Goal: Information Seeking & Learning: Learn about a topic

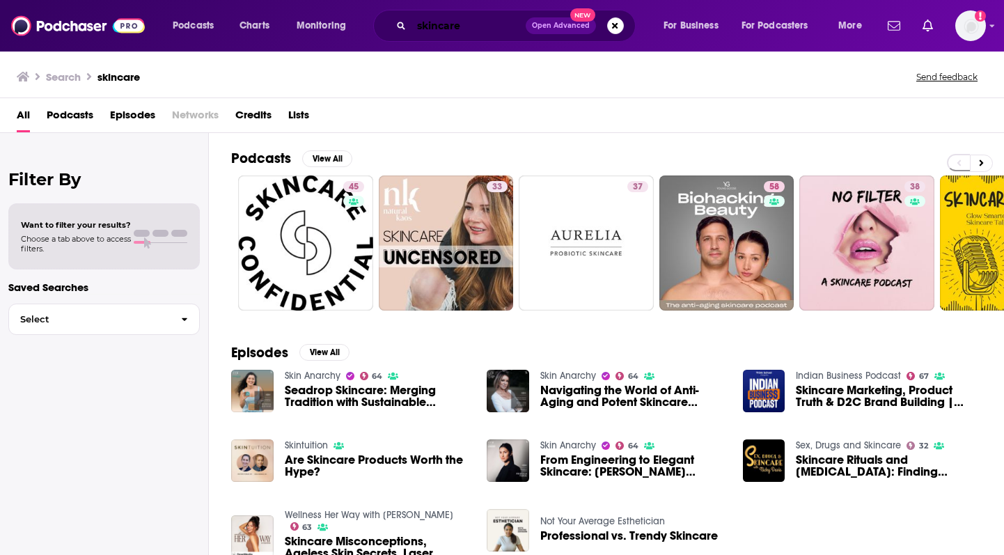
click at [454, 26] on input "skincare" at bounding box center [468, 26] width 114 height 22
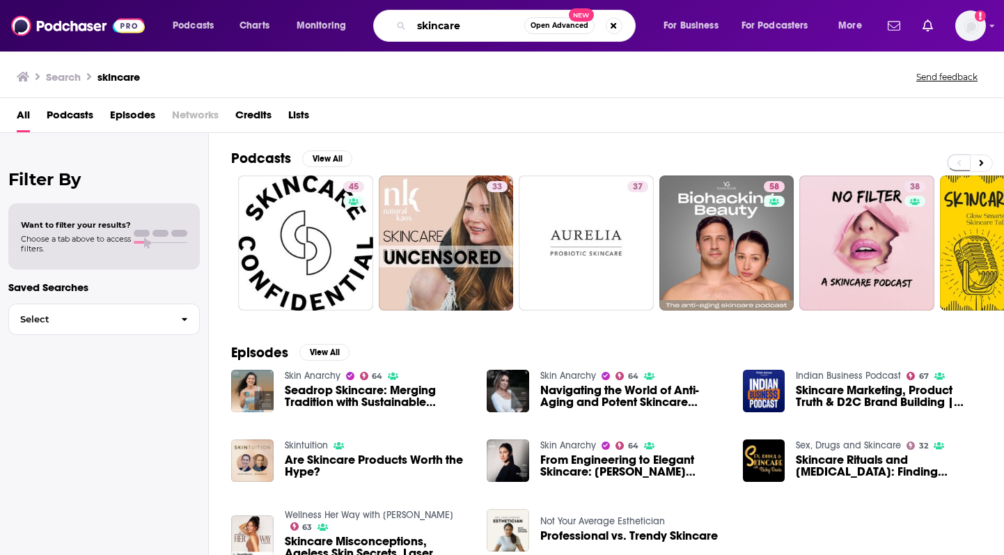
drag, startPoint x: 469, startPoint y: 26, endPoint x: 398, endPoint y: 26, distance: 70.3
click at [398, 26] on div "skincare Open Advanced New" at bounding box center [504, 26] width 262 height 32
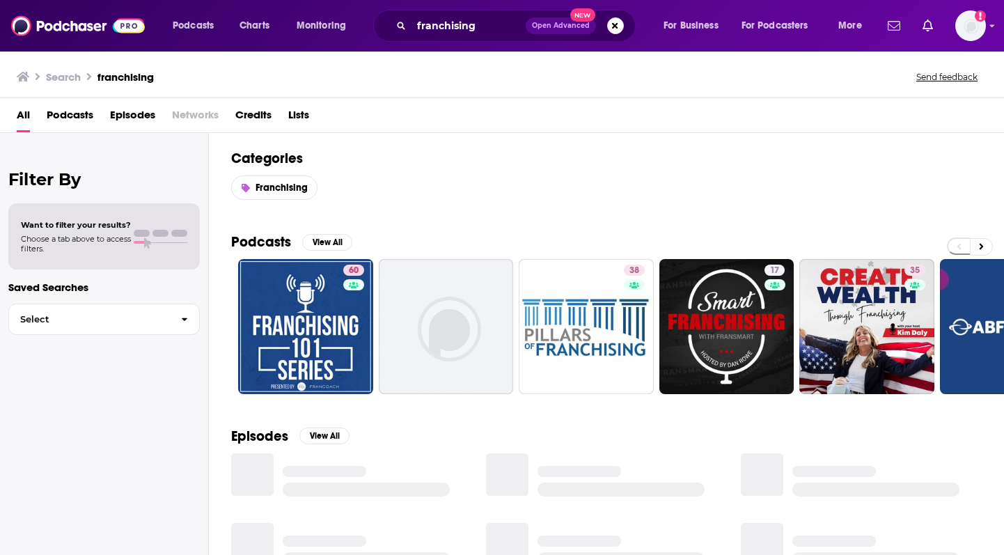
click at [64, 116] on span "Podcasts" at bounding box center [70, 118] width 47 height 29
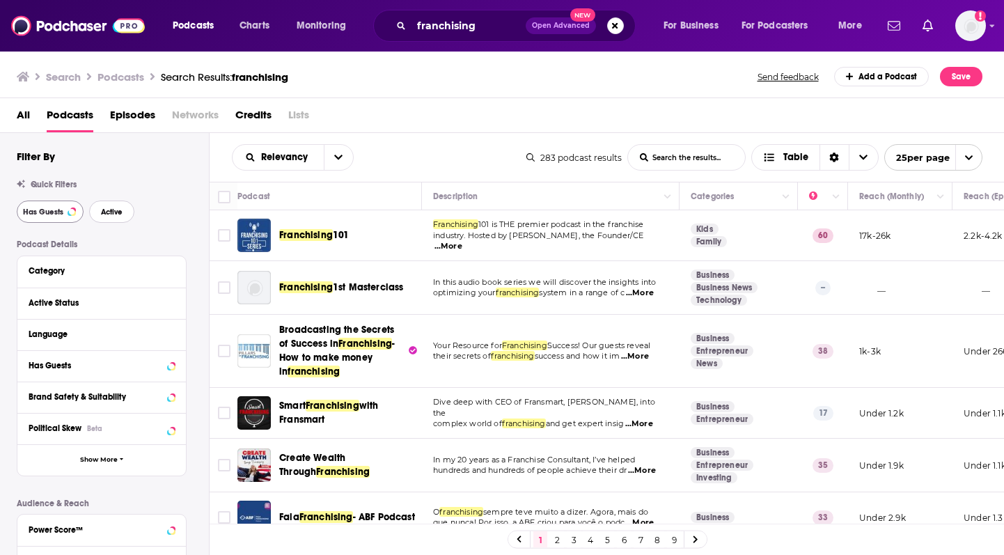
drag, startPoint x: 114, startPoint y: 214, endPoint x: 47, endPoint y: 213, distance: 67.6
click at [114, 214] on span "Active" at bounding box center [112, 212] width 22 height 8
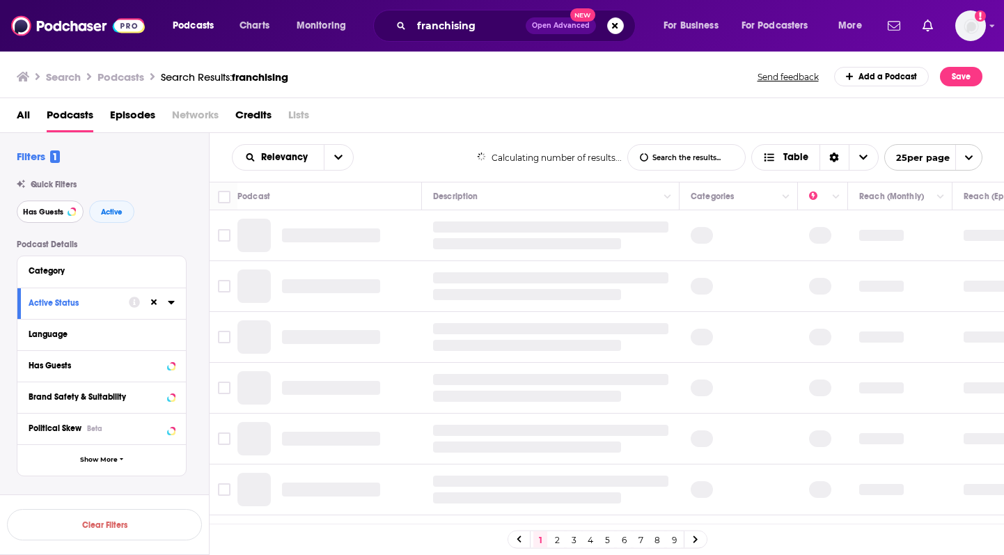
click at [58, 214] on span "Has Guests" at bounding box center [43, 212] width 40 height 8
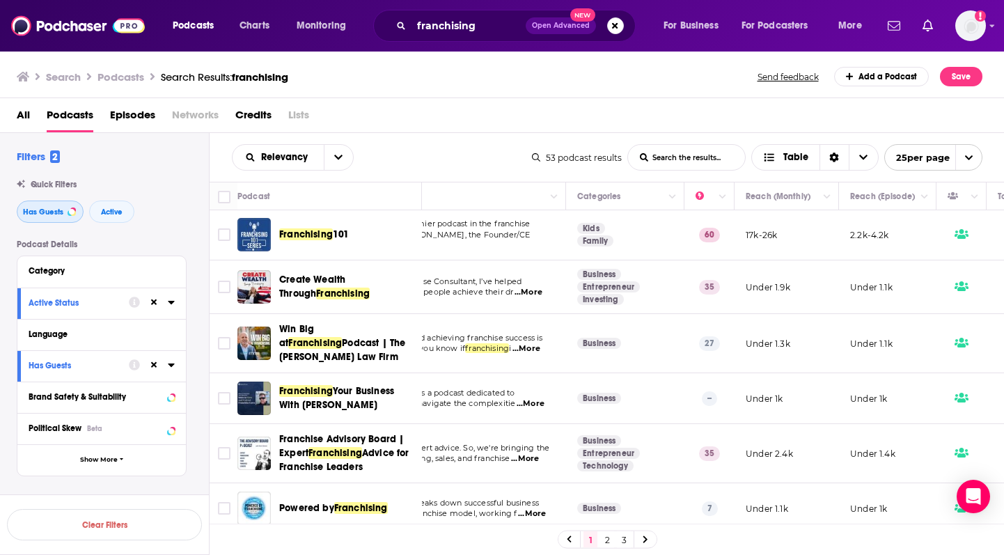
scroll to position [1, 0]
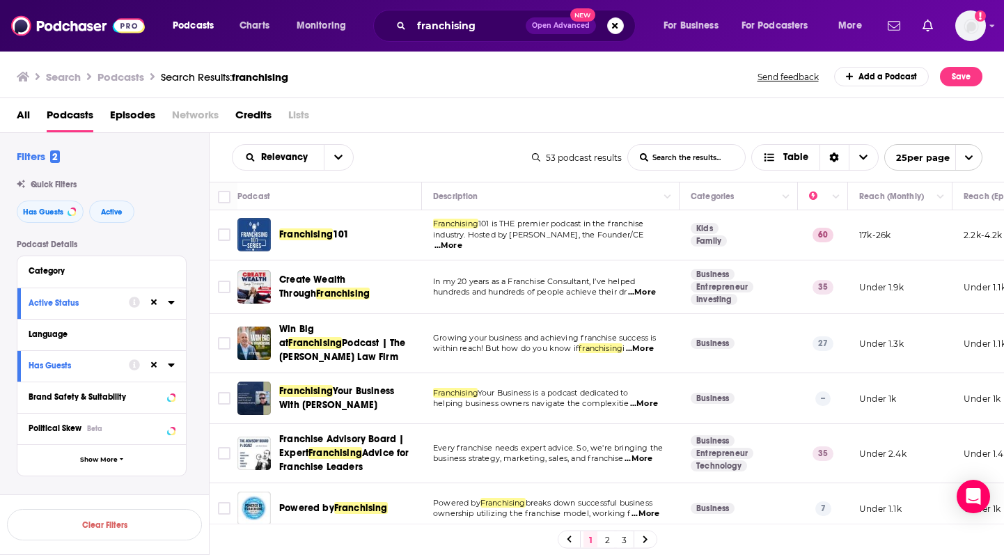
click at [521, 81] on div "Search Podcasts Search Results: franchising Send feedback Add a Podcast Save" at bounding box center [500, 76] width 966 height 19
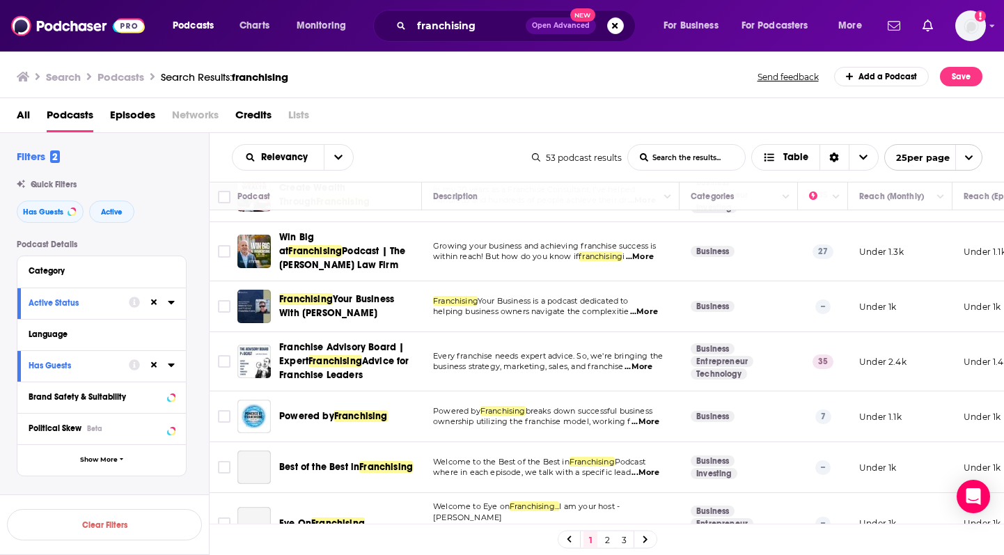
scroll to position [99, 0]
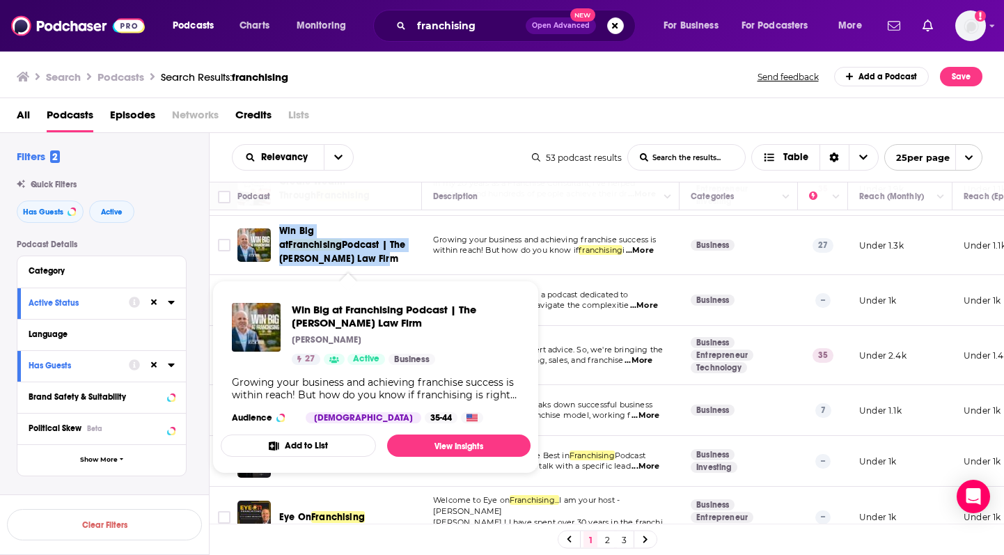
click at [419, 250] on div "Win Big at Franchising Podcast | The Internicola Law Firm" at bounding box center [351, 245] width 145 height 42
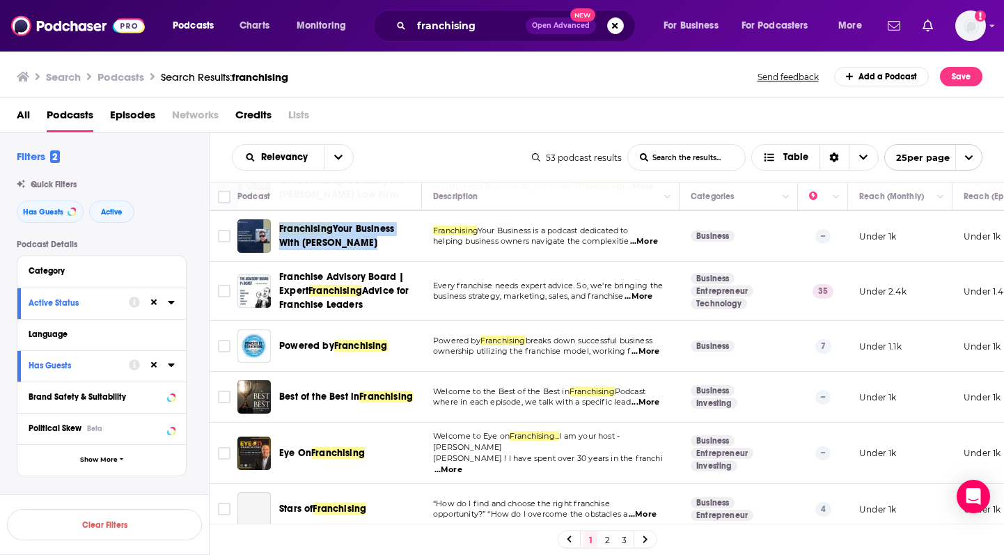
scroll to position [164, 0]
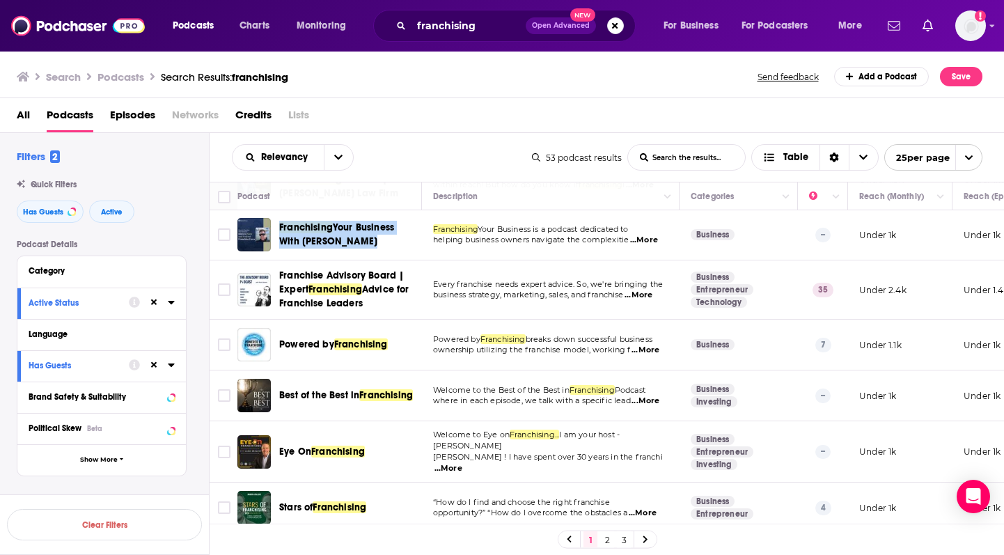
click at [423, 278] on div "Franchise Advisory Board | Expert Franchising Advice for Franchise Leaders" at bounding box center [351, 290] width 145 height 42
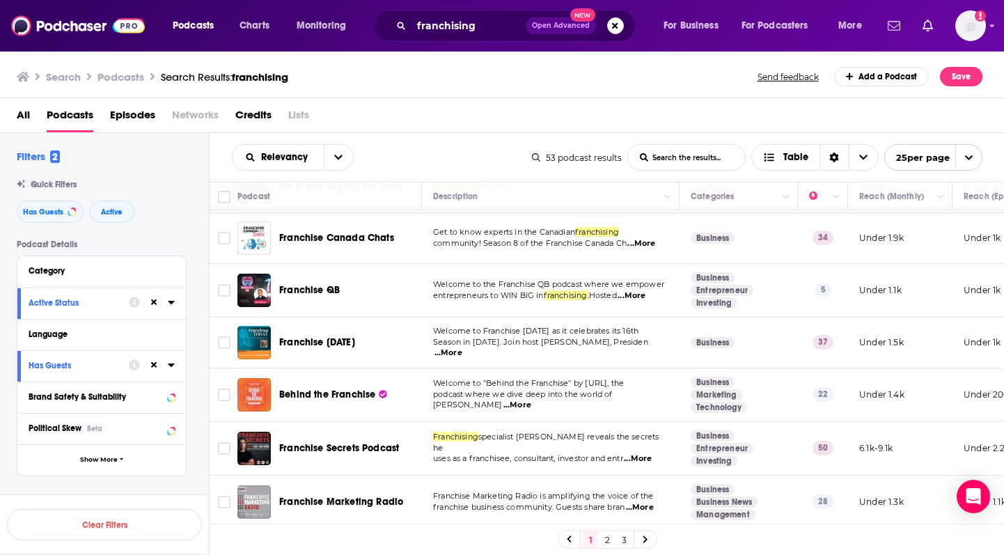
scroll to position [881, 0]
click at [137, 118] on span "Episodes" at bounding box center [132, 118] width 45 height 29
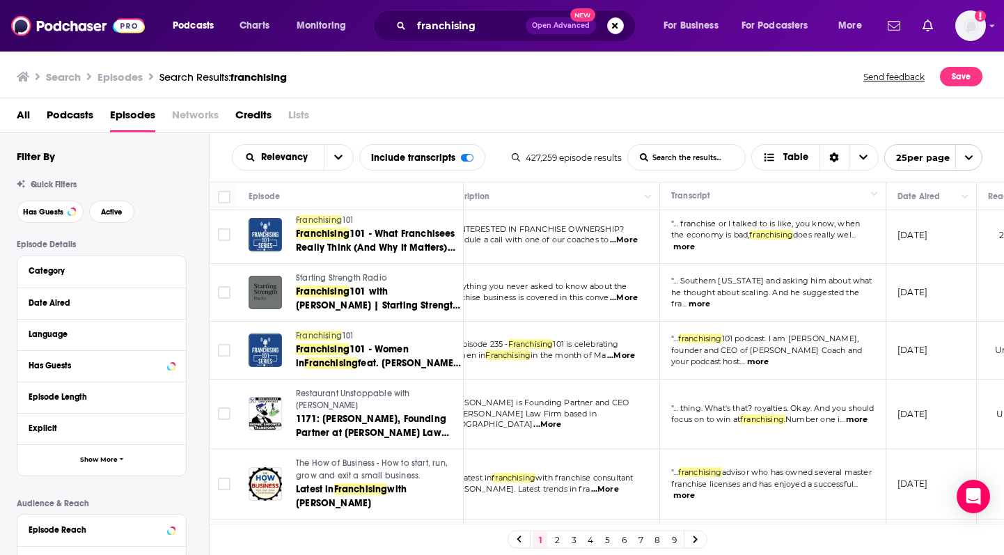
scroll to position [4, 36]
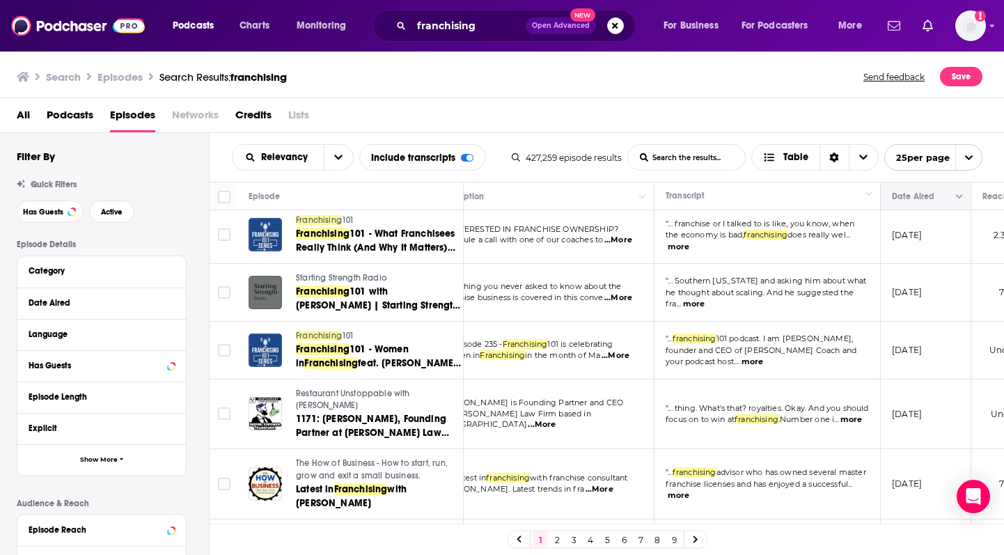
click at [964, 196] on button "Column Actions" at bounding box center [959, 197] width 17 height 17
click at [964, 196] on div at bounding box center [502, 277] width 1004 height 555
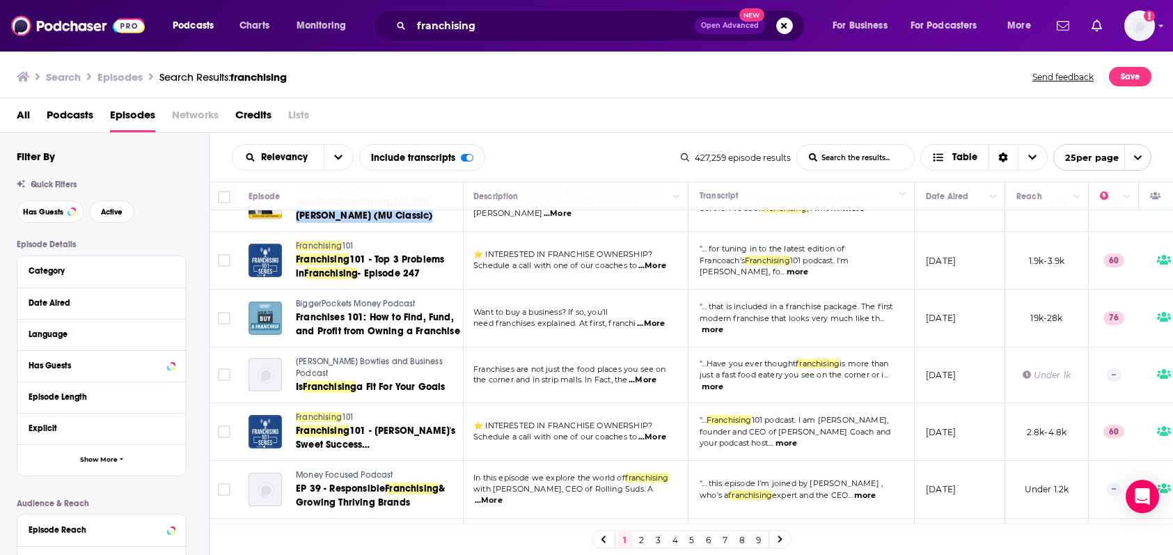
scroll to position [468, 0]
click at [60, 111] on span "Podcasts" at bounding box center [70, 118] width 47 height 29
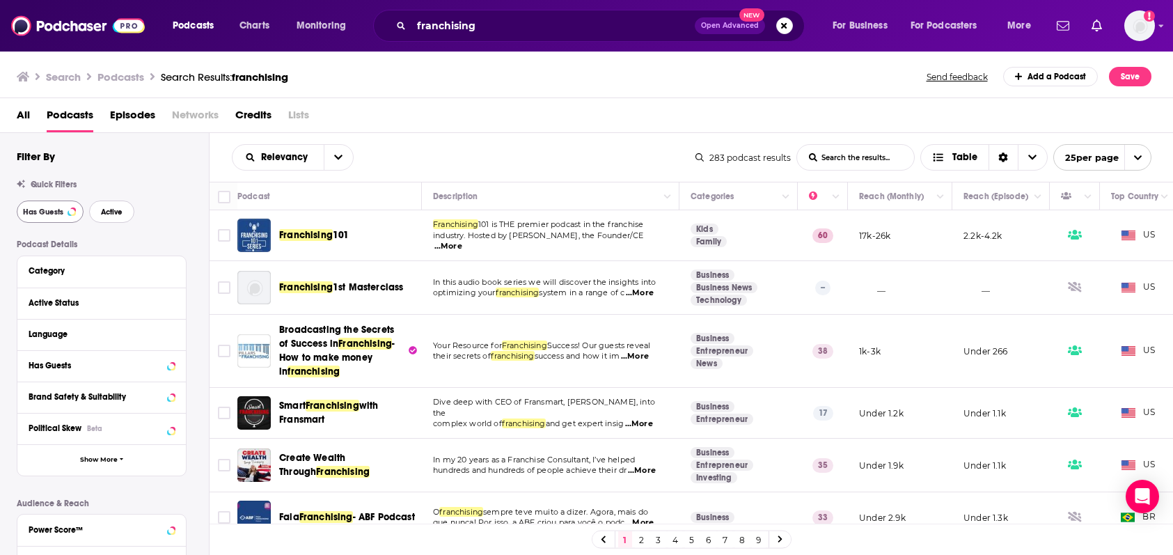
click at [111, 212] on span "Active" at bounding box center [112, 212] width 22 height 8
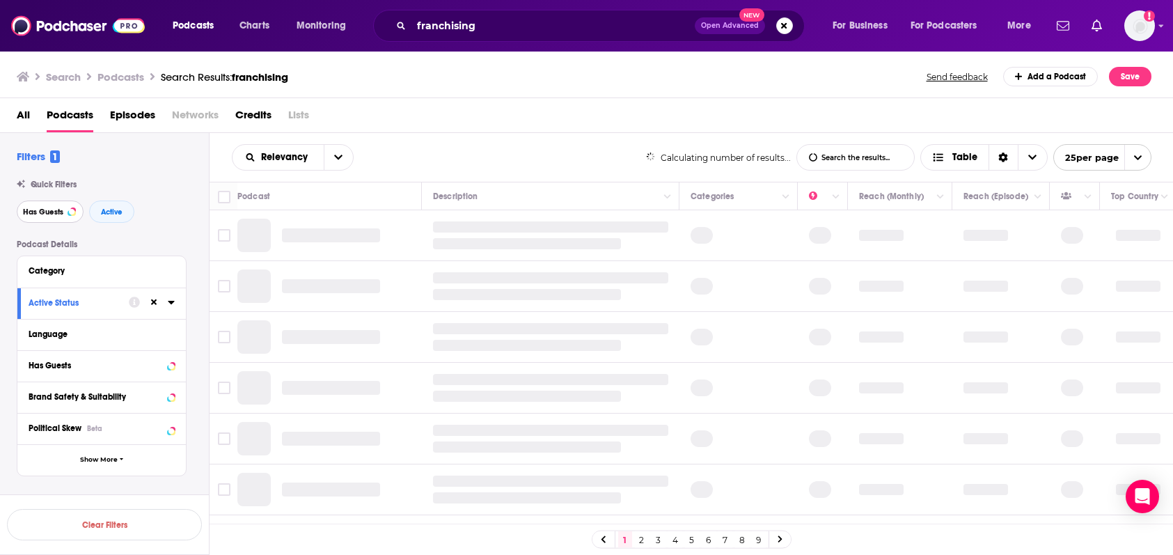
click at [51, 210] on span "Has Guests" at bounding box center [43, 212] width 40 height 8
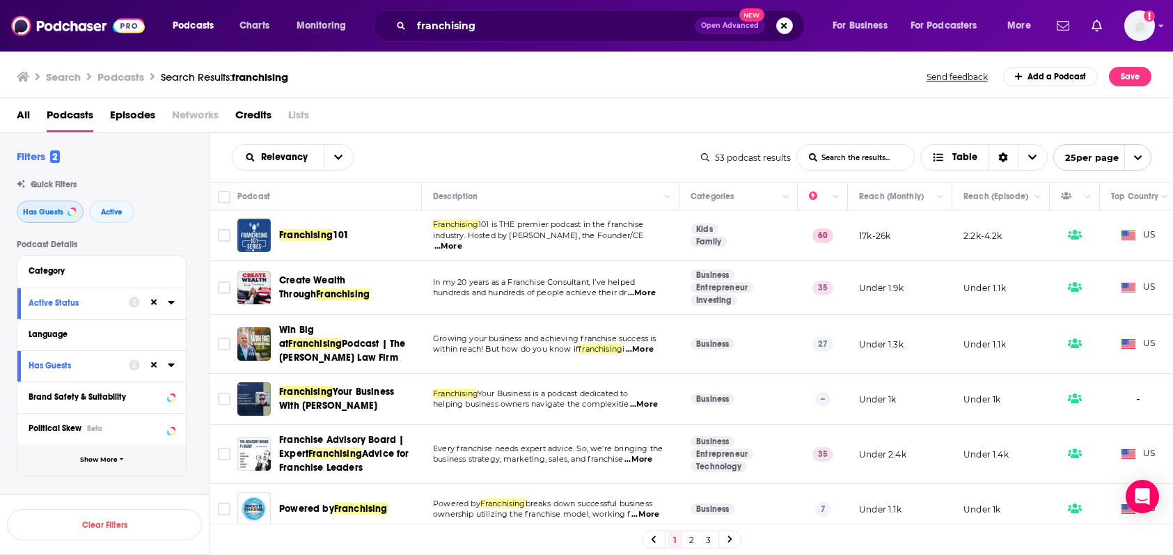
scroll to position [1, 0]
click at [102, 462] on span "Show More" at bounding box center [99, 459] width 38 height 8
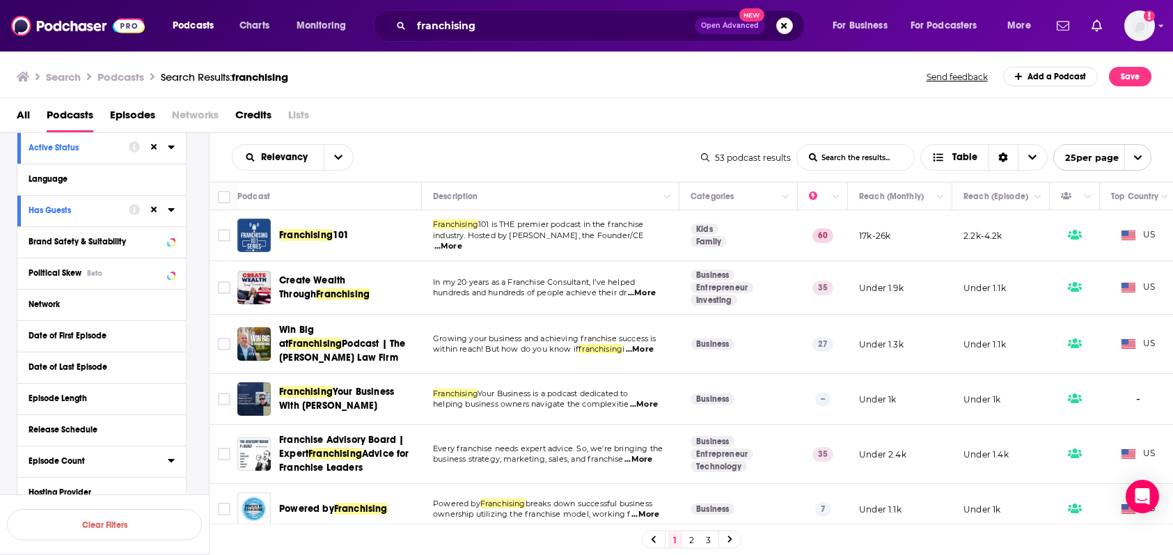
scroll to position [162, 0]
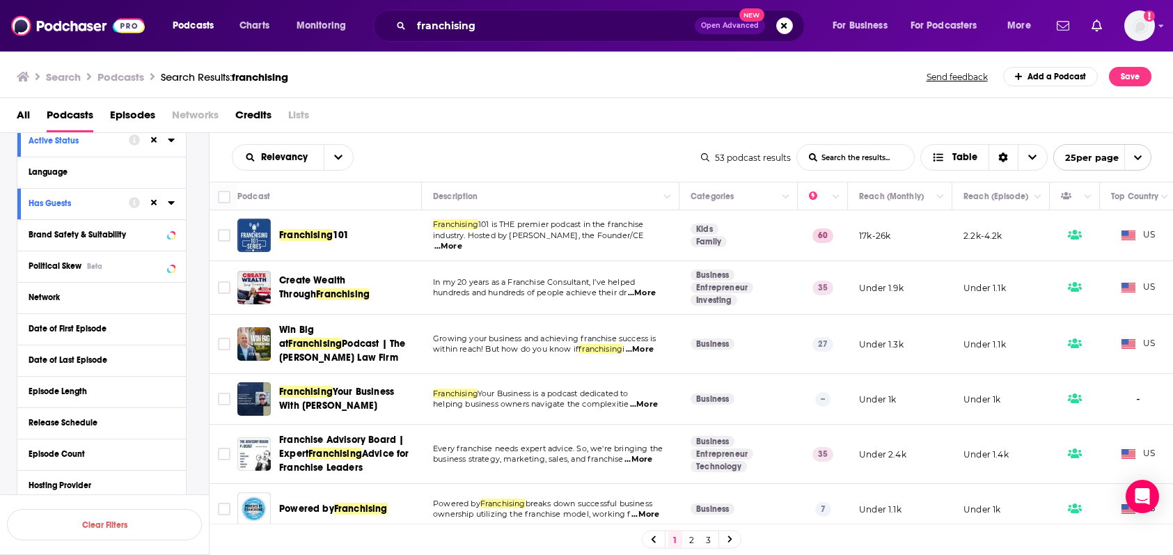
click at [185, 359] on div "Date of Last Episode" at bounding box center [101, 360] width 168 height 31
click at [173, 360] on icon at bounding box center [171, 359] width 7 height 11
click at [107, 387] on button "30D" at bounding box center [104, 385] width 27 height 22
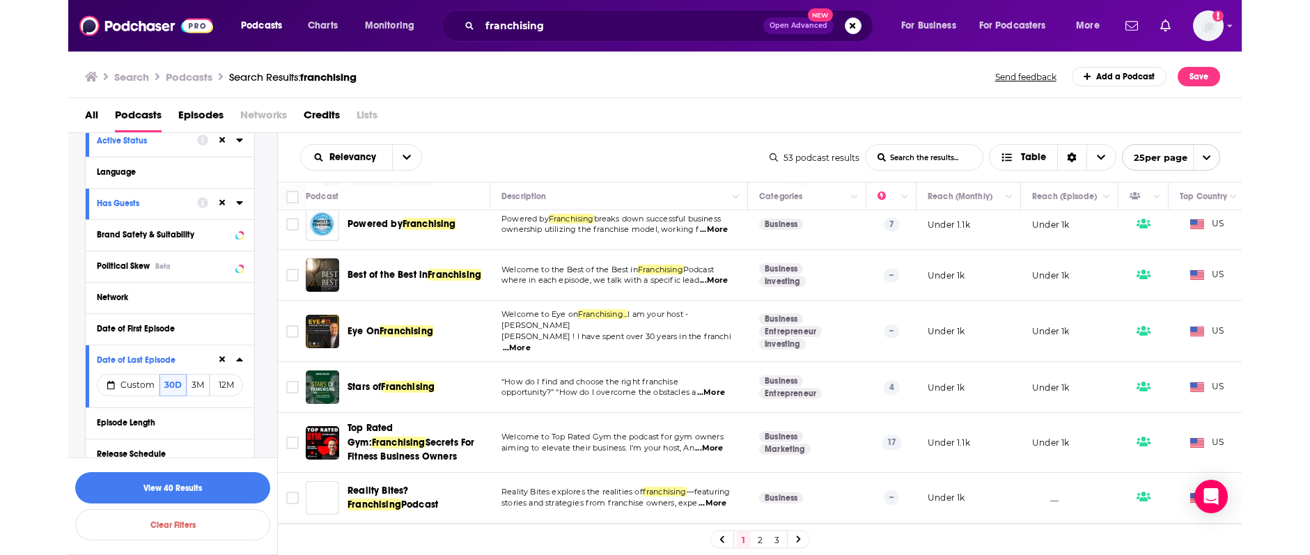
scroll to position [285, 0]
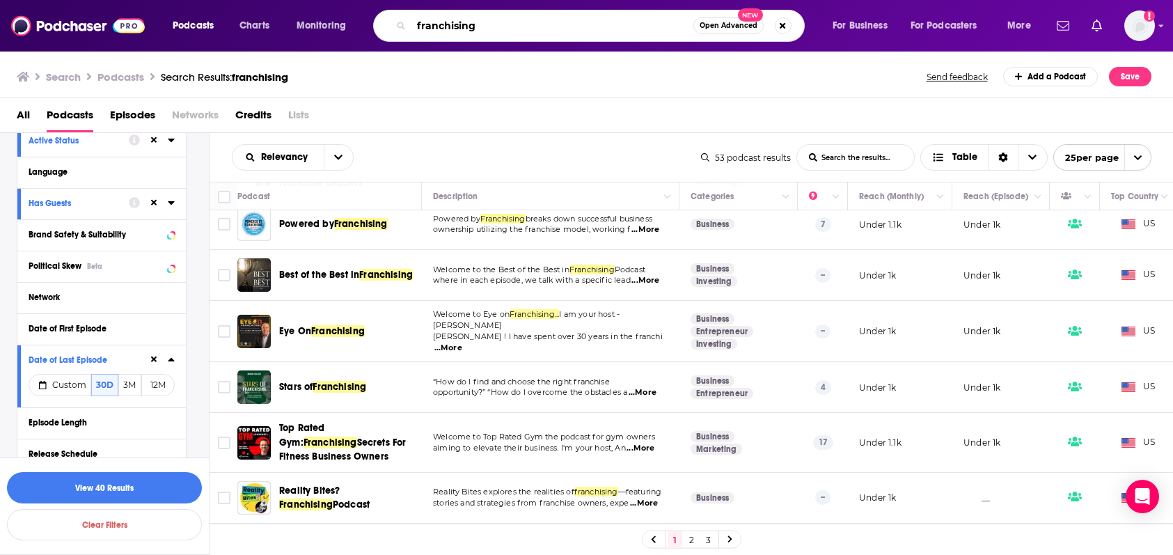
drag, startPoint x: 496, startPoint y: 22, endPoint x: 402, endPoint y: 25, distance: 94.0
click at [402, 25] on div "franchising Open Advanced New" at bounding box center [589, 26] width 432 height 32
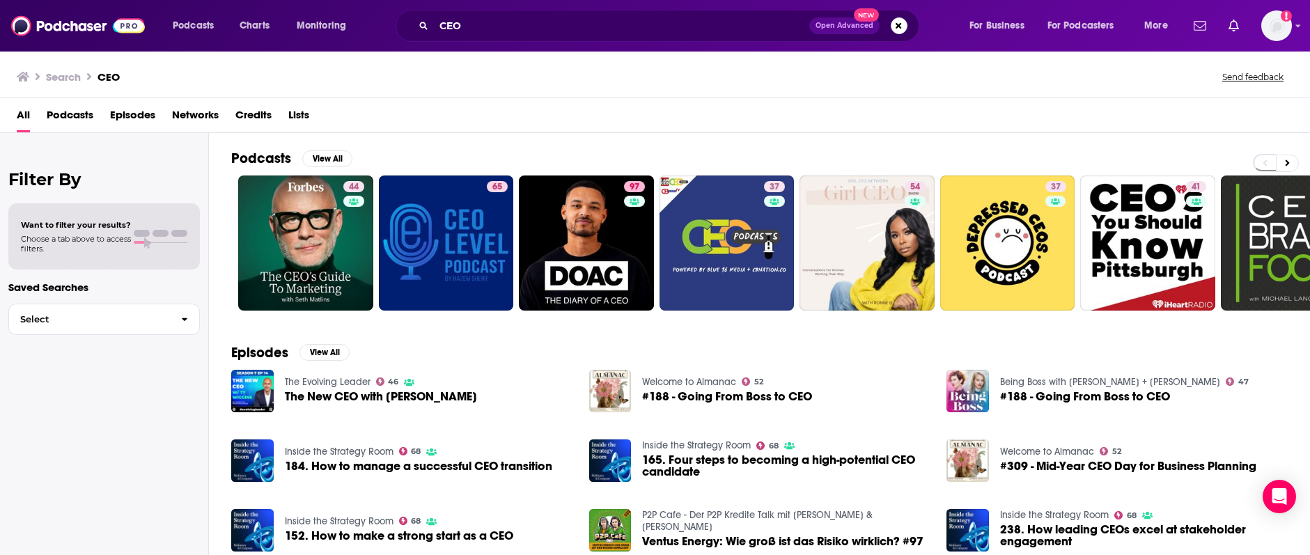
click at [72, 111] on span "Podcasts" at bounding box center [70, 118] width 47 height 29
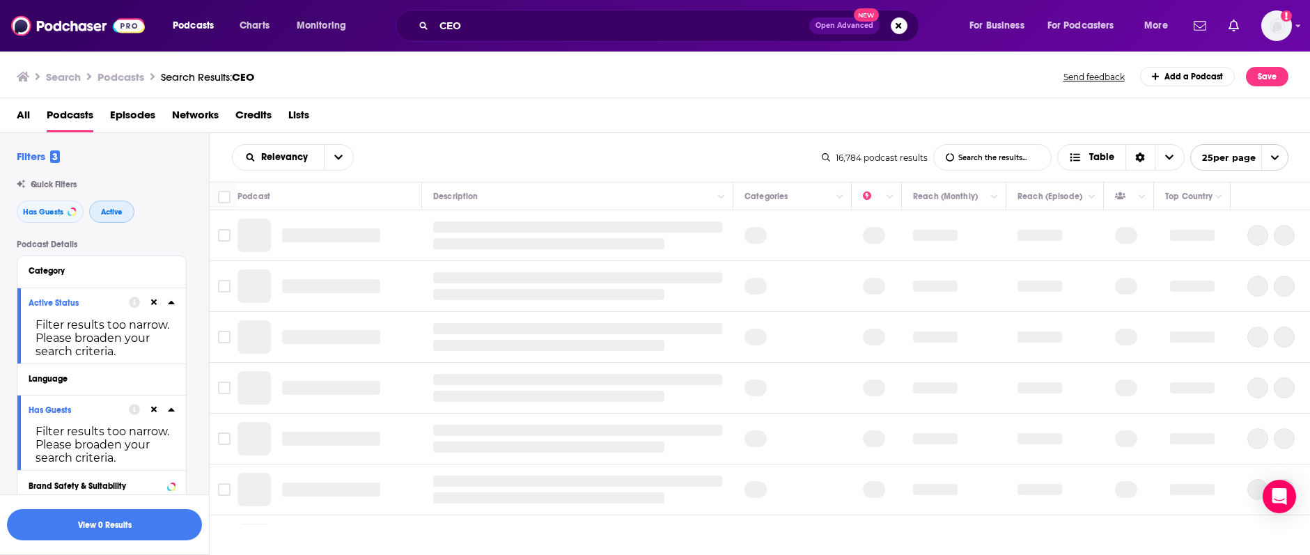
drag, startPoint x: 106, startPoint y: 207, endPoint x: 47, endPoint y: 212, distance: 58.7
click at [106, 208] on span "Active" at bounding box center [112, 212] width 22 height 8
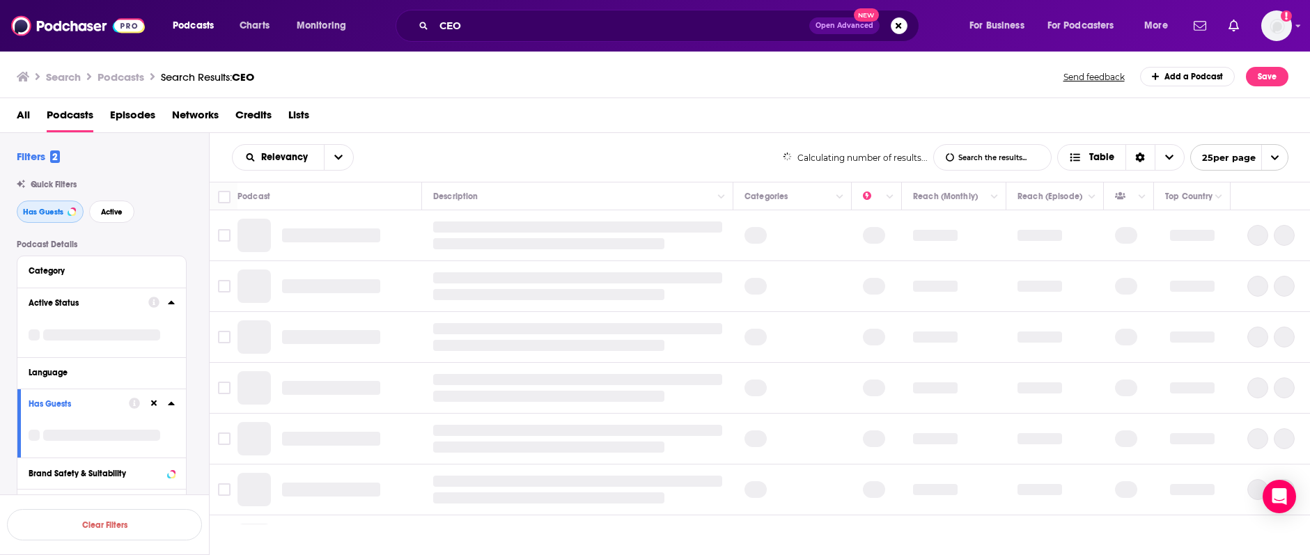
click at [47, 212] on span "Has Guests" at bounding box center [43, 212] width 40 height 8
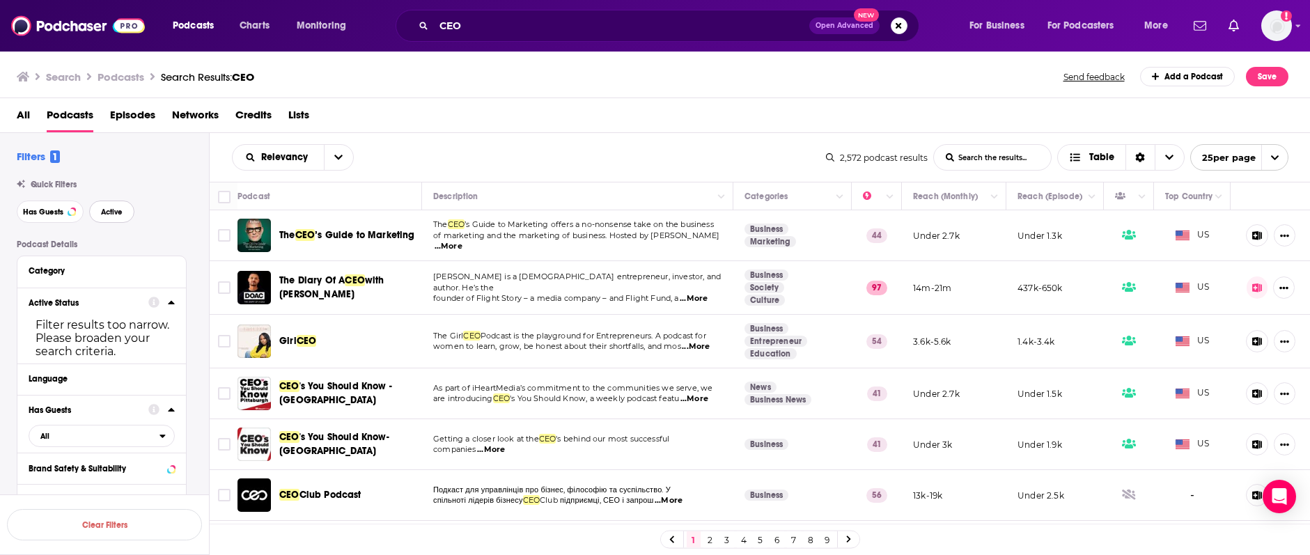
click at [116, 213] on span "Active" at bounding box center [112, 212] width 22 height 8
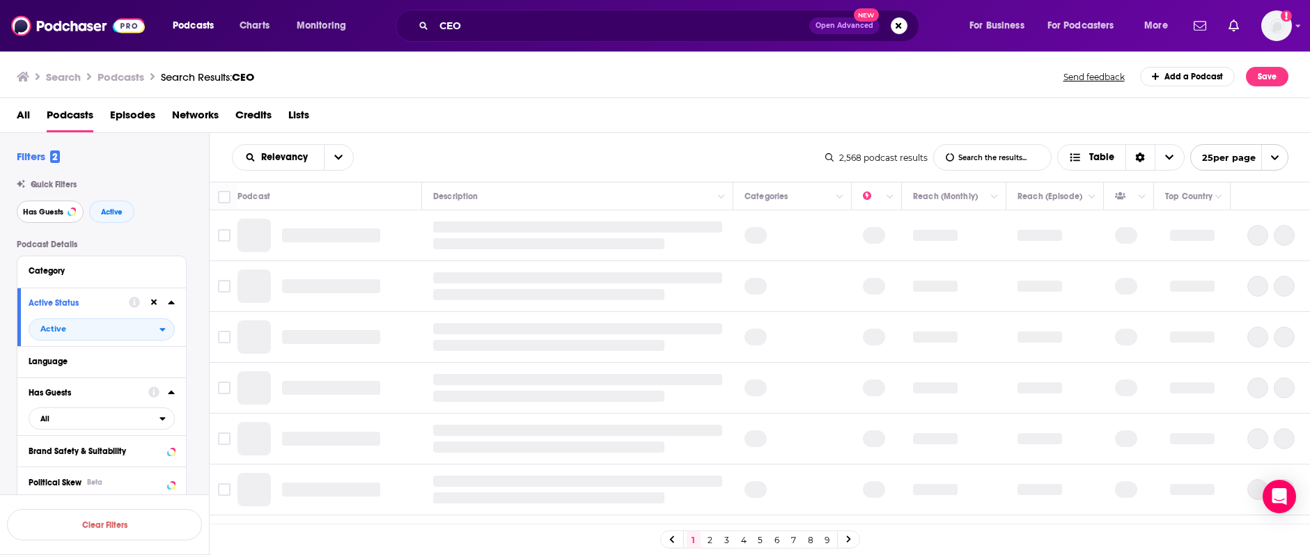
click at [55, 213] on span "Has Guests" at bounding box center [43, 212] width 40 height 8
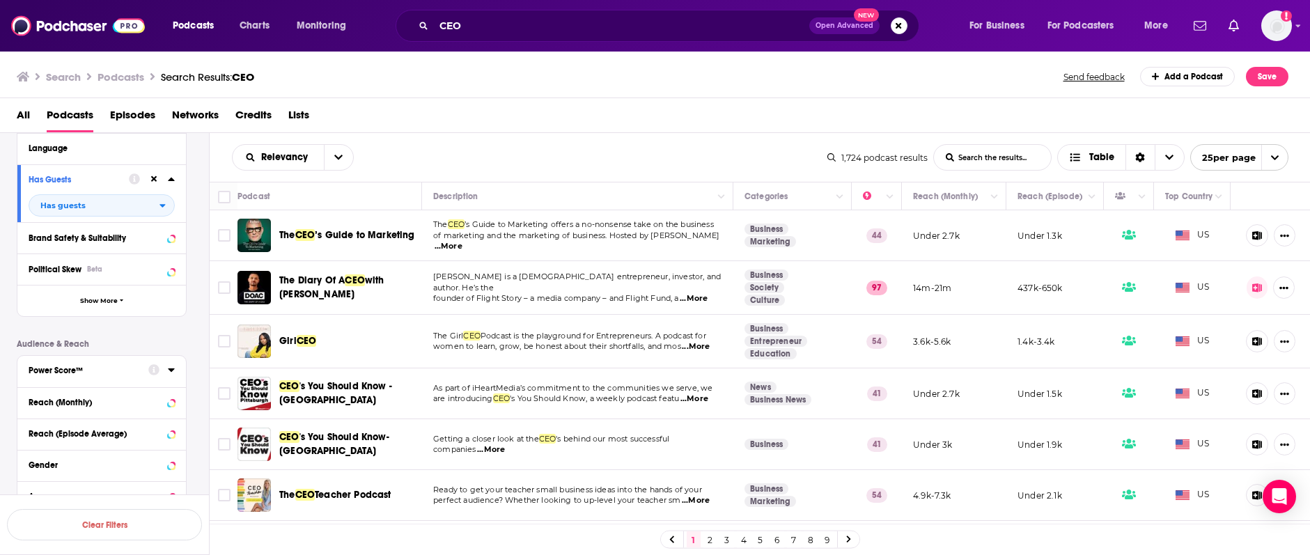
scroll to position [221, 0]
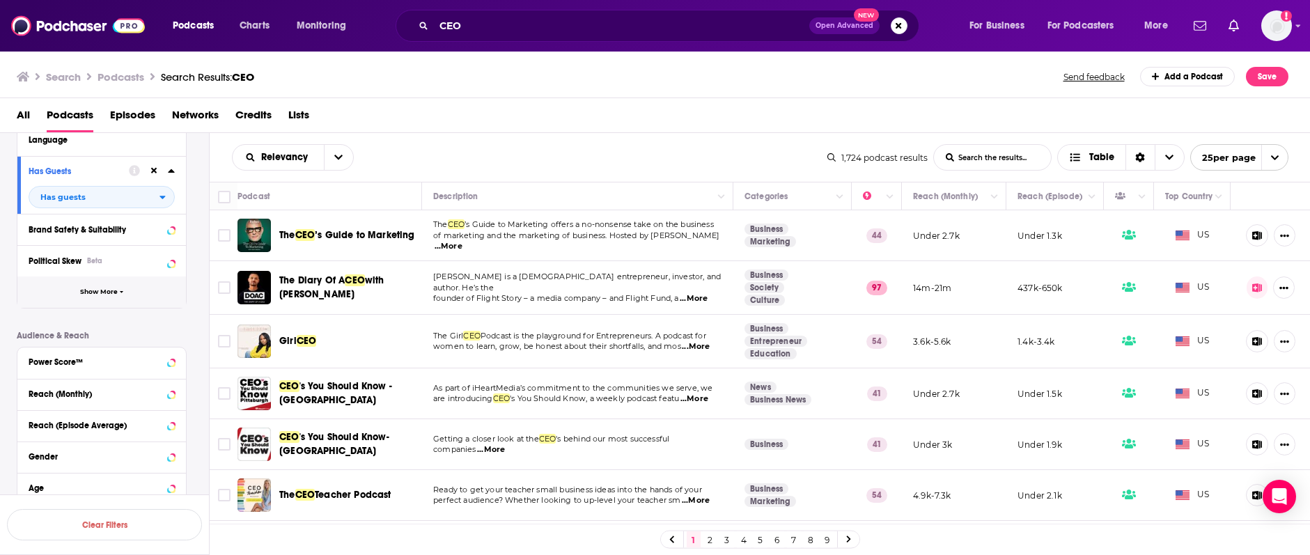
click at [78, 295] on button "Show More" at bounding box center [101, 291] width 168 height 31
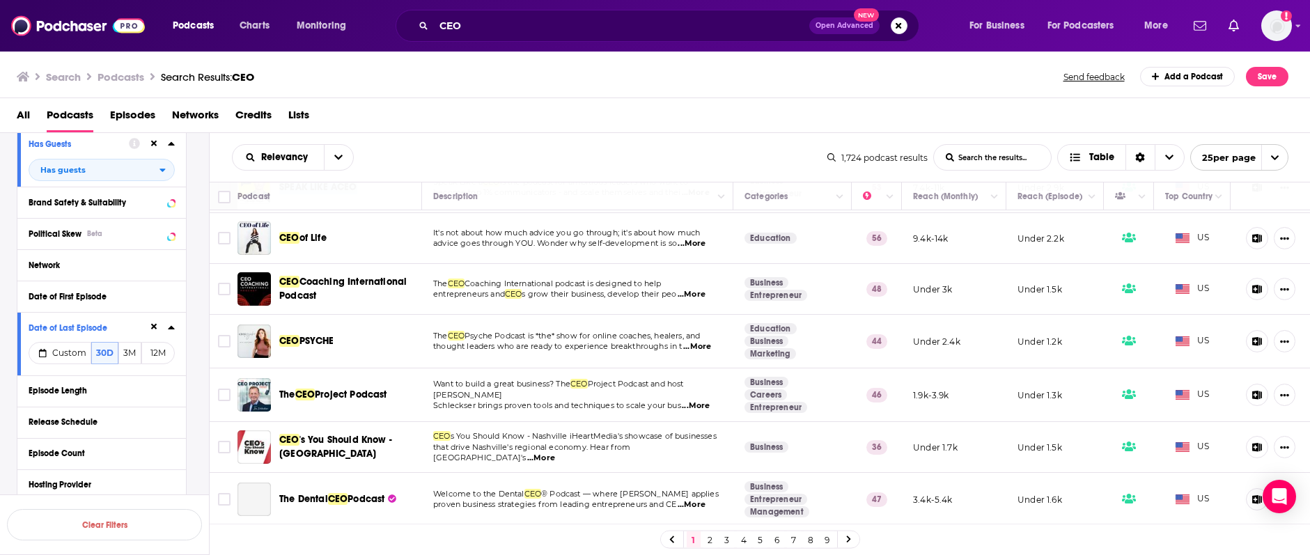
scroll to position [425, 0]
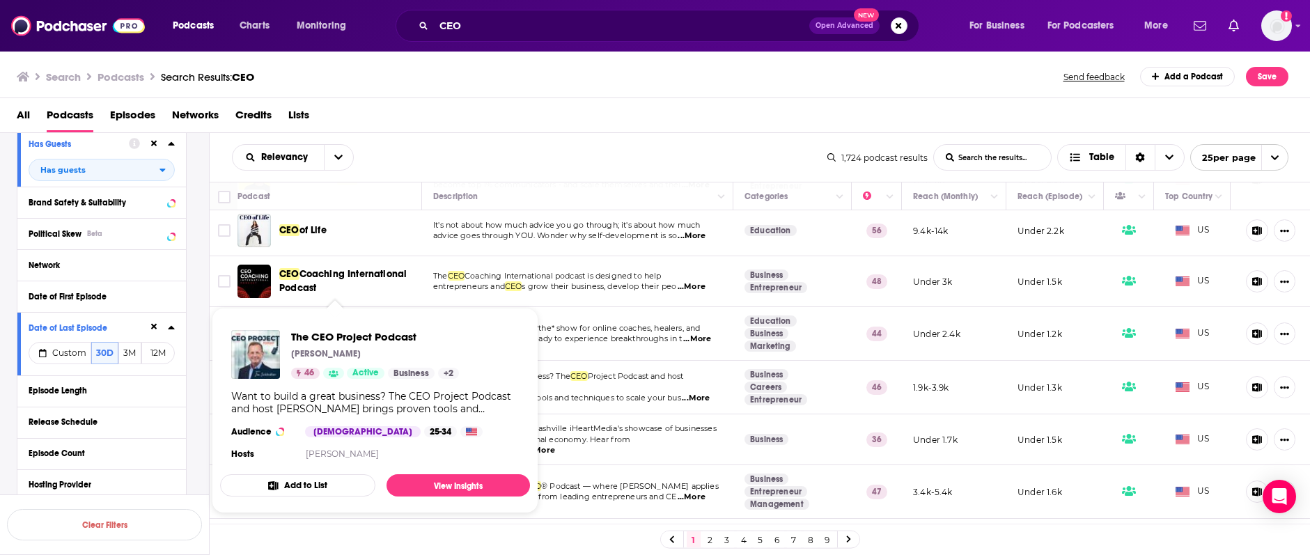
click at [622, 363] on td "Want to build a great business? The CEO Project Podcast and host Jim Schleckser…" at bounding box center [577, 388] width 311 height 54
click at [606, 355] on td "The CEO Psyche Podcast is *the* show for online coaches, healers, and thought l…" at bounding box center [577, 334] width 311 height 54
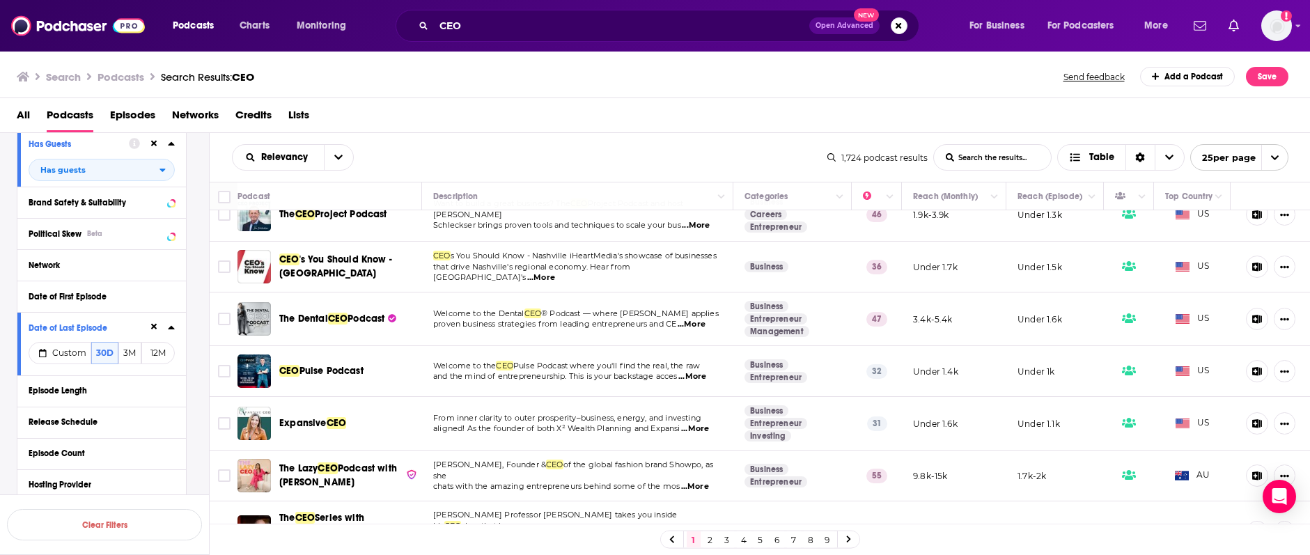
scroll to position [600, 0]
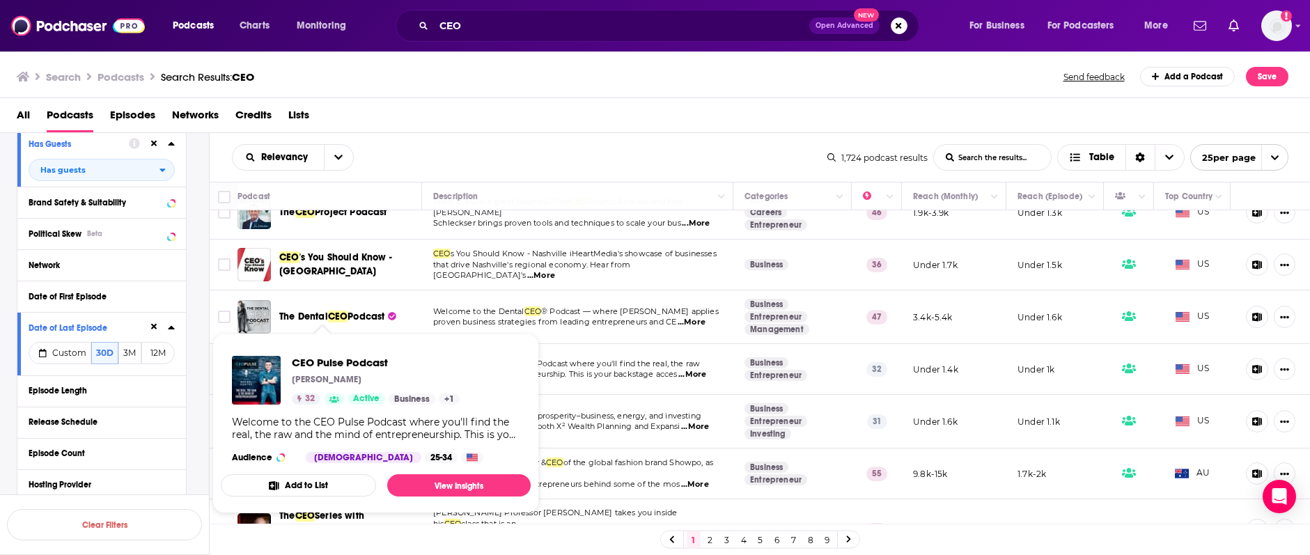
click at [616, 405] on td "From inner clarity to outer prosperity–business, energy, and investing aligned!…" at bounding box center [577, 422] width 311 height 54
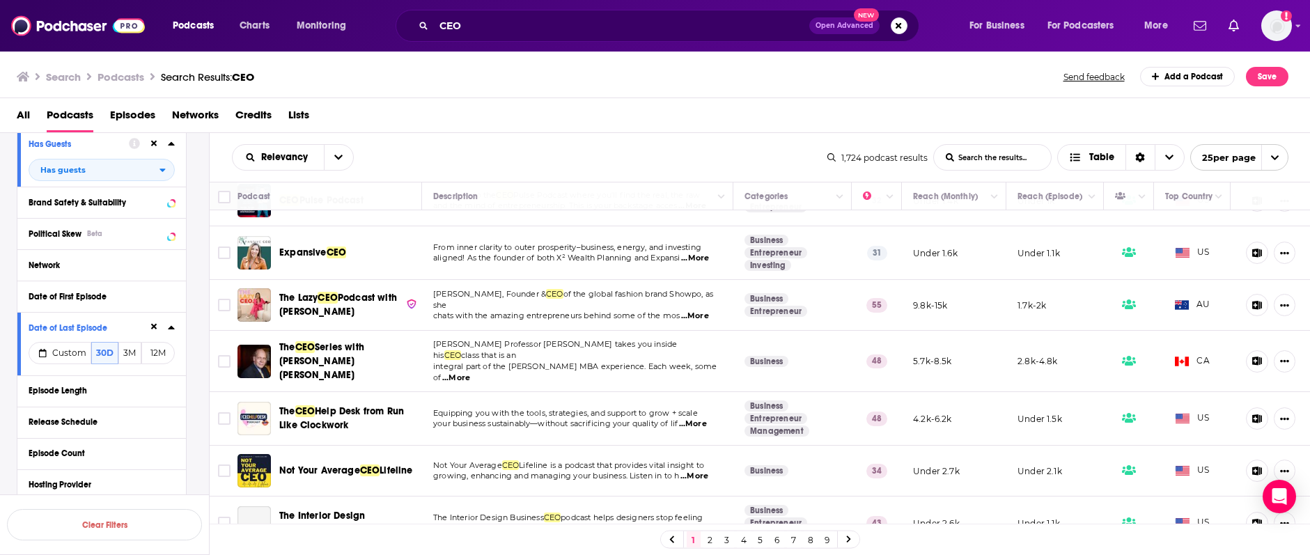
scroll to position [770, 0]
click at [1003, 202] on icon "Move" at bounding box center [1190, 196] width 17 height 17
click at [1003, 198] on icon "Column Actions" at bounding box center [1218, 197] width 7 height 8
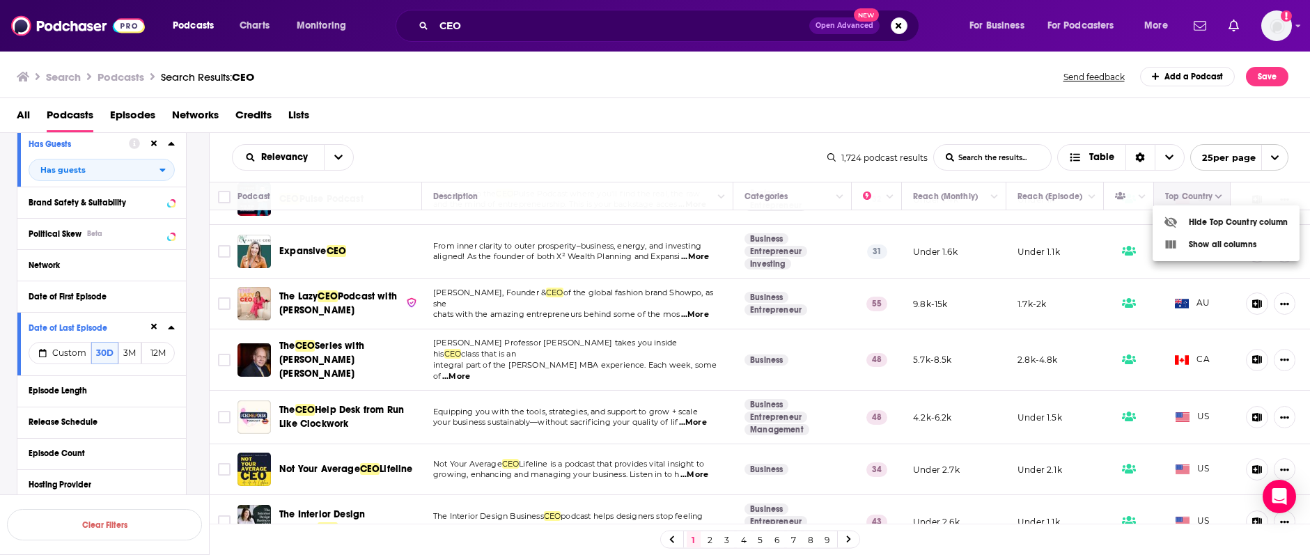
click at [1003, 198] on div at bounding box center [655, 277] width 1310 height 555
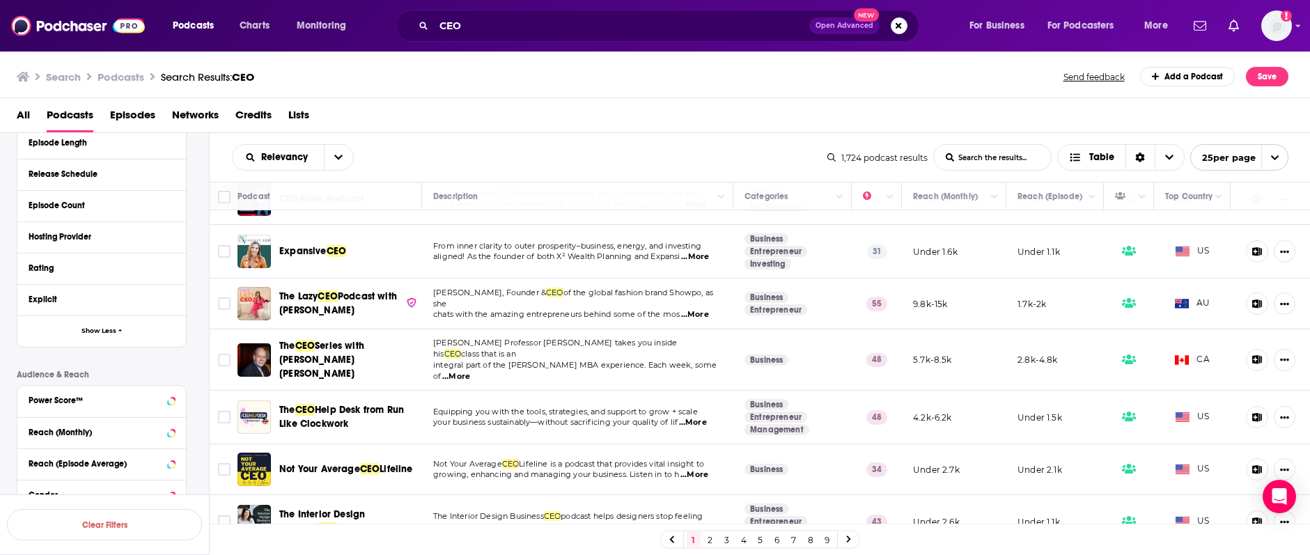
scroll to position [604, 0]
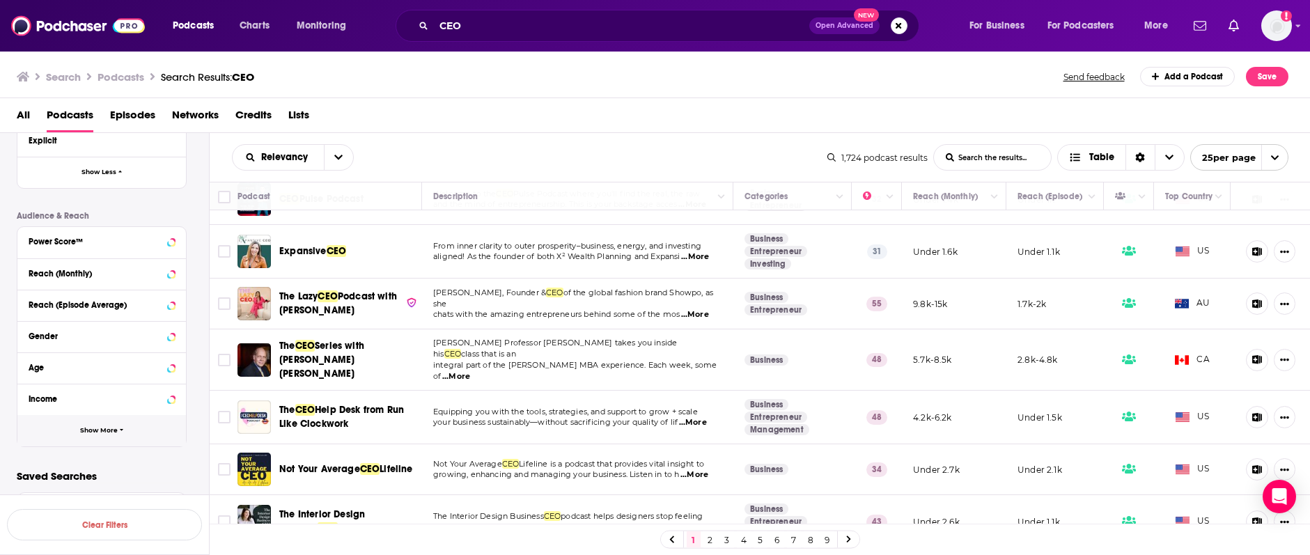
click at [109, 437] on button "Show More" at bounding box center [101, 430] width 168 height 31
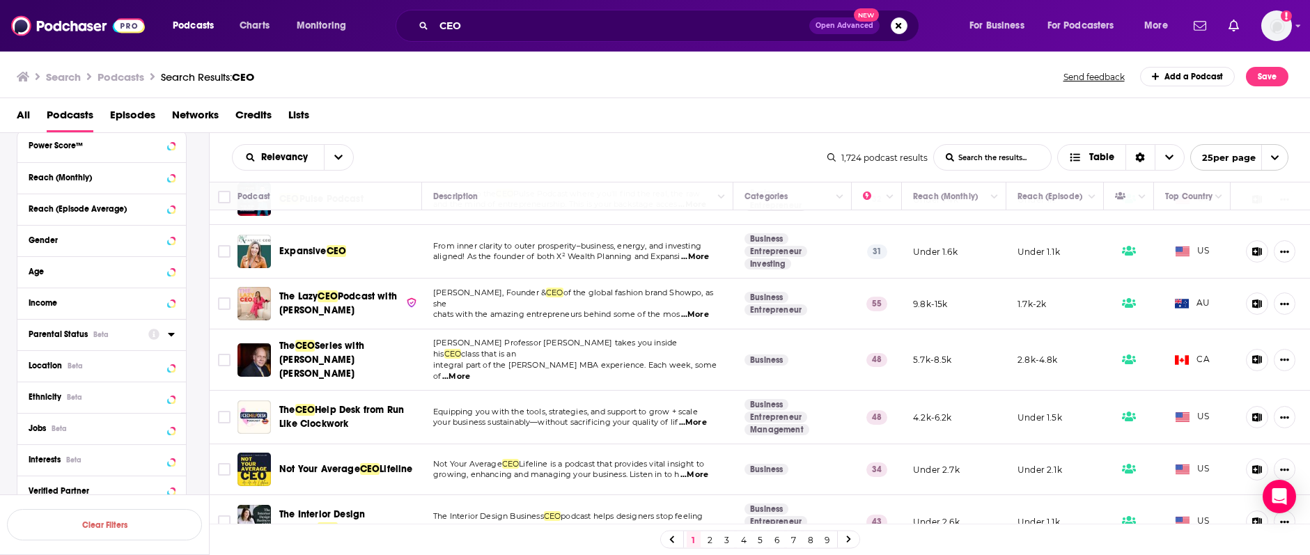
scroll to position [775, 0]
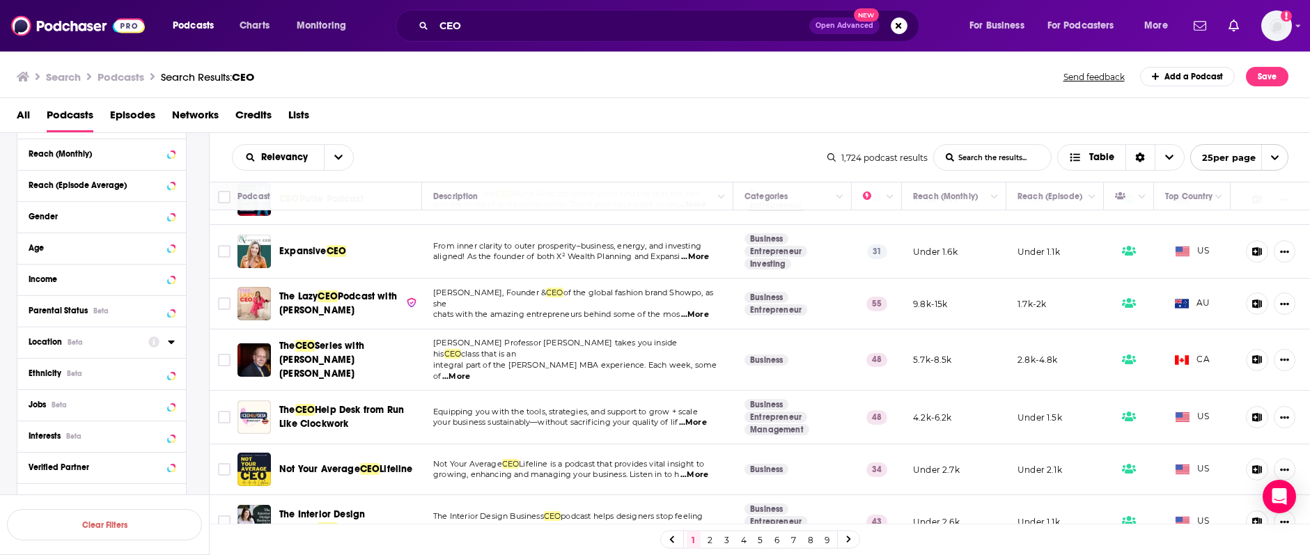
click at [171, 342] on icon at bounding box center [171, 341] width 6 height 3
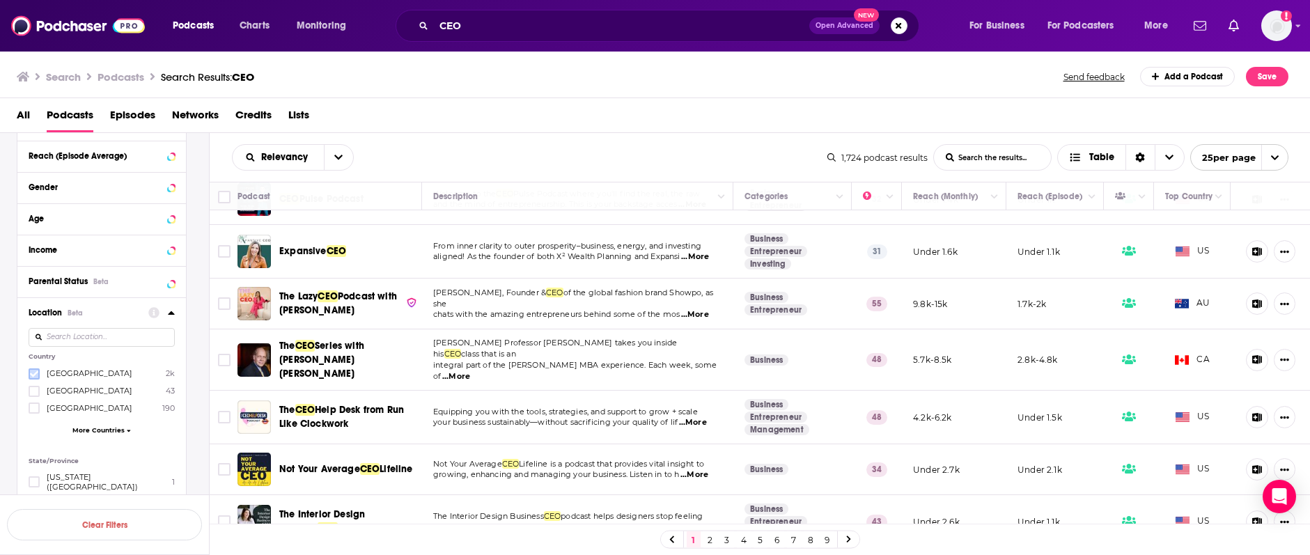
click at [33, 377] on icon at bounding box center [34, 374] width 8 height 8
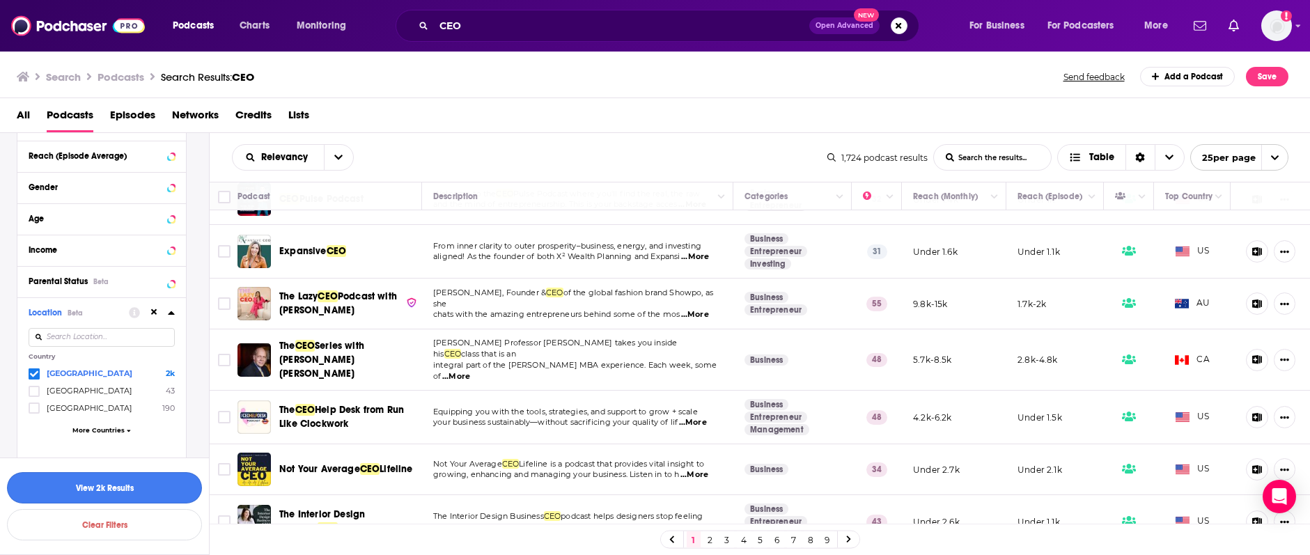
click at [109, 485] on button "View 2k Results" at bounding box center [104, 487] width 195 height 31
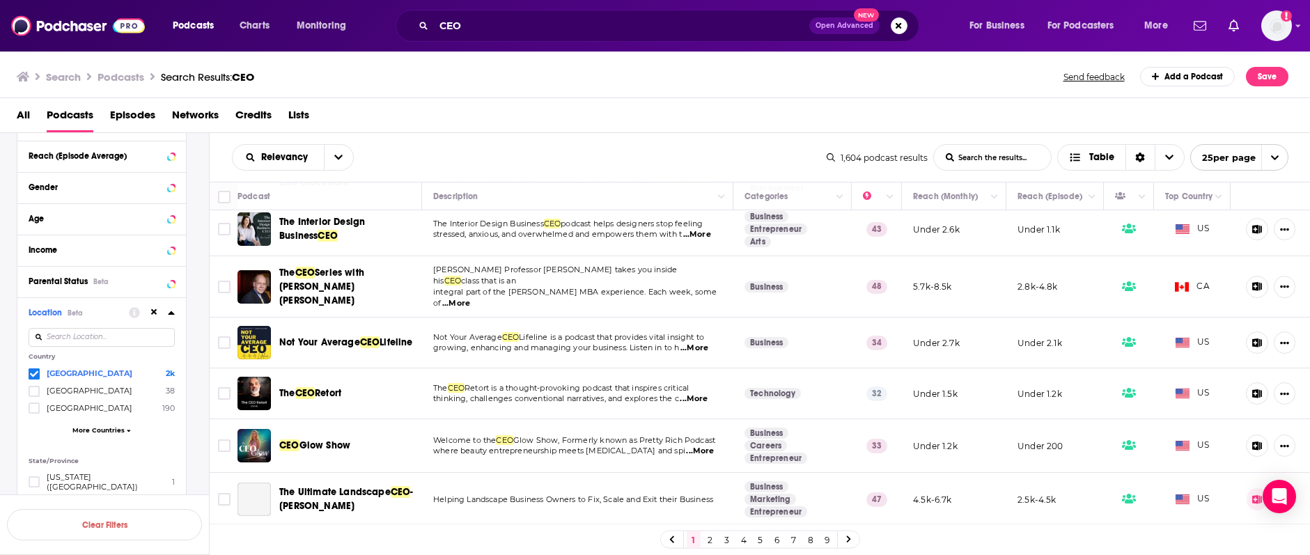
scroll to position [900, 0]
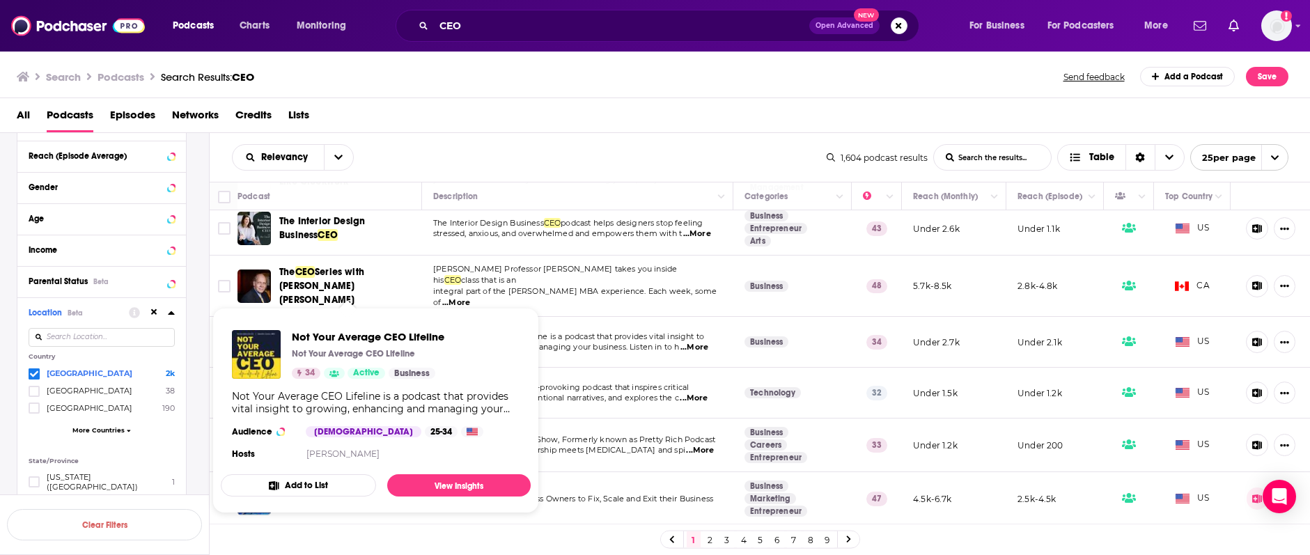
click at [614, 342] on span "growing, enhancing and managing your business. Listen in to h" at bounding box center [556, 347] width 246 height 10
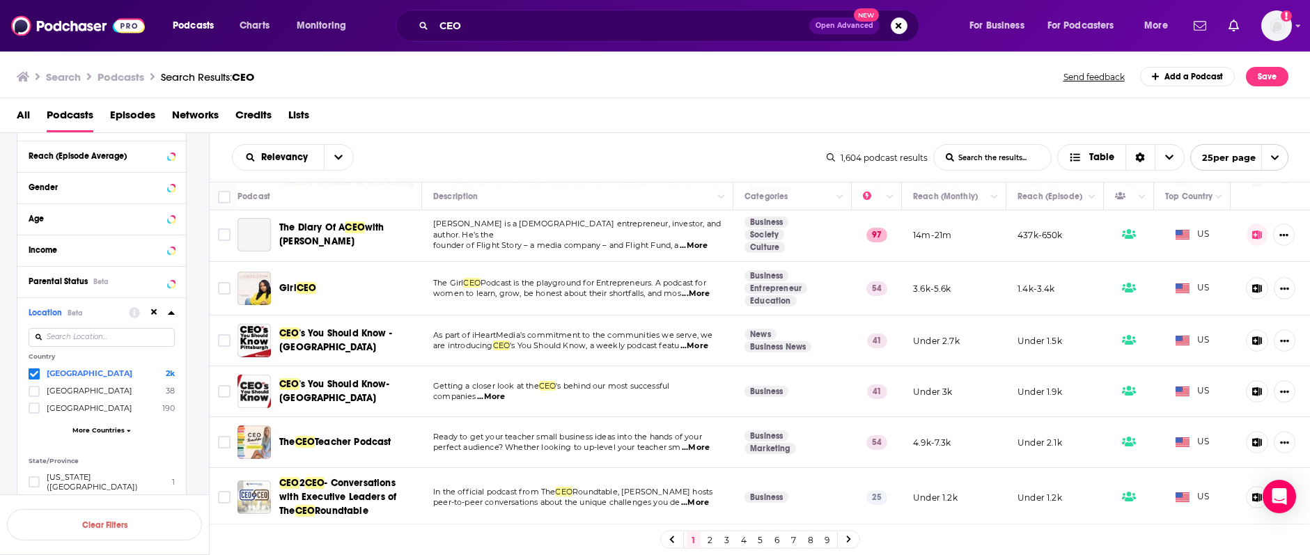
scroll to position [0, 0]
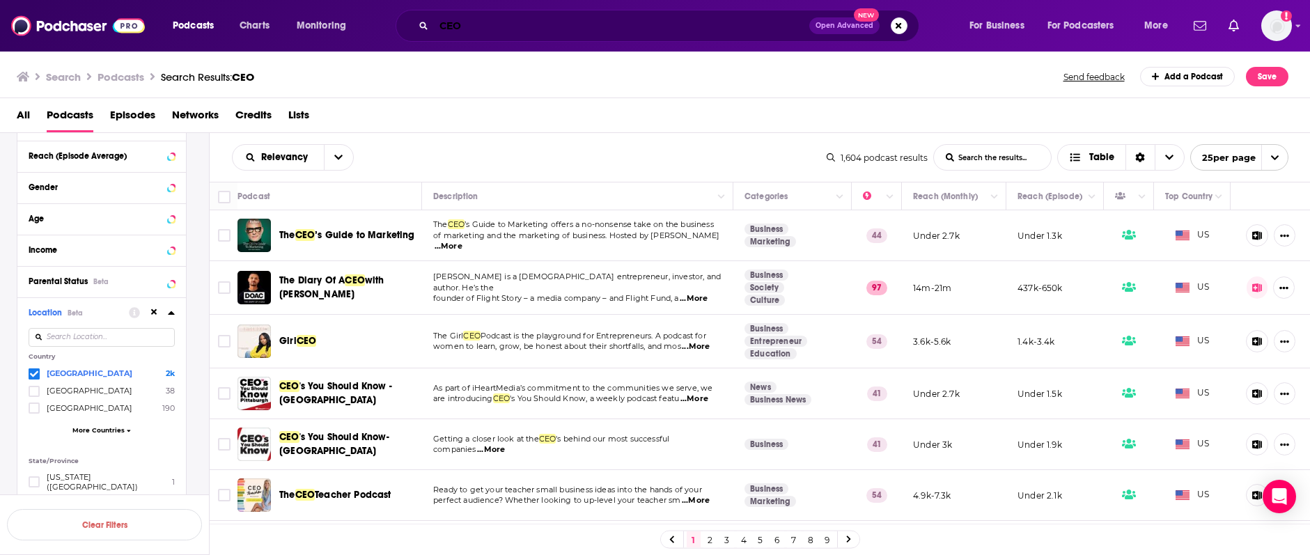
click at [483, 35] on input "CEO" at bounding box center [621, 26] width 375 height 22
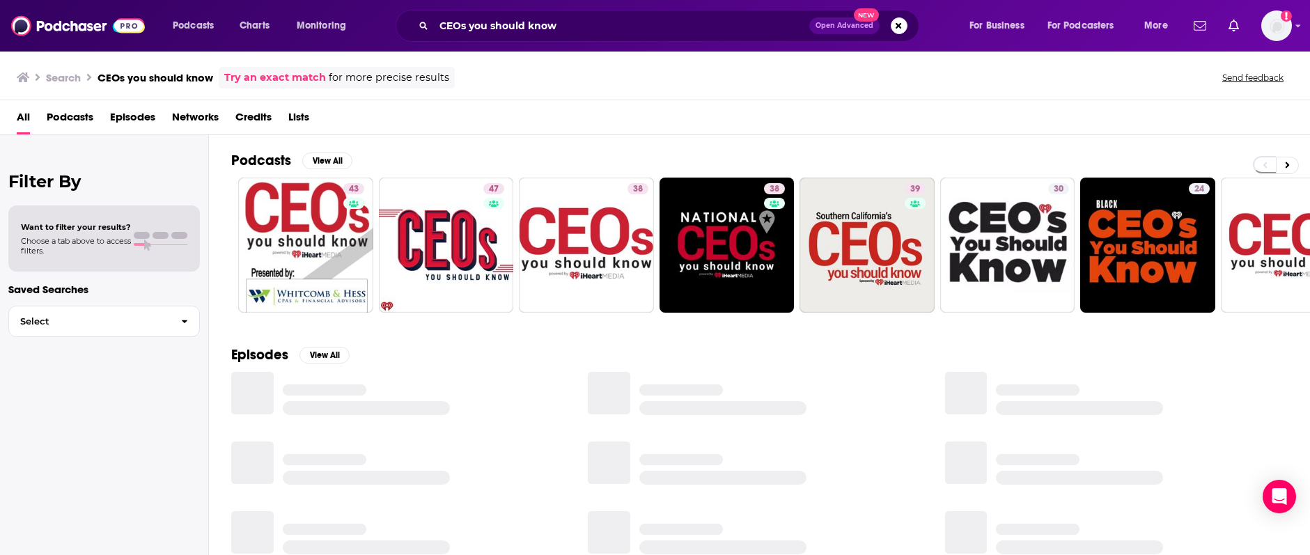
click at [81, 116] on span "Podcasts" at bounding box center [70, 120] width 47 height 29
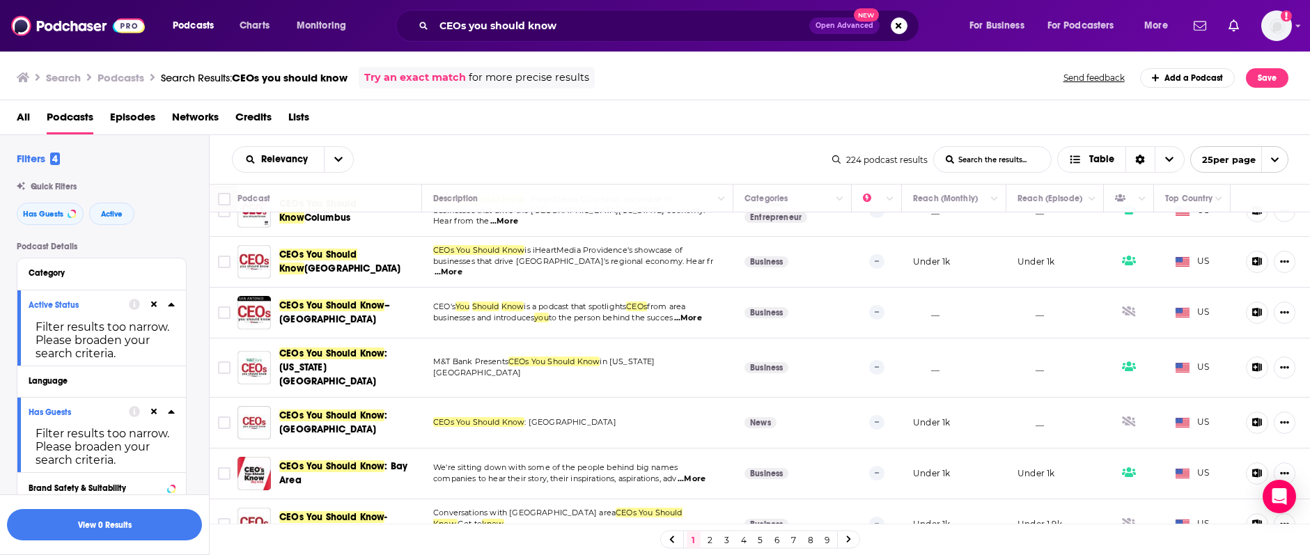
scroll to position [964, 0]
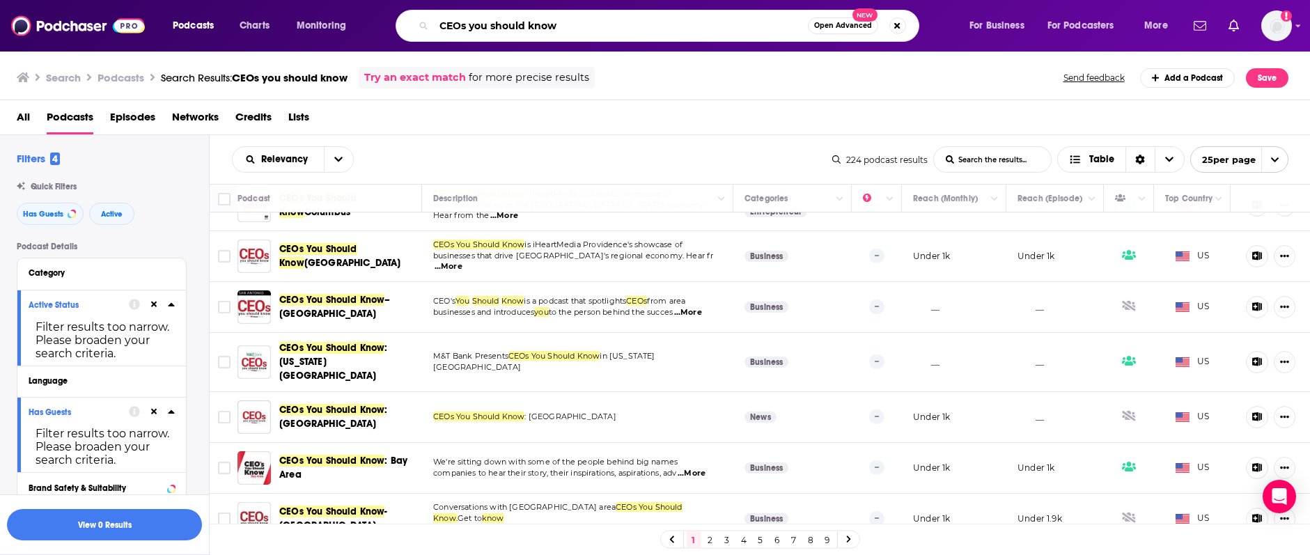
click at [631, 25] on input "CEOs you should know" at bounding box center [621, 26] width 374 height 22
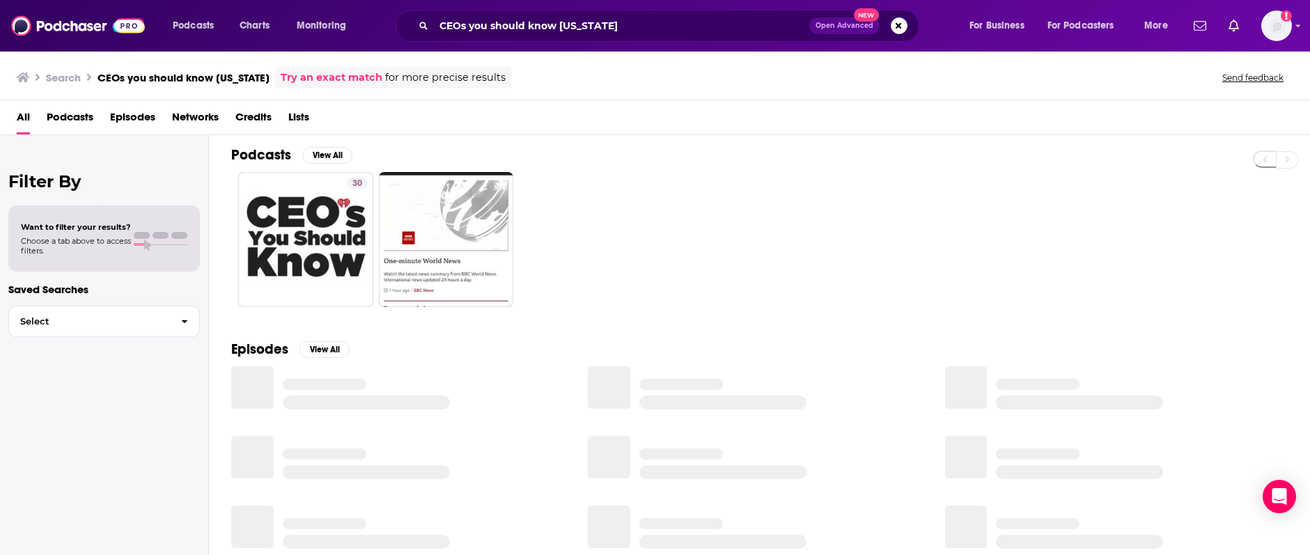
scroll to position [4, 0]
click at [77, 120] on span "Podcasts" at bounding box center [70, 120] width 47 height 29
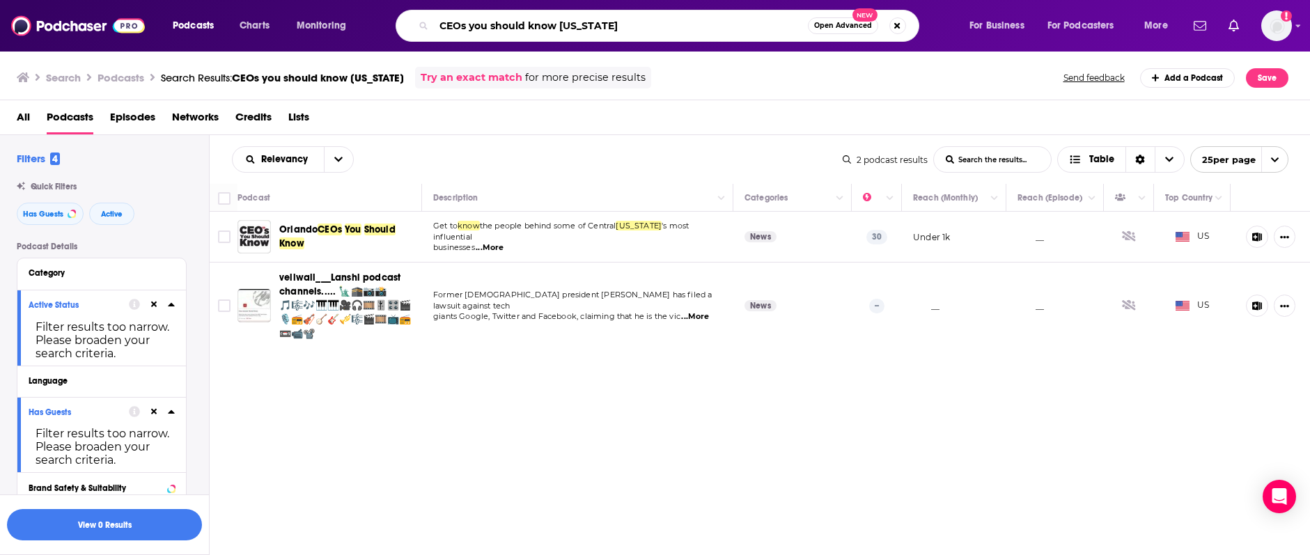
drag, startPoint x: 562, startPoint y: 25, endPoint x: 613, endPoint y: 29, distance: 50.9
click at [613, 29] on input "CEOs you should know florida" at bounding box center [621, 26] width 374 height 22
type input "CEOs you should know"
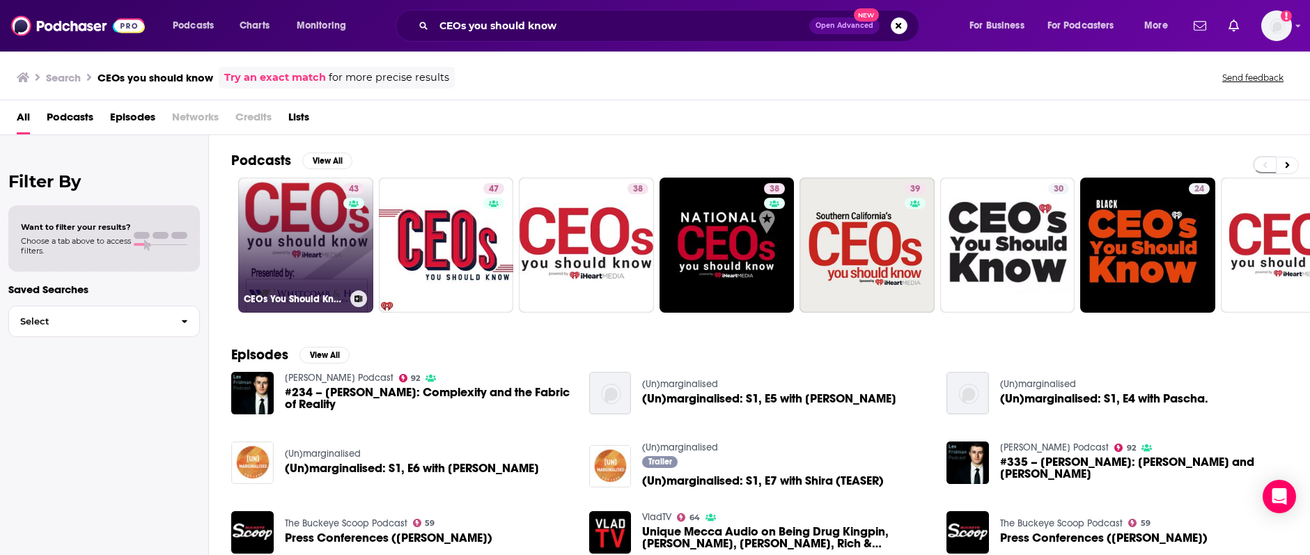
click at [315, 253] on link "43 CEOs You Should Know - Mansfield" at bounding box center [305, 245] width 135 height 135
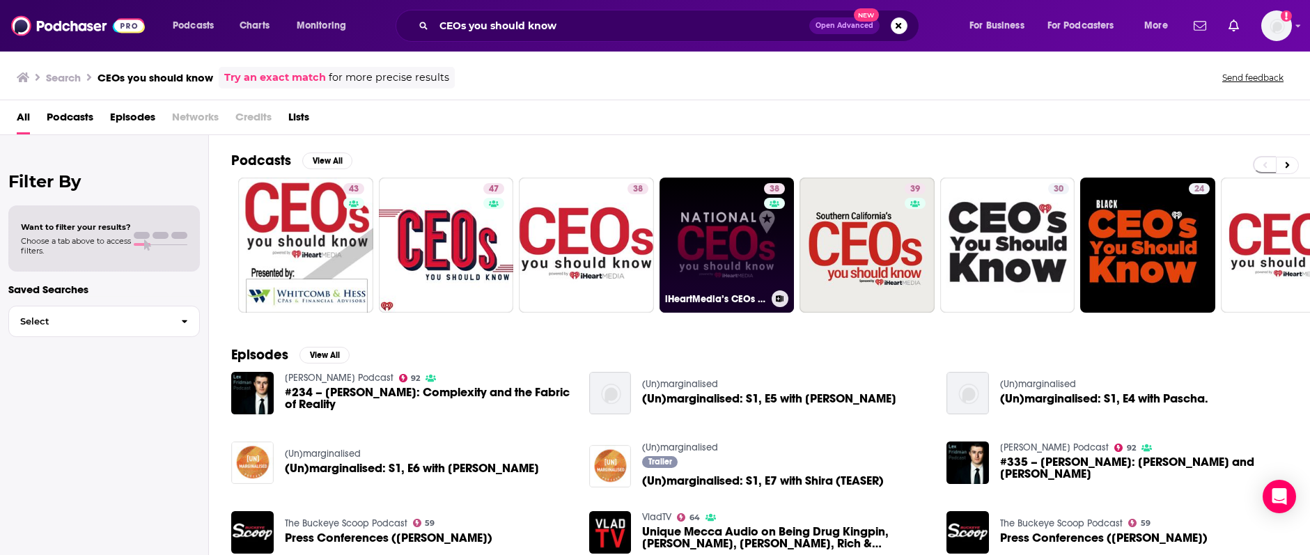
click at [722, 253] on link "38 iHeartMedia’s CEOs You Should Know" at bounding box center [726, 245] width 135 height 135
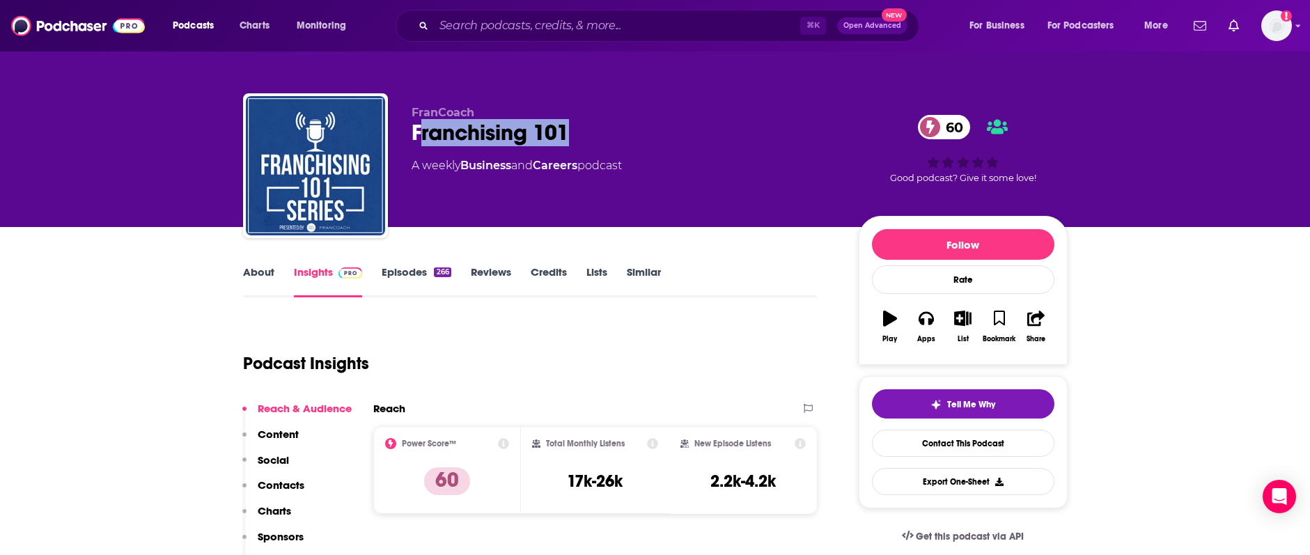
drag, startPoint x: 586, startPoint y: 132, endPoint x: 417, endPoint y: 136, distance: 168.6
click at [417, 136] on div "Franchising 101 60" at bounding box center [623, 132] width 425 height 27
copy h2 "ranchising 101"
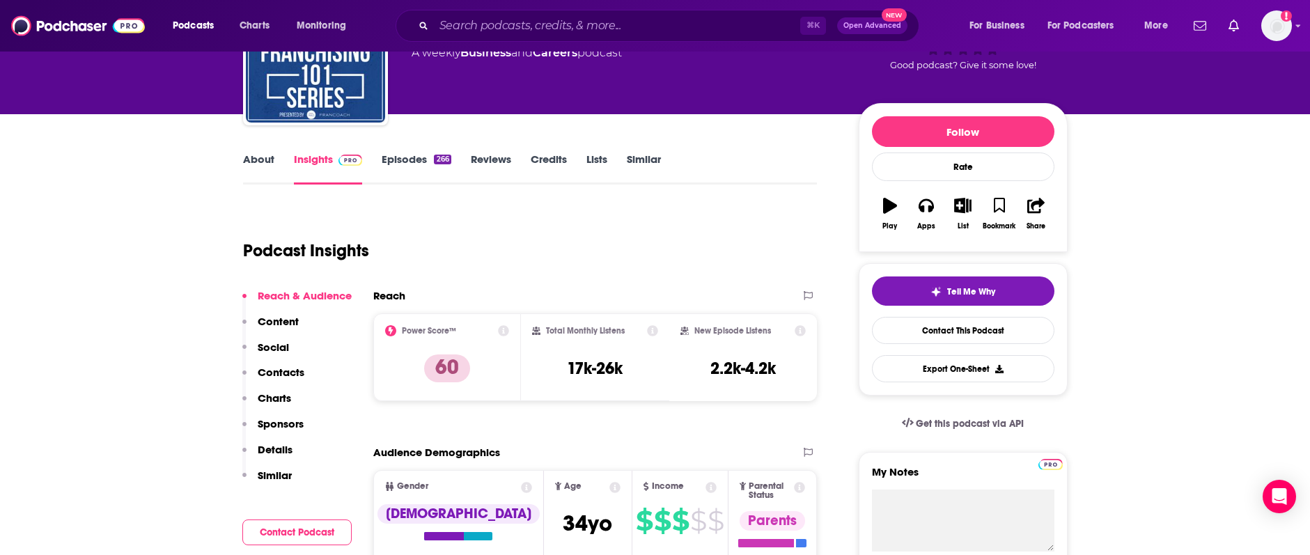
scroll to position [87, 0]
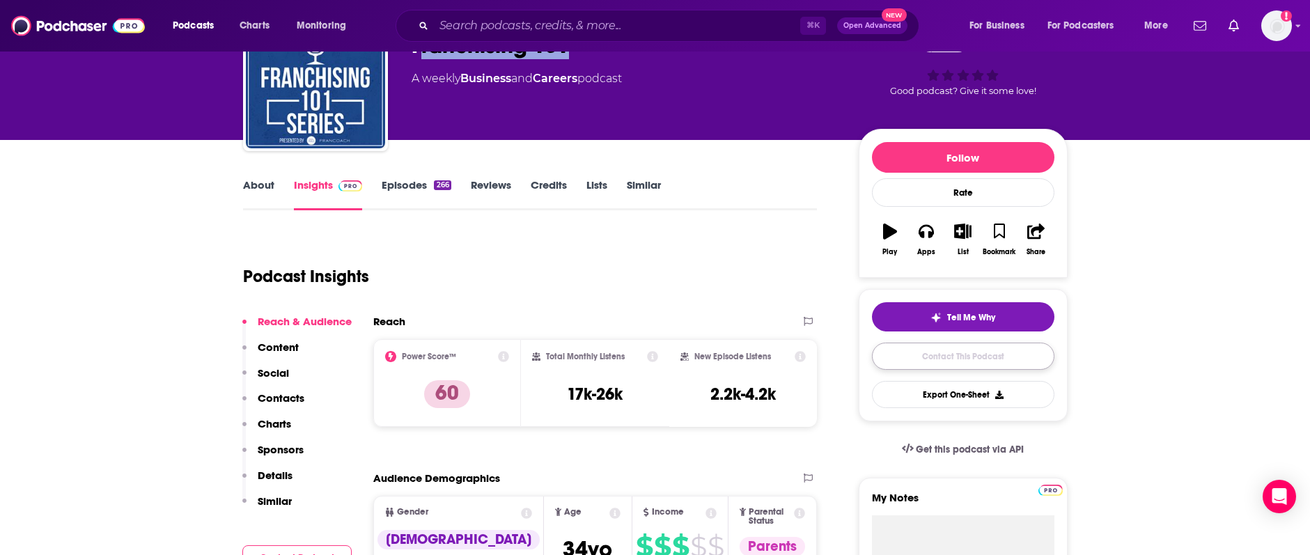
click at [925, 358] on link "Contact This Podcast" at bounding box center [963, 356] width 182 height 27
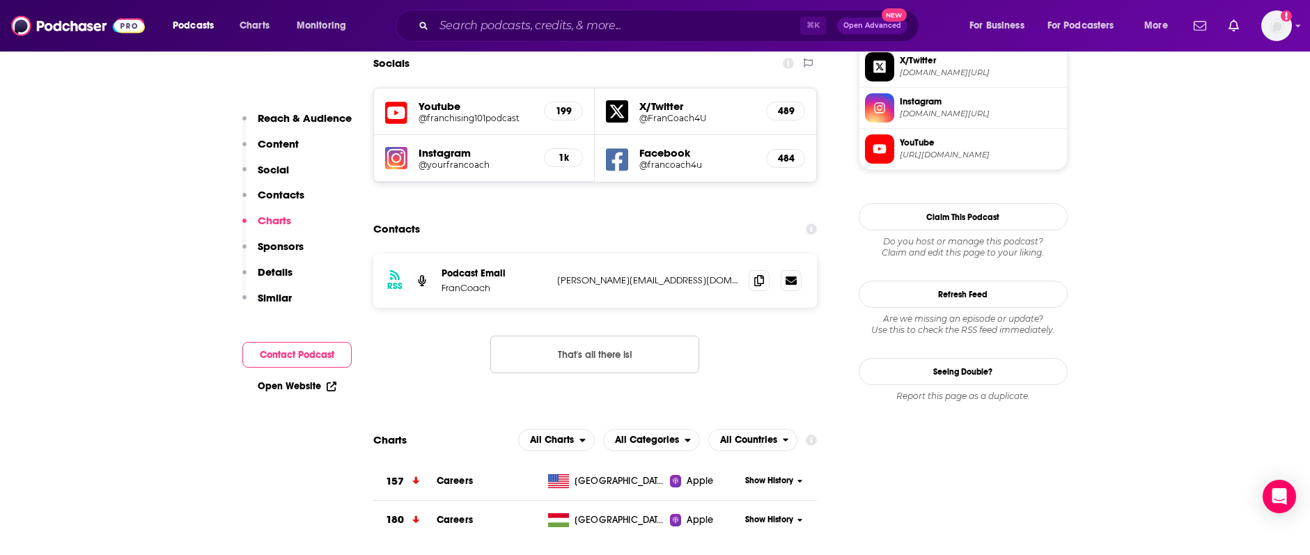
scroll to position [1250, 0]
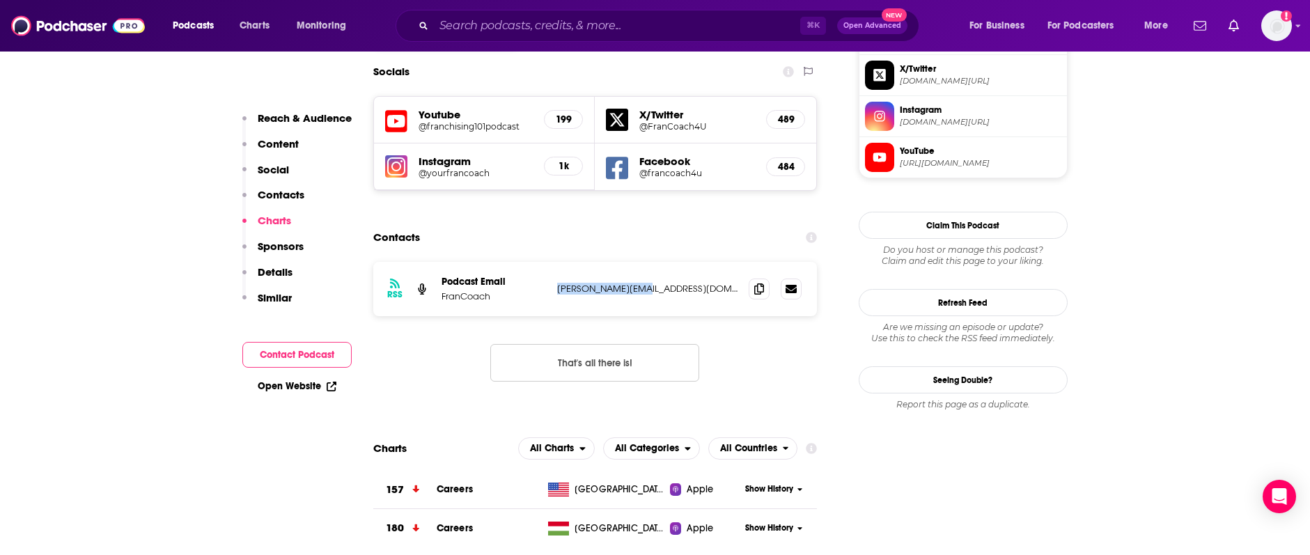
drag, startPoint x: 627, startPoint y: 202, endPoint x: 554, endPoint y: 202, distance: 73.8
click at [554, 262] on div "RSS Podcast Email FranCoach Tim@francoach.net Tim@francoach.net" at bounding box center [595, 289] width 444 height 54
copy p "Tim@francoach.net"
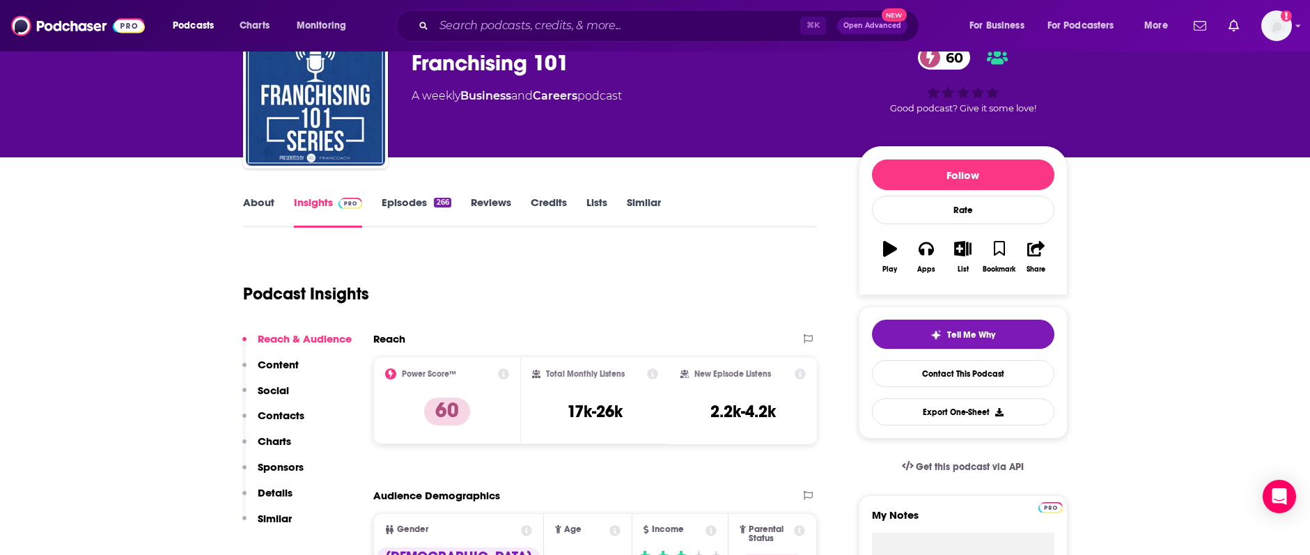
scroll to position [0, 0]
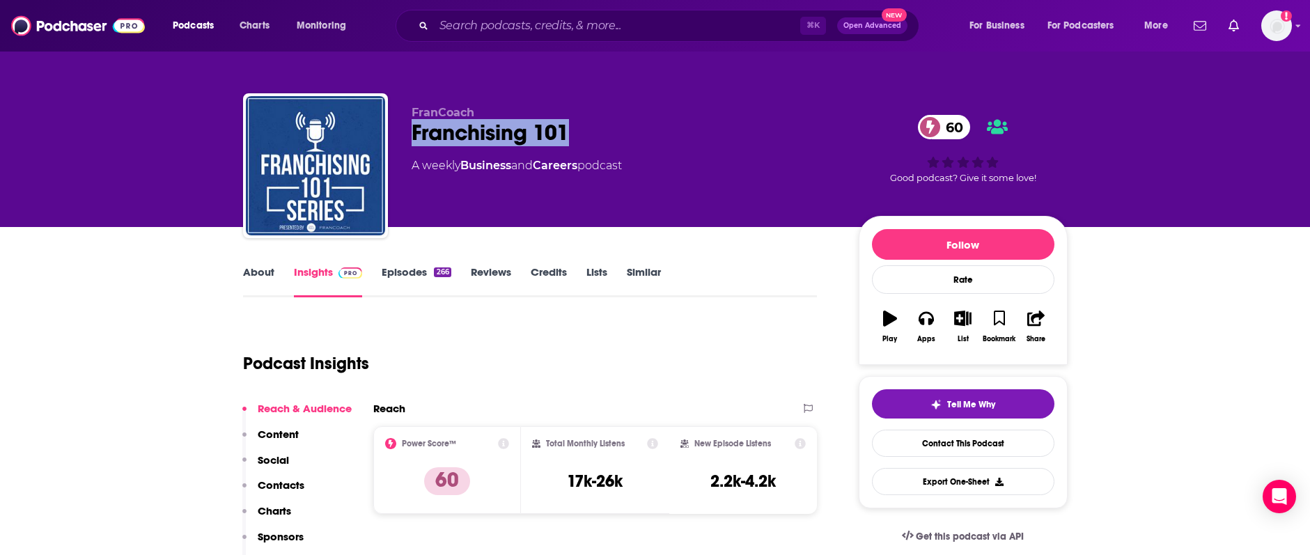
drag, startPoint x: 483, startPoint y: 134, endPoint x: 411, endPoint y: 136, distance: 71.7
click at [411, 136] on div "Franchising 101 60" at bounding box center [623, 132] width 425 height 27
copy h2 "Franchising 101"
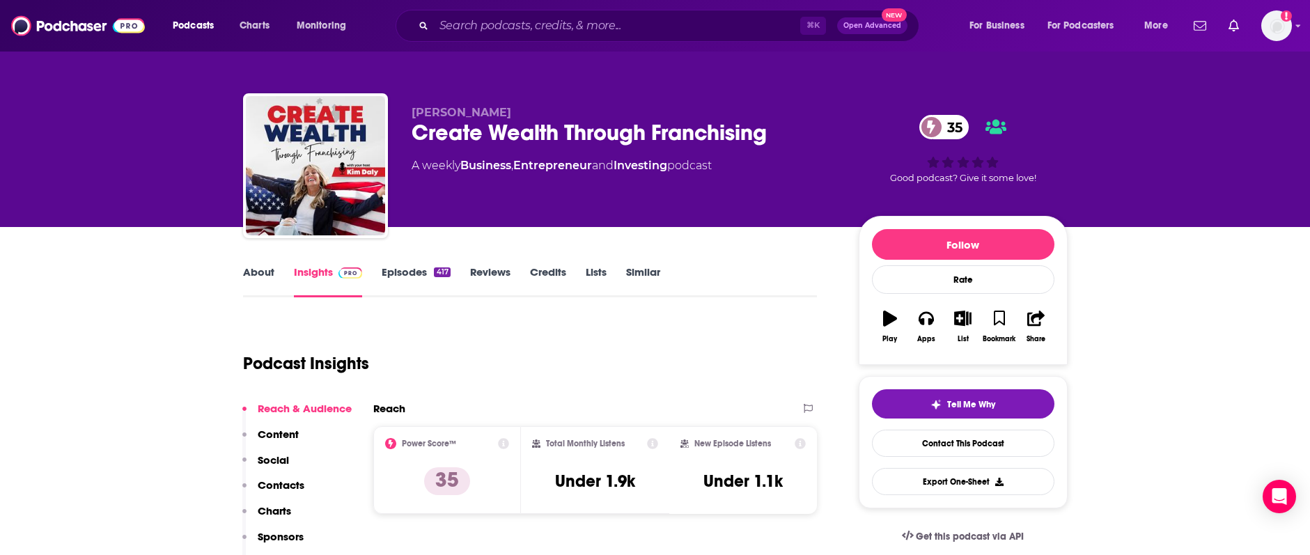
click at [395, 133] on div "Kim Daly Create Wealth Through Franchising 35 A weekly Business , Entrepreneur …" at bounding box center [655, 168] width 824 height 150
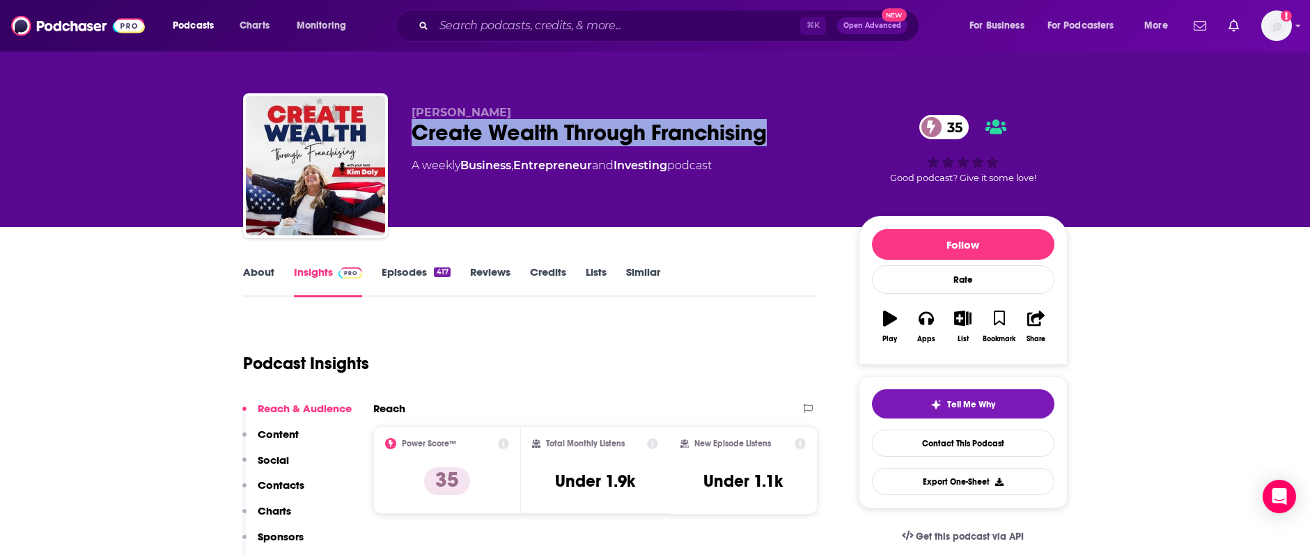
drag, startPoint x: 405, startPoint y: 131, endPoint x: 792, endPoint y: 130, distance: 387.8
click at [792, 130] on div "Kim Daly Create Wealth Through Franchising 35 A weekly Business , Entrepreneur …" at bounding box center [655, 168] width 824 height 150
copy h2 "Create Wealth Through Franchising"
click at [940, 444] on link "Contact This Podcast" at bounding box center [963, 443] width 182 height 27
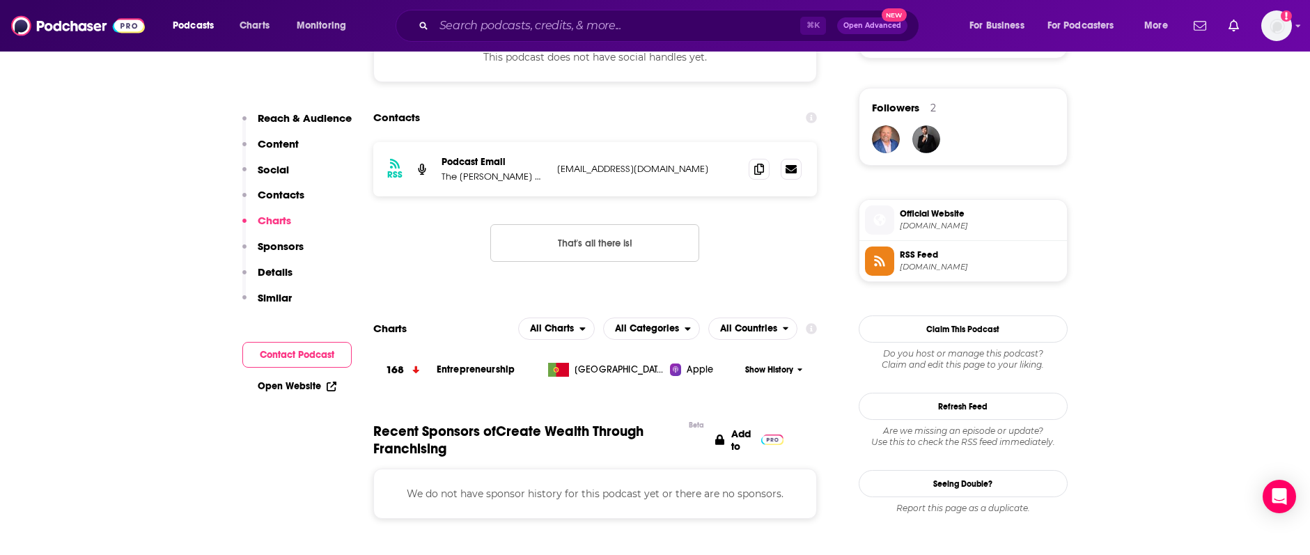
scroll to position [970, 0]
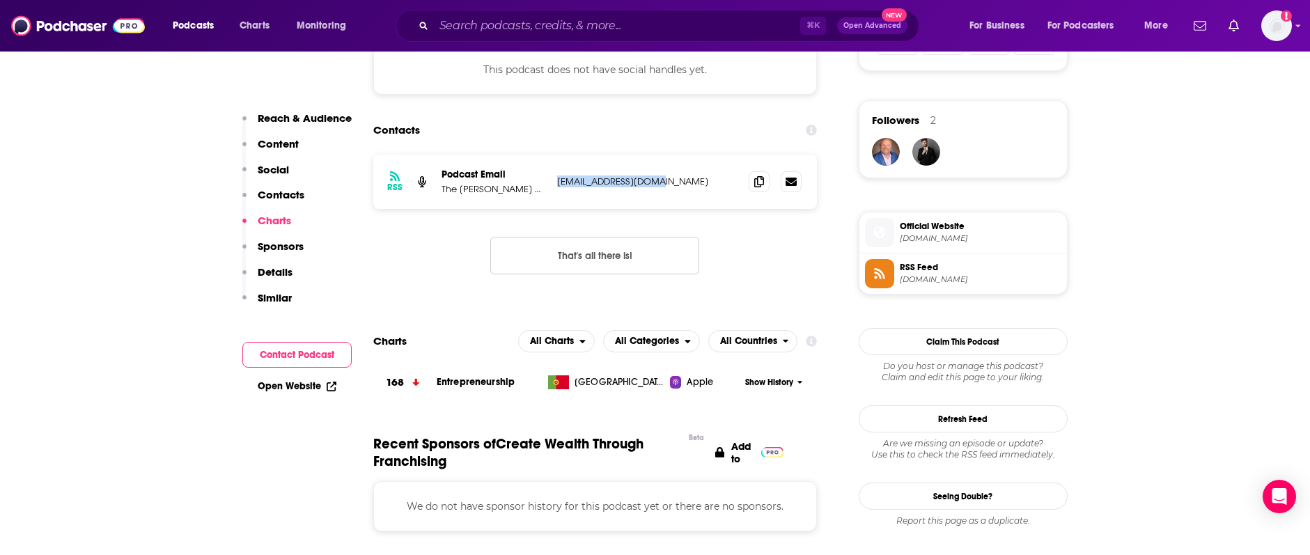
drag, startPoint x: 693, startPoint y: 183, endPoint x: 554, endPoint y: 181, distance: 139.3
click at [554, 181] on div "RSS Podcast Email The Daly Coach kdaly@franchoice.com kdaly@franchoice.com" at bounding box center [595, 182] width 444 height 54
copy p "kdaly@franchoice.com"
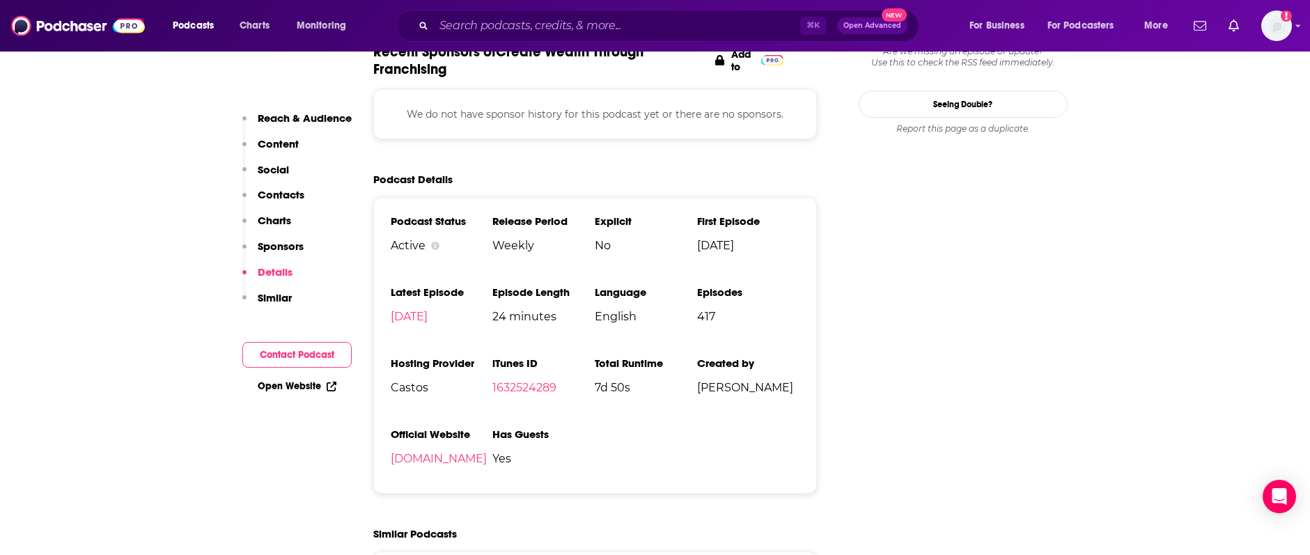
scroll to position [1363, 0]
drag, startPoint x: 725, startPoint y: 391, endPoint x: 699, endPoint y: 392, distance: 25.8
click at [699, 392] on span "[PERSON_NAME]" at bounding box center [748, 386] width 102 height 13
copy span "[PERSON_NAME]"
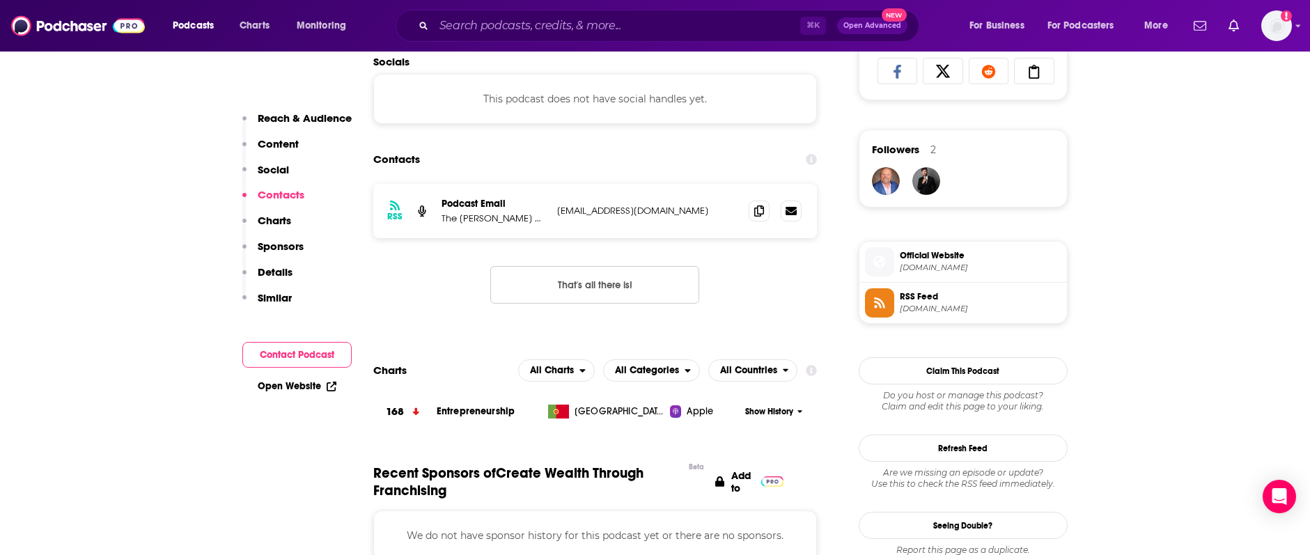
scroll to position [994, 0]
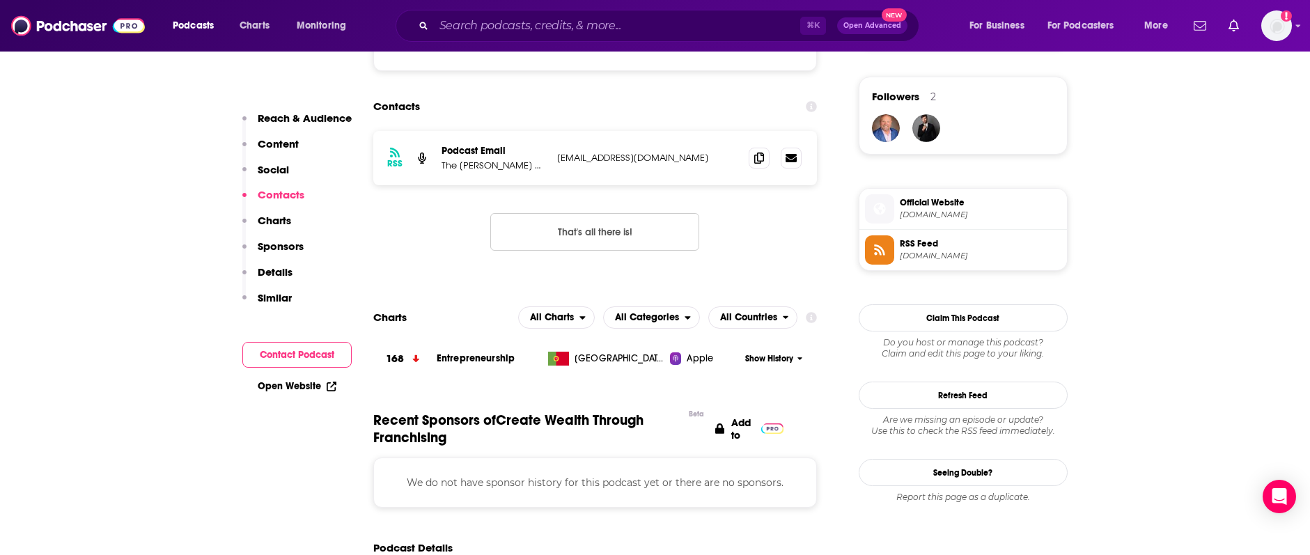
click at [786, 360] on span "Show History" at bounding box center [769, 359] width 48 height 12
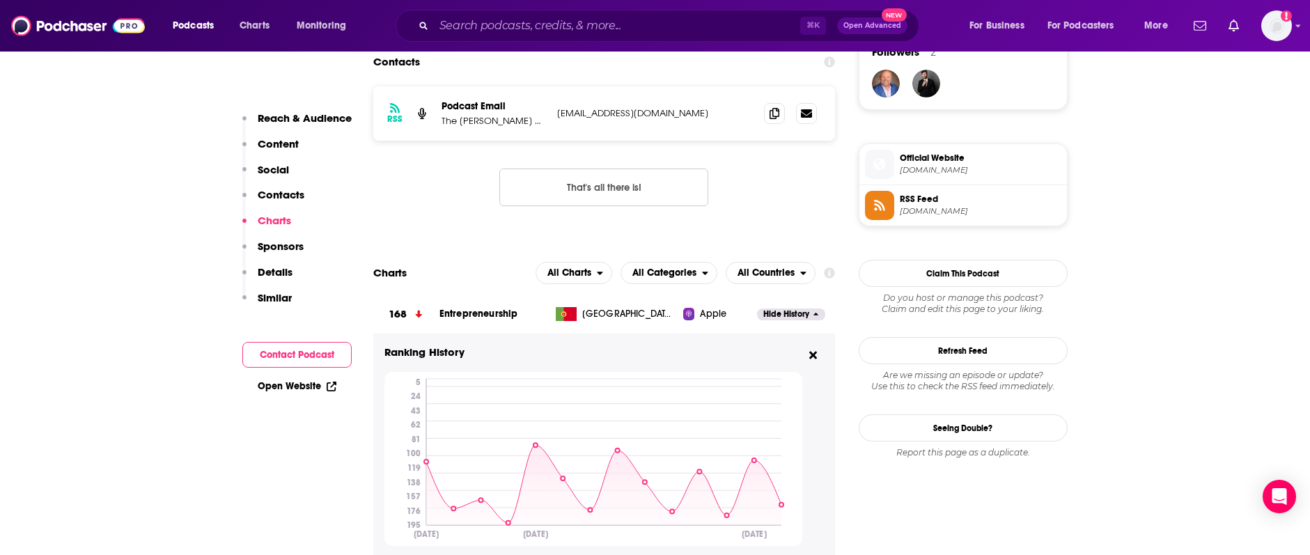
scroll to position [1019, 0]
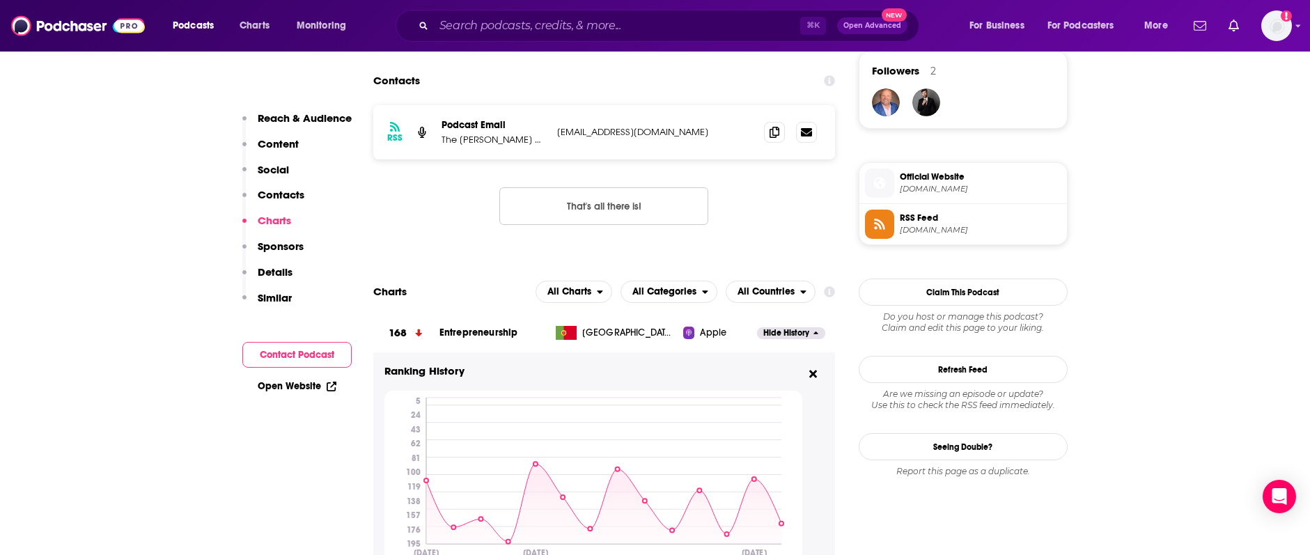
click at [801, 329] on span "Hide History" at bounding box center [786, 333] width 46 height 12
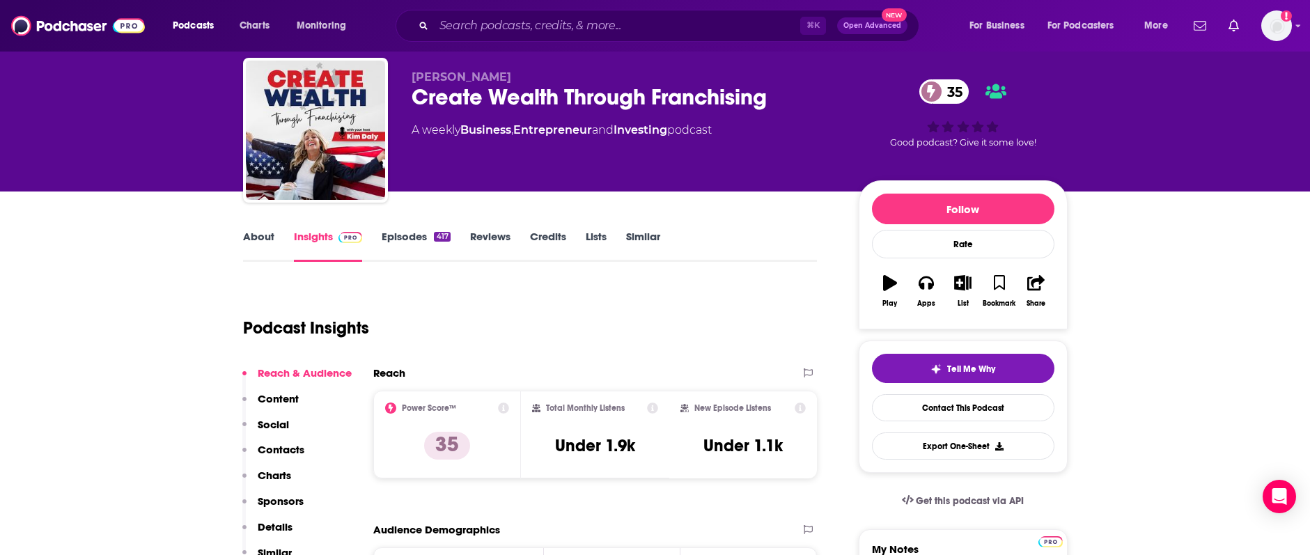
scroll to position [26, 0]
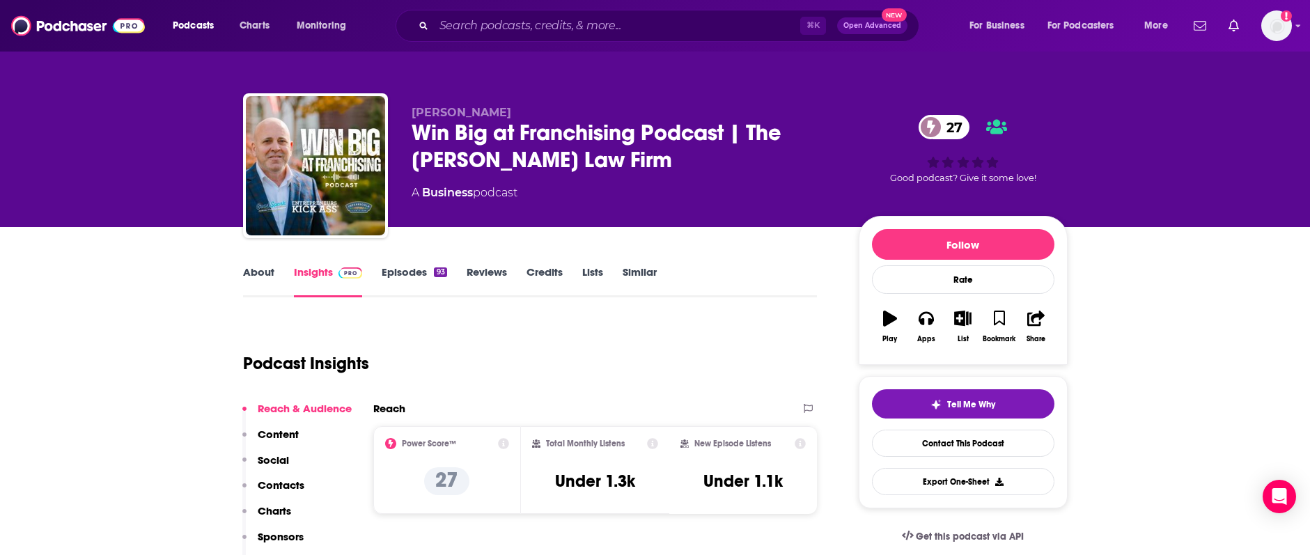
click at [462, 159] on div "Win Big at Franchising Podcast | The Internicola Law Firm 27" at bounding box center [623, 146] width 425 height 54
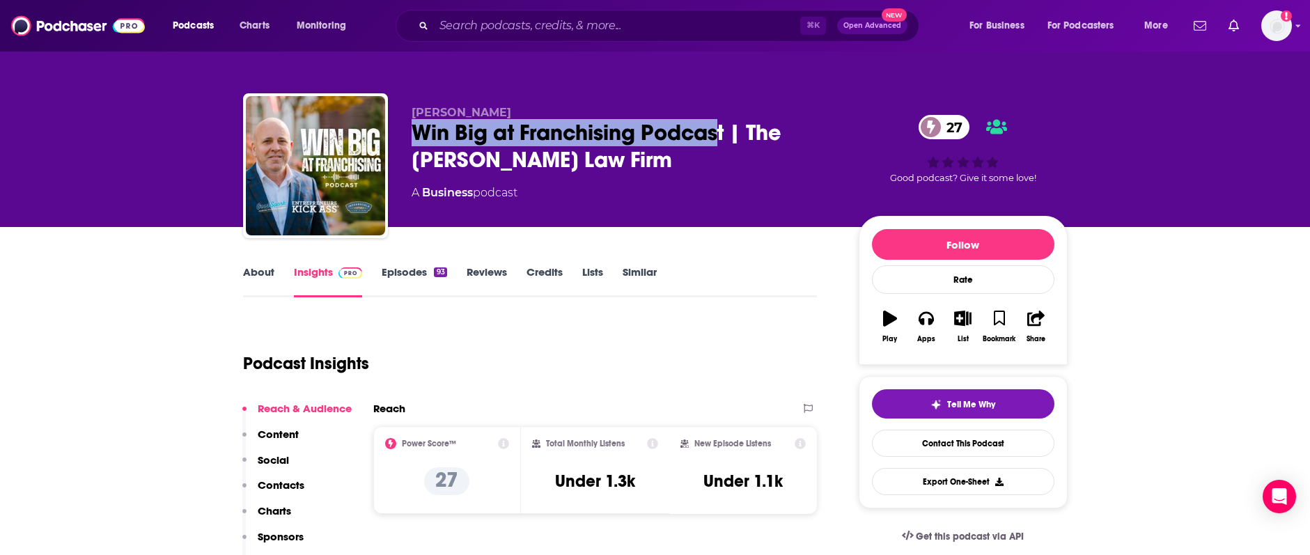
drag, startPoint x: 414, startPoint y: 127, endPoint x: 721, endPoint y: 136, distance: 307.2
click at [721, 136] on div "Win Big at Franchising Podcast | The Internicola Law Firm 27" at bounding box center [623, 146] width 425 height 54
copy h2 "Win Big at Franchising Podcas"
click at [918, 447] on link "Contact This Podcast" at bounding box center [963, 443] width 182 height 27
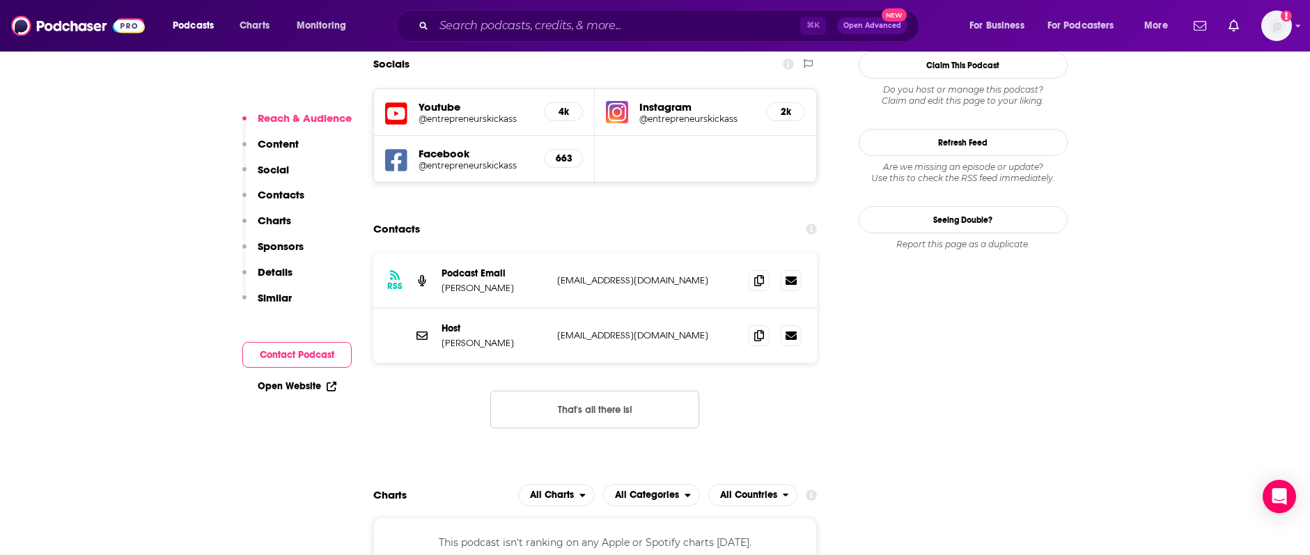
scroll to position [1249, 0]
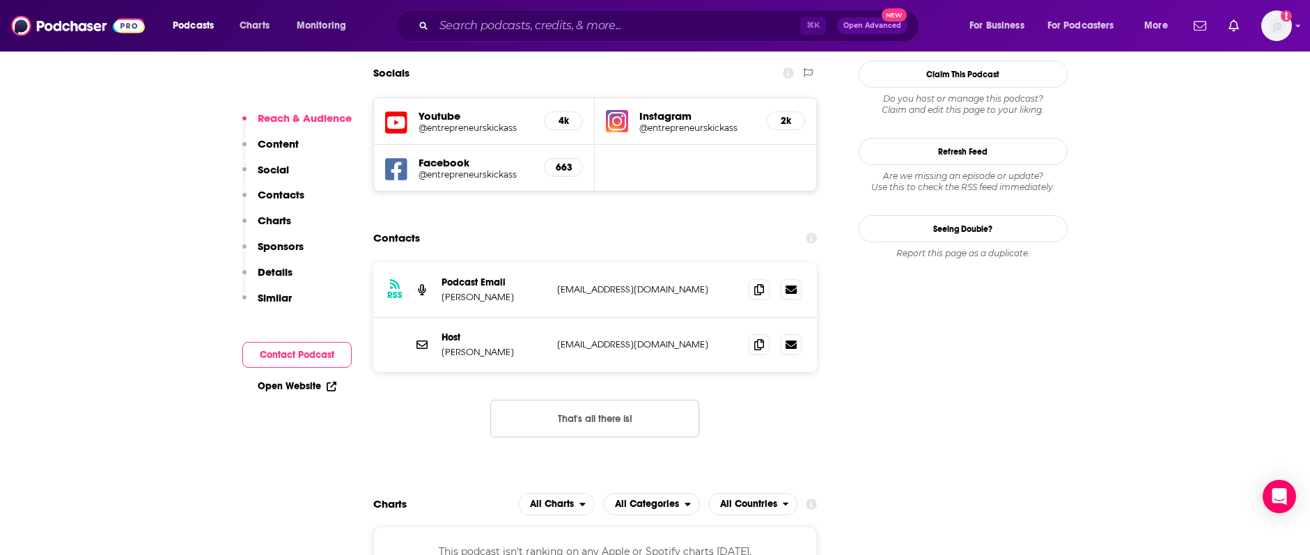
click at [442, 262] on div "RSS Podcast Email Charles Internicola mb@businessandfranchiselaw.com mb@busines…" at bounding box center [595, 289] width 444 height 55
drag, startPoint x: 439, startPoint y: 212, endPoint x: 534, endPoint y: 214, distance: 94.7
click at [534, 262] on div "RSS Podcast Email Charles Internicola mb@businessandfranchiselaw.com mb@busines…" at bounding box center [595, 289] width 444 height 55
copy p "[PERSON_NAME]"
drag, startPoint x: 550, startPoint y: 205, endPoint x: 666, endPoint y: 206, distance: 116.3
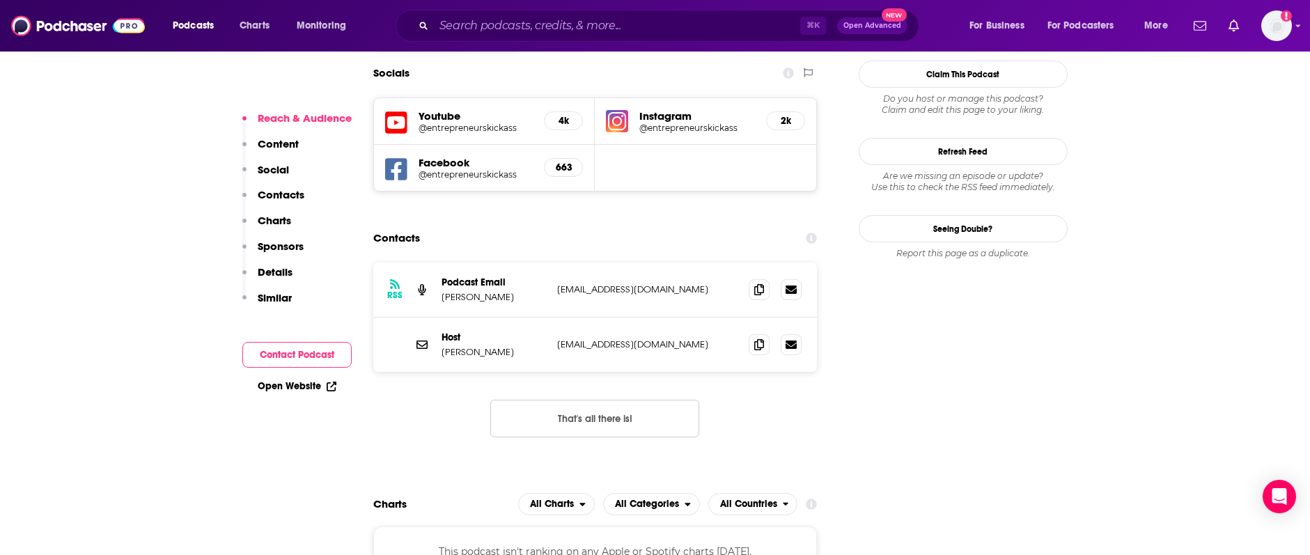
click at [688, 262] on div "RSS Podcast Email Charles Internicola mb@businessandfranchiselaw.com mb@busines…" at bounding box center [595, 289] width 444 height 55
click at [563, 338] on p "cni@businessandfranchiselaw.com" at bounding box center [647, 344] width 181 height 12
drag, startPoint x: 551, startPoint y: 204, endPoint x: 711, endPoint y: 208, distance: 159.5
click at [711, 262] on div "RSS Podcast Email Charles Internicola mb@businessandfranchiselaw.com mb@busines…" at bounding box center [595, 289] width 444 height 55
copy p "mb@businessandfranchiselaw.com"
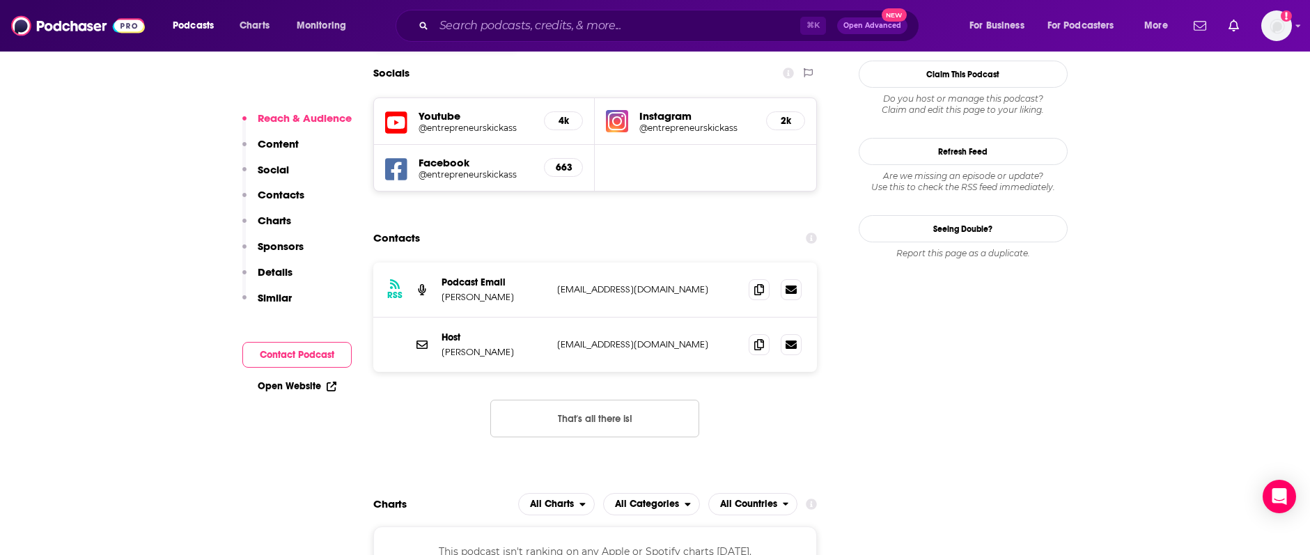
drag, startPoint x: 544, startPoint y: 257, endPoint x: 690, endPoint y: 260, distance: 146.2
click at [0, 0] on div "Host Charles Internicola cni@businessandfranchiselaw.com cni@businessandfranchi…" at bounding box center [0, 0] width 0 height 0
click at [706, 338] on p "cni@businessandfranchiselaw.com" at bounding box center [647, 344] width 181 height 12
drag, startPoint x: 660, startPoint y: 258, endPoint x: 559, endPoint y: 260, distance: 101.0
click at [559, 338] on p "cni@businessandfranchiselaw.com" at bounding box center [647, 344] width 181 height 12
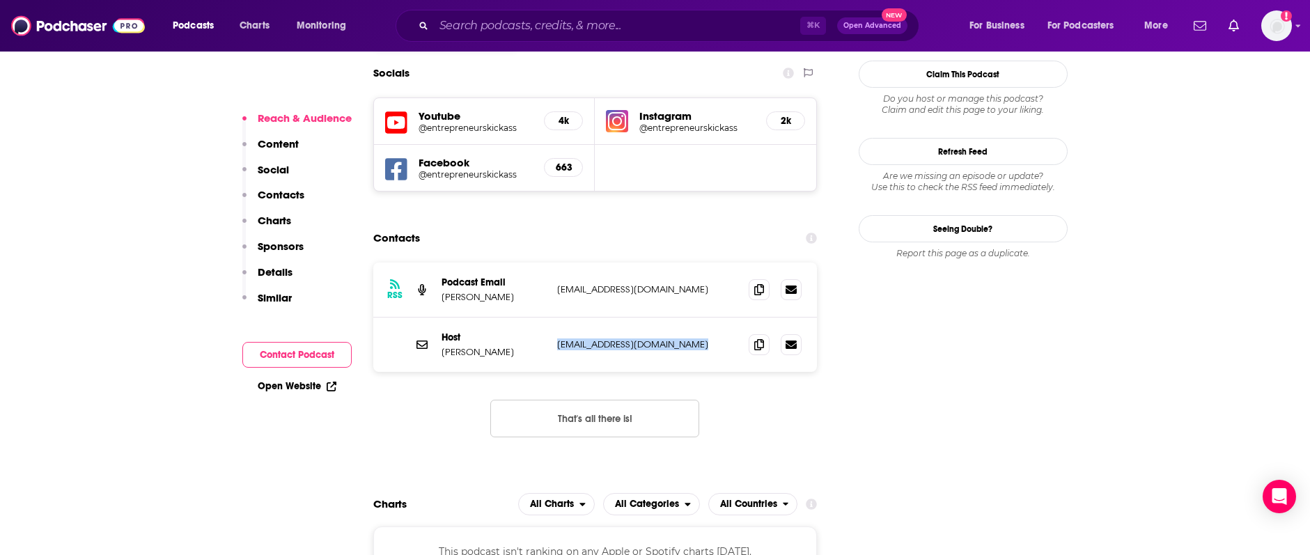
copy div "cni@businessandfranchiselaw.com cni@businessandfranchiselaw.com"
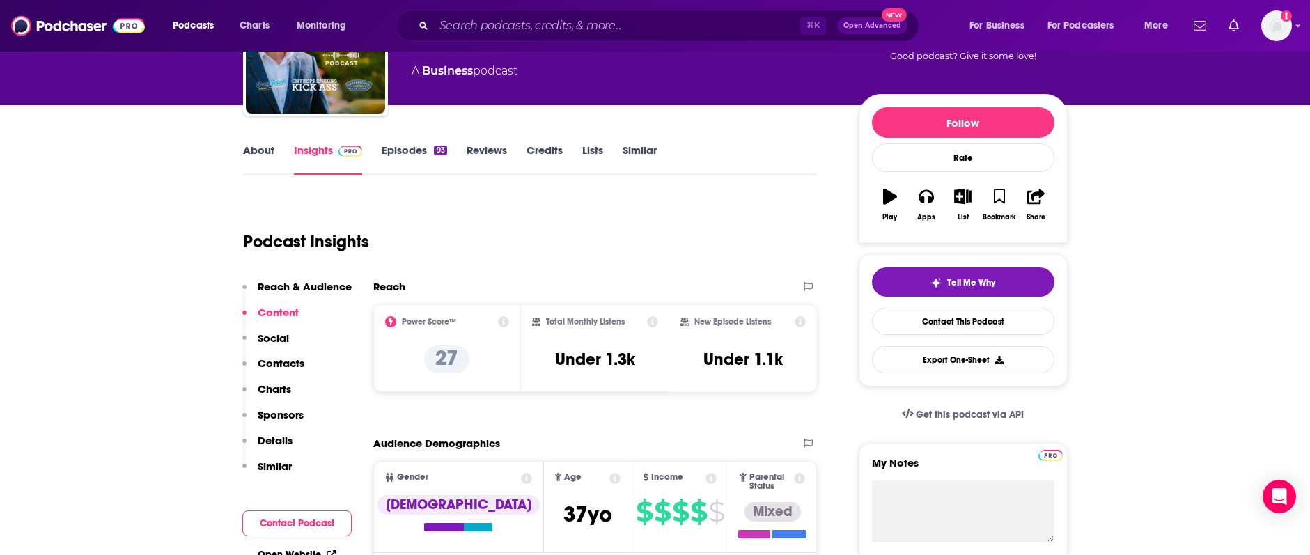
scroll to position [0, 0]
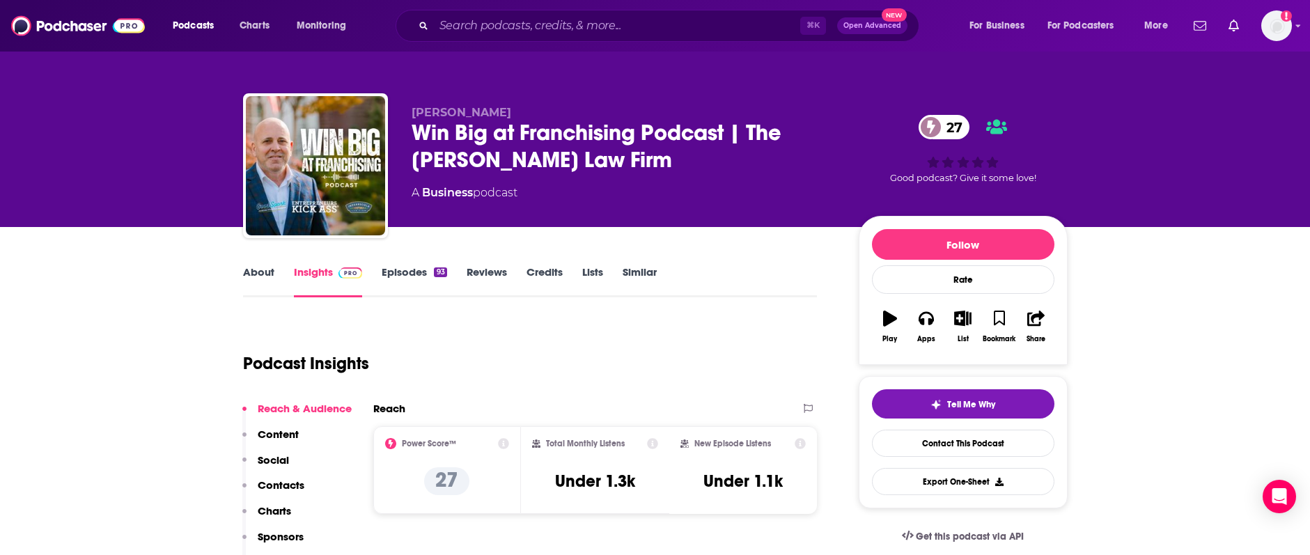
click at [400, 276] on link "Episodes 93" at bounding box center [414, 281] width 65 height 32
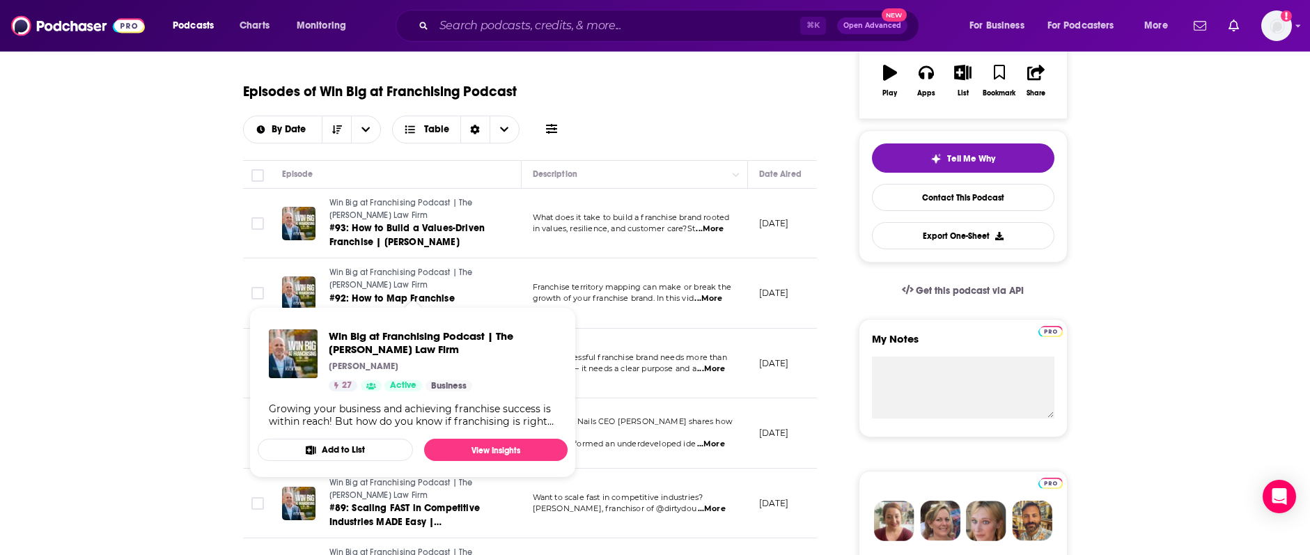
scroll to position [249, 0]
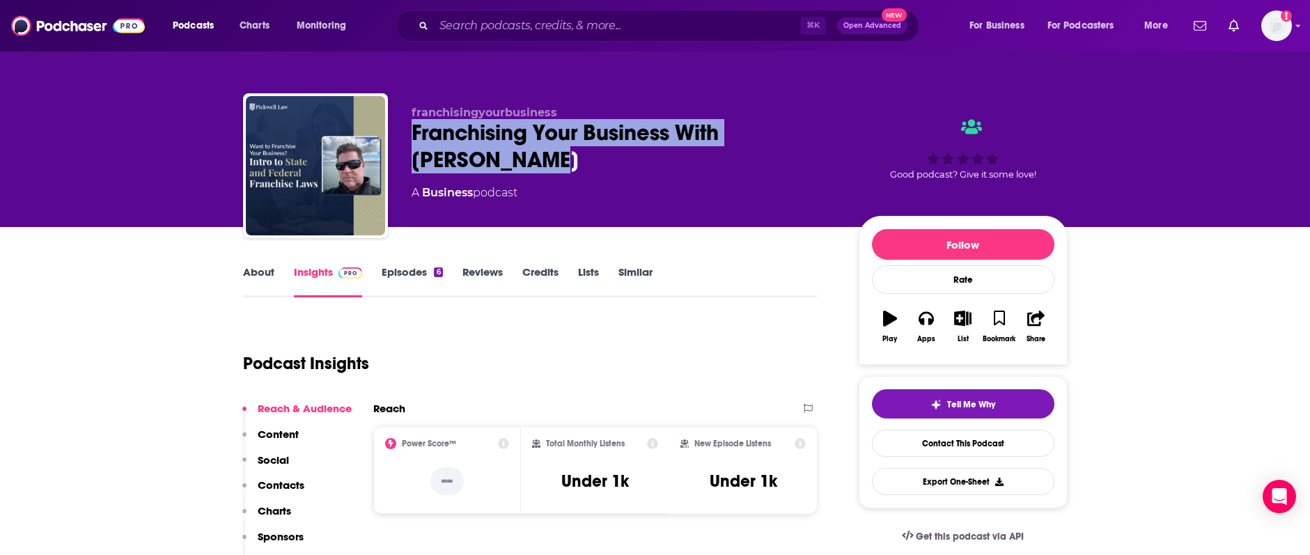
drag, startPoint x: 410, startPoint y: 134, endPoint x: 518, endPoint y: 159, distance: 111.0
click at [518, 159] on div "Franchising Your Business With [PERSON_NAME]" at bounding box center [623, 146] width 425 height 54
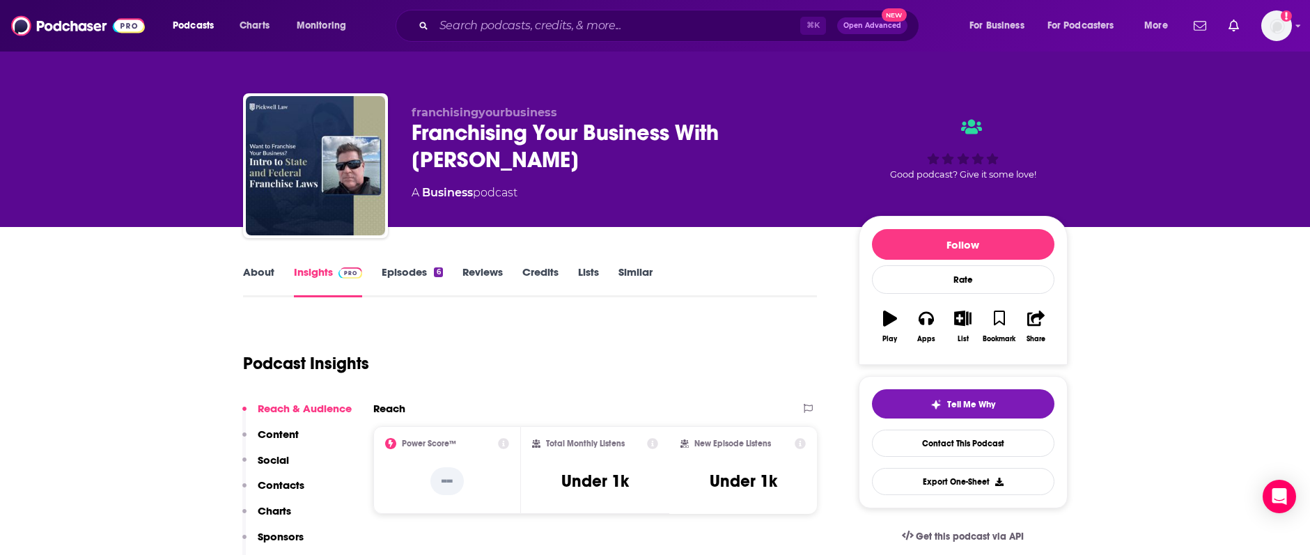
click at [518, 159] on div "Franchising Your Business With [PERSON_NAME]" at bounding box center [623, 146] width 425 height 54
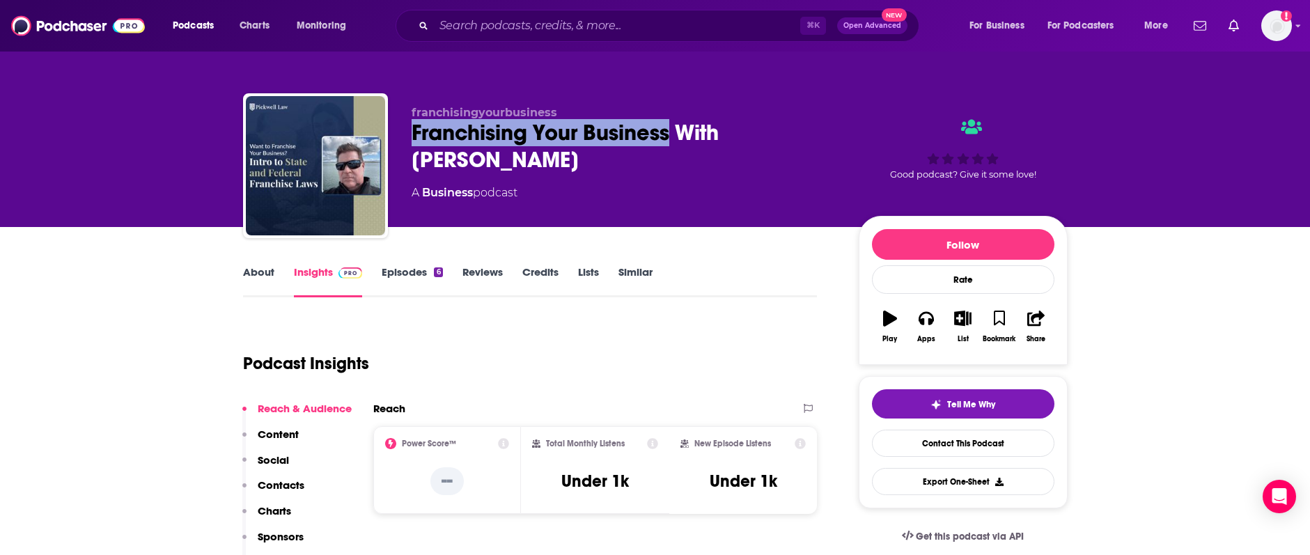
drag, startPoint x: 409, startPoint y: 126, endPoint x: 669, endPoint y: 137, distance: 260.6
click at [669, 137] on div "franchisingyourbusiness Franchising Your Business With [PERSON_NAME] A Business…" at bounding box center [655, 168] width 824 height 150
copy h2 "Franchising Your Business"
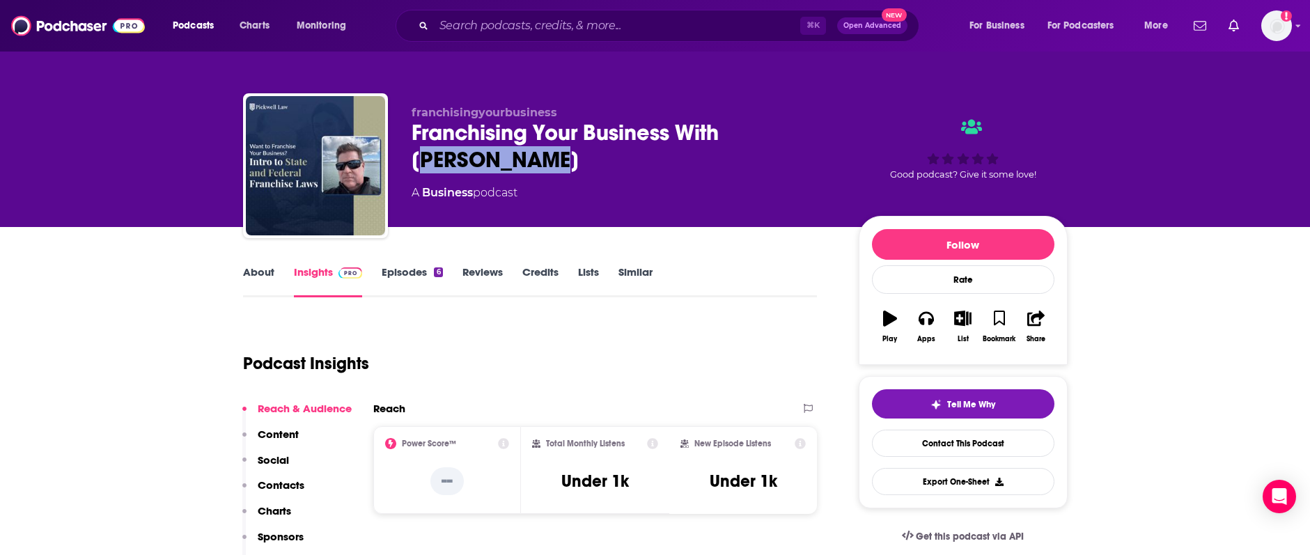
drag, startPoint x: 732, startPoint y: 132, endPoint x: 760, endPoint y: 152, distance: 33.4
click at [760, 152] on div "Franchising Your Business With [PERSON_NAME]" at bounding box center [623, 146] width 425 height 54
copy h2 "im Pickwell"
click at [723, 127] on div "Franchising Your Business With Tim Pickwell" at bounding box center [623, 146] width 425 height 54
drag, startPoint x: 726, startPoint y: 133, endPoint x: 748, endPoint y: 156, distance: 31.5
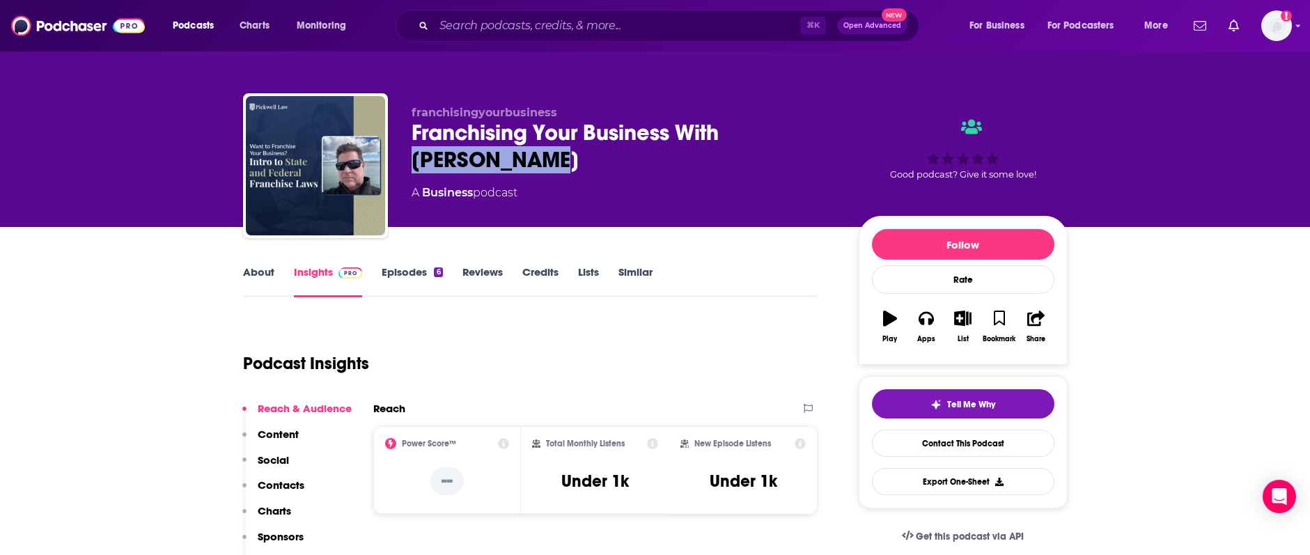
click at [748, 156] on div "Franchising Your Business With Tim Pickwell" at bounding box center [623, 146] width 425 height 54
copy h2 "Tim Pickwell"
click at [959, 445] on link "Contact This Podcast" at bounding box center [963, 443] width 182 height 27
click at [389, 278] on link "Episodes 6" at bounding box center [412, 281] width 61 height 32
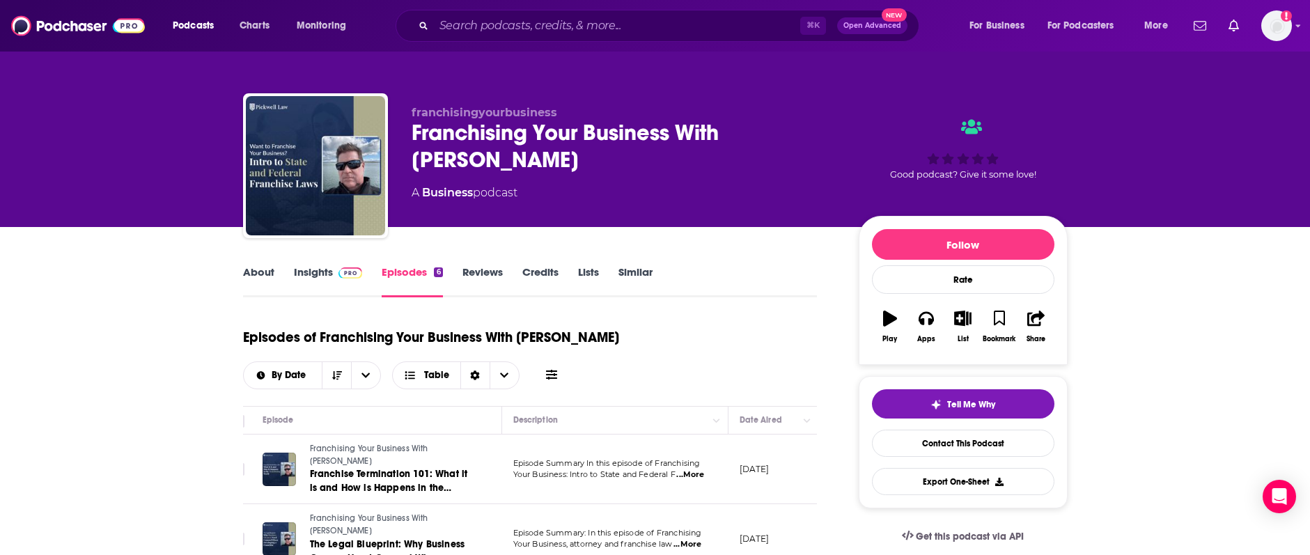
click at [315, 267] on link "Insights" at bounding box center [328, 281] width 69 height 32
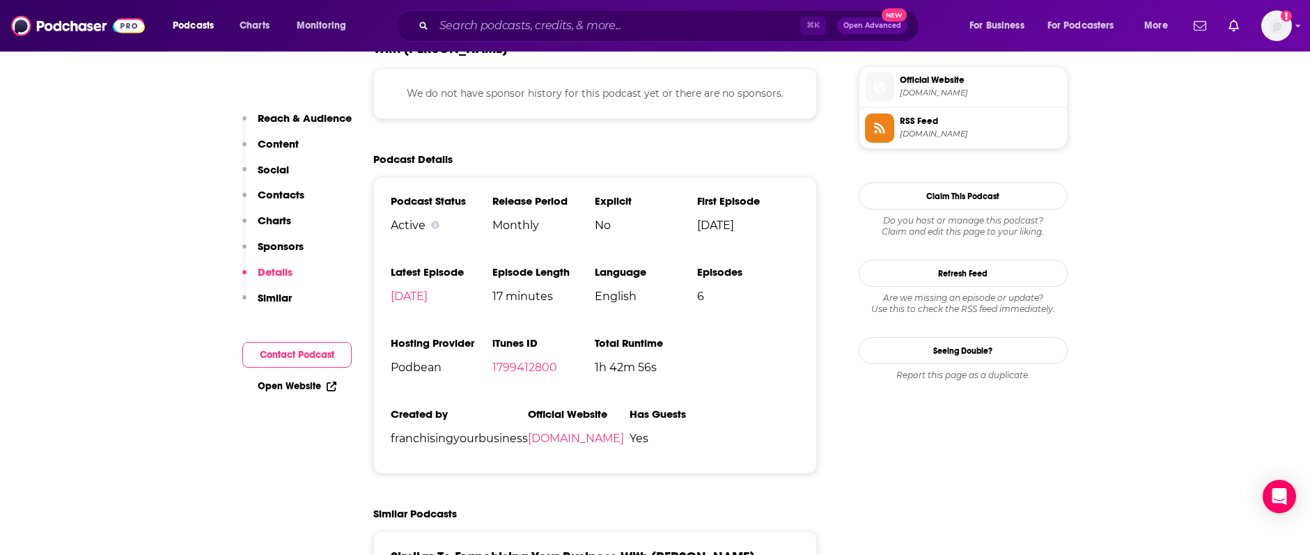
scroll to position [1130, 0]
click at [611, 438] on link "franchisingyourbusiness.podbean.com" at bounding box center [576, 439] width 96 height 13
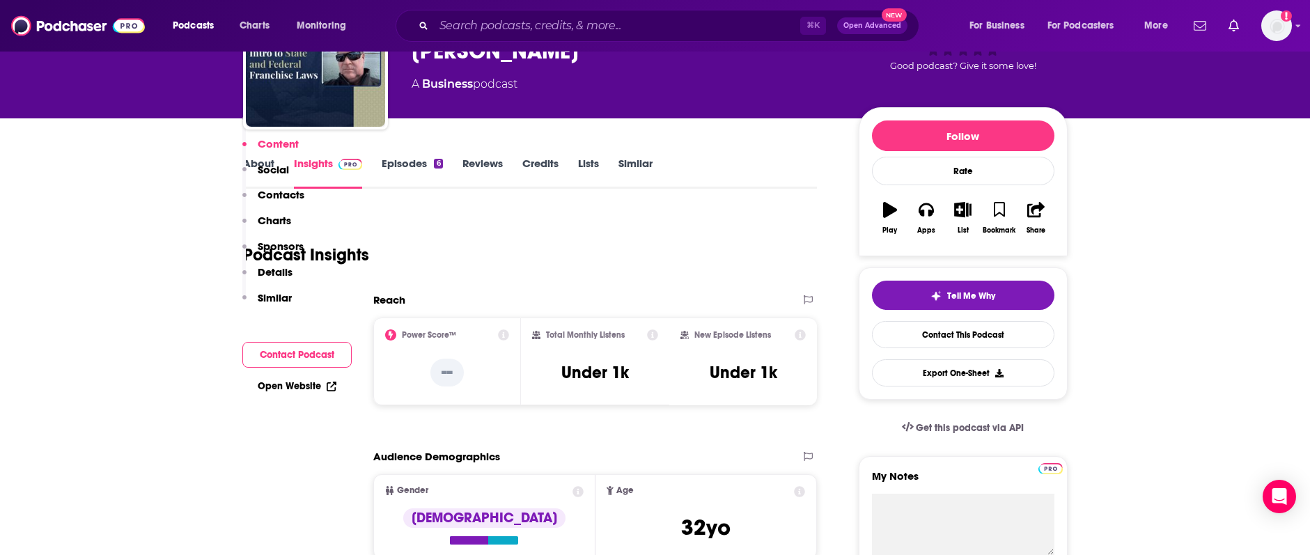
scroll to position [0, 0]
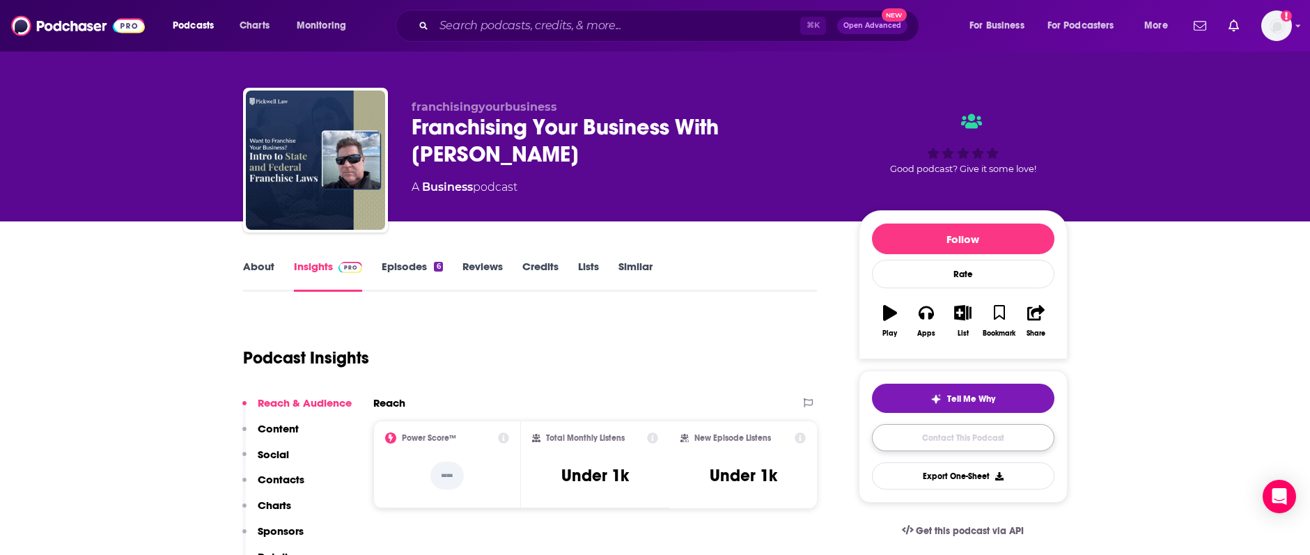
click at [982, 434] on link "Contact This Podcast" at bounding box center [963, 437] width 182 height 27
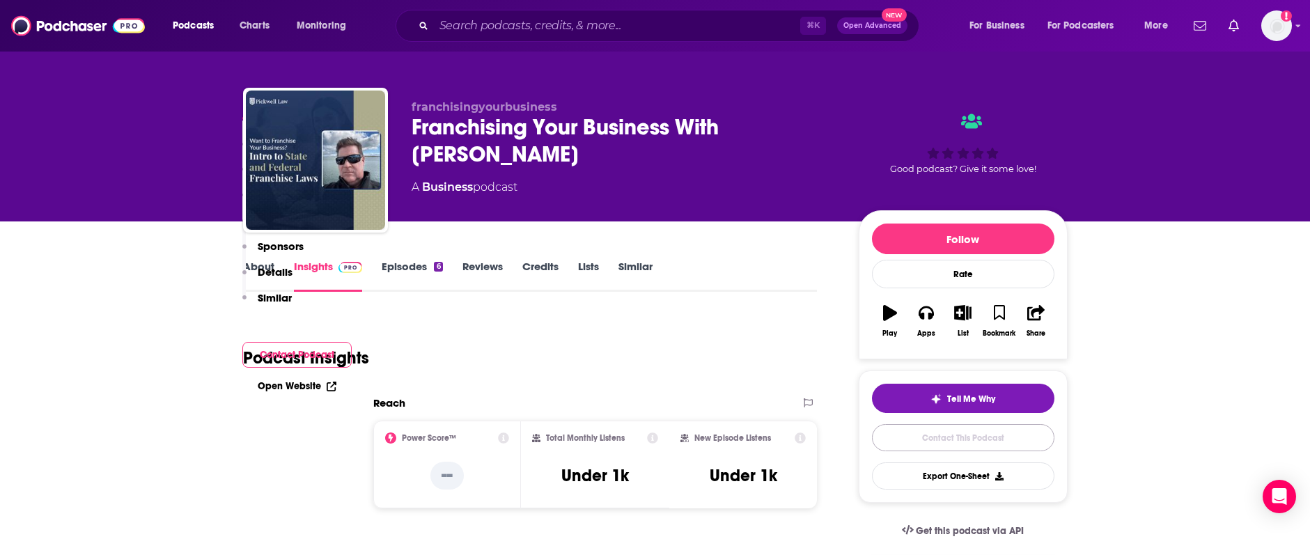
scroll to position [915, 0]
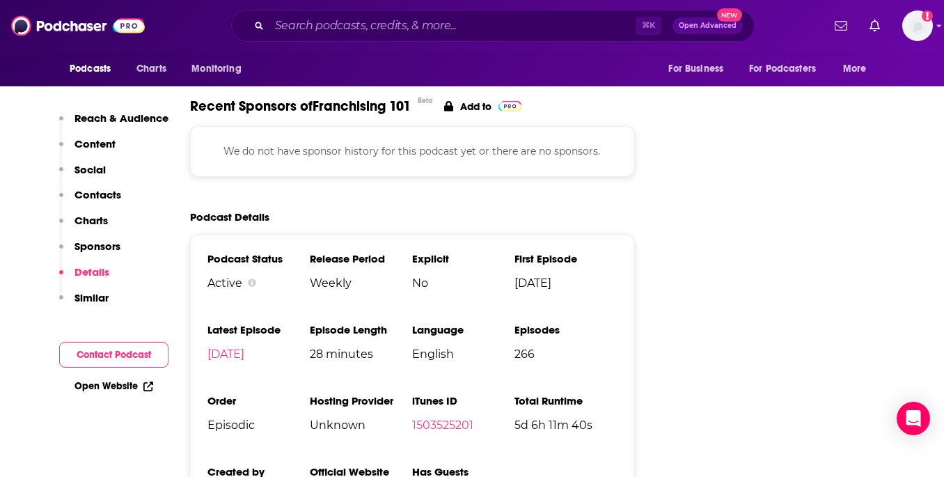
scroll to position [1730, 0]
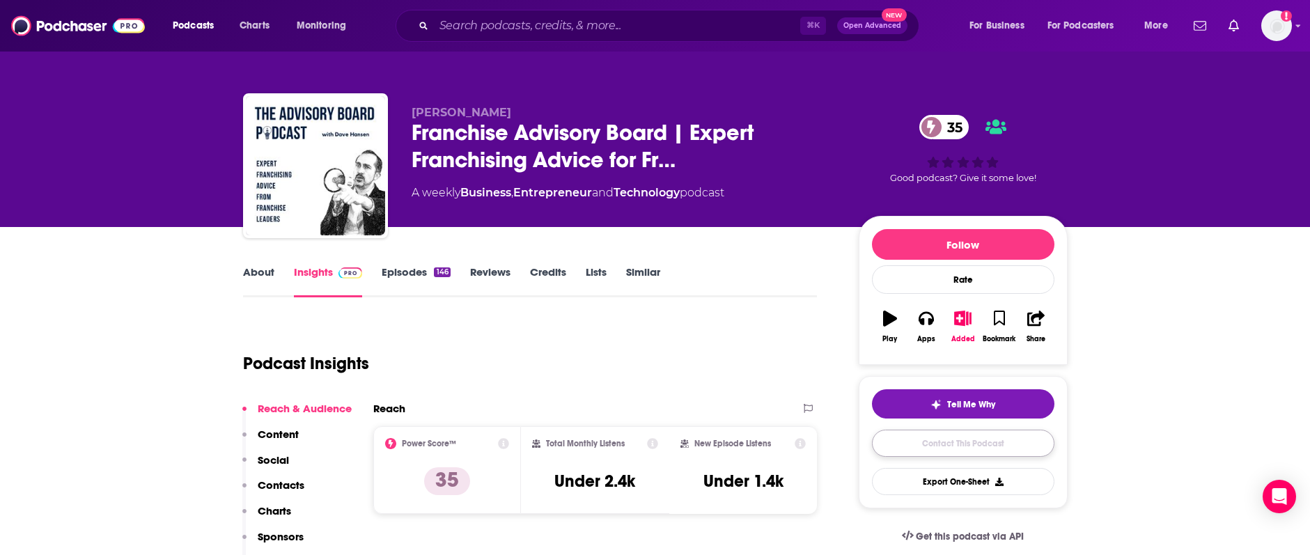
click at [944, 439] on link "Contact This Podcast" at bounding box center [963, 443] width 182 height 27
click at [405, 269] on link "Episodes 146" at bounding box center [416, 281] width 68 height 32
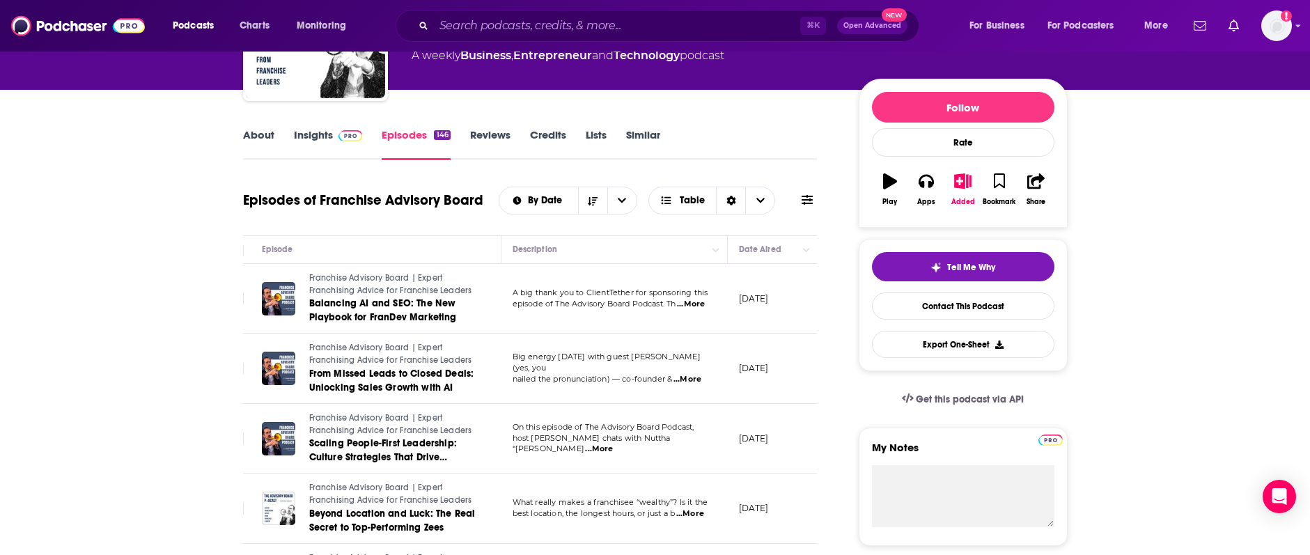
scroll to position [136, 0]
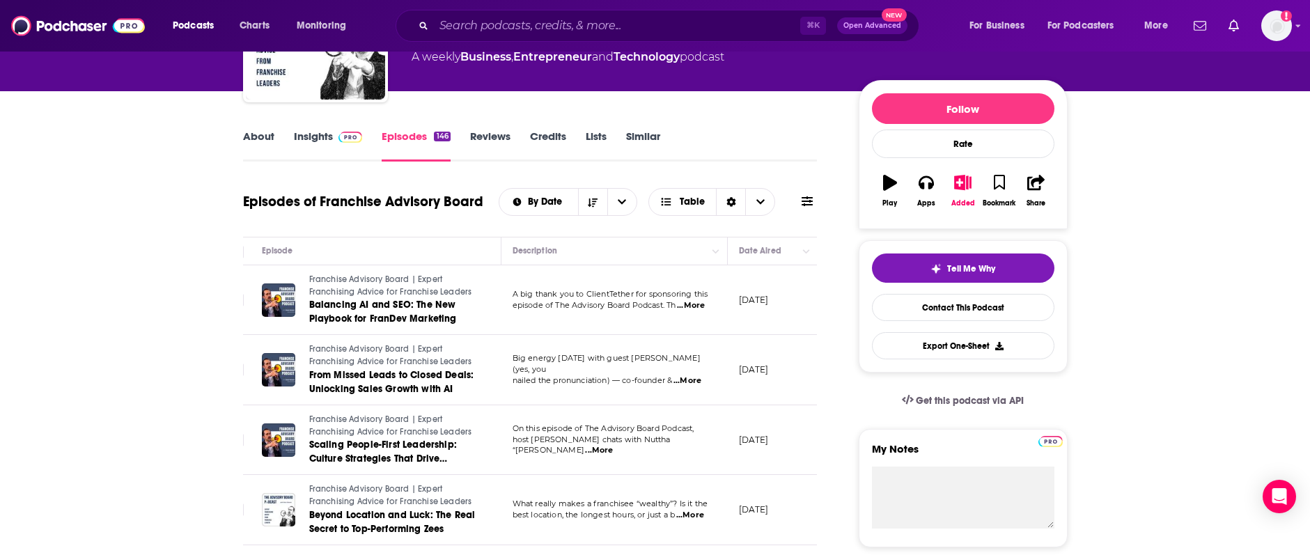
click at [260, 137] on link "About" at bounding box center [258, 146] width 31 height 32
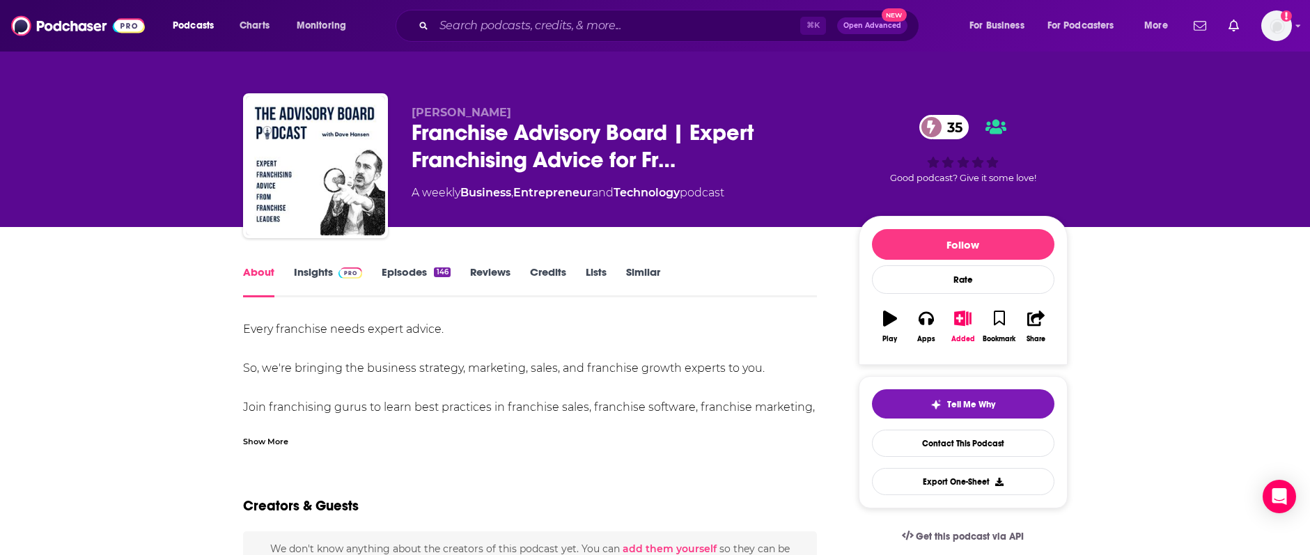
click at [313, 265] on link "Insights" at bounding box center [328, 281] width 69 height 32
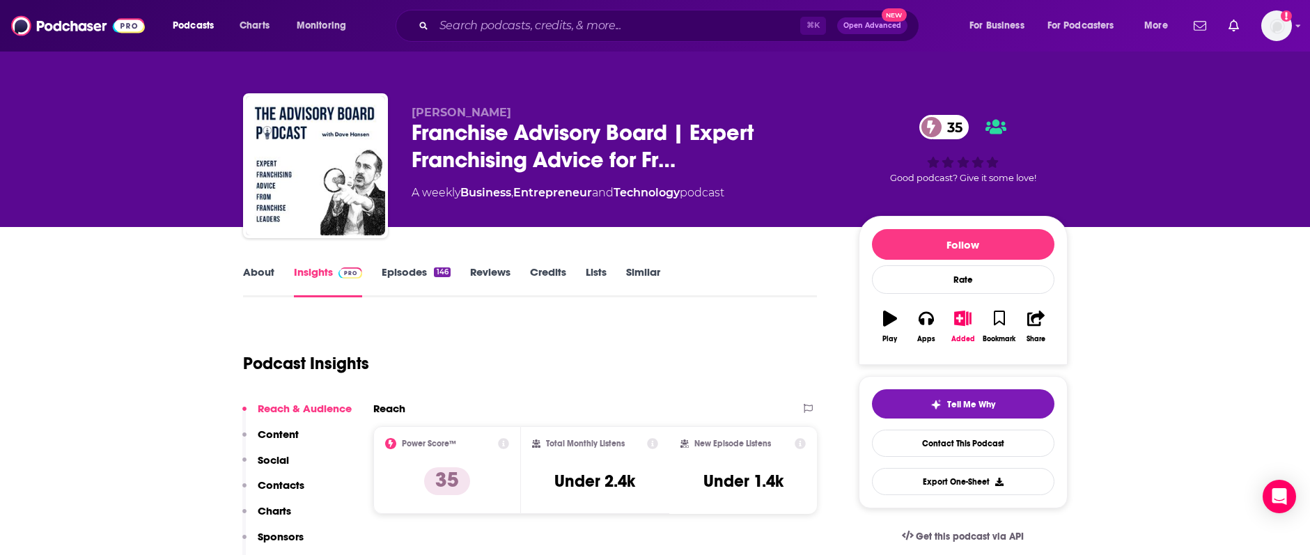
scroll to position [191, 0]
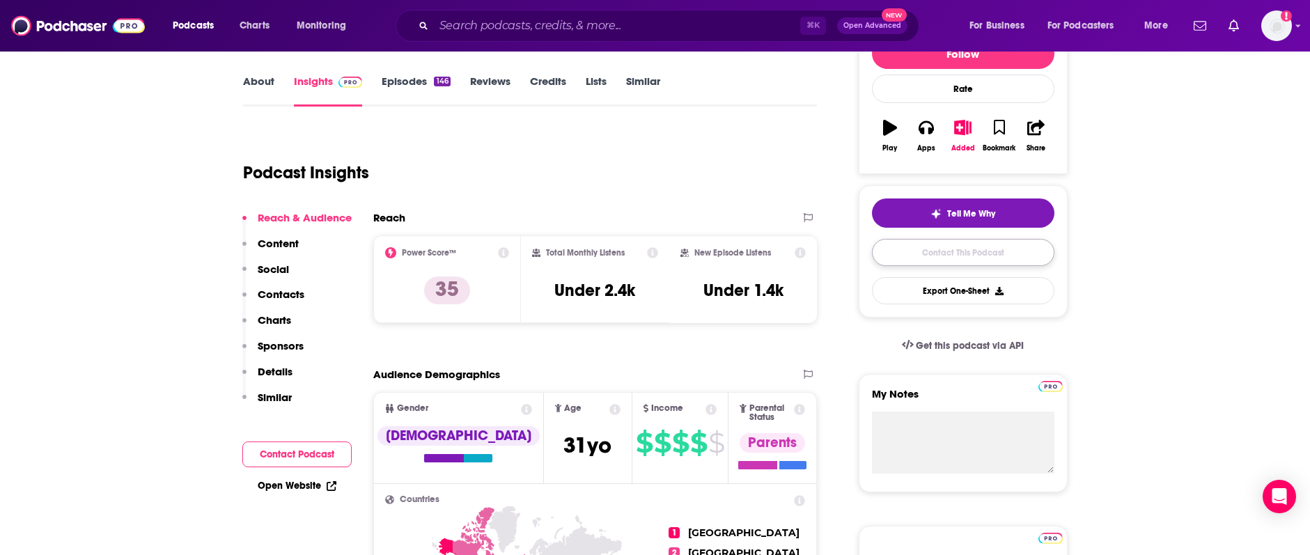
click at [955, 256] on link "Contact This Podcast" at bounding box center [963, 252] width 182 height 27
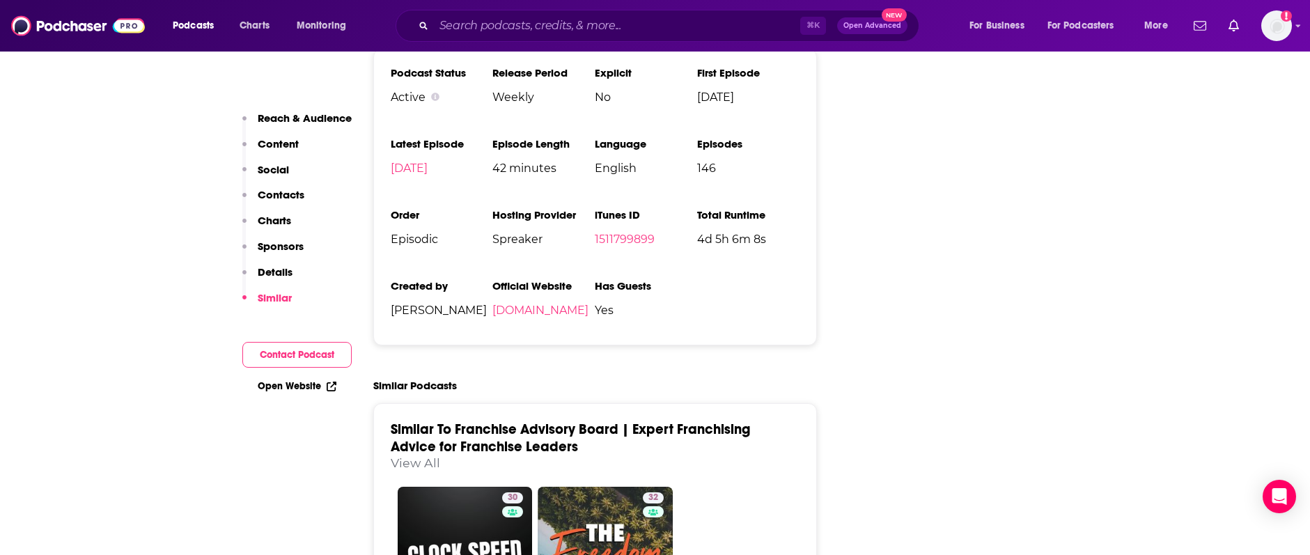
scroll to position [1809, 0]
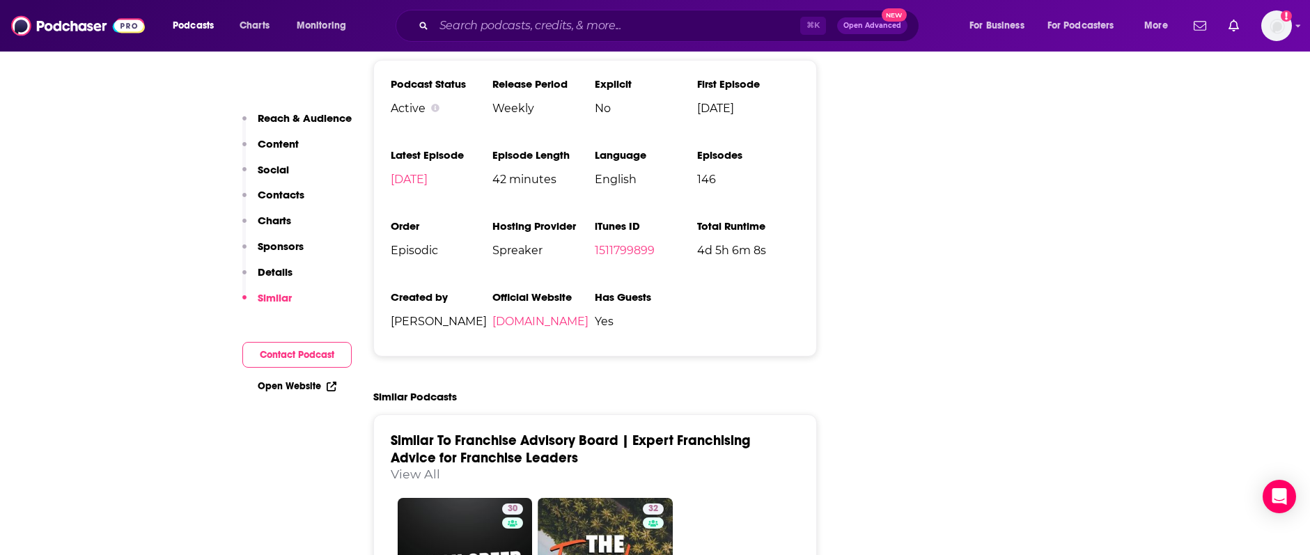
click at [533, 290] on li "Official Website spreaker.com" at bounding box center [543, 314] width 102 height 49
click at [517, 315] on link "spreaker.com" at bounding box center [540, 321] width 96 height 13
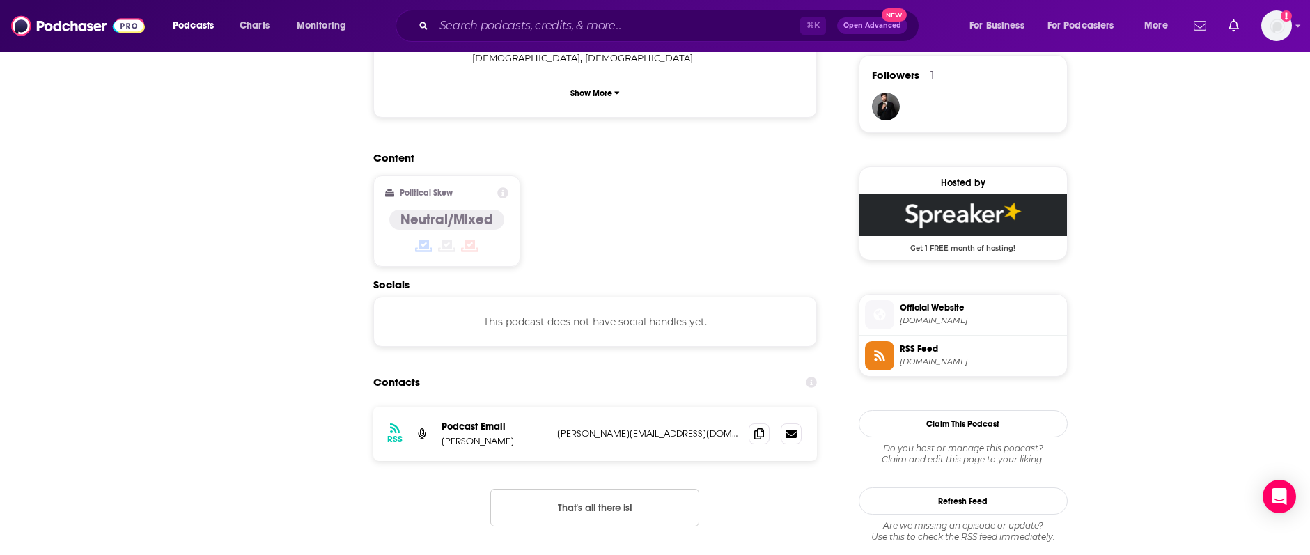
scroll to position [0, 0]
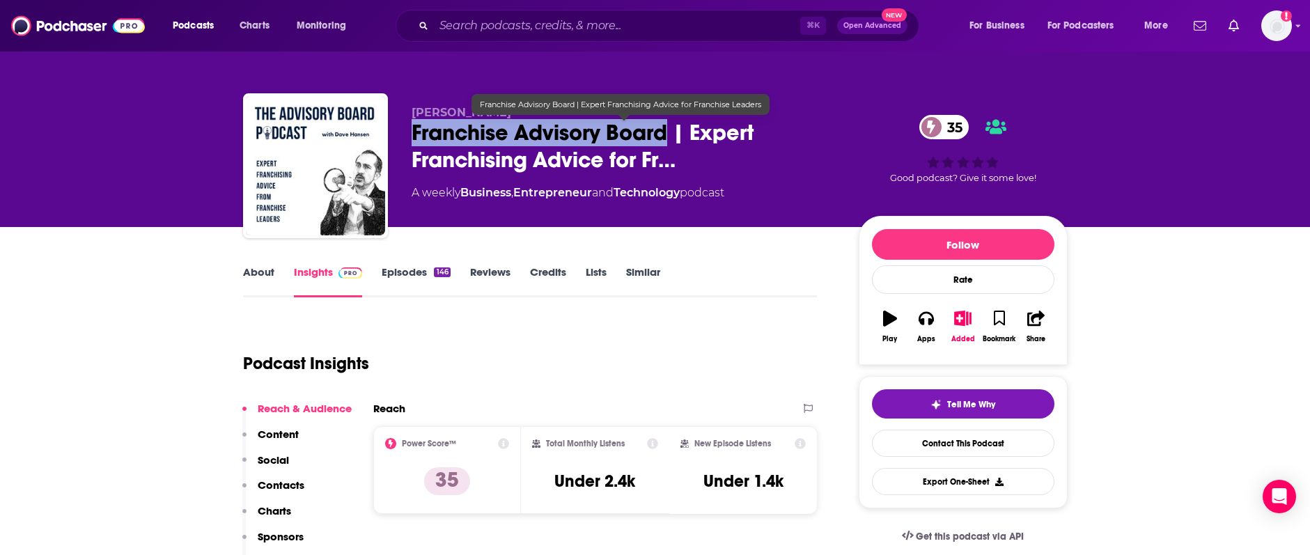
drag, startPoint x: 391, startPoint y: 130, endPoint x: 665, endPoint y: 143, distance: 274.6
click at [665, 143] on div "Dave Hansen Franchise Advisory Board | Expert Franchising Advice for Fr… 35 A w…" at bounding box center [655, 168] width 824 height 150
copy h2 "Franchise Advisory Board"
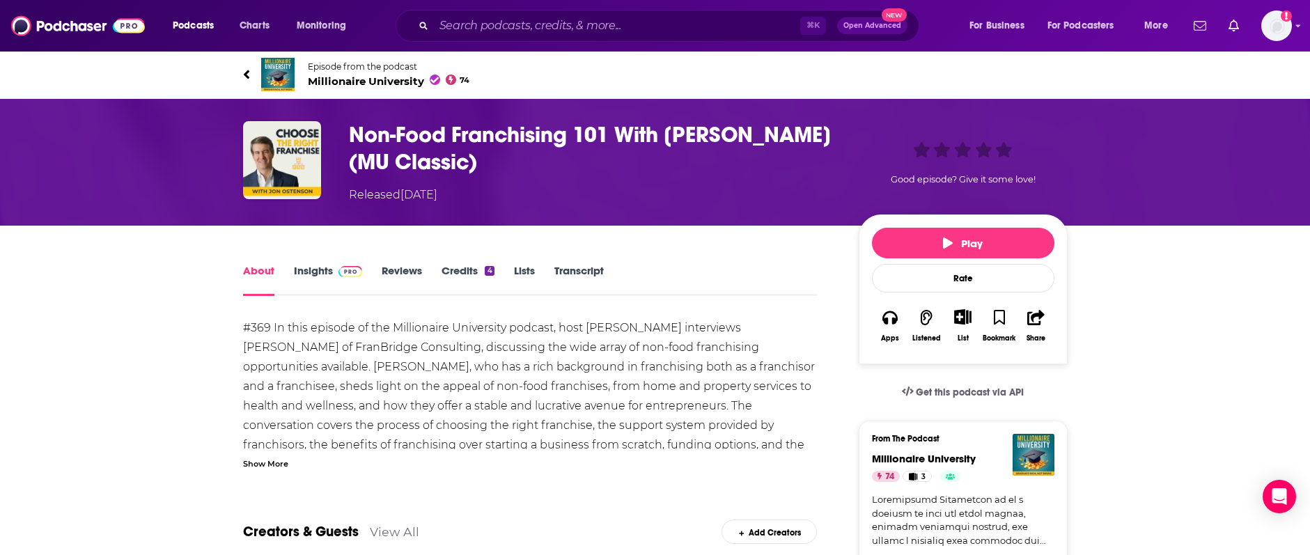
click at [314, 269] on link "Insights" at bounding box center [328, 280] width 69 height 32
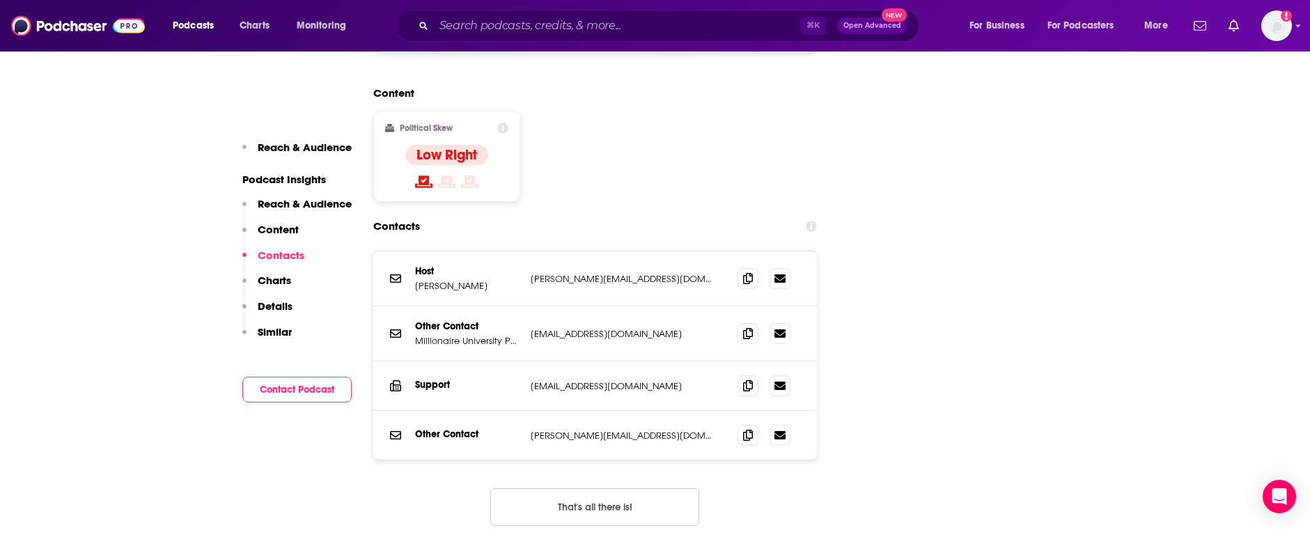
scroll to position [1355, 0]
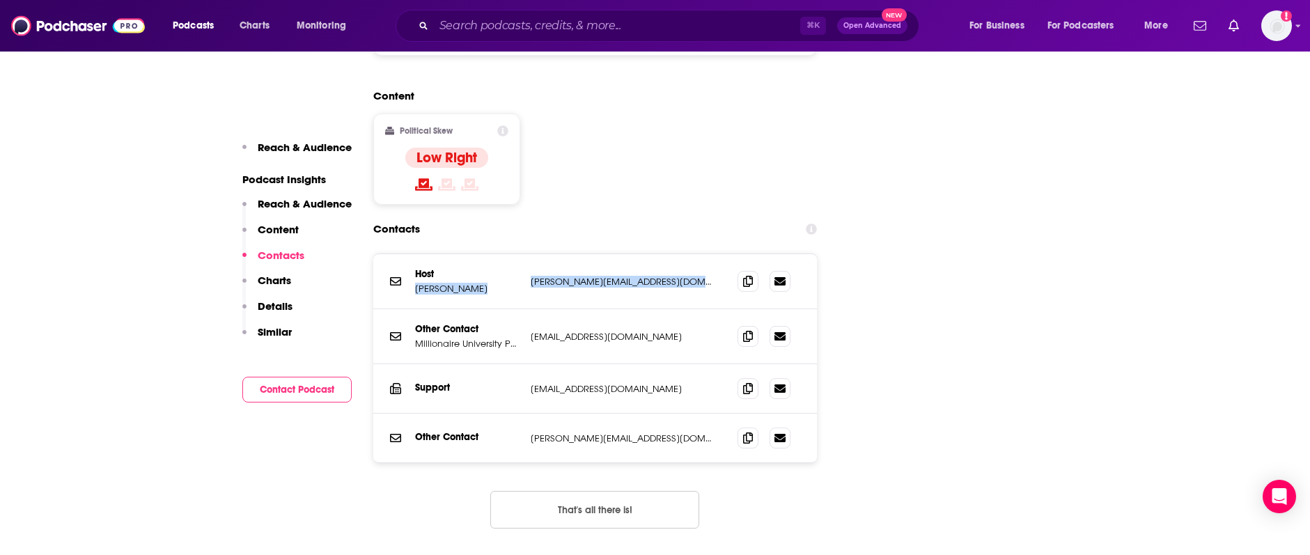
drag, startPoint x: 505, startPoint y: 221, endPoint x: 673, endPoint y: 223, distance: 167.8
click at [0, 0] on div "Host Justin Williams justin@millionaireuniversity.com justin@millionaireunivers…" at bounding box center [0, 0] width 0 height 0
click at [673, 276] on p "justin@millionaireuniversity.com" at bounding box center [623, 282] width 185 height 12
drag, startPoint x: 670, startPoint y: 226, endPoint x: 530, endPoint y: 230, distance: 140.0
click at [531, 276] on p "justin@millionaireuniversity.com" at bounding box center [623, 282] width 185 height 12
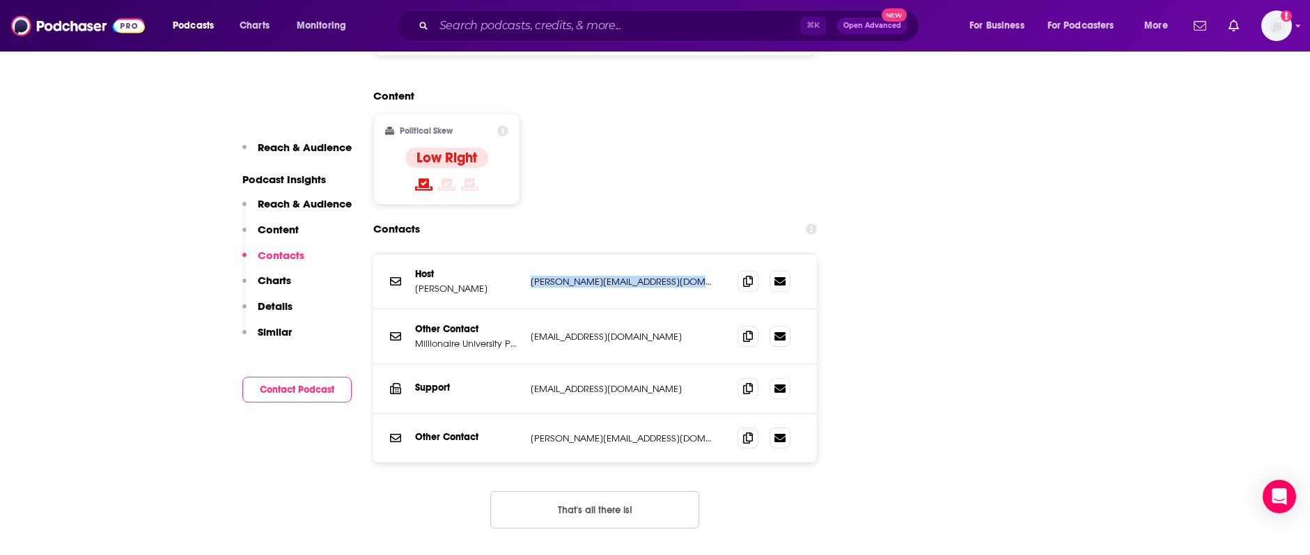
copy p "justin@millionaireuniversity.com"
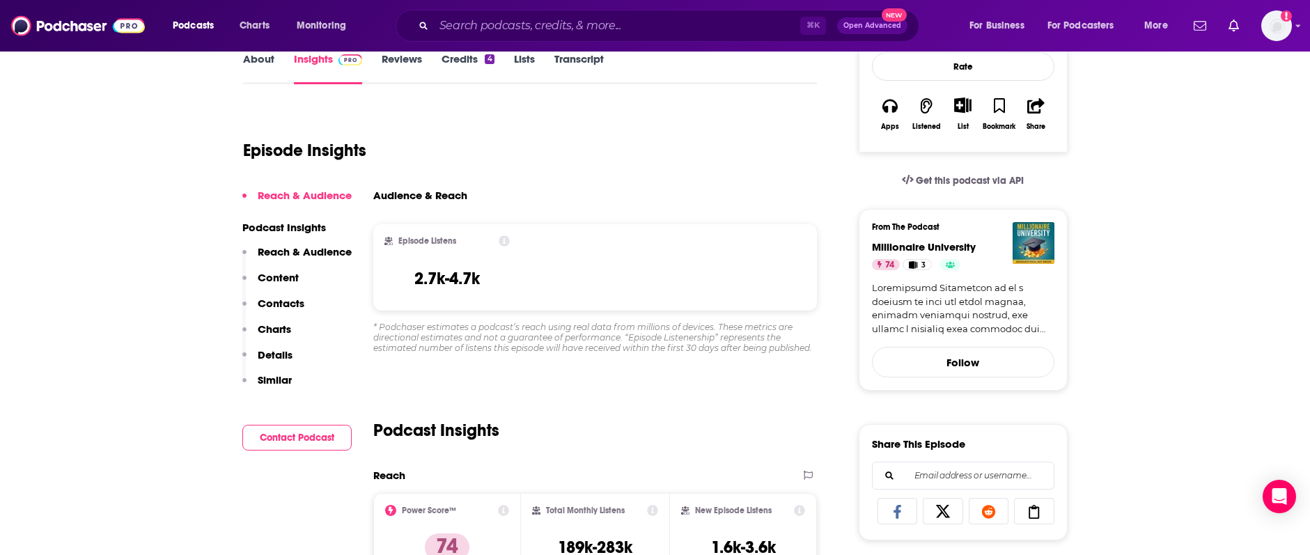
scroll to position [0, 0]
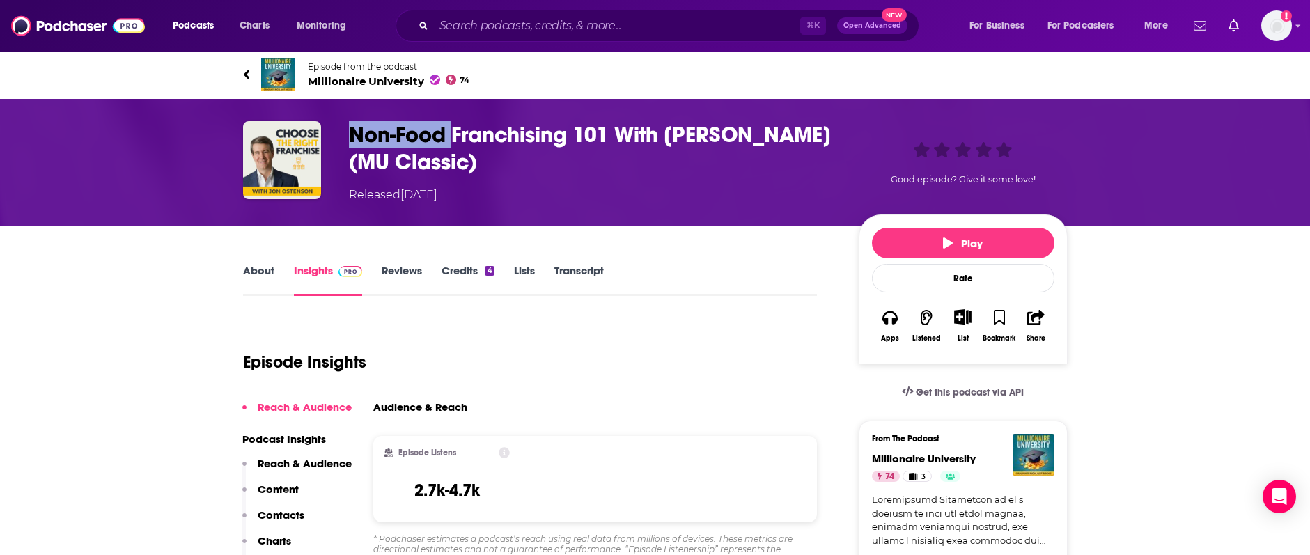
drag, startPoint x: 345, startPoint y: 138, endPoint x: 453, endPoint y: 143, distance: 108.0
click at [453, 143] on div "Non-Food Franchising 101 With Jon Ostenson (MU Classic) Released Sunday, 27th A…" at bounding box center [655, 162] width 824 height 82
click at [579, 143] on h3 "Non-Food Franchising 101 With Jon Ostenson (MU Classic)" at bounding box center [592, 148] width 487 height 54
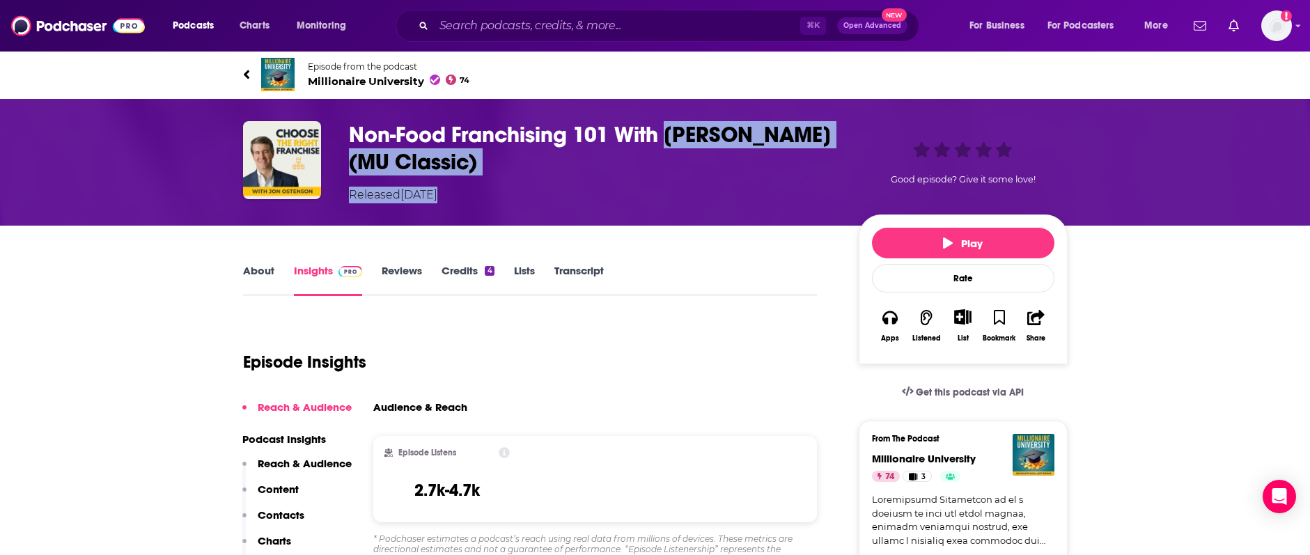
drag, startPoint x: 668, startPoint y: 137, endPoint x: 852, endPoint y: 136, distance: 183.8
click at [852, 136] on div "Non-Food Franchising 101 With Jon Ostenson (MU Classic) Released Sunday, 27th A…" at bounding box center [708, 162] width 719 height 82
click at [813, 141] on h3 "Non-Food Franchising 101 With Jon Ostenson (MU Classic)" at bounding box center [592, 148] width 487 height 54
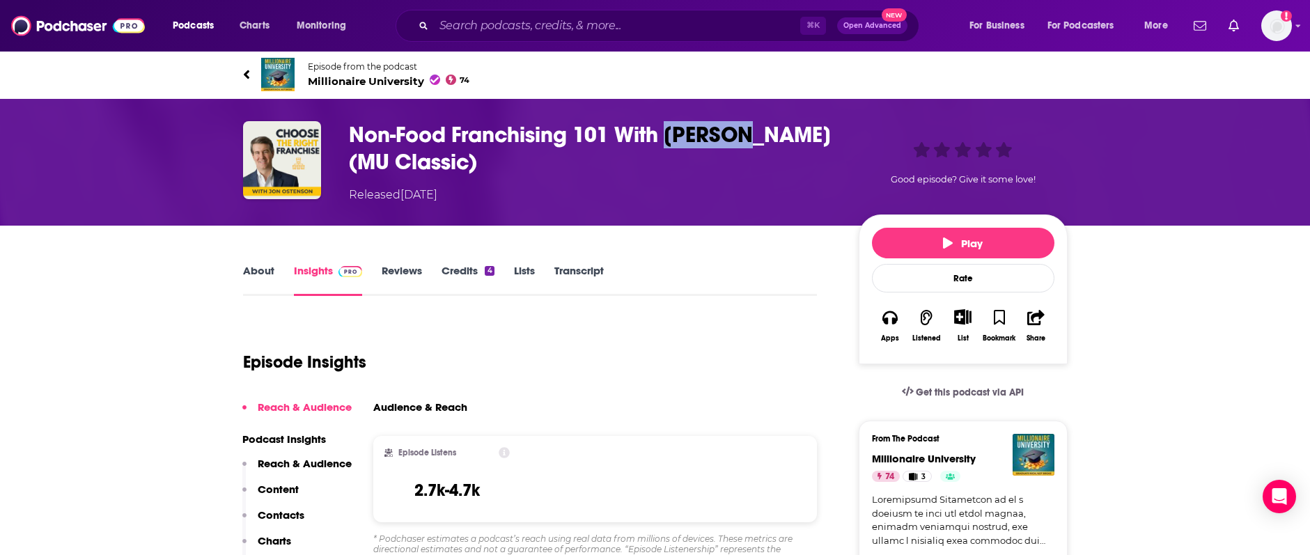
drag, startPoint x: 670, startPoint y: 136, endPoint x: 745, endPoint y: 137, distance: 75.2
click at [745, 137] on h3 "Non-Food Franchising 101 With Jon Ostenson (MU Classic)" at bounding box center [592, 148] width 487 height 54
click at [643, 191] on div "Released Sunday, 27th April 2025" at bounding box center [592, 195] width 487 height 17
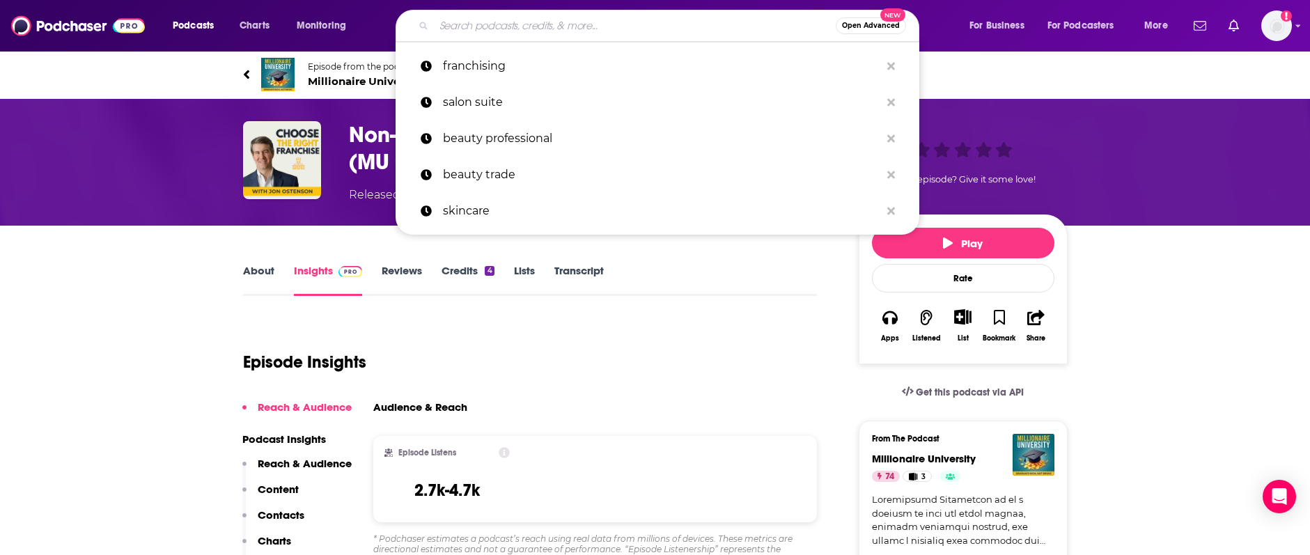
click at [483, 21] on input "Search podcasts, credits, & more..." at bounding box center [635, 26] width 402 height 22
paste input "The Franchise Advisory Board Podcast"
type input "The Franchise Advisory Board Podcast"
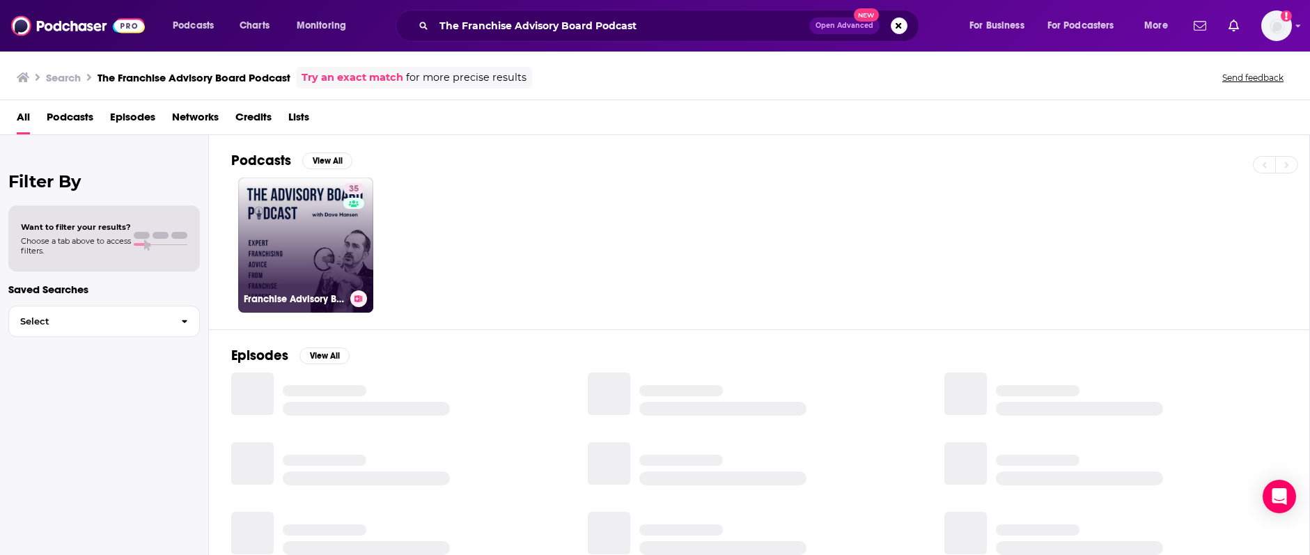
click at [298, 216] on link "35 Franchise Advisory Board | Expert Franchising Advice for Franchise Leaders" at bounding box center [305, 245] width 135 height 135
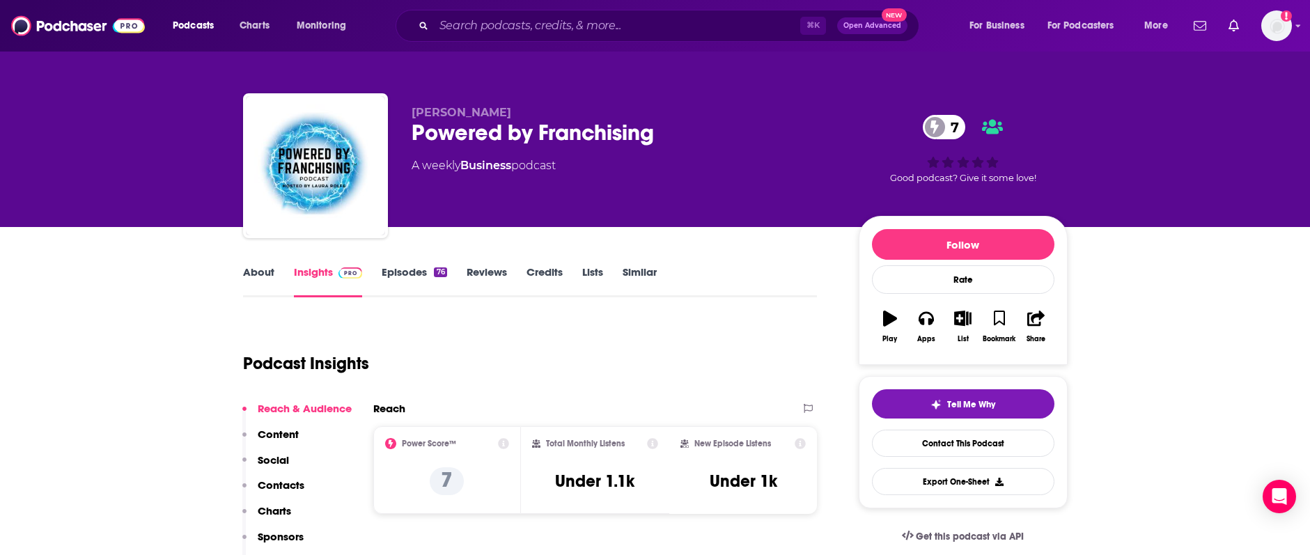
click at [399, 270] on link "Episodes 76" at bounding box center [414, 281] width 65 height 32
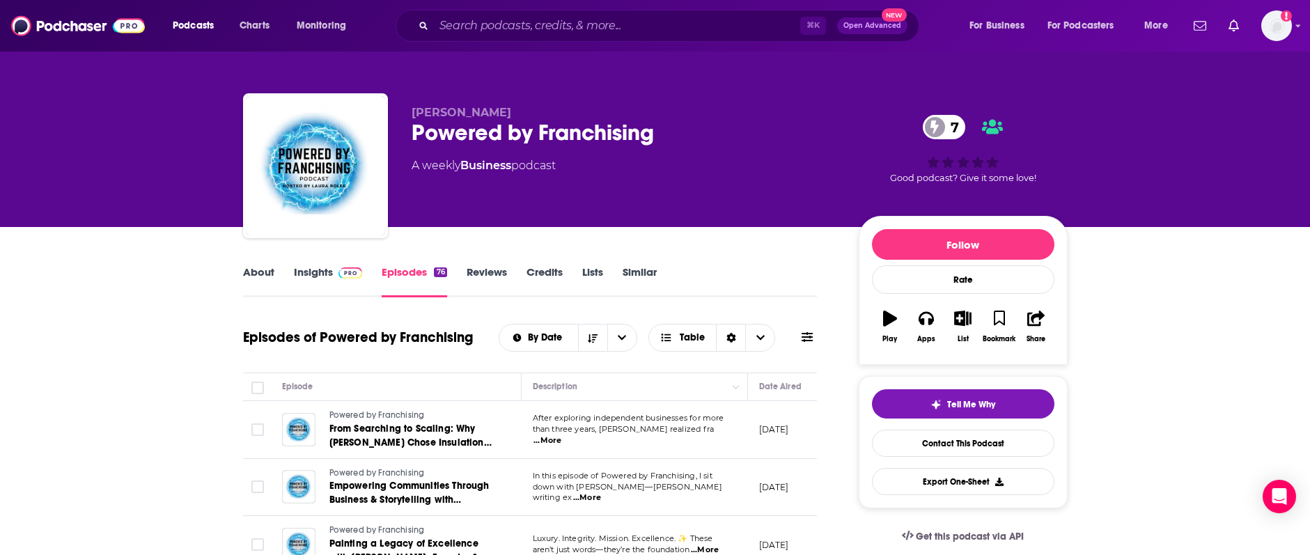
click at [314, 269] on link "Insights" at bounding box center [328, 281] width 69 height 32
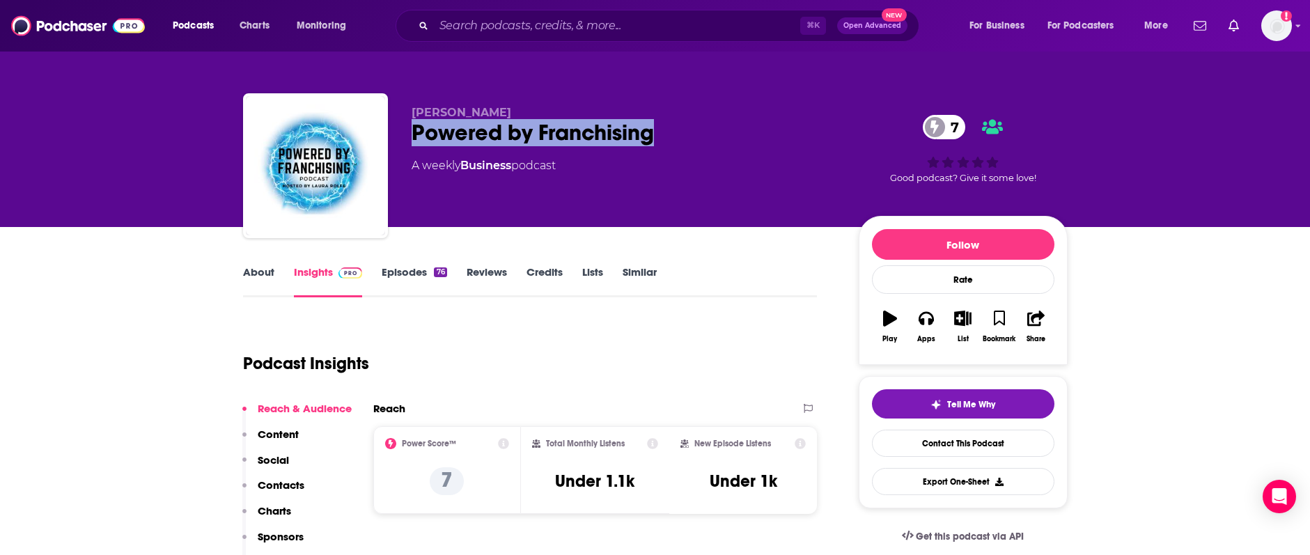
drag, startPoint x: 411, startPoint y: 136, endPoint x: 661, endPoint y: 141, distance: 250.0
click at [661, 141] on div "Powered by Franchising 7" at bounding box center [623, 132] width 425 height 27
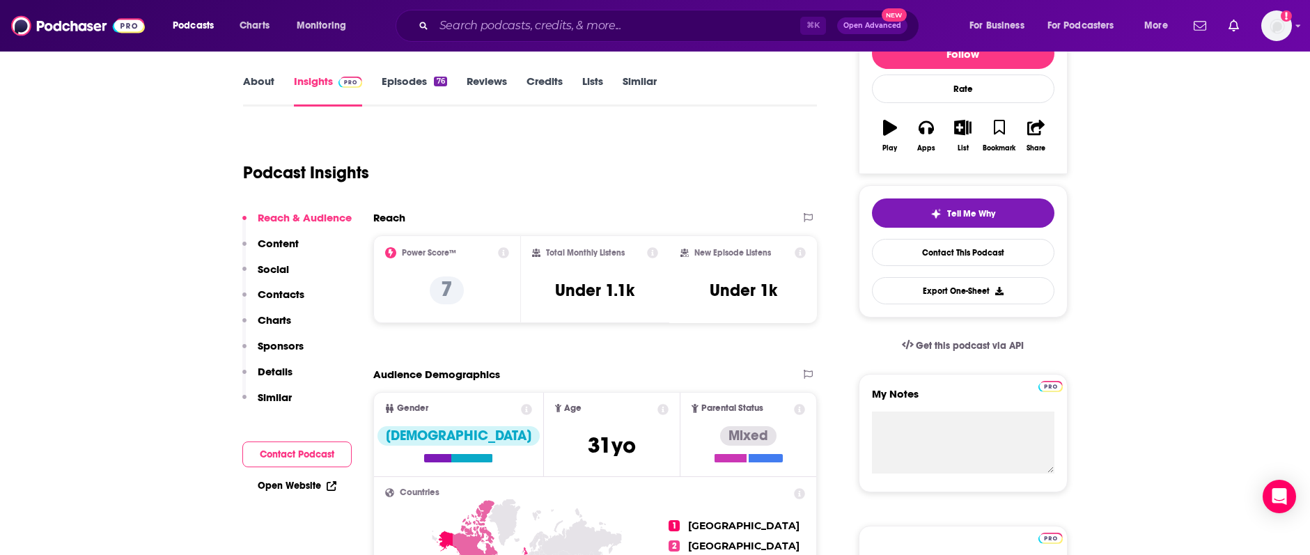
scroll to position [244, 0]
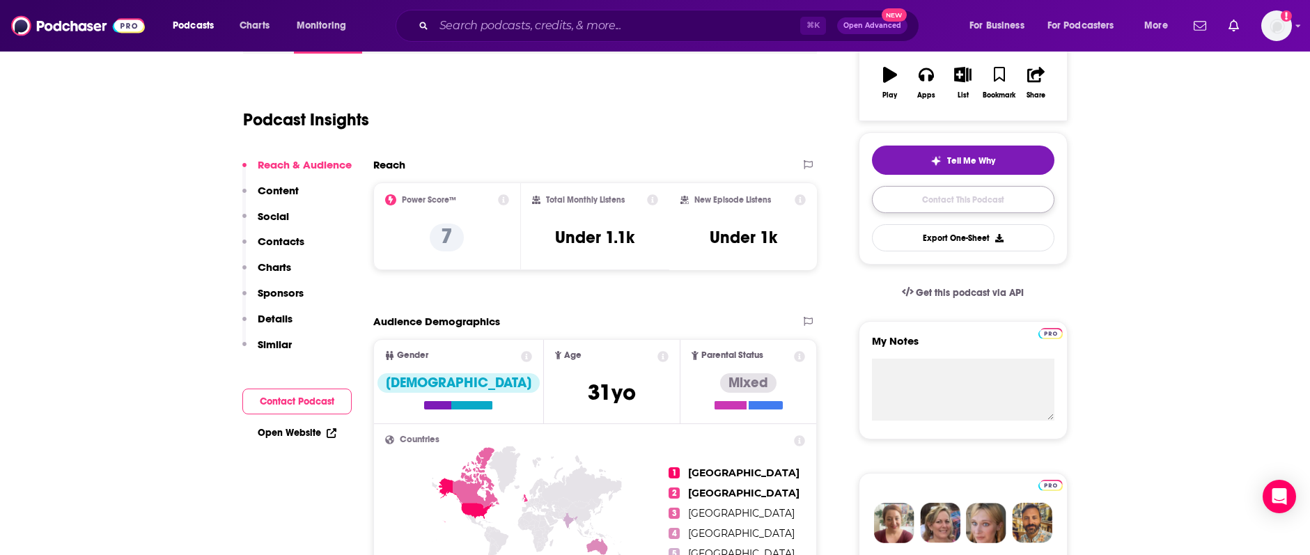
click at [959, 200] on link "Contact This Podcast" at bounding box center [963, 199] width 182 height 27
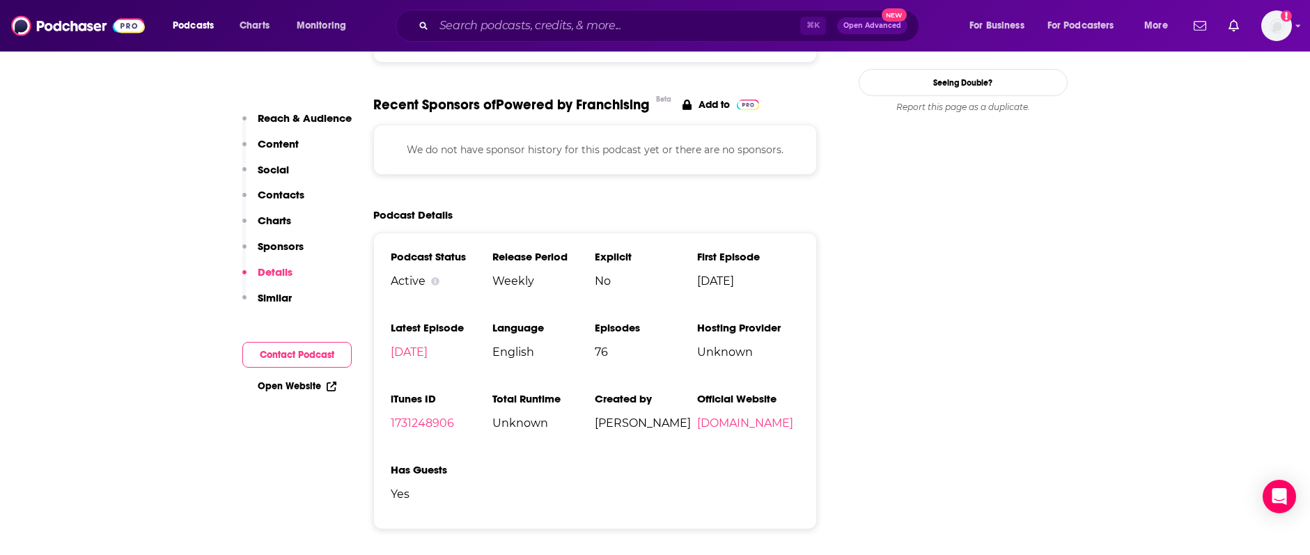
scroll to position [1437, 0]
drag, startPoint x: 594, startPoint y: 421, endPoint x: 659, endPoint y: 427, distance: 65.0
click at [658, 424] on ul "Podcast Status Active Release Period Weekly Explicit No First Episode Feb 13th,…" at bounding box center [595, 380] width 409 height 262
click at [659, 427] on span "Laura Rolfe" at bounding box center [646, 422] width 102 height 13
drag, startPoint x: 648, startPoint y: 425, endPoint x: 984, endPoint y: 390, distance: 338.2
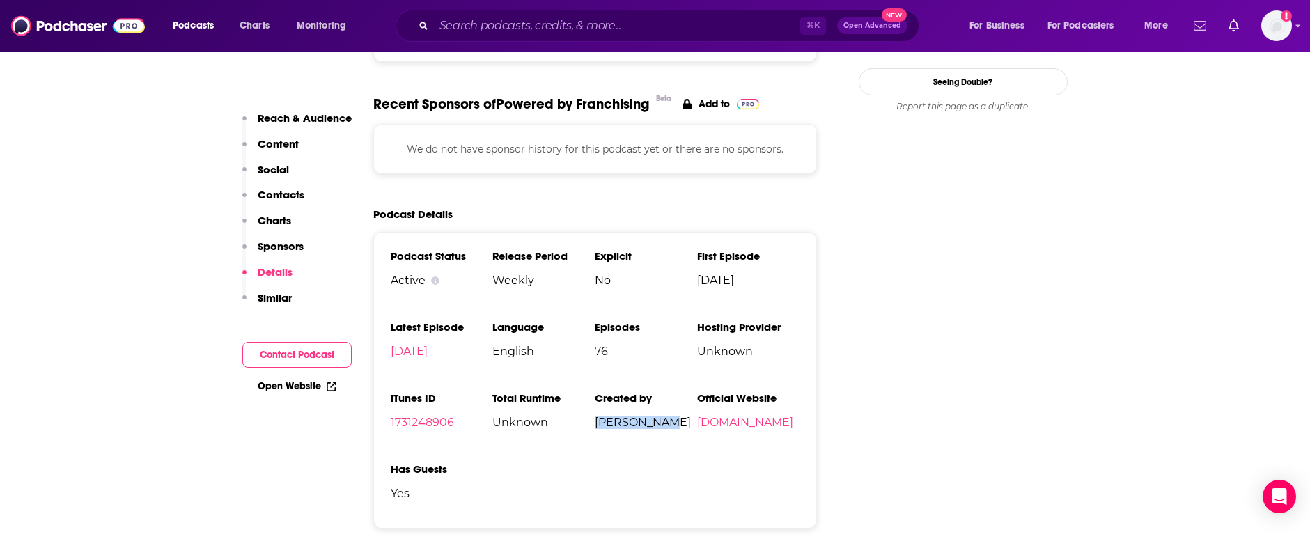
click at [598, 426] on span "Laura Rolfe" at bounding box center [646, 422] width 102 height 13
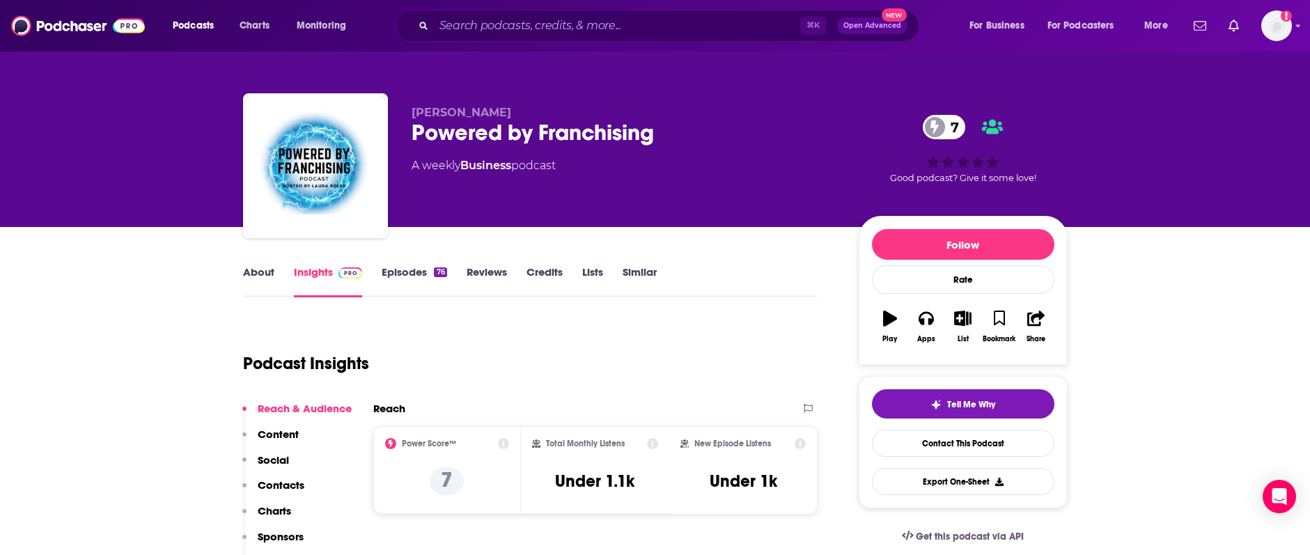
click at [306, 276] on link "Insights" at bounding box center [328, 281] width 69 height 32
click at [919, 445] on link "Contact This Podcast" at bounding box center [963, 443] width 182 height 27
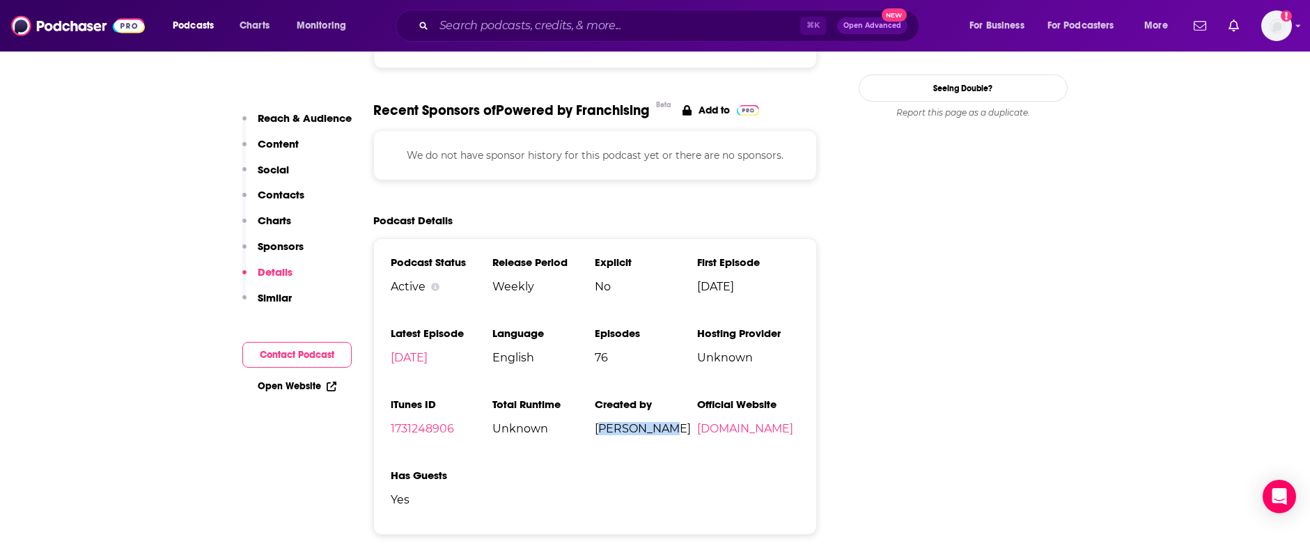
scroll to position [1434, 0]
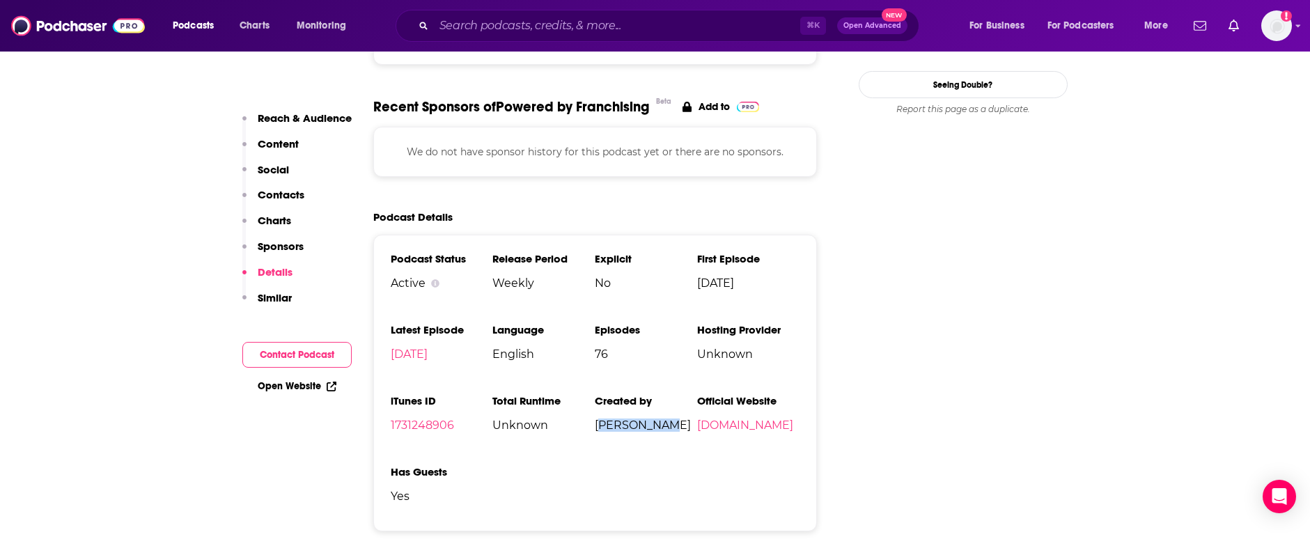
click at [717, 450] on ul "Podcast Status Active Release Period Weekly Explicit No First Episode Feb 13th,…" at bounding box center [595, 383] width 409 height 262
click at [697, 432] on link "starworldwidenetworks.com" at bounding box center [745, 424] width 96 height 13
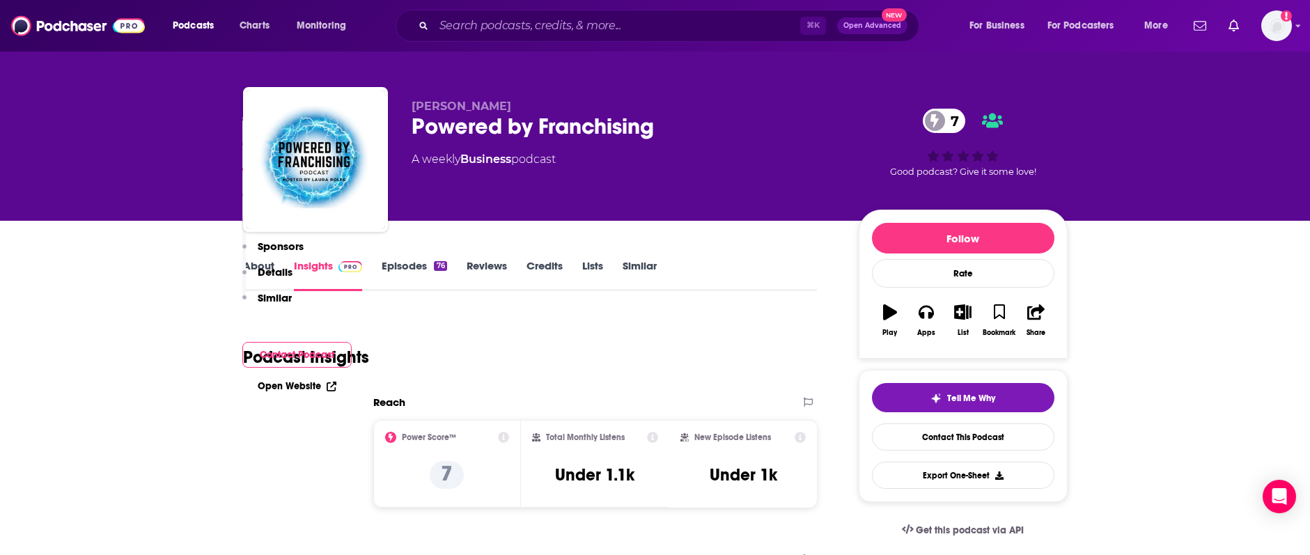
scroll to position [0, 0]
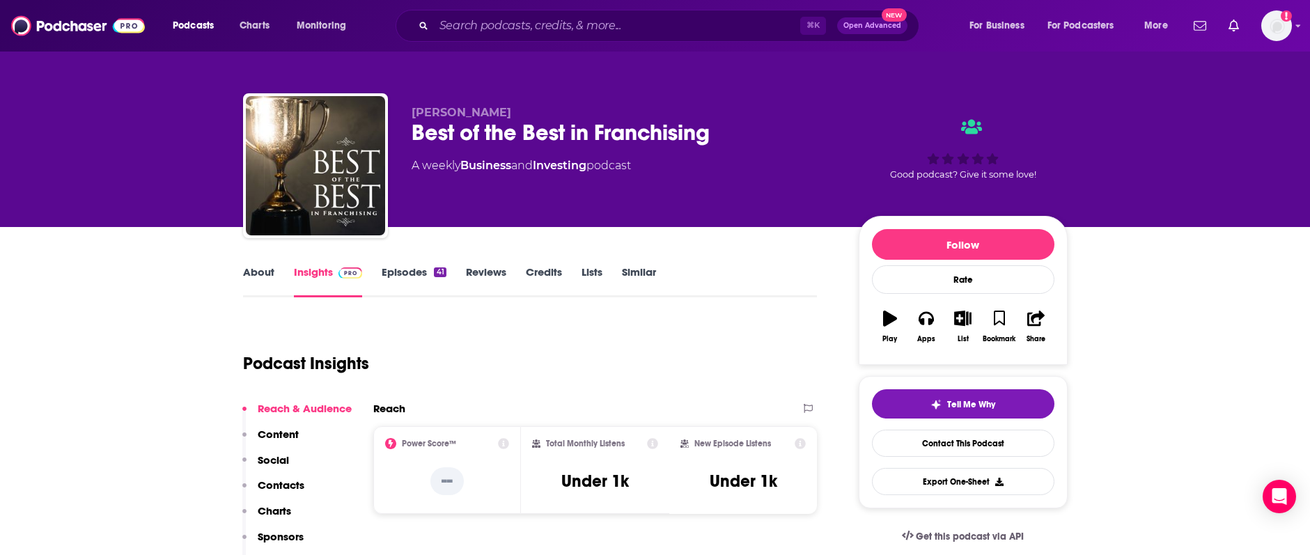
click at [421, 134] on div "Best of the Best in Franchising" at bounding box center [623, 132] width 425 height 27
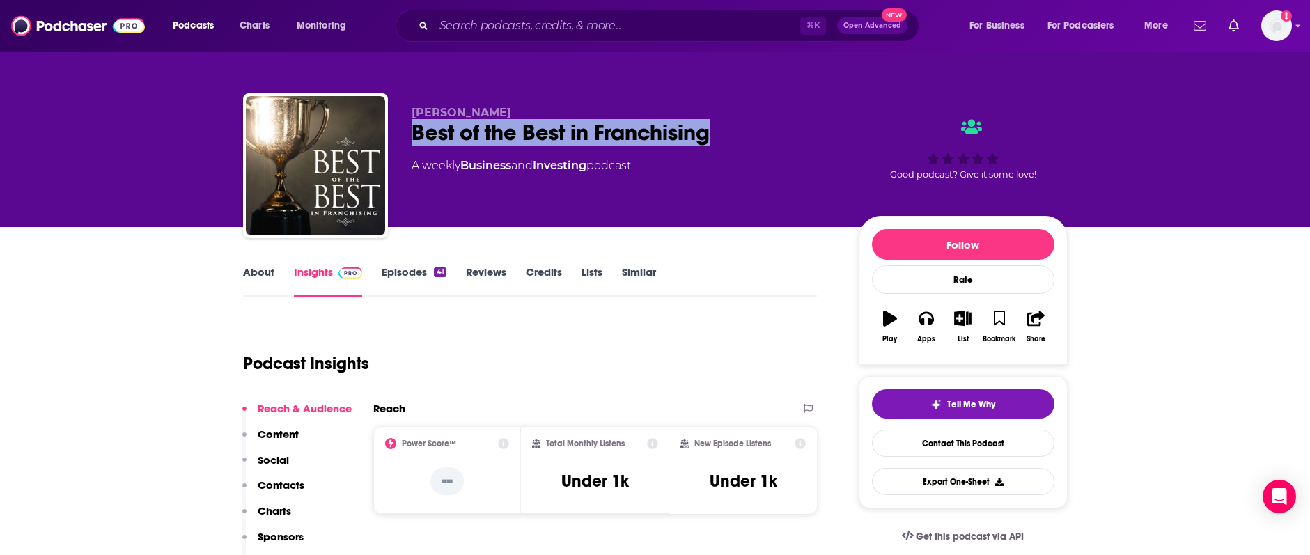
drag, startPoint x: 411, startPoint y: 134, endPoint x: 721, endPoint y: 140, distance: 309.9
click at [721, 140] on div "Best of the Best in Franchising" at bounding box center [623, 132] width 425 height 27
copy h2 "Best of the Best in Franchising"
click at [905, 450] on link "Contact This Podcast" at bounding box center [963, 443] width 182 height 27
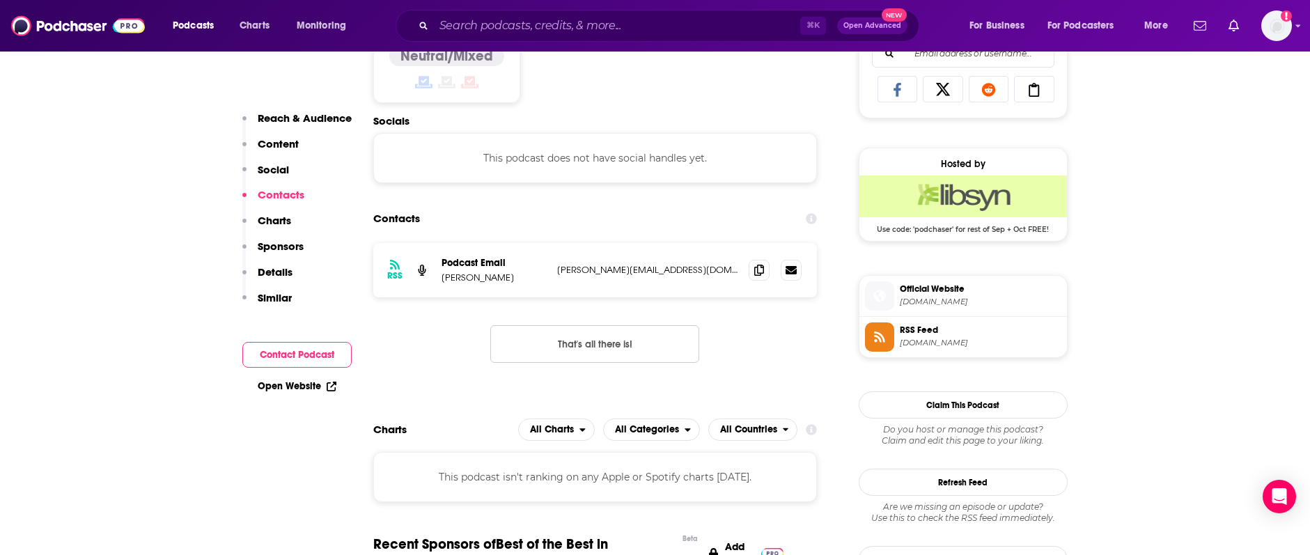
scroll to position [895, 0]
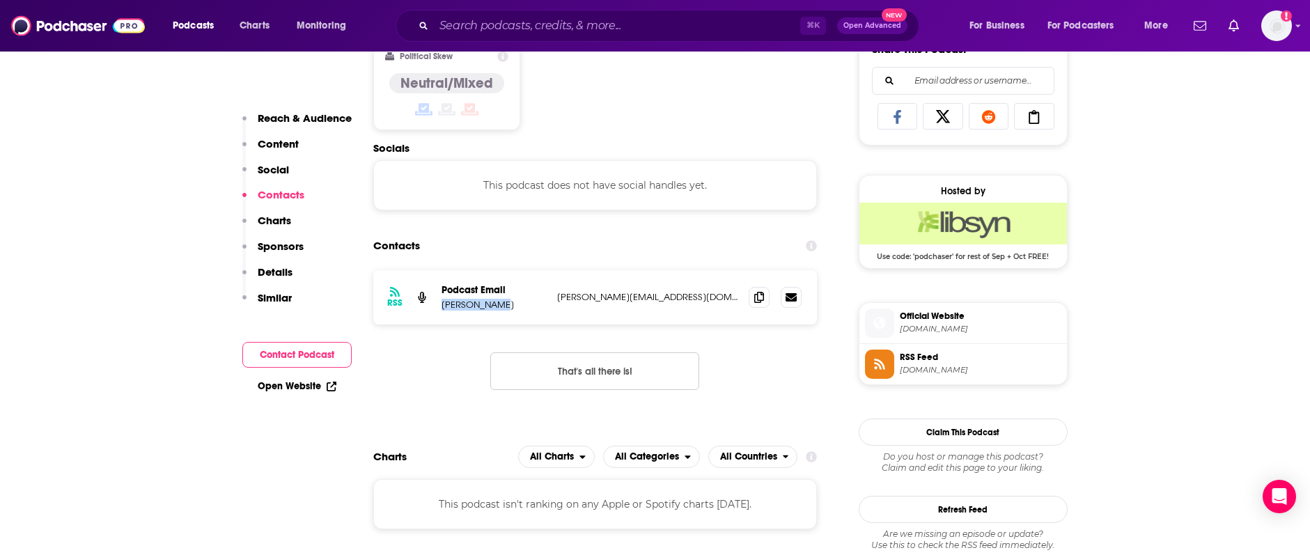
drag, startPoint x: 504, startPoint y: 308, endPoint x: 442, endPoint y: 308, distance: 62.0
click at [442, 308] on p "James Butler" at bounding box center [493, 305] width 104 height 12
copy p "James Butler"
click at [758, 295] on icon at bounding box center [759, 296] width 10 height 11
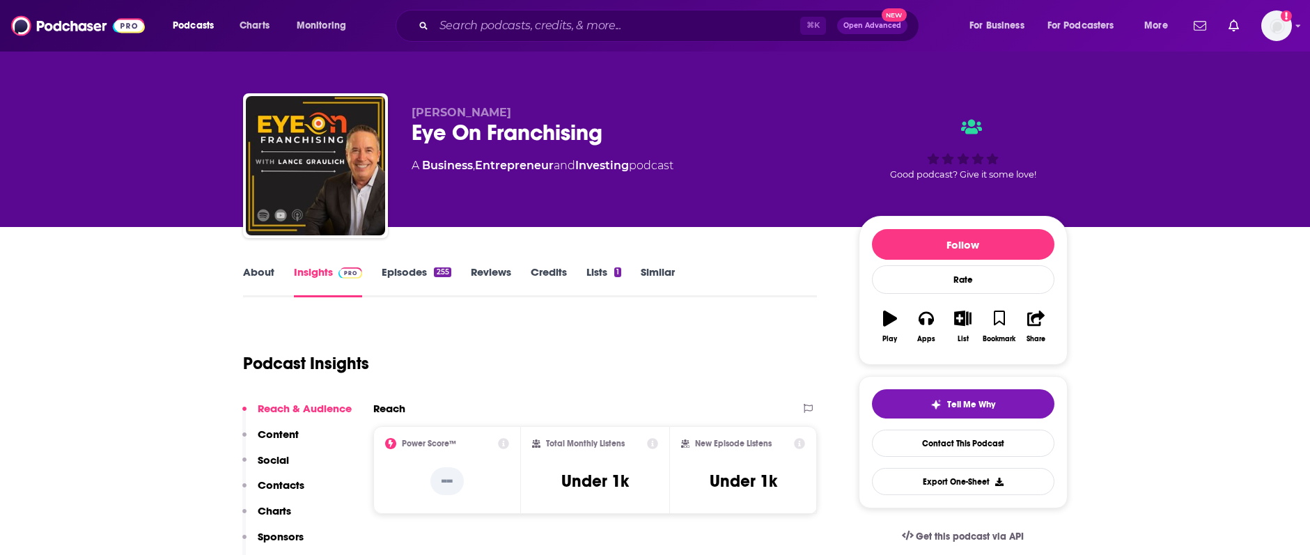
click at [384, 269] on link "Episodes 255" at bounding box center [416, 281] width 69 height 32
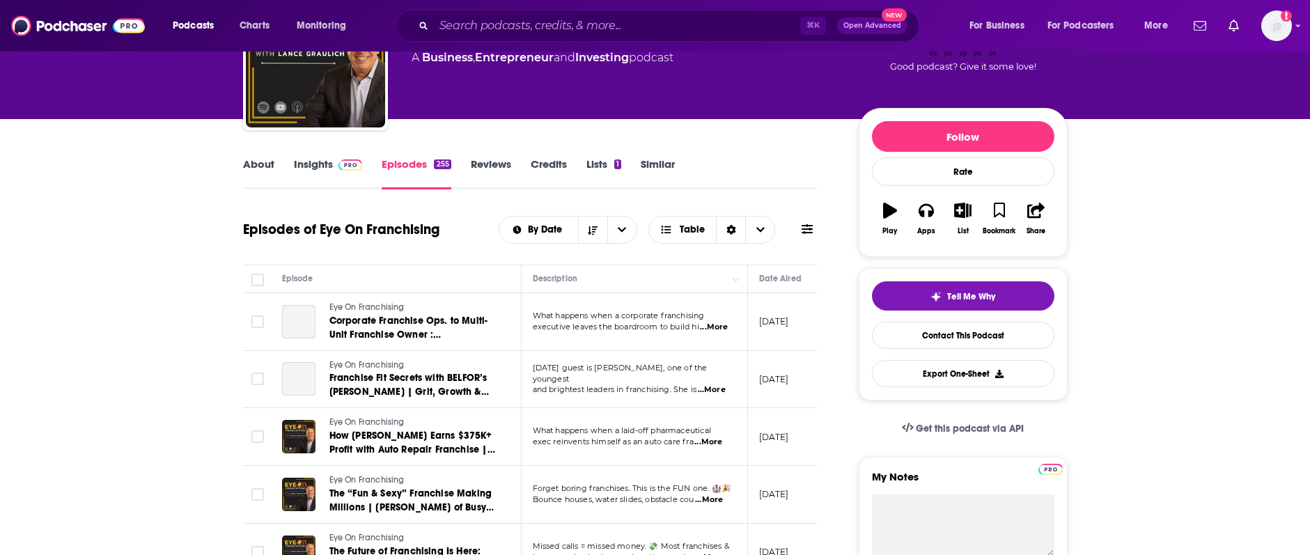
scroll to position [109, 0]
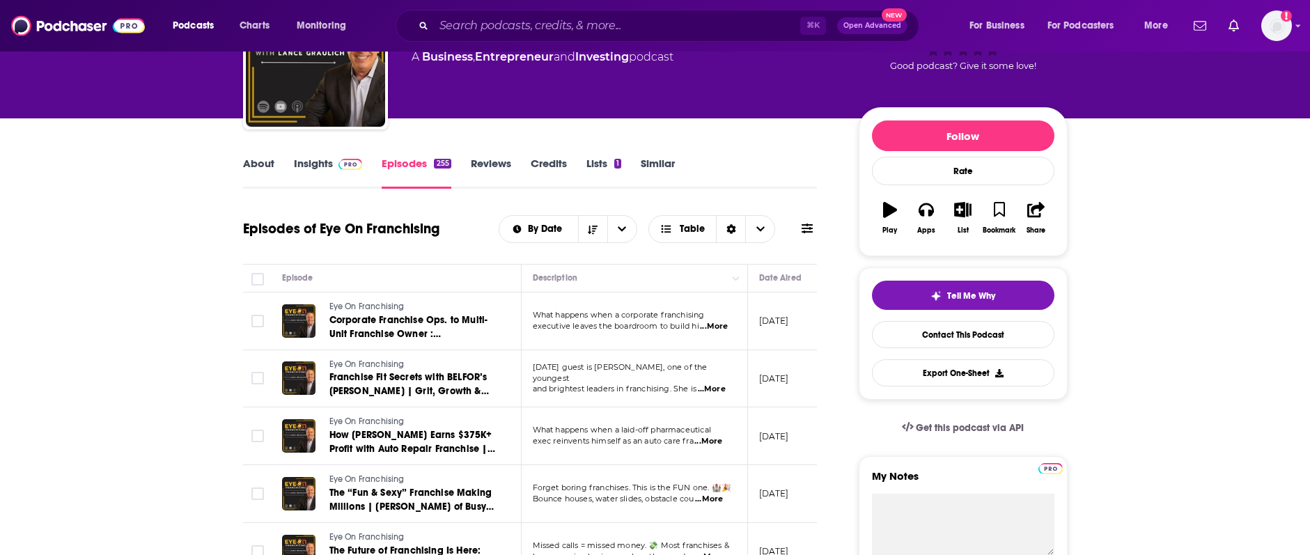
click at [314, 167] on link "Insights" at bounding box center [328, 173] width 69 height 32
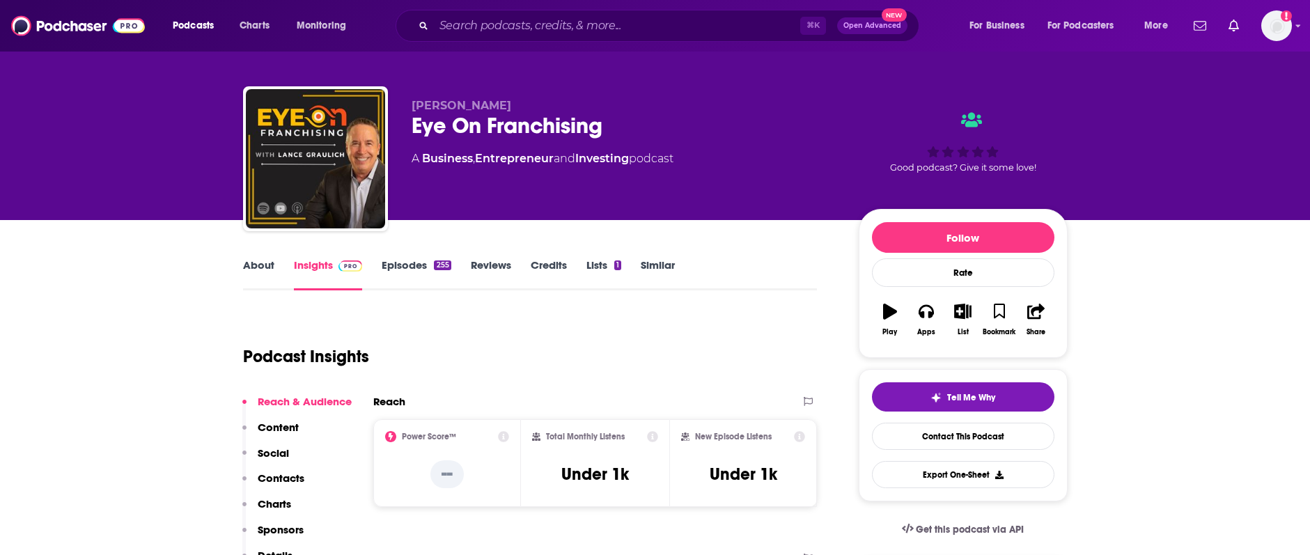
scroll to position [8, 0]
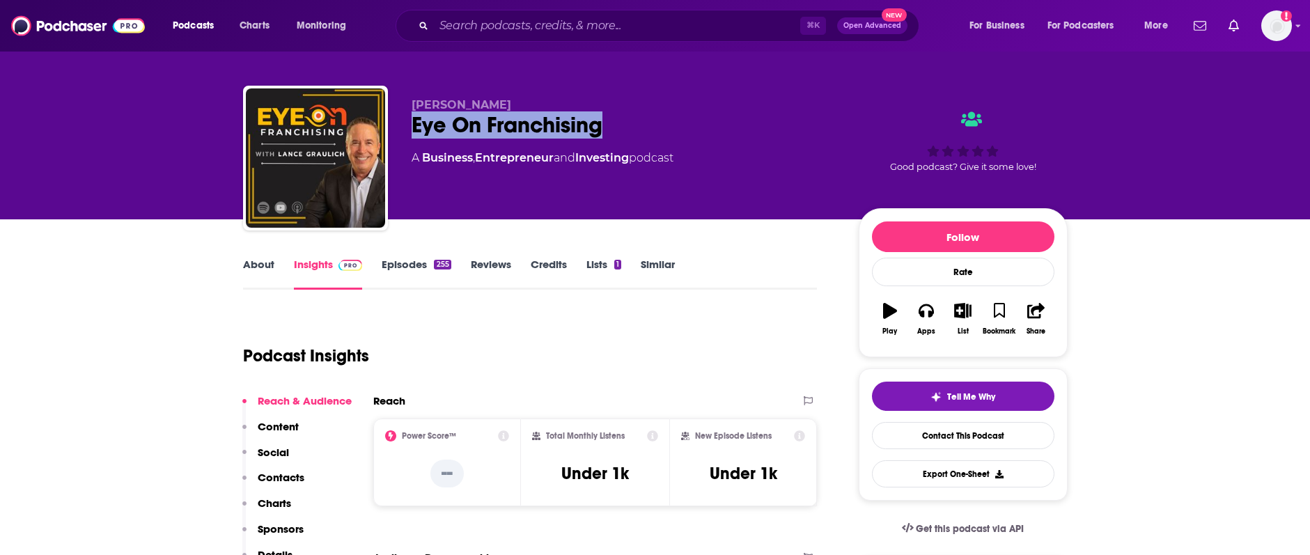
drag, startPoint x: 409, startPoint y: 122, endPoint x: 619, endPoint y: 132, distance: 209.8
click at [619, 132] on div "Lance Graulich Eye On Franchising A Business , Entrepreneur and Investing podca…" at bounding box center [655, 161] width 824 height 150
copy h2 "Eye On Franchising"
click at [927, 434] on link "Contact This Podcast" at bounding box center [963, 435] width 182 height 27
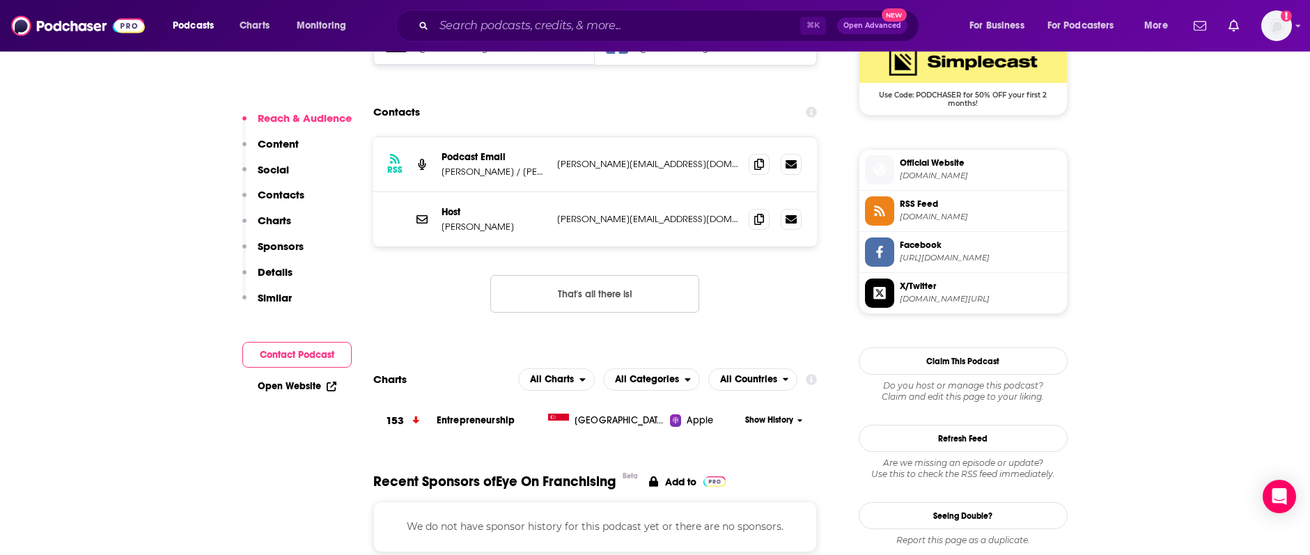
scroll to position [1048, 0]
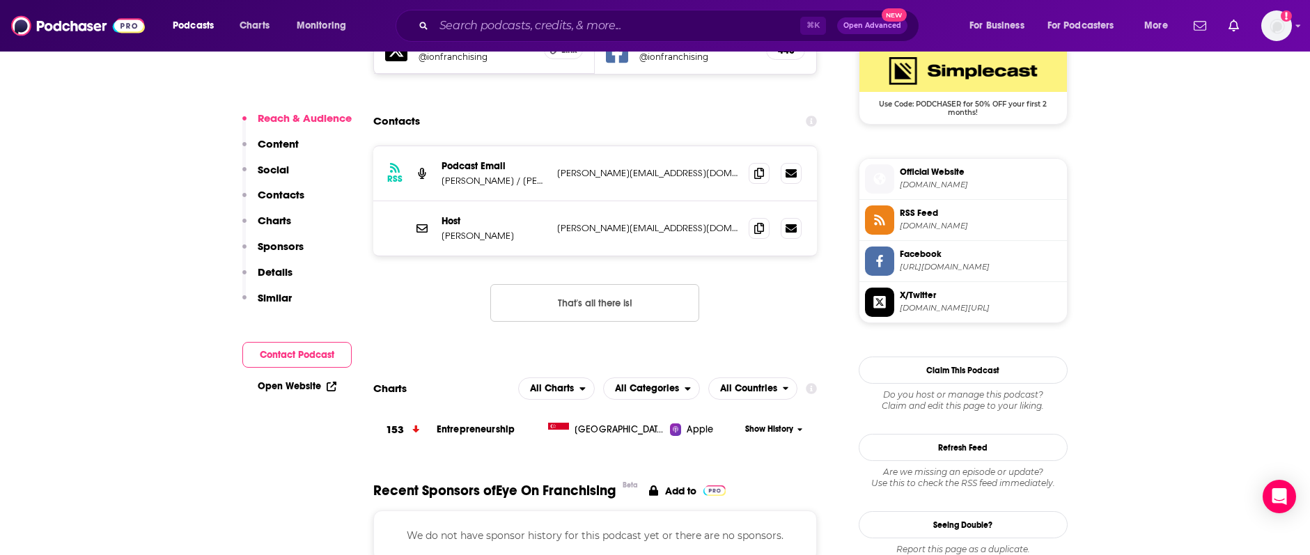
click at [498, 178] on p "Cory Carter / Ron Cool" at bounding box center [493, 181] width 104 height 12
drag, startPoint x: 492, startPoint y: 182, endPoint x: 437, endPoint y: 183, distance: 55.0
click at [437, 183] on div "RSS Podcast Email Cory Carter / Ron Cool ron@gethhm.com ron@gethhm.com" at bounding box center [595, 173] width 444 height 55
click at [491, 242] on div "Host Lance Graulich lance@franmore.com lance@franmore.com" at bounding box center [595, 228] width 444 height 54
drag, startPoint x: 441, startPoint y: 237, endPoint x: 506, endPoint y: 239, distance: 65.5
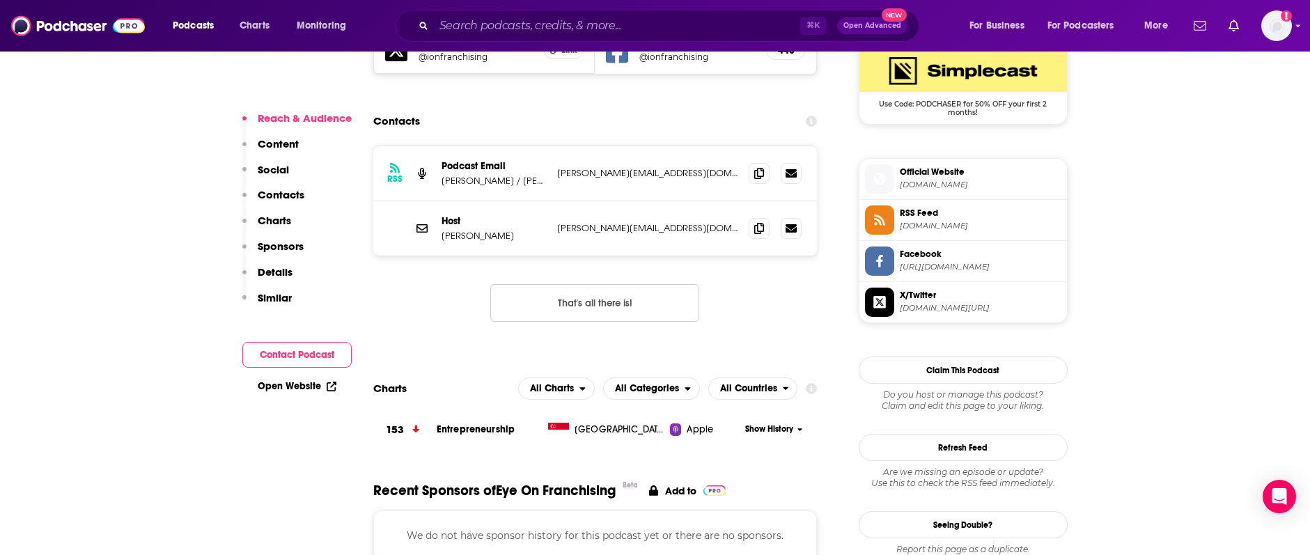
click at [506, 239] on p "Lance Graulich" at bounding box center [493, 236] width 104 height 12
copy p "Lance Graulich"
click at [762, 232] on icon at bounding box center [759, 227] width 10 height 11
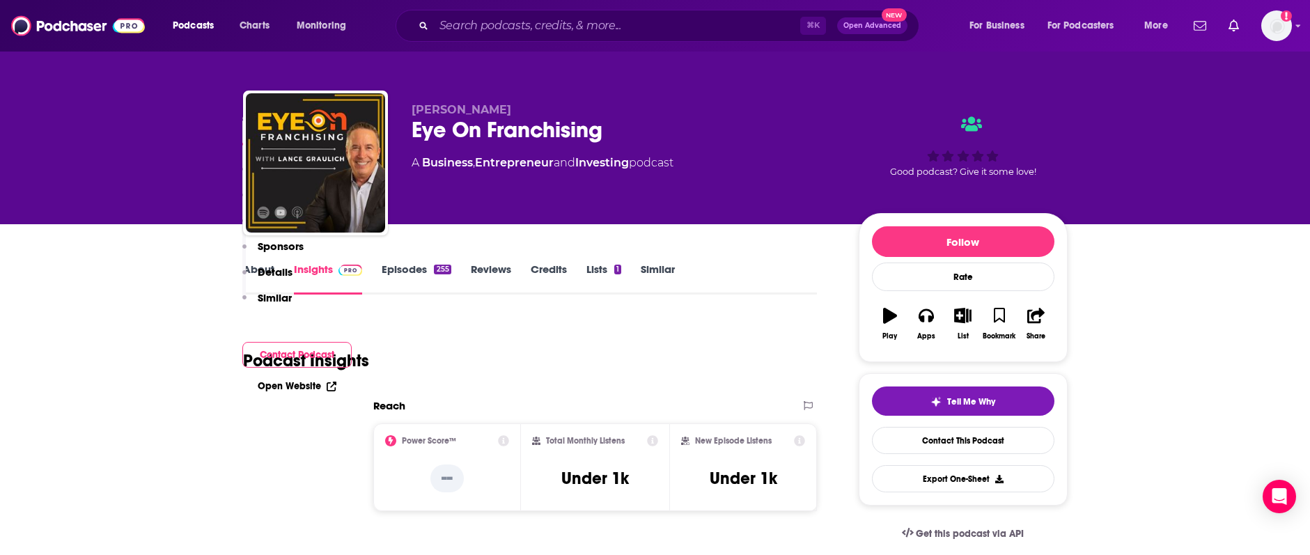
scroll to position [0, 0]
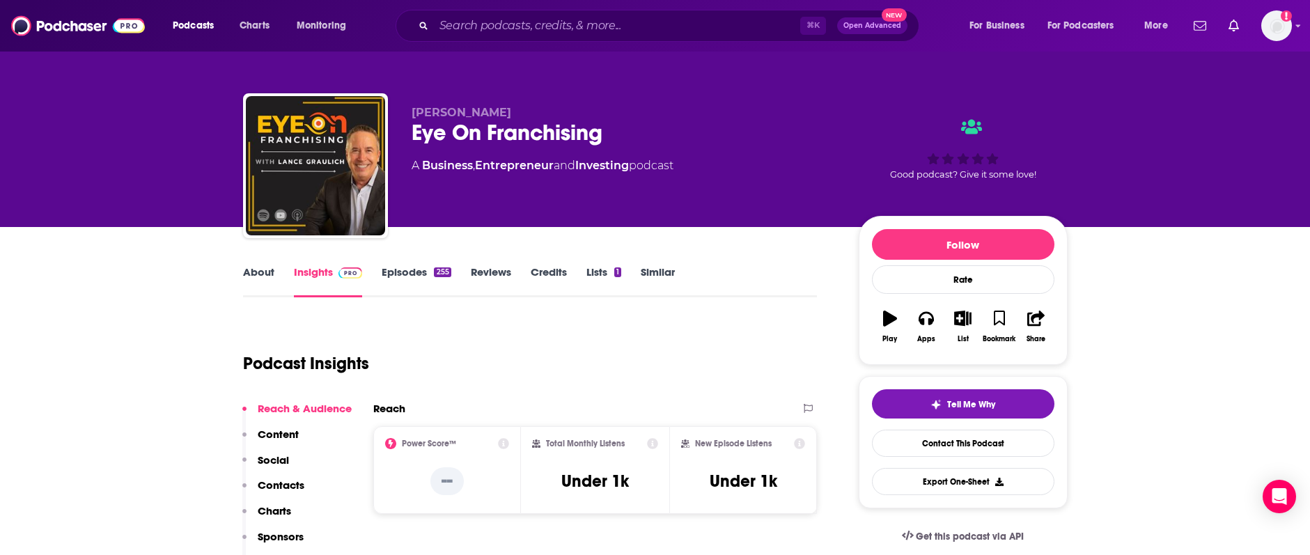
click at [315, 271] on link "Insights" at bounding box center [328, 281] width 69 height 32
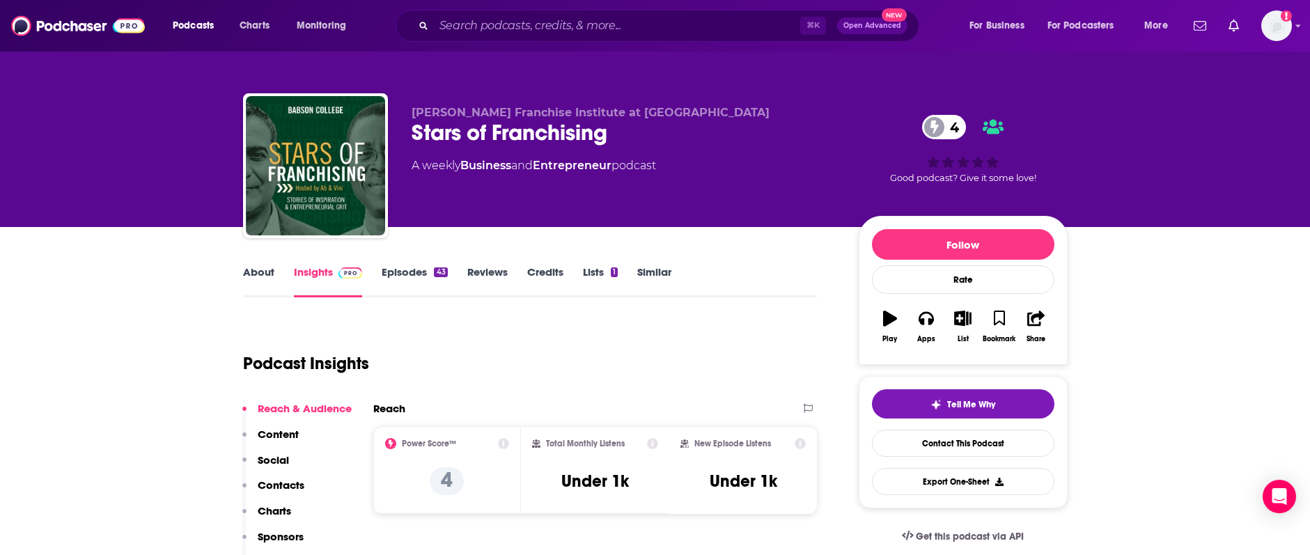
click at [421, 140] on div "Stars of Franchising 4" at bounding box center [623, 132] width 425 height 27
drag, startPoint x: 412, startPoint y: 139, endPoint x: 608, endPoint y: 143, distance: 195.7
click at [608, 143] on div "Stars of Franchising 4" at bounding box center [623, 132] width 425 height 27
copy h2 "Stars of Franchising"
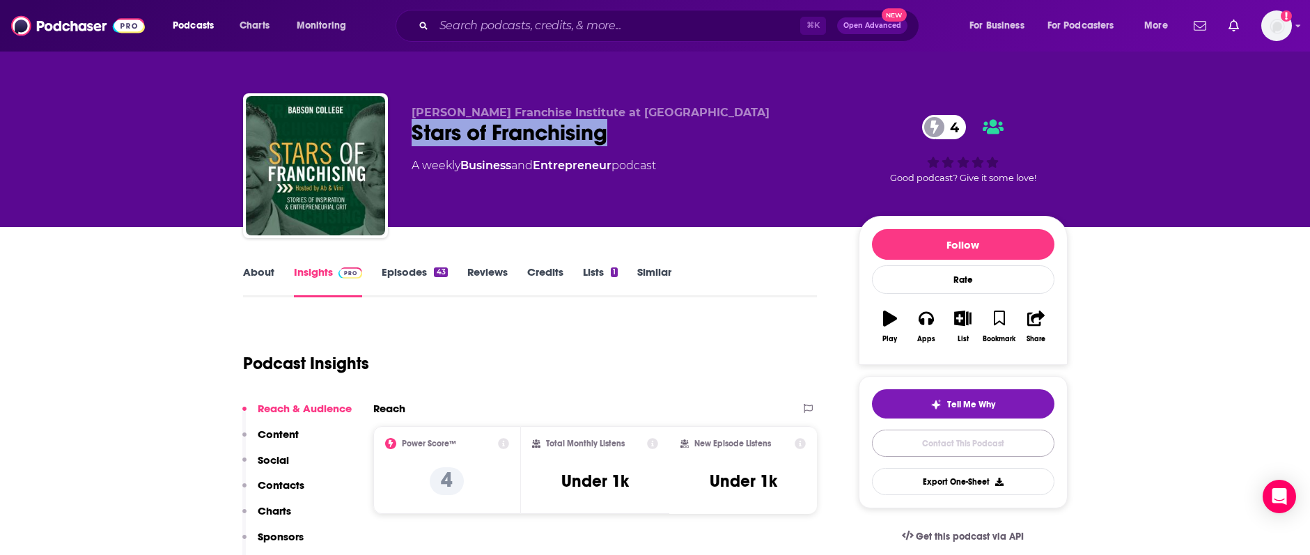
click at [946, 446] on link "Contact This Podcast" at bounding box center [963, 443] width 182 height 27
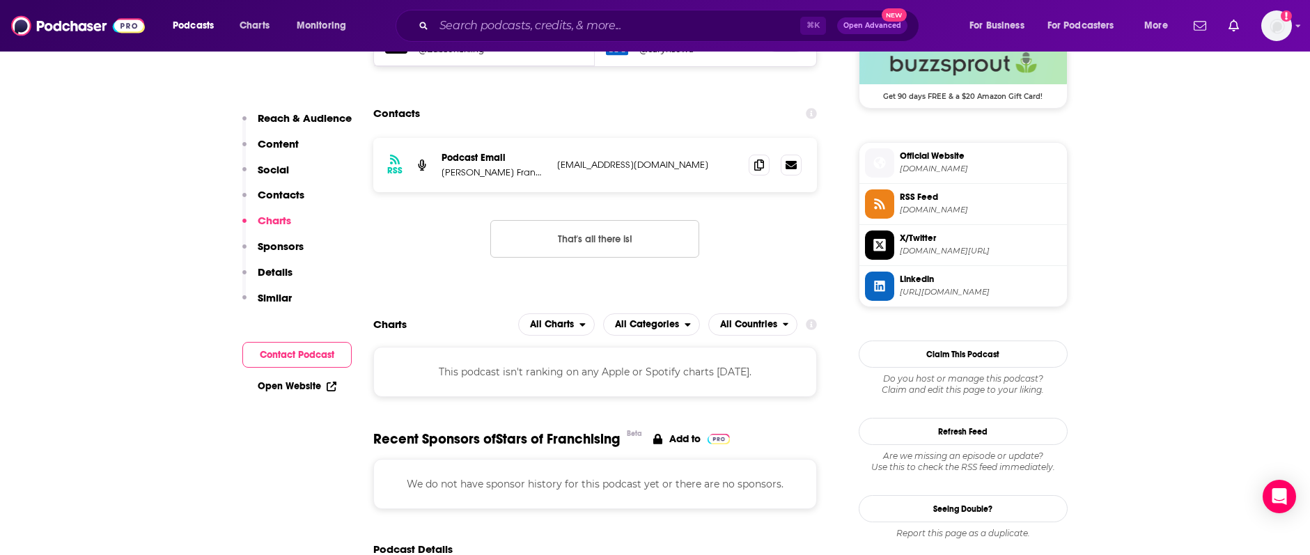
scroll to position [1052, 0]
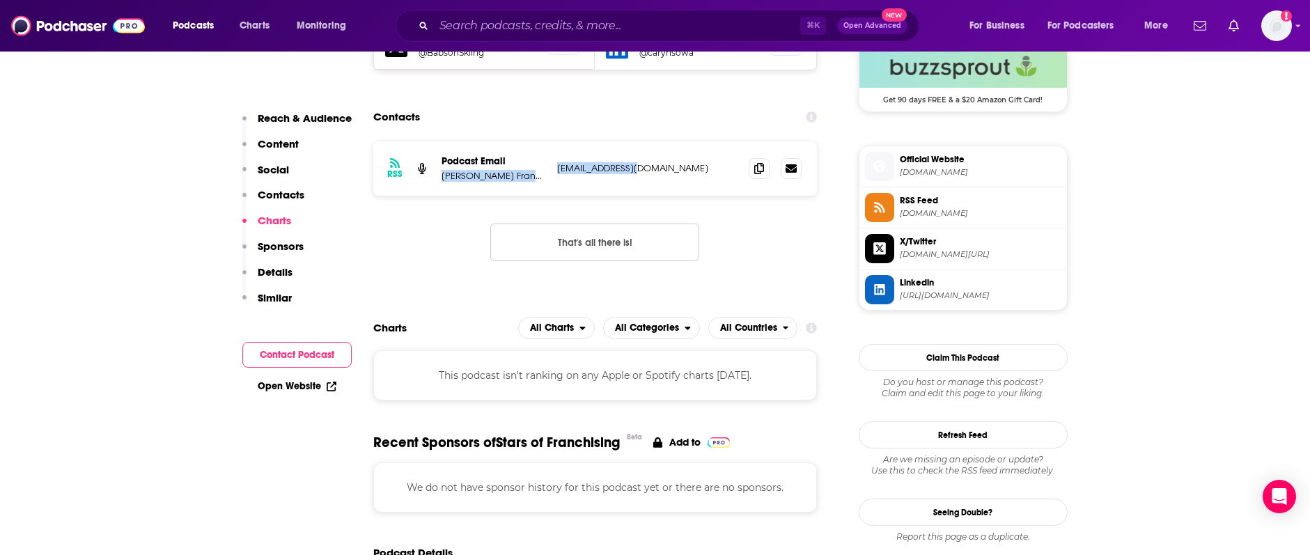
drag, startPoint x: 547, startPoint y: 164, endPoint x: 641, endPoint y: 169, distance: 94.1
click at [641, 169] on div "RSS Podcast Email Tariq Farid Franchise Institute at Babson College tgray@babso…" at bounding box center [595, 168] width 444 height 54
click at [659, 175] on div "RSS Podcast Email Tariq Farid Franchise Institute at Babson College tgray@babso…" at bounding box center [595, 168] width 444 height 54
drag, startPoint x: 653, startPoint y: 170, endPoint x: 557, endPoint y: 171, distance: 96.1
click at [557, 171] on p "tgray@babson.edu" at bounding box center [647, 168] width 181 height 12
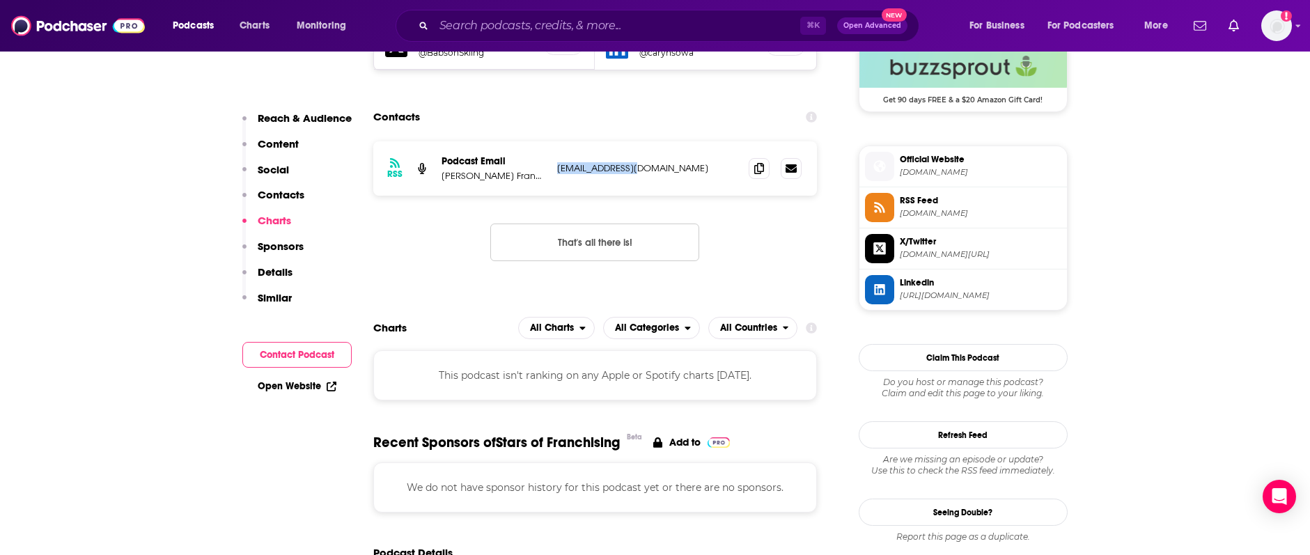
copy p "tgray@babson.edu"
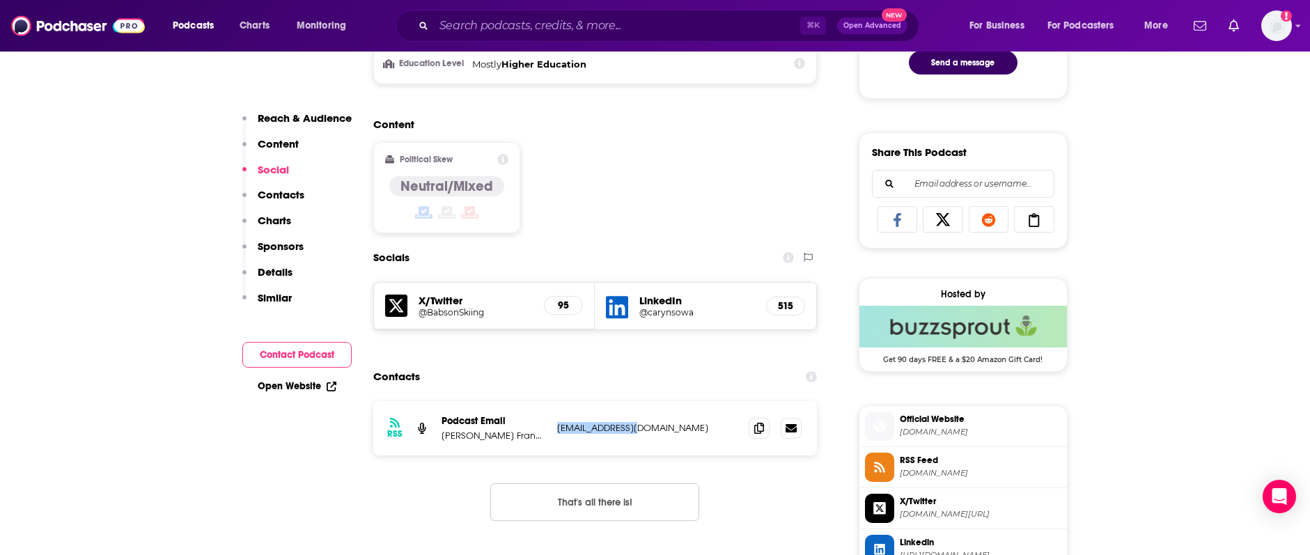
scroll to position [840, 0]
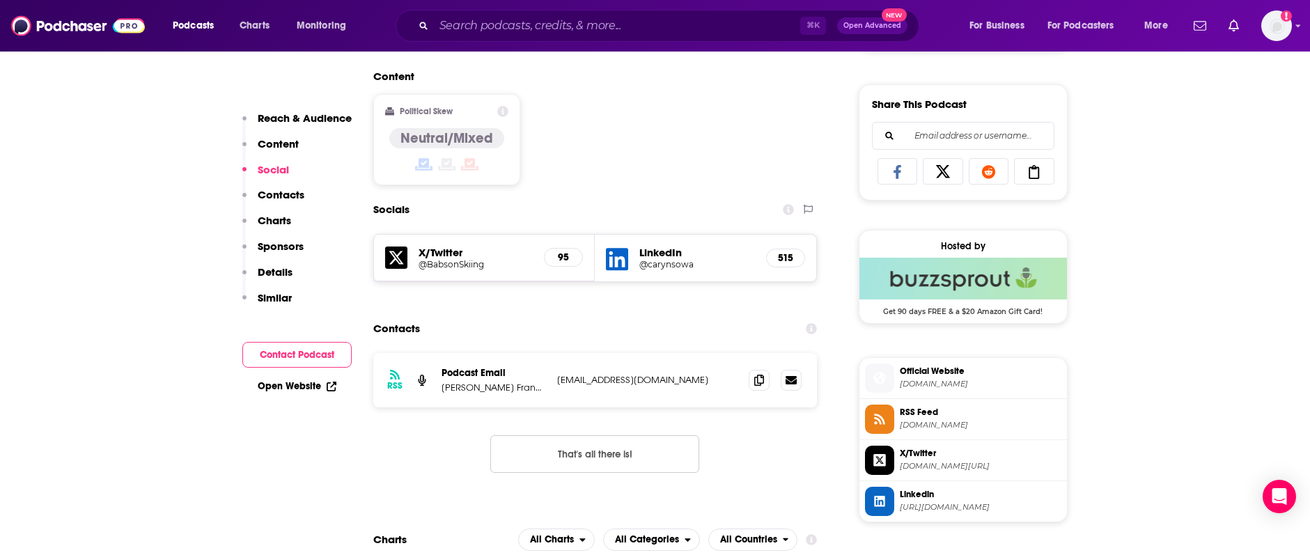
click at [448, 386] on p "Tariq Farid Franchise Institute at Babson College" at bounding box center [493, 388] width 104 height 12
drag, startPoint x: 483, startPoint y: 388, endPoint x: 439, endPoint y: 389, distance: 43.9
click at [439, 389] on div "RSS Podcast Email Tariq Farid Franchise Institute at Babson College tgray@babso…" at bounding box center [595, 380] width 444 height 54
copy p "Tariq Farid"
click at [473, 388] on p "Tariq Farid Franchise Institute at Babson College" at bounding box center [493, 388] width 104 height 12
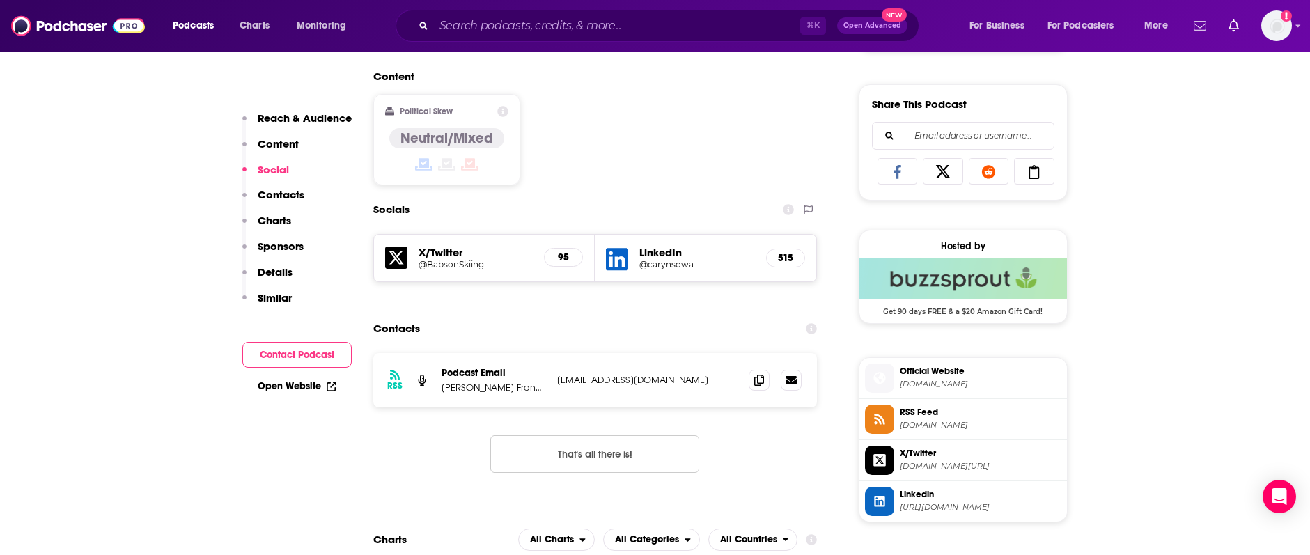
click at [515, 399] on div "RSS Podcast Email Tariq Farid Franchise Institute at Babson College tgray@babso…" at bounding box center [595, 380] width 444 height 54
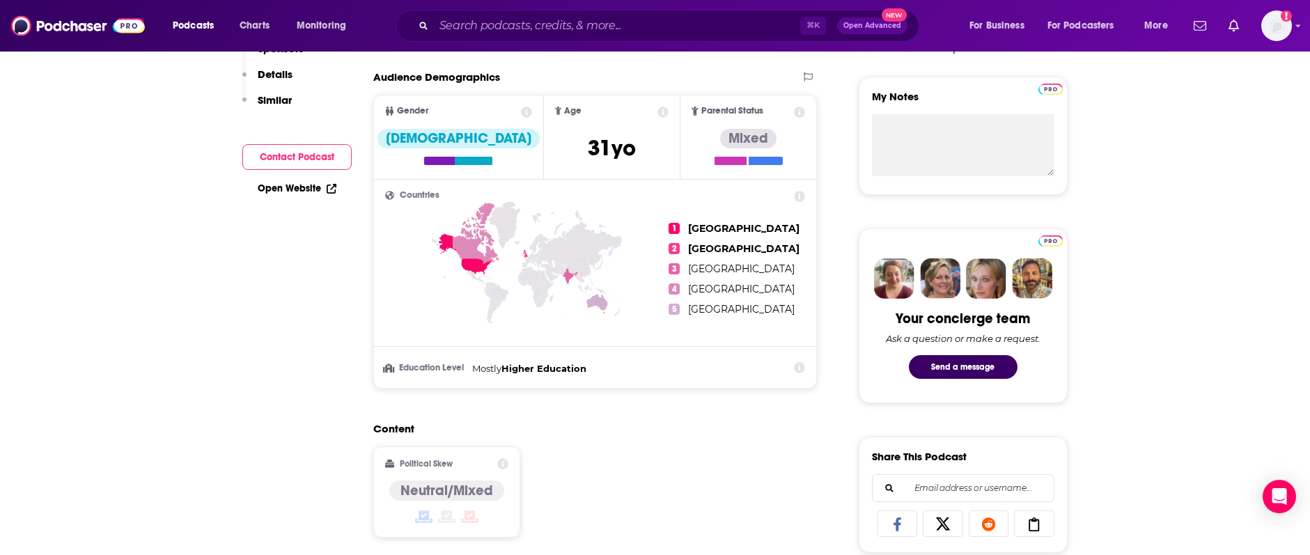
scroll to position [0, 0]
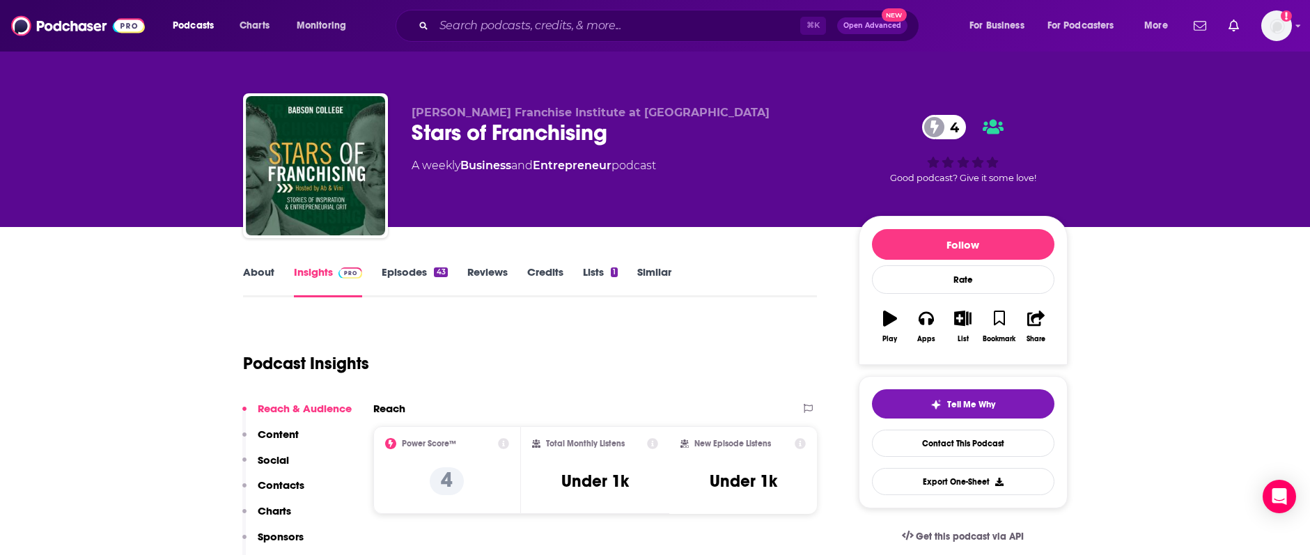
click at [246, 276] on link "About" at bounding box center [258, 281] width 31 height 32
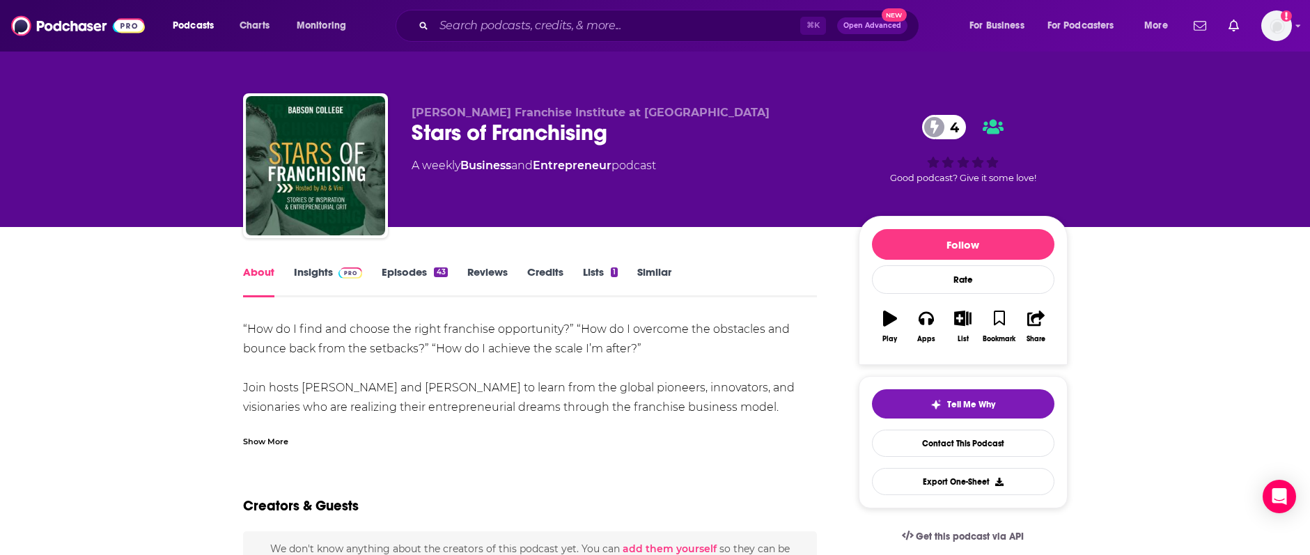
click at [411, 273] on link "Episodes 43" at bounding box center [414, 281] width 65 height 32
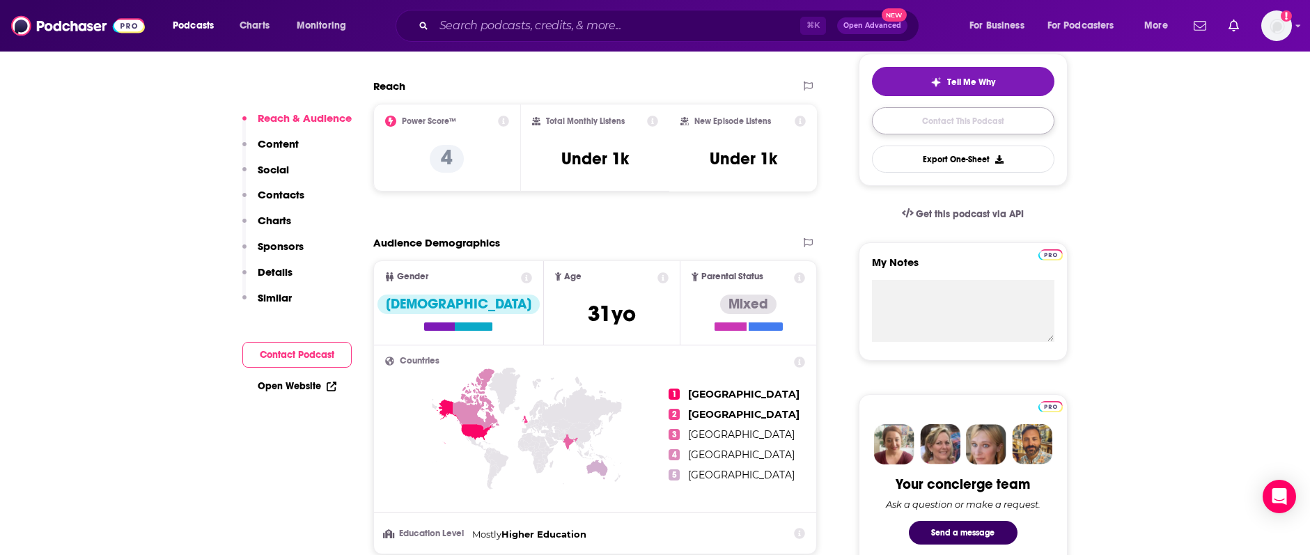
click at [991, 116] on link "Contact This Podcast" at bounding box center [963, 120] width 182 height 27
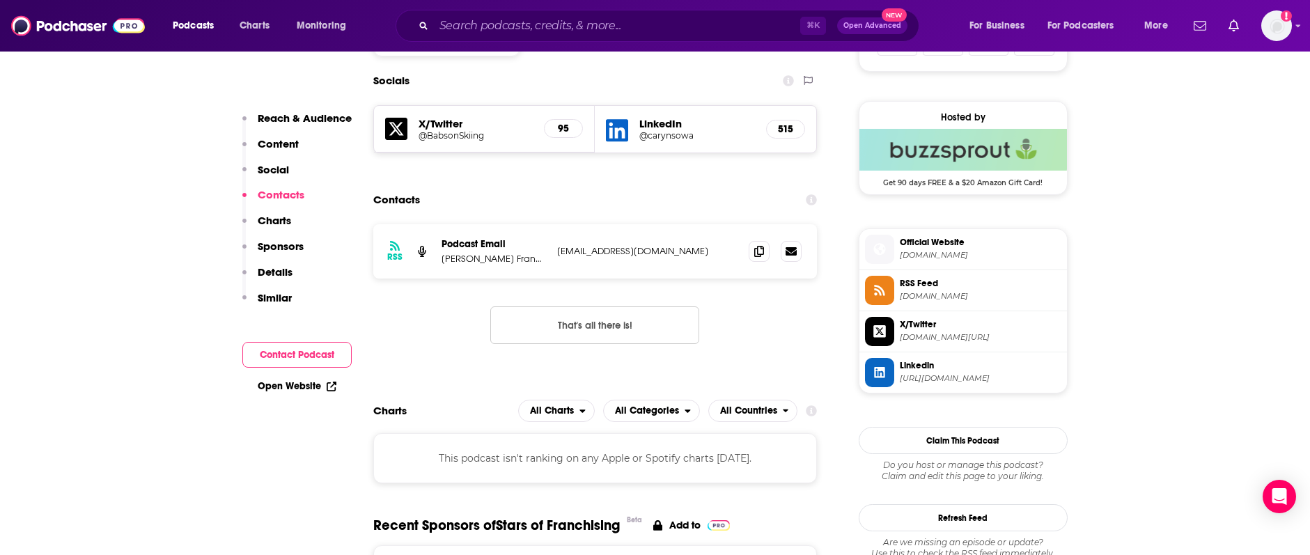
scroll to position [966, 0]
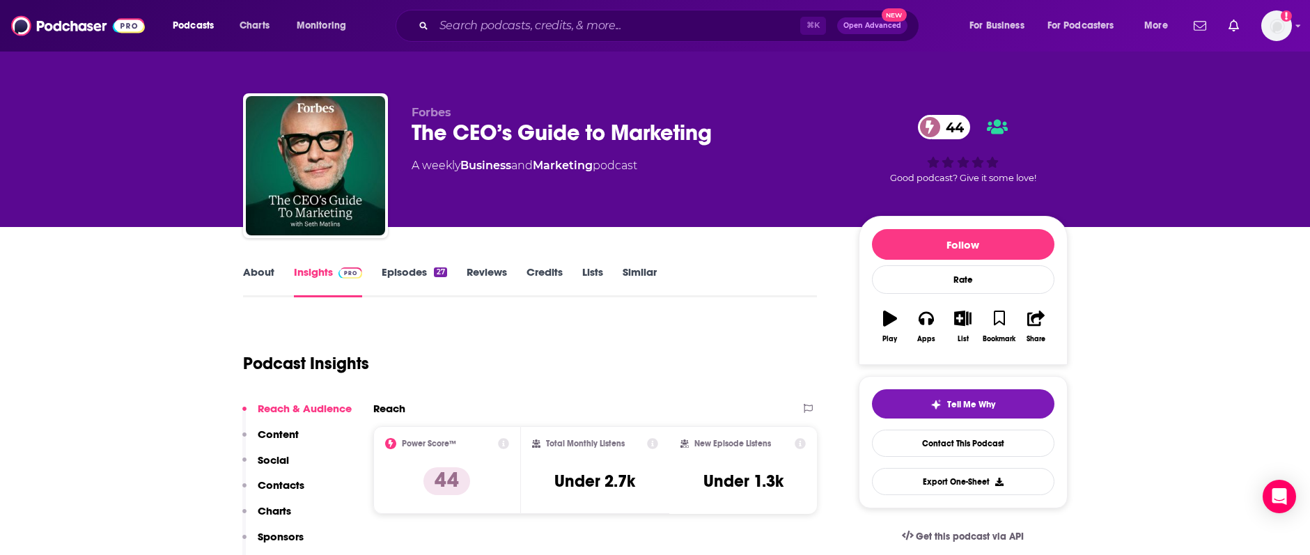
click at [410, 271] on link "Episodes 27" at bounding box center [414, 281] width 65 height 32
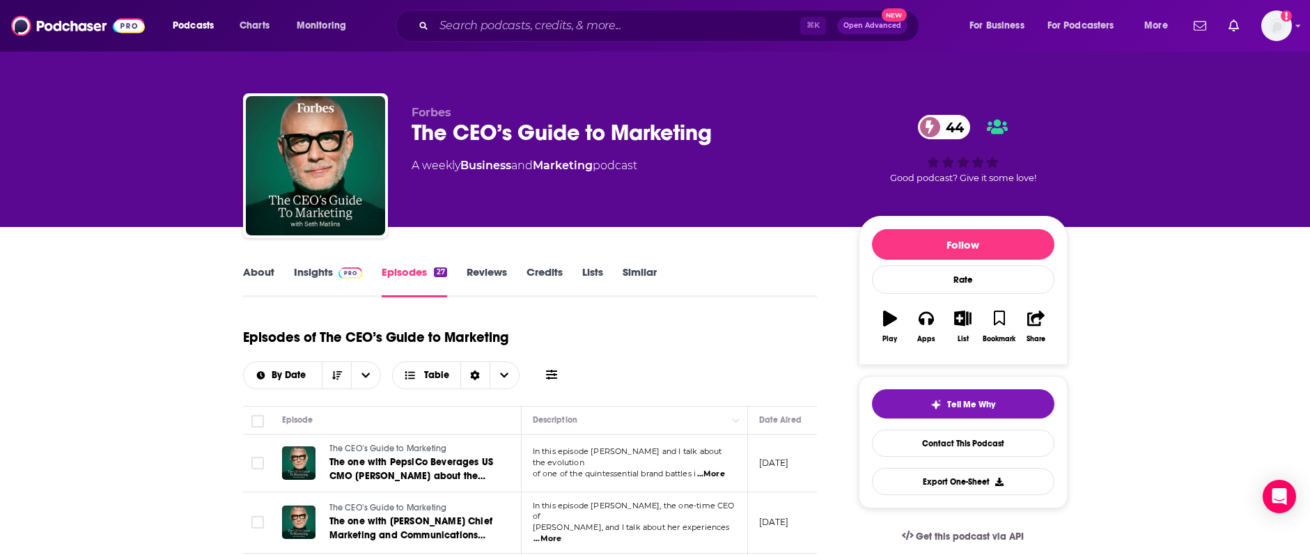
click at [392, 134] on div "Forbes The CEO’s Guide to Marketing 44 A weekly Business and Marketing podcast …" at bounding box center [655, 168] width 824 height 150
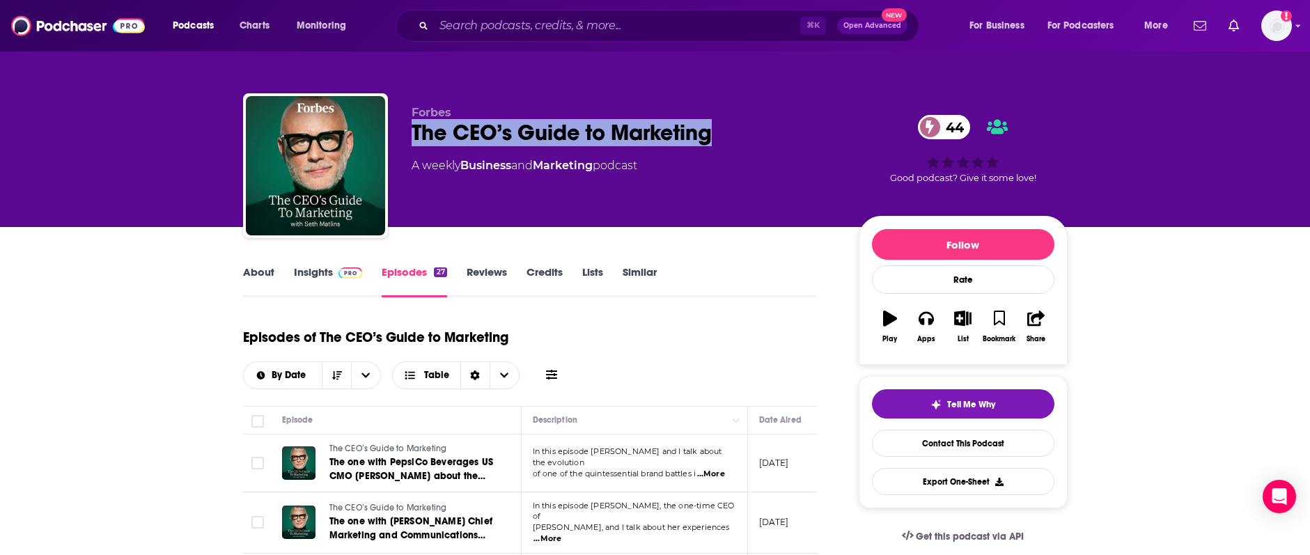
drag, startPoint x: 400, startPoint y: 133, endPoint x: 732, endPoint y: 132, distance: 332.8
click at [732, 132] on div "Forbes The CEO’s Guide to Marketing 44 A weekly Business and Marketing podcast …" at bounding box center [655, 168] width 824 height 150
copy h2 "The CEO’s Guide to Marketing"
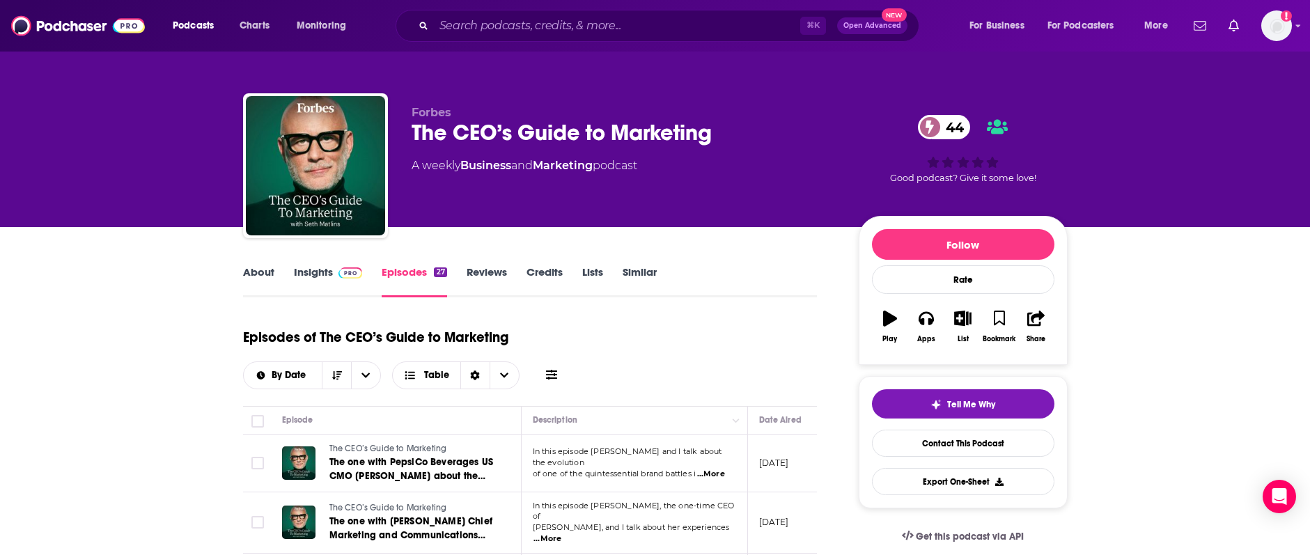
drag, startPoint x: 581, startPoint y: 314, endPoint x: 416, endPoint y: 281, distance: 168.2
drag, startPoint x: 292, startPoint y: 272, endPoint x: 595, endPoint y: 13, distance: 399.0
click at [294, 272] on link "Insights" at bounding box center [328, 281] width 69 height 32
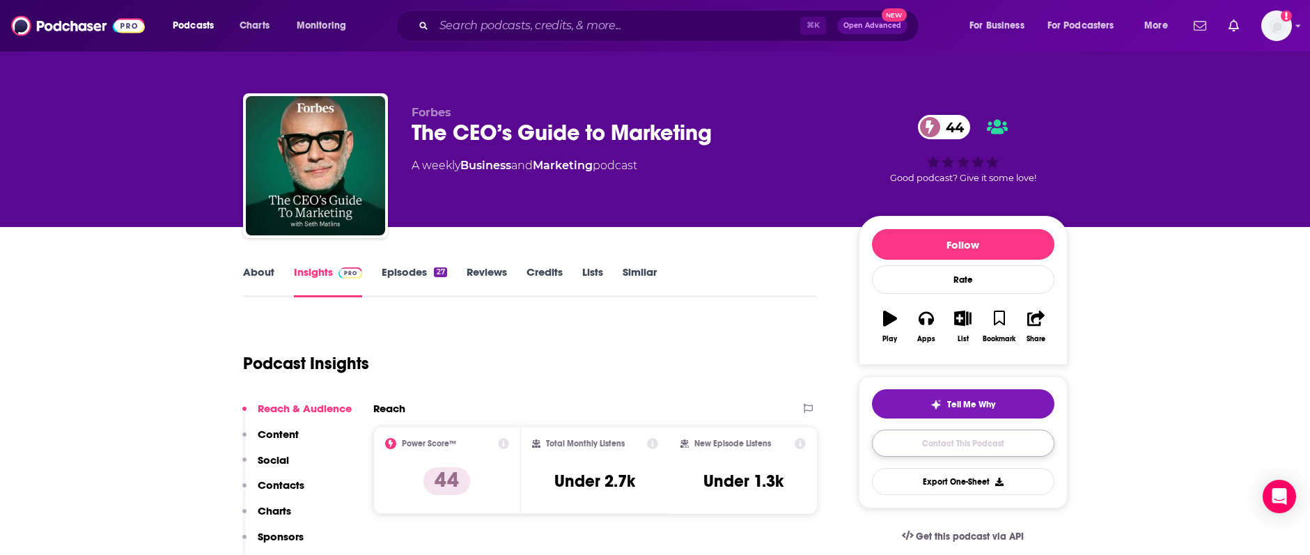
click at [975, 442] on link "Contact This Podcast" at bounding box center [963, 443] width 182 height 27
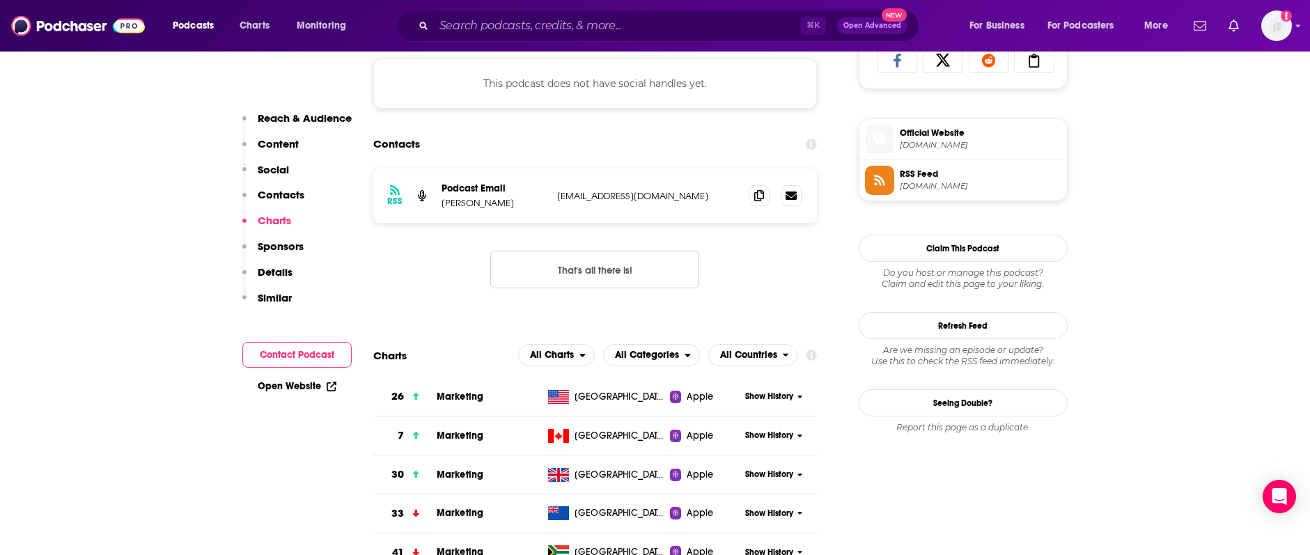
scroll to position [948, 0]
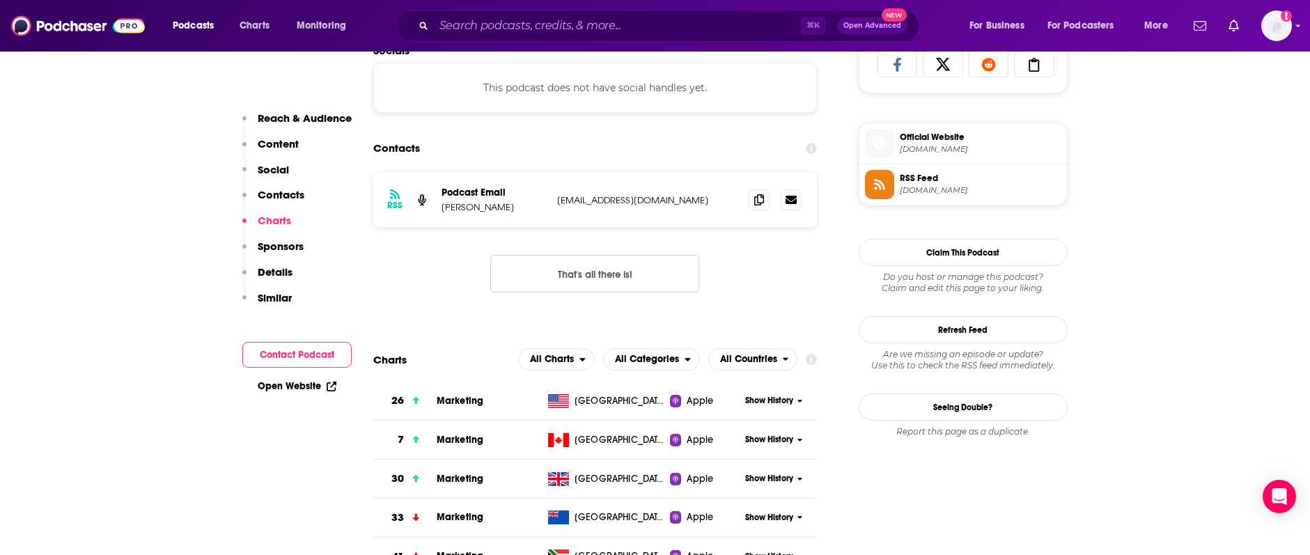
drag, startPoint x: 439, startPoint y: 210, endPoint x: 496, endPoint y: 210, distance: 57.1
click at [496, 210] on div "RSS Podcast Email Travis Collins ThePodcasts@forbes.com ThePodcasts@forbes.com" at bounding box center [595, 200] width 444 height 54
copy p "Travis Collins"
drag, startPoint x: 572, startPoint y: 202, endPoint x: 714, endPoint y: 196, distance: 142.8
click at [714, 196] on div "RSS Podcast Email Travis Collins ThePodcasts@forbes.com ThePodcasts@forbes.com" at bounding box center [595, 200] width 444 height 54
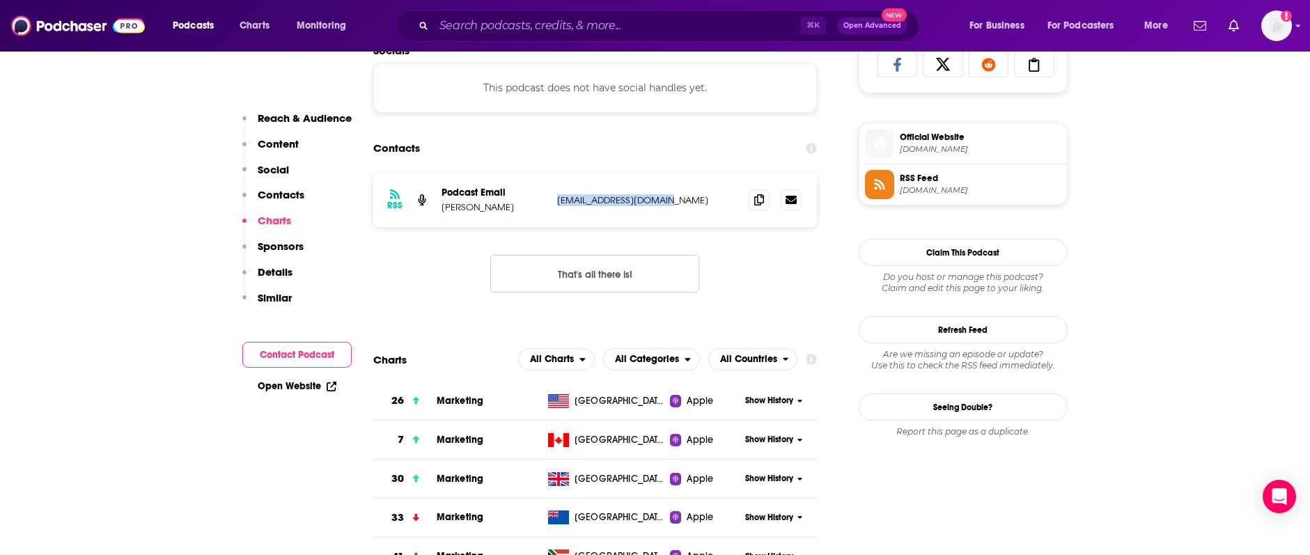
copy p "ThePodcasts@forbes.com"
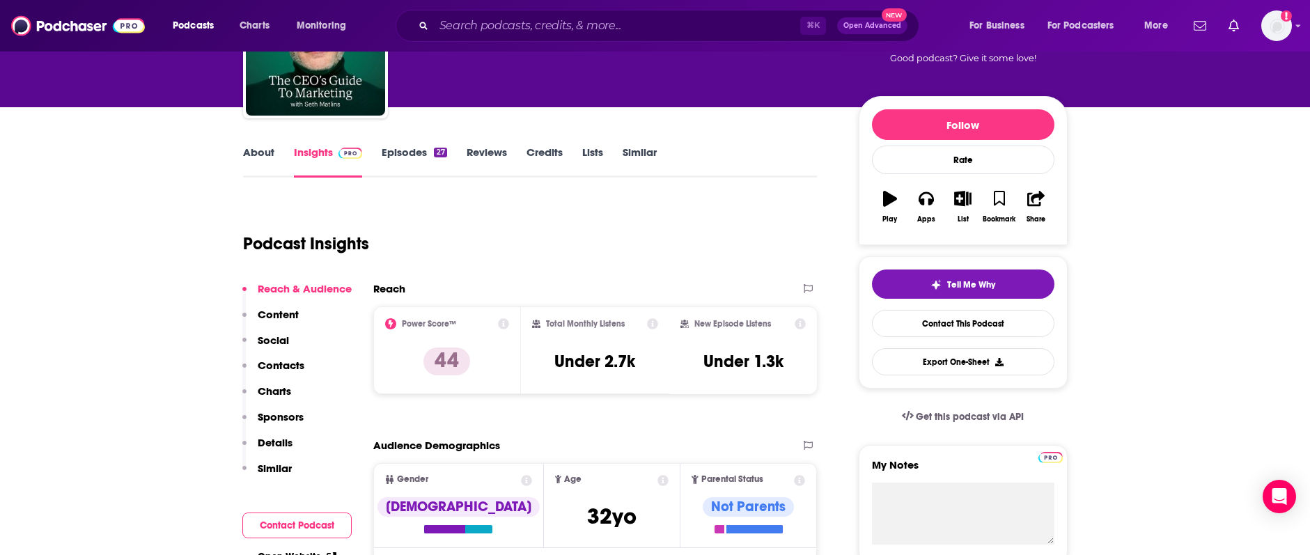
scroll to position [123, 0]
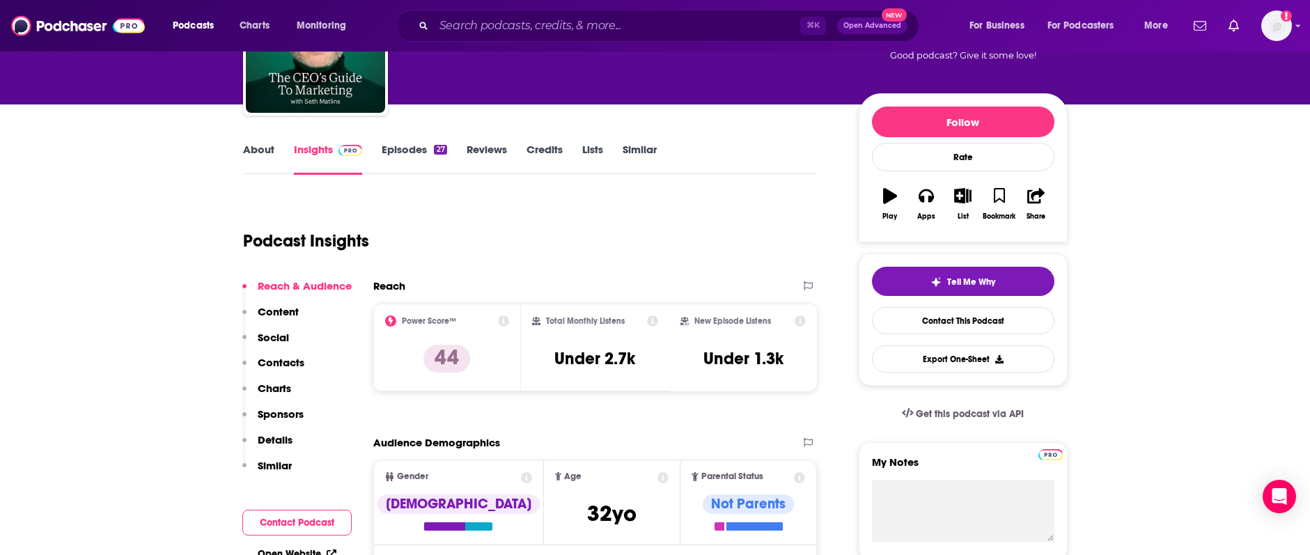
click at [402, 154] on link "Episodes 27" at bounding box center [414, 159] width 65 height 32
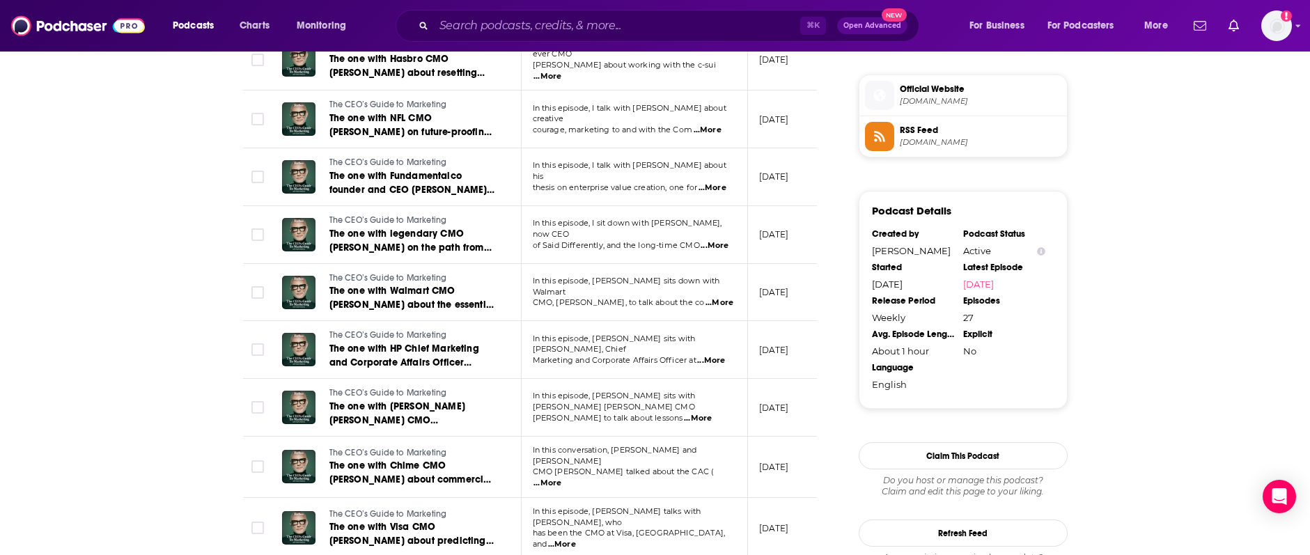
scroll to position [1010, 0]
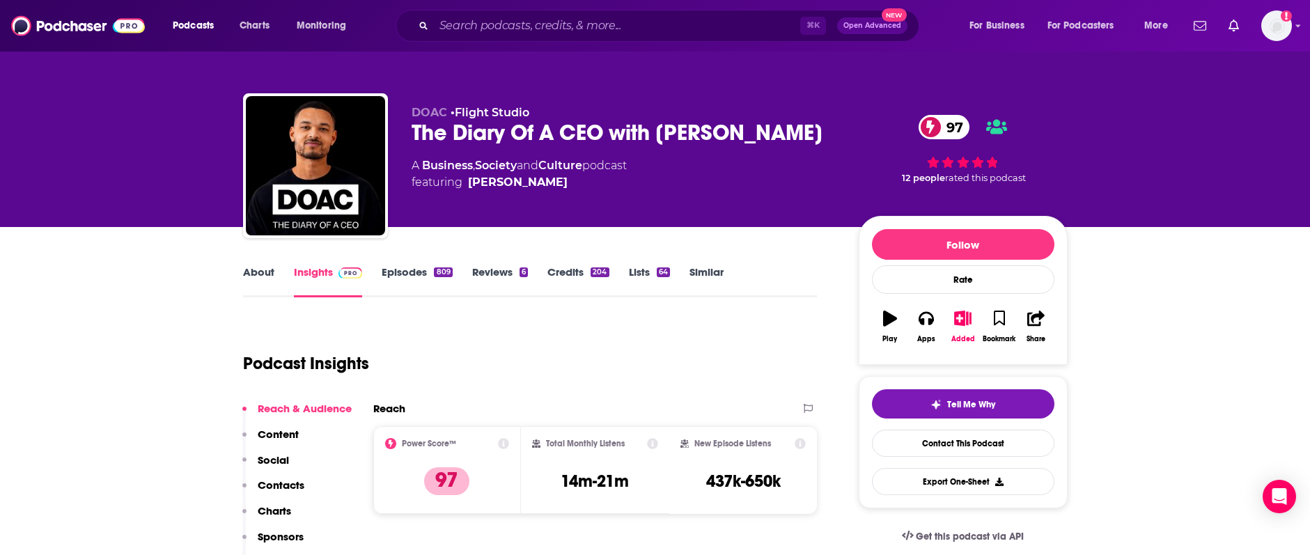
click at [416, 132] on div "The Diary Of A CEO with [PERSON_NAME] 97" at bounding box center [623, 132] width 425 height 27
drag, startPoint x: 403, startPoint y: 130, endPoint x: 803, endPoint y: 137, distance: 399.7
click at [803, 137] on div "DOAC • Flight Studio The Diary Of A CEO with [PERSON_NAME] 97 A Business , Soci…" at bounding box center [655, 168] width 824 height 150
copy h2 "The Diary Of A CEO with [PERSON_NAME]"
click at [952, 440] on link "Contact This Podcast" at bounding box center [963, 443] width 182 height 27
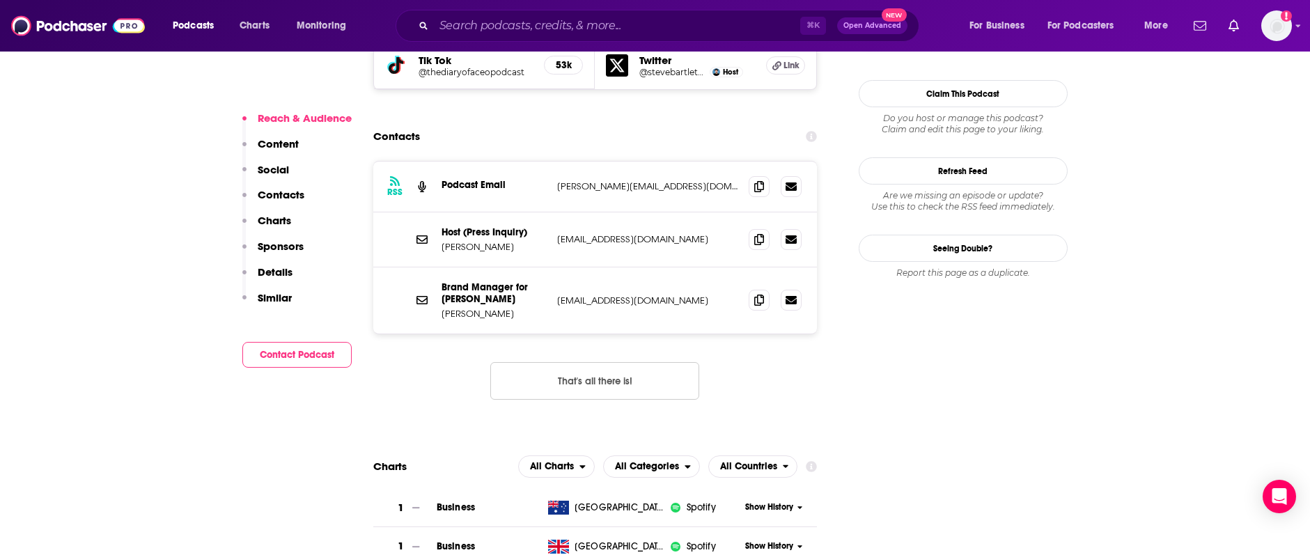
scroll to position [1378, 0]
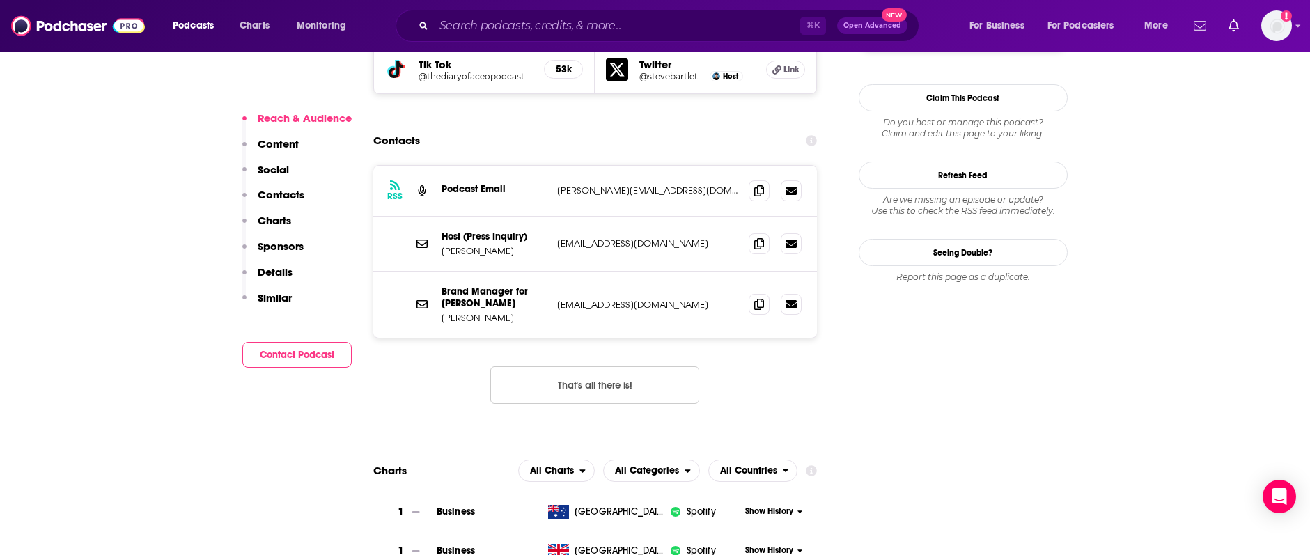
click at [540, 245] on p "[PERSON_NAME]" at bounding box center [493, 251] width 104 height 12
click at [541, 183] on p "Podcast Email" at bounding box center [493, 189] width 104 height 12
drag, startPoint x: 541, startPoint y: 133, endPoint x: 680, endPoint y: 136, distance: 139.3
click at [0, 0] on div "Podcast Email [PERSON_NAME][EMAIL_ADDRESS][DOMAIN_NAME] [PERSON_NAME][EMAIL_ADD…" at bounding box center [0, 0] width 0 height 0
copy div "[PERSON_NAME][EMAIL_ADDRESS][DOMAIN_NAME] [PERSON_NAME][EMAIL_ADDRESS][DOMAIN_N…"
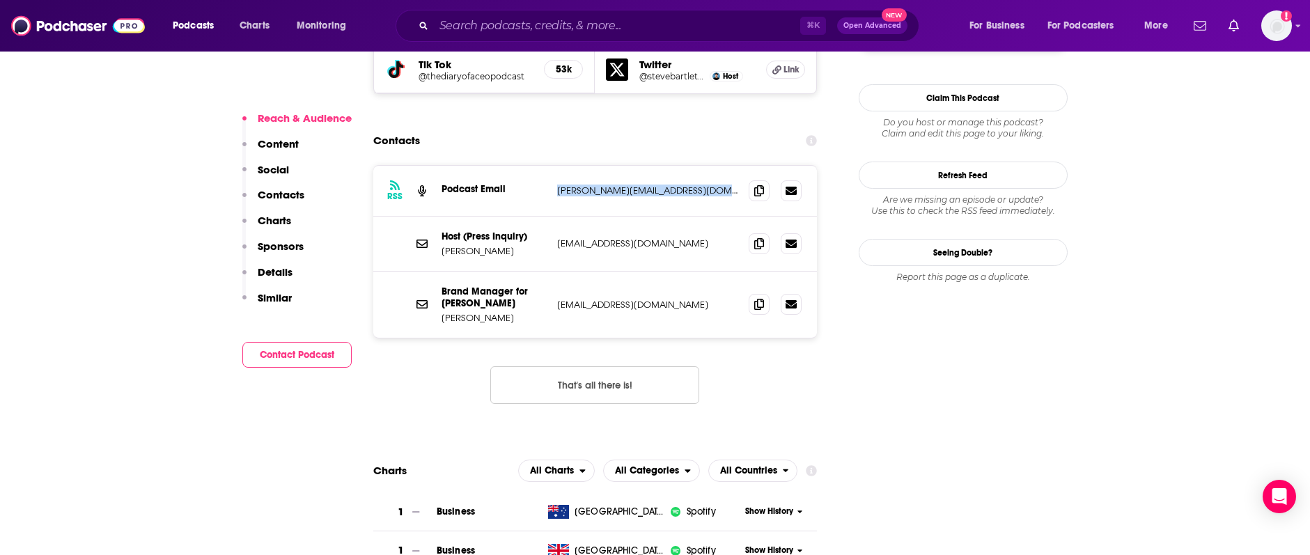
drag, startPoint x: 439, startPoint y: 198, endPoint x: 501, endPoint y: 199, distance: 62.0
click at [501, 217] on div "Host (Press Inquiry) [PERSON_NAME] [EMAIL_ADDRESS][DOMAIN_NAME] [EMAIL_ADDRESS]…" at bounding box center [595, 244] width 444 height 55
copy p "[PERSON_NAME]"
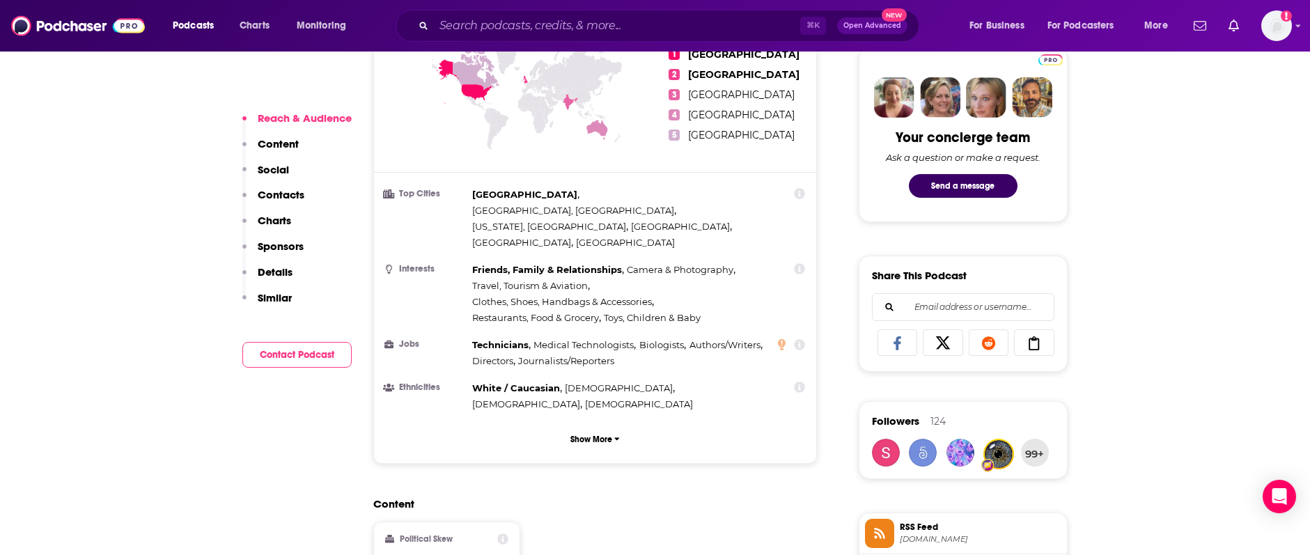
scroll to position [0, 0]
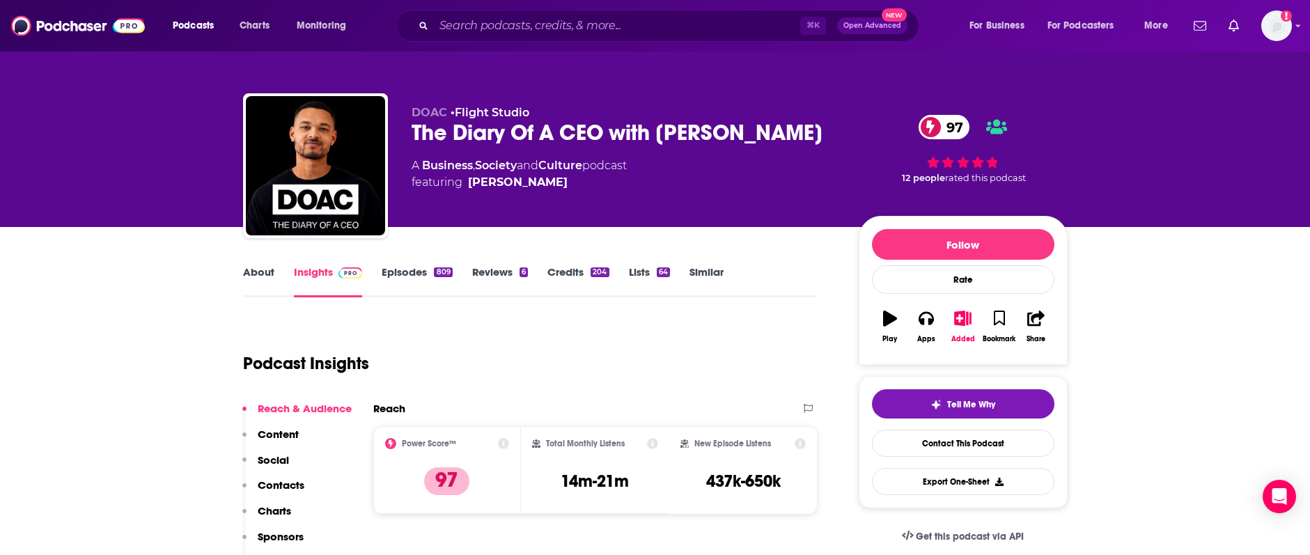
drag, startPoint x: 317, startPoint y: 279, endPoint x: 334, endPoint y: 266, distance: 20.8
click at [317, 279] on link "Insights" at bounding box center [328, 281] width 69 height 32
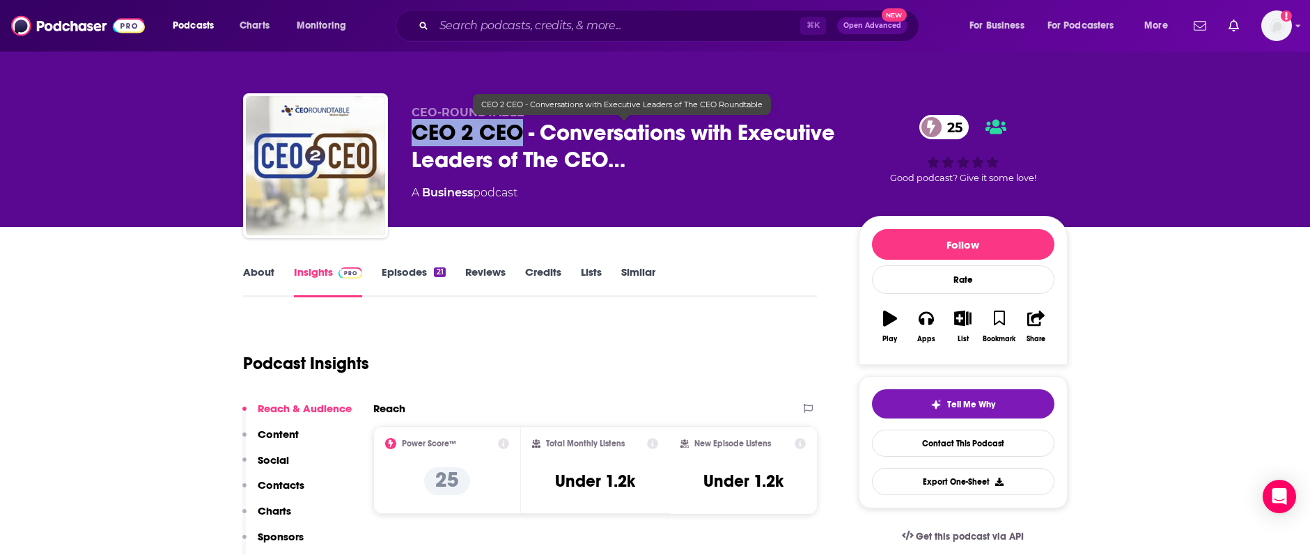
drag, startPoint x: 413, startPoint y: 130, endPoint x: 516, endPoint y: 137, distance: 103.3
click at [516, 137] on span "CEO 2 CEO - Conversations with Executive Leaders of The CEO…" at bounding box center [623, 146] width 425 height 54
copy h2 "CEO 2 CEO"
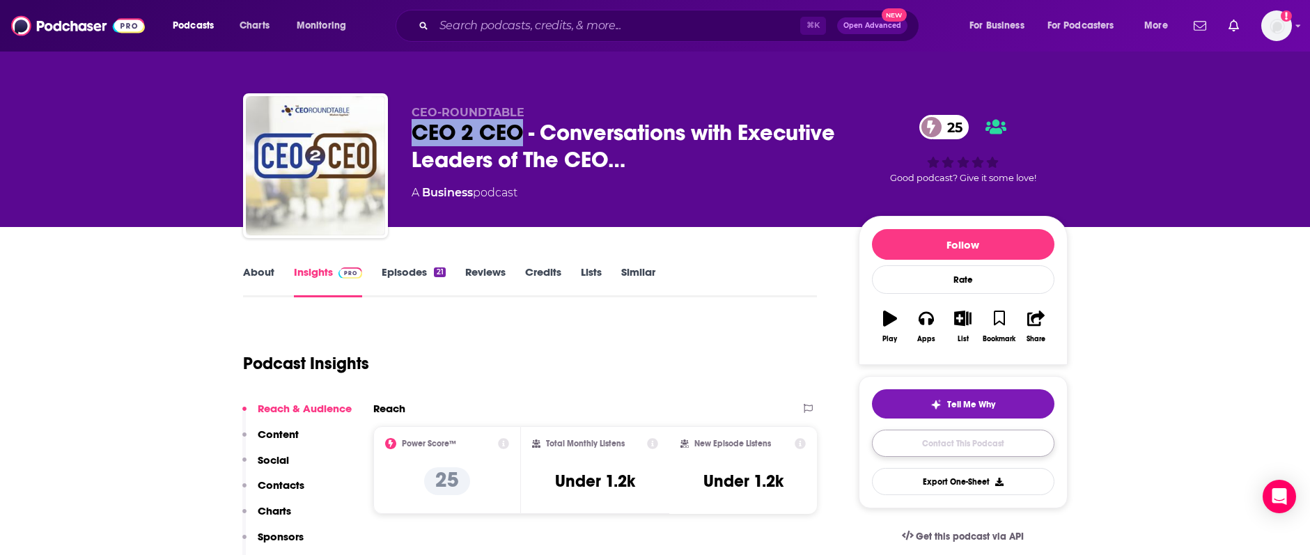
click at [966, 439] on link "Contact This Podcast" at bounding box center [963, 443] width 182 height 27
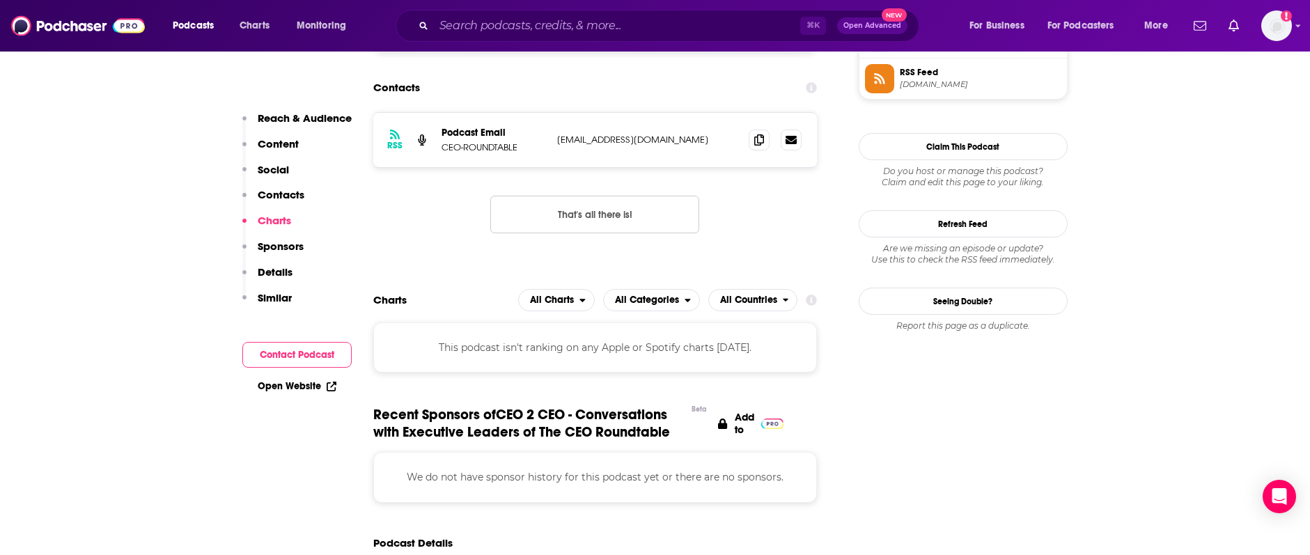
scroll to position [1028, 0]
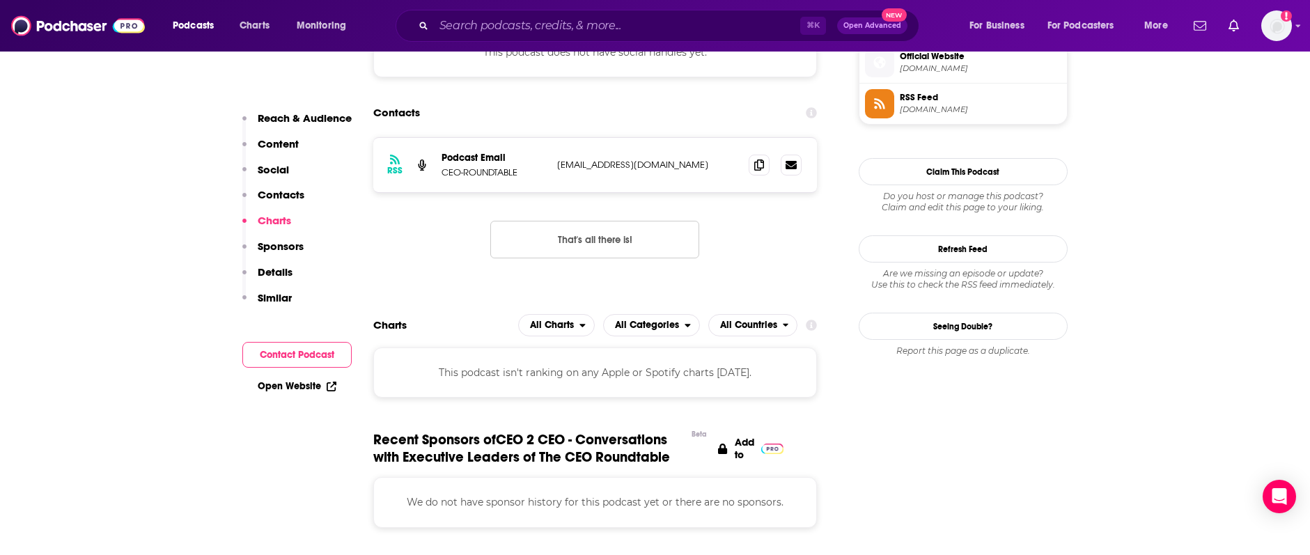
click at [564, 166] on p "[EMAIL_ADDRESS][DOMAIN_NAME]" at bounding box center [647, 165] width 181 height 12
drag, startPoint x: 547, startPoint y: 166, endPoint x: 667, endPoint y: 168, distance: 120.5
click at [669, 164] on div "RSS Podcast Email CEO-ROUNDTABLE [EMAIL_ADDRESS][DOMAIN_NAME] [EMAIL_ADDRESS][D…" at bounding box center [595, 165] width 444 height 54
click at [666, 168] on p "[EMAIL_ADDRESS][DOMAIN_NAME]" at bounding box center [647, 165] width 181 height 12
drag, startPoint x: 655, startPoint y: 166, endPoint x: 962, endPoint y: 178, distance: 306.6
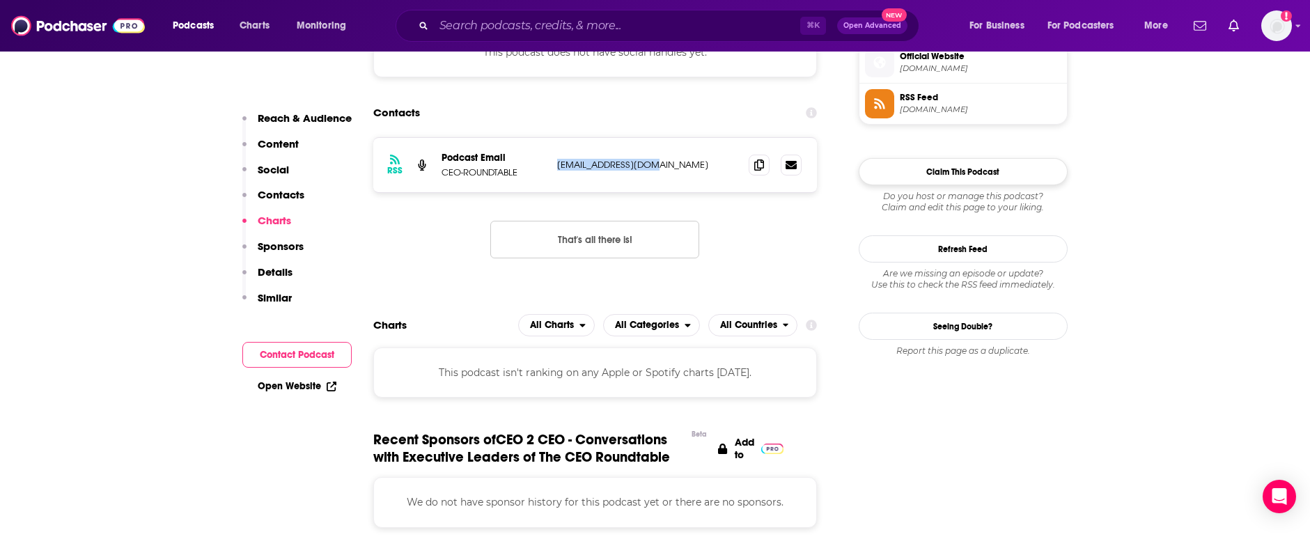
click at [558, 168] on p "[EMAIL_ADDRESS][DOMAIN_NAME]" at bounding box center [647, 165] width 181 height 12
copy p "[EMAIL_ADDRESS][DOMAIN_NAME]"
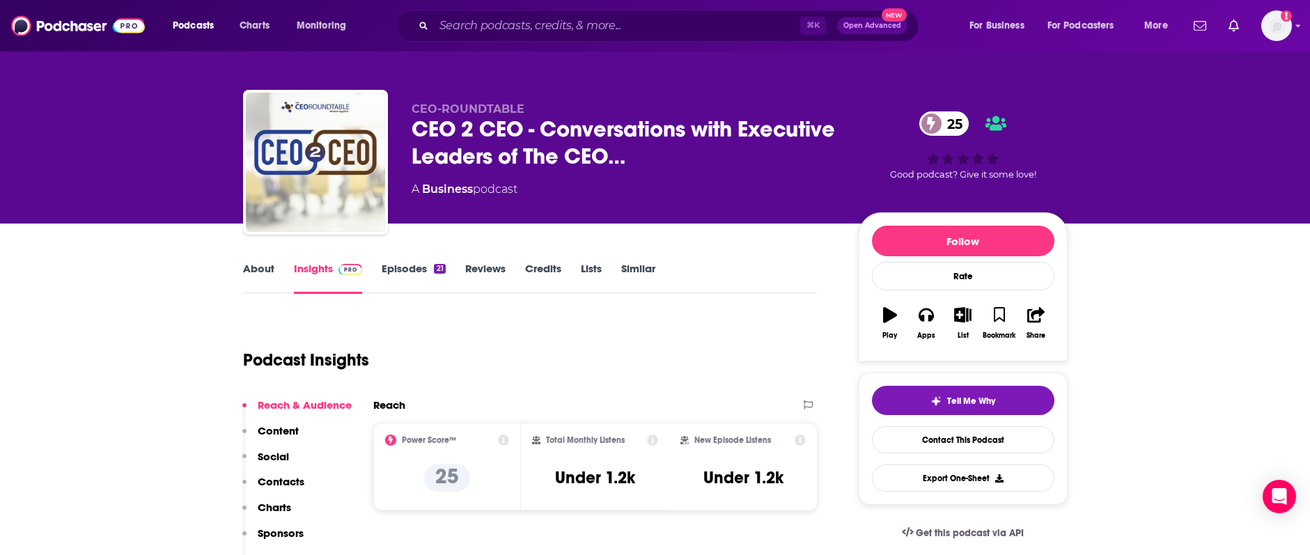
scroll to position [0, 0]
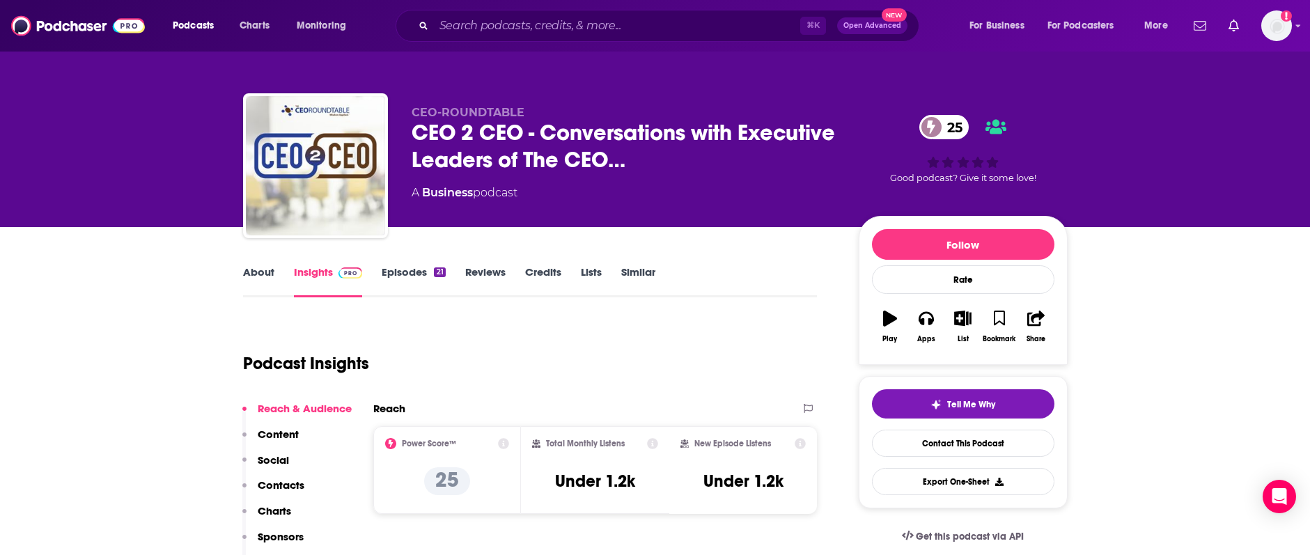
click at [402, 274] on link "Episodes 21" at bounding box center [413, 281] width 63 height 32
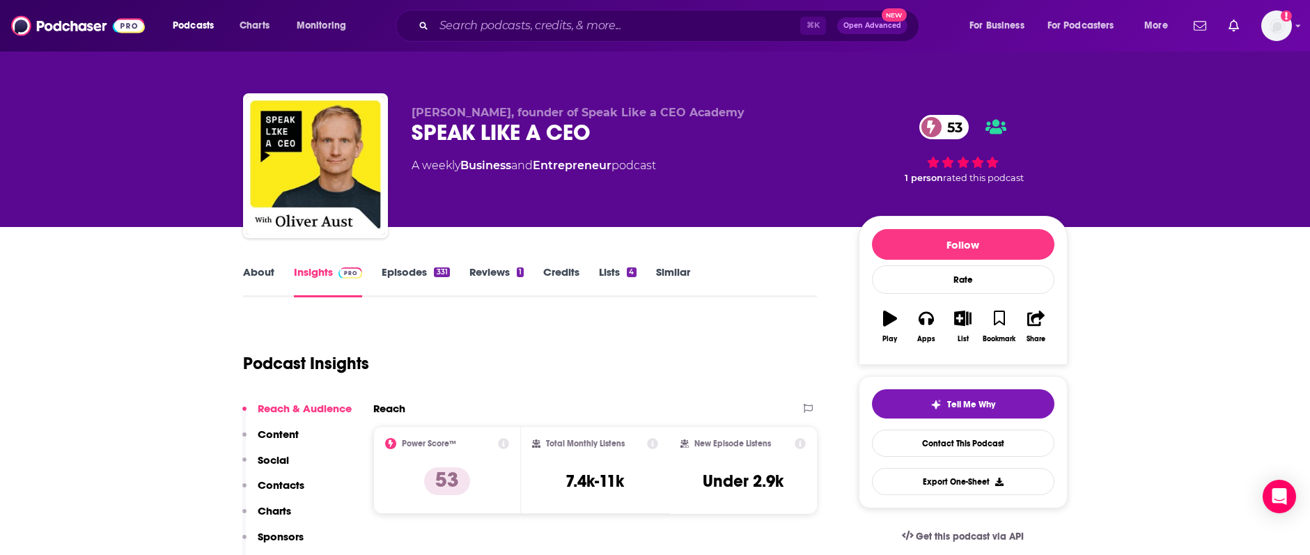
click at [415, 129] on div "SPEAK LIKE A CEO 53" at bounding box center [623, 132] width 425 height 27
drag, startPoint x: 402, startPoint y: 132, endPoint x: 599, endPoint y: 140, distance: 196.5
click at [599, 140] on div "[PERSON_NAME], founder of Speak Like a CEO Academy SPEAK LIKE A CEO 53 A weekly…" at bounding box center [655, 168] width 824 height 150
copy h2 "SPEAK LIKE A CEO"
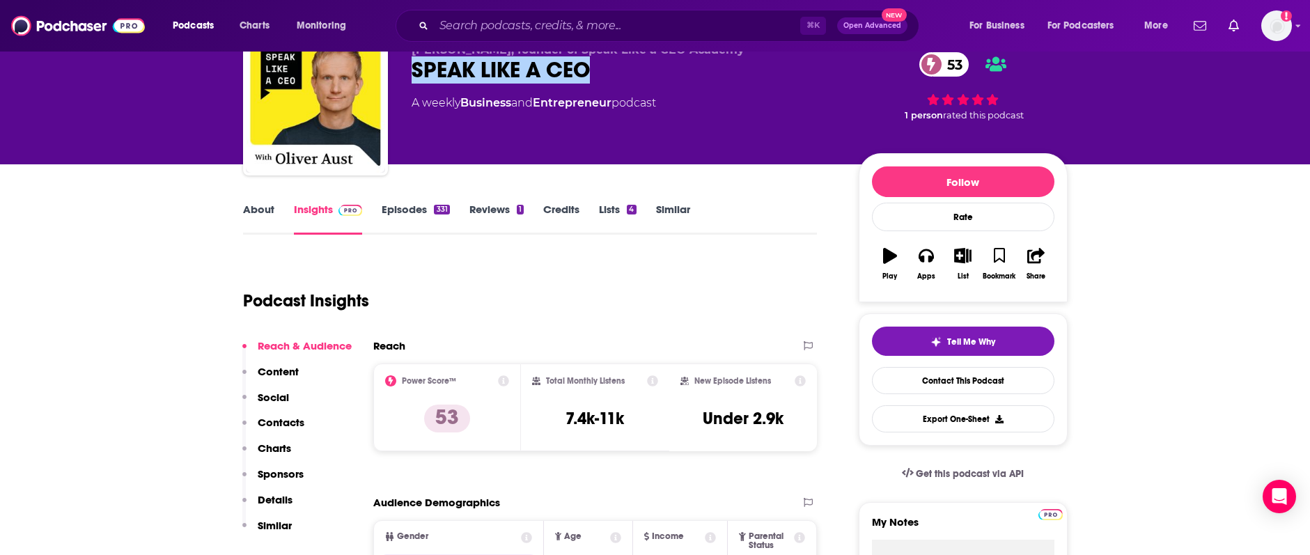
scroll to position [54, 0]
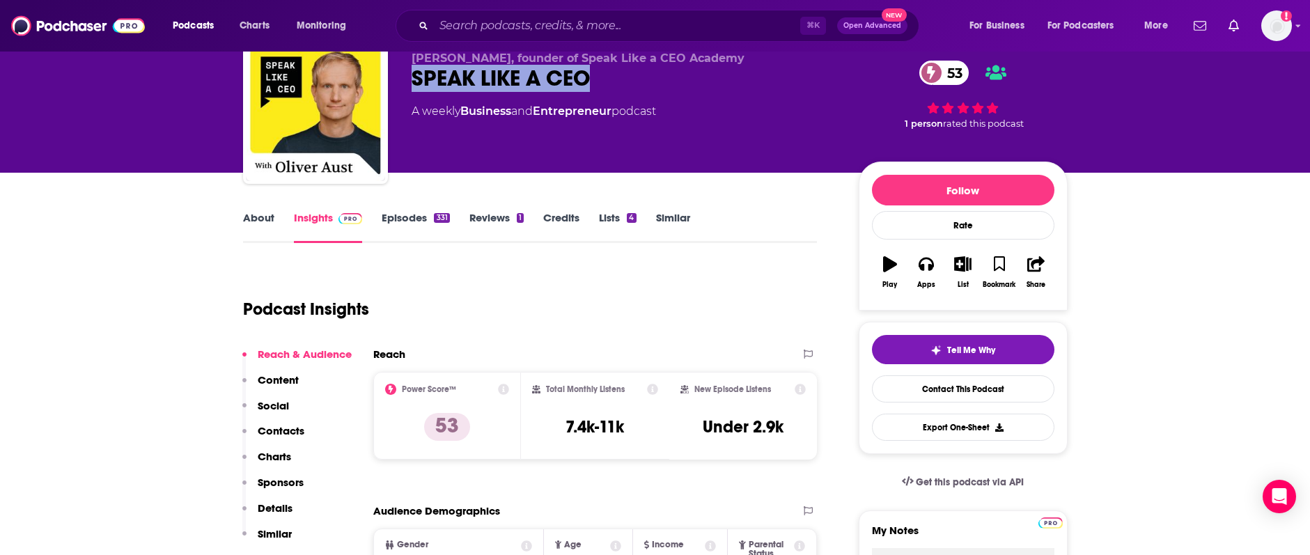
click at [411, 226] on link "Episodes 331" at bounding box center [416, 227] width 68 height 32
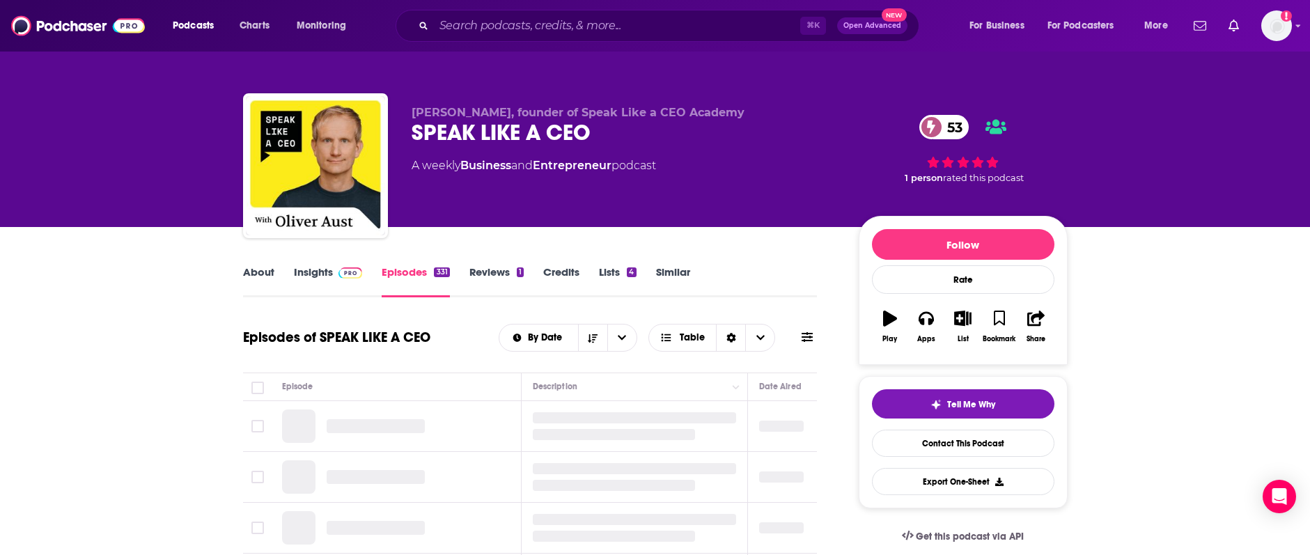
click at [315, 276] on link "Insights" at bounding box center [328, 281] width 69 height 32
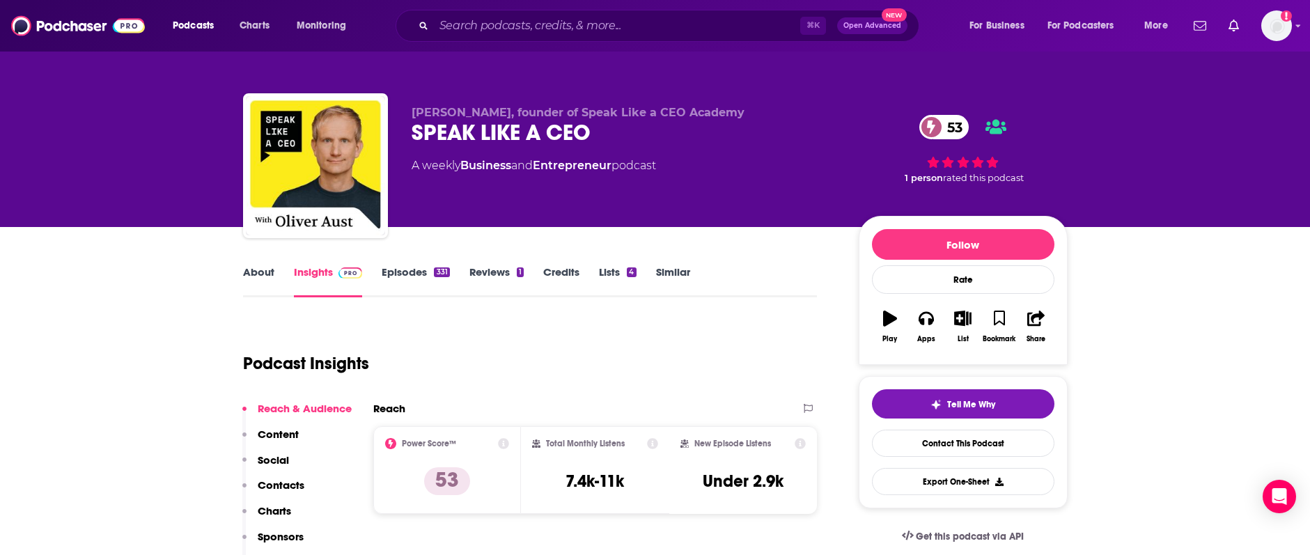
click at [983, 428] on div "Tell Me Why Contact This Podcast Export One-Sheet" at bounding box center [963, 442] width 182 height 106
click at [968, 441] on link "Contact This Podcast" at bounding box center [963, 443] width 182 height 27
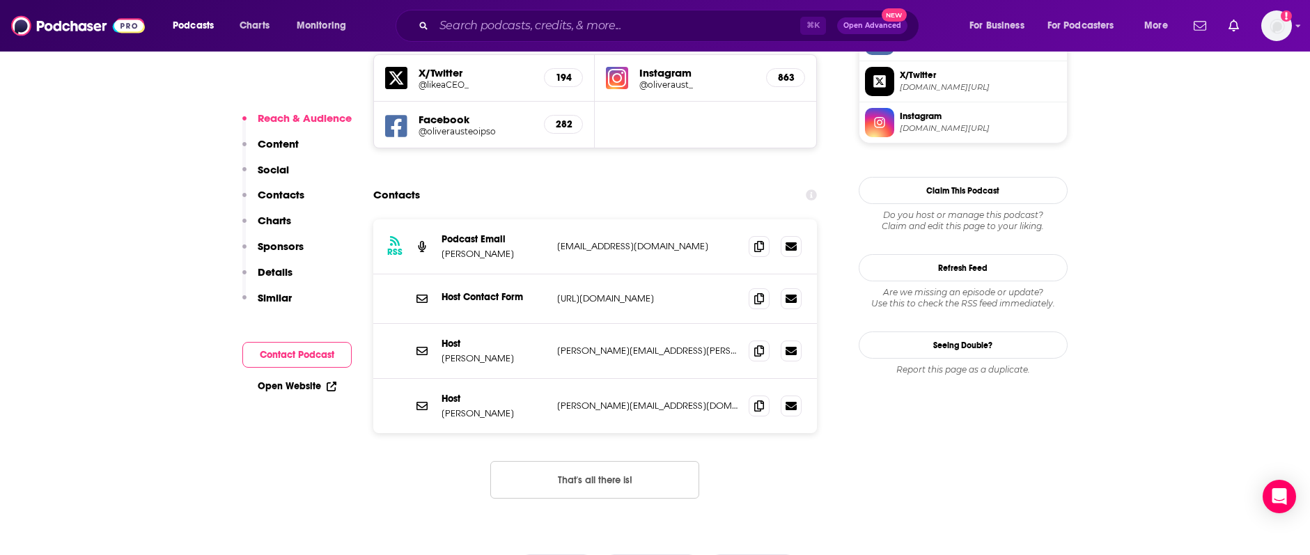
scroll to position [1232, 0]
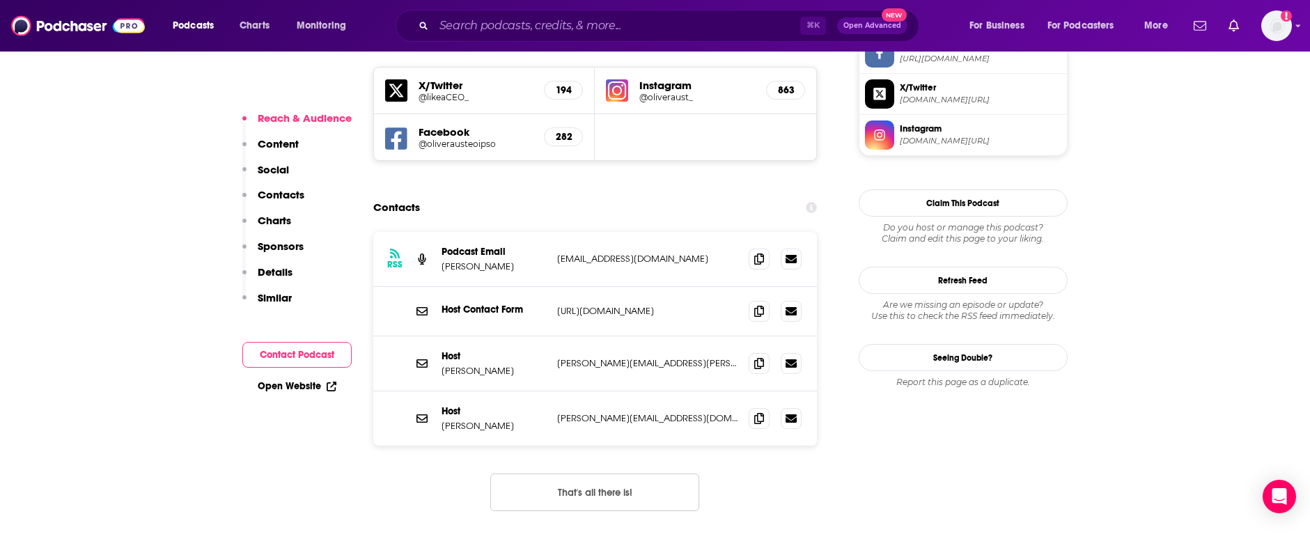
click at [533, 246] on p "Podcast Email" at bounding box center [493, 252] width 104 height 12
drag, startPoint x: 538, startPoint y: 203, endPoint x: 715, endPoint y: 204, distance: 176.9
click at [0, 0] on div "Podcast Email Oliver Aust info@eoipsocommunications.com info@eoipsocommunicatio…" at bounding box center [0, 0] width 0 height 0
drag, startPoint x: 714, startPoint y: 205, endPoint x: 736, endPoint y: 205, distance: 21.6
click at [714, 253] on p "info@eoipsocommunications.com" at bounding box center [647, 259] width 181 height 12
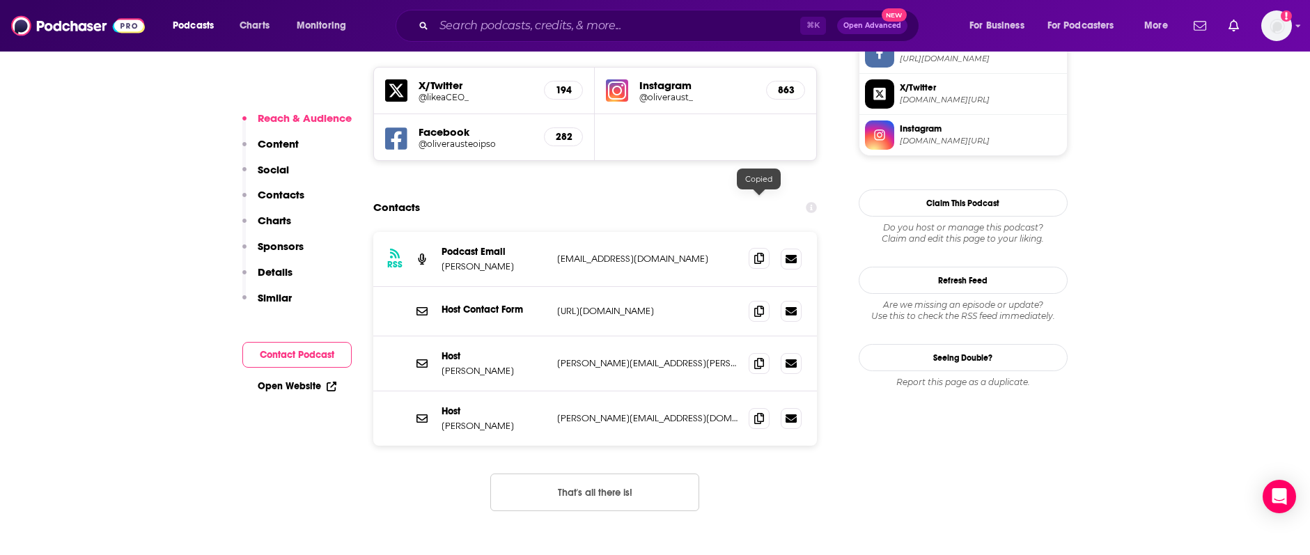
click at [751, 248] on span at bounding box center [758, 258] width 21 height 21
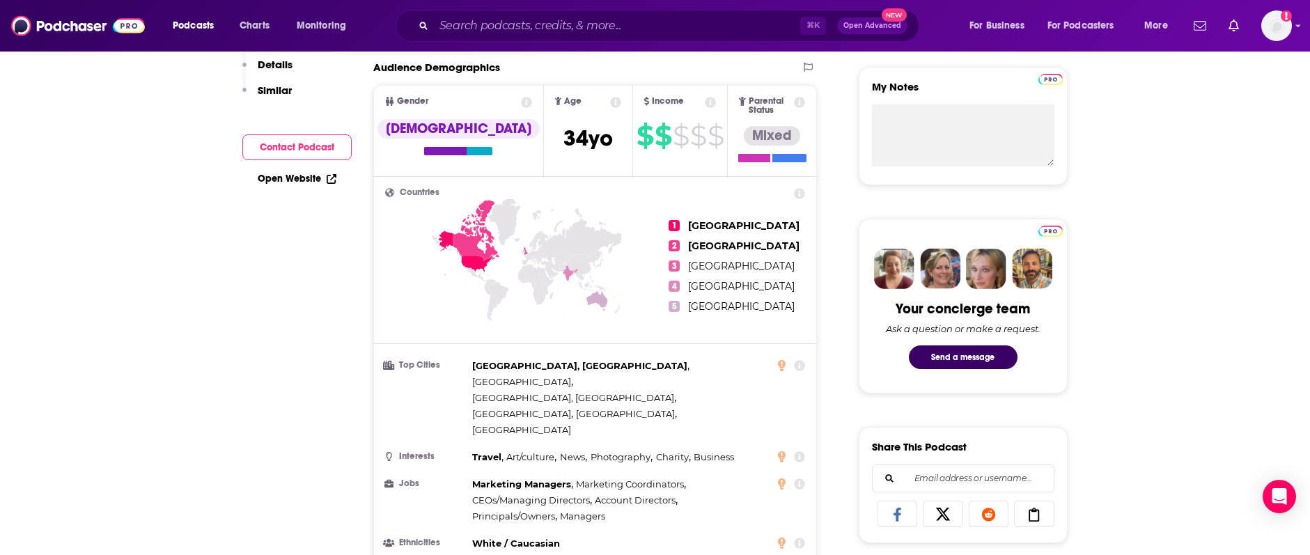
scroll to position [0, 0]
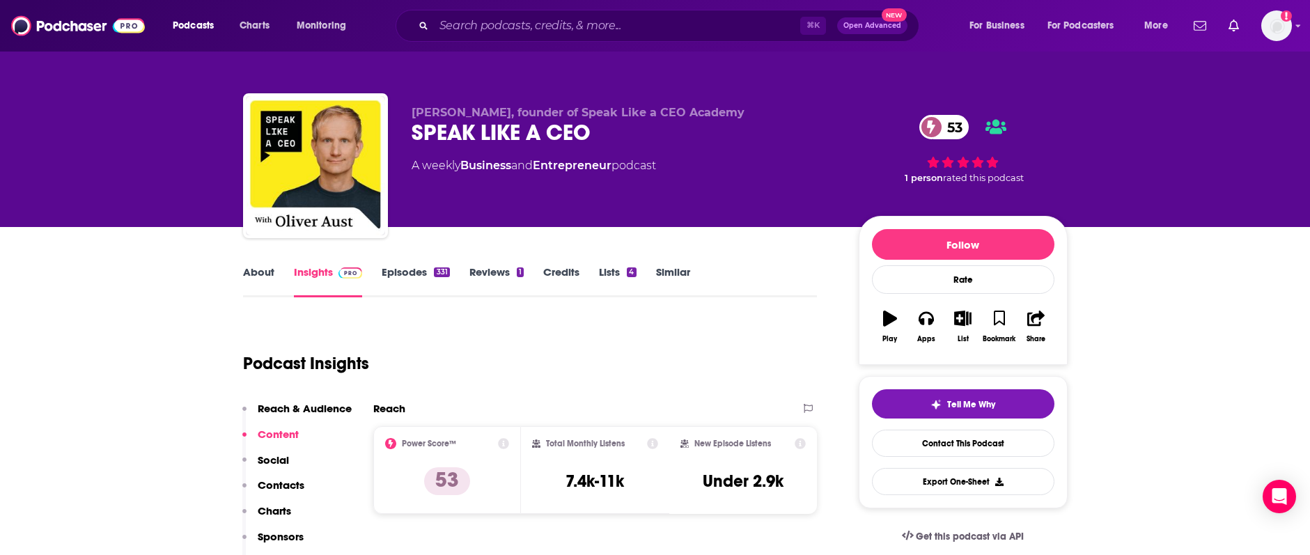
click at [398, 269] on link "Episodes 331" at bounding box center [416, 281] width 68 height 32
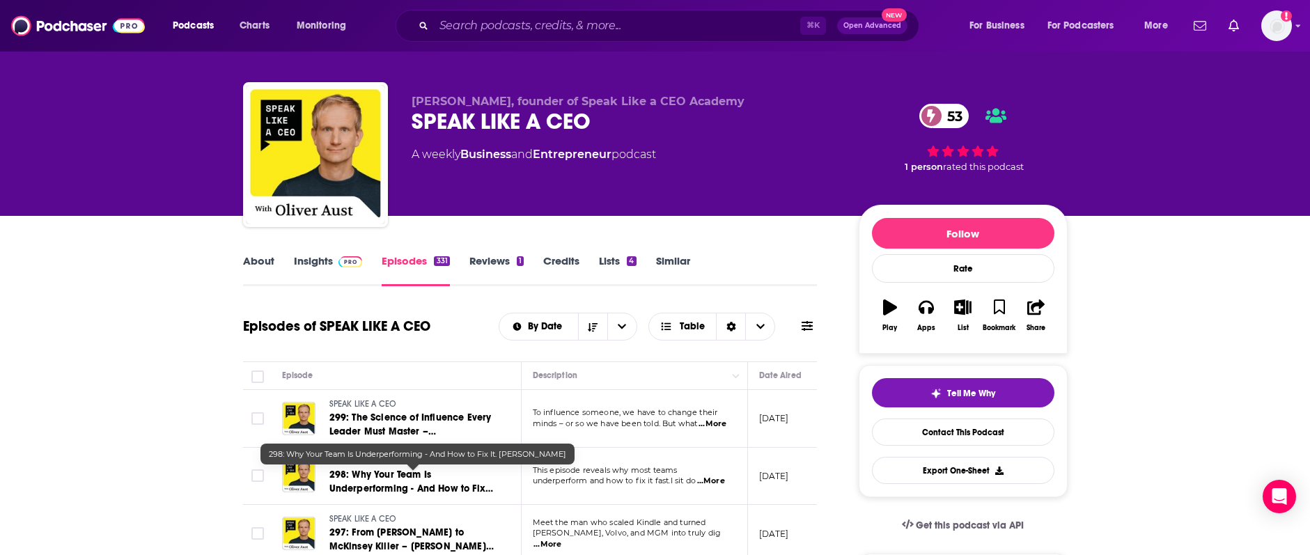
scroll to position [12, 0]
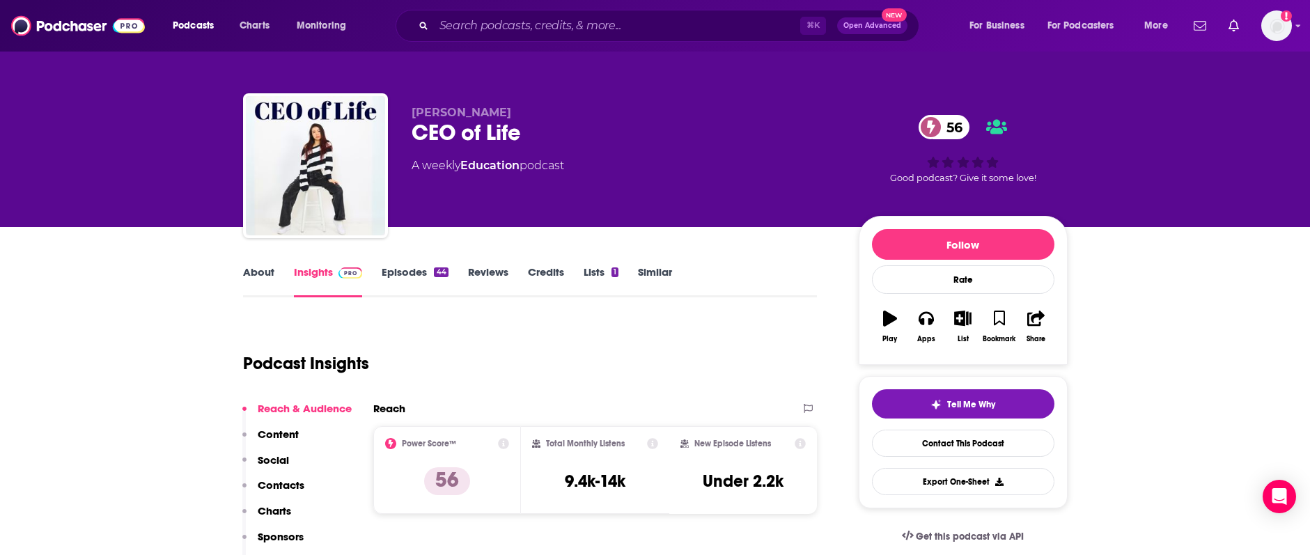
click at [405, 133] on div "Amy Wang CEO of Life 56 A weekly Education podcast 56 Good podcast? Give it som…" at bounding box center [655, 168] width 824 height 150
click at [405, 276] on link "Episodes 44" at bounding box center [415, 281] width 66 height 32
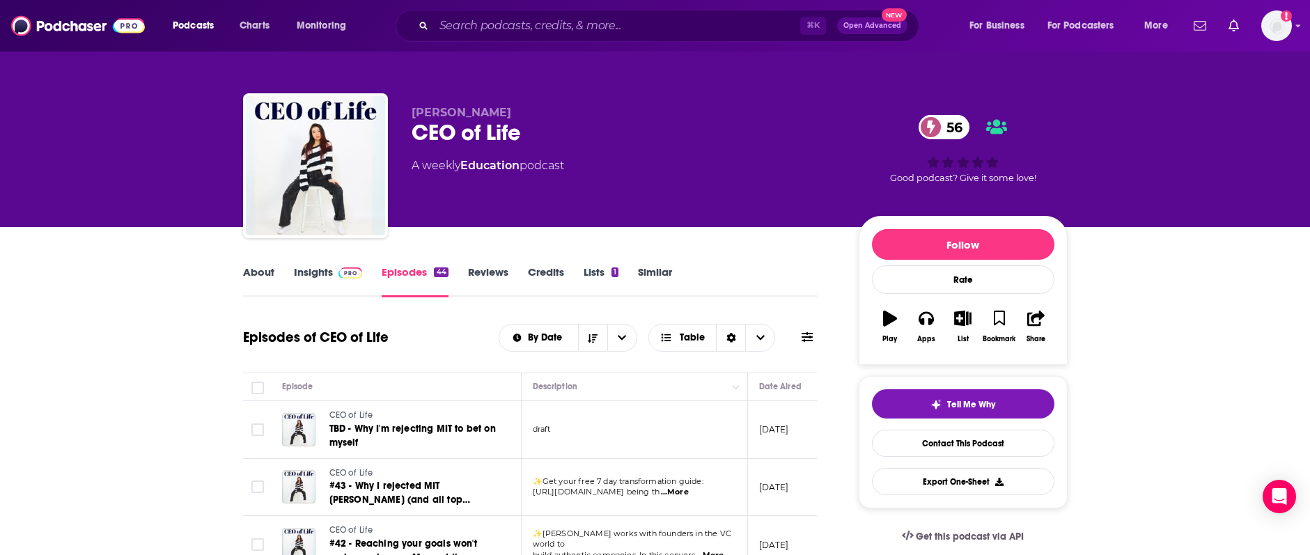
click at [316, 269] on link "Insights" at bounding box center [328, 281] width 69 height 32
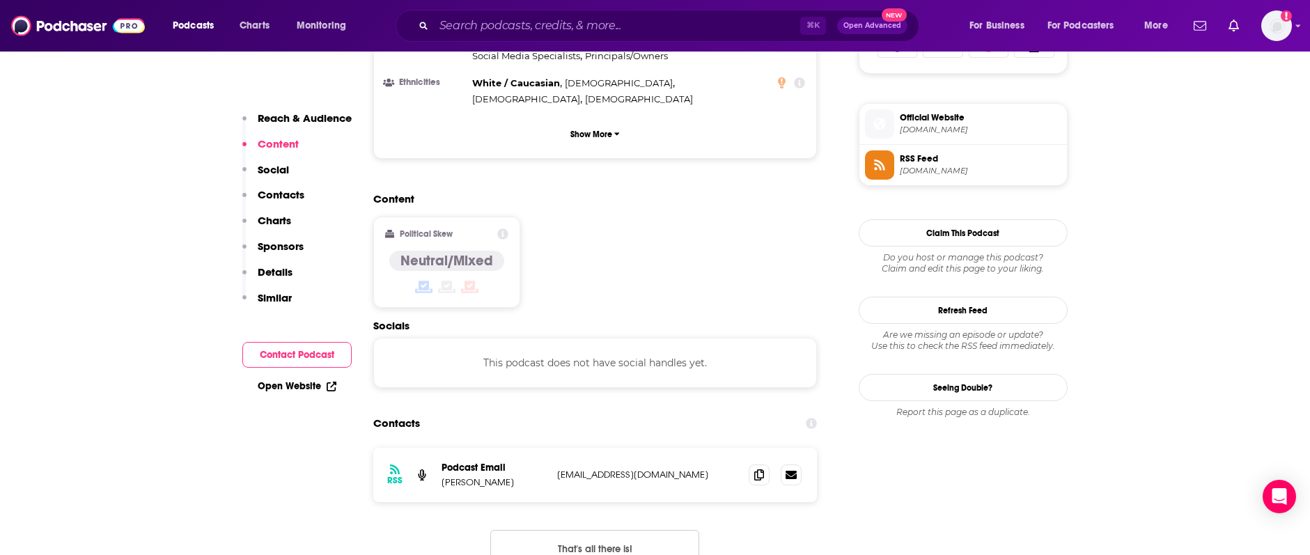
scroll to position [989, 0]
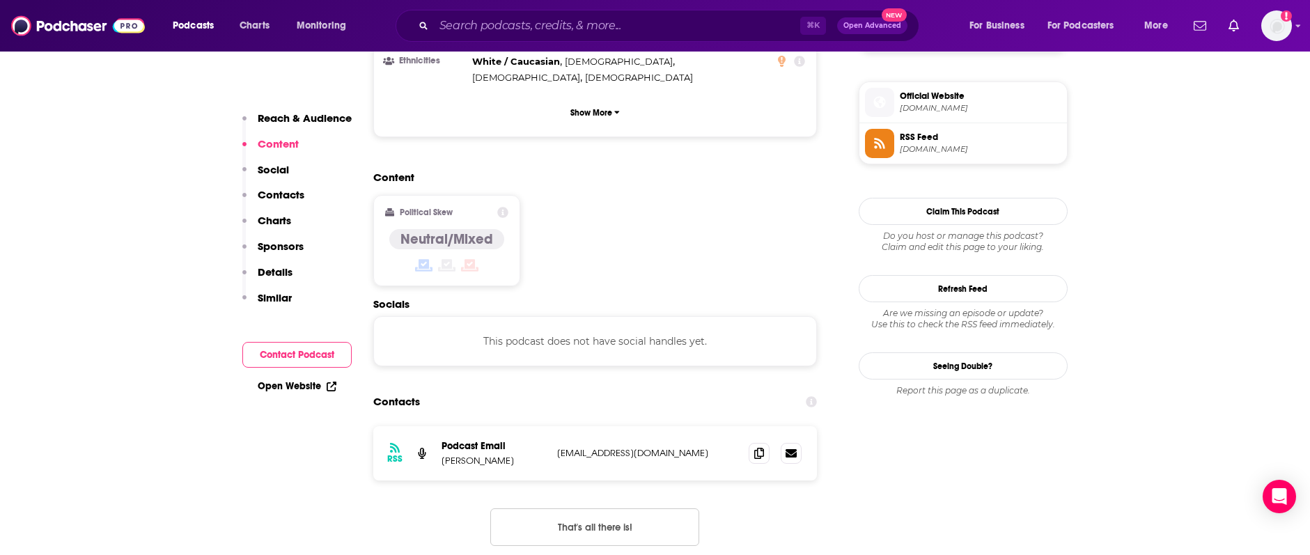
click at [550, 426] on div "RSS Podcast Email Amy Wang wamyy5.official@gmail.com wamyy5.official@gmail.com" at bounding box center [595, 453] width 444 height 54
drag, startPoint x: 549, startPoint y: 407, endPoint x: 680, endPoint y: 408, distance: 131.6
click at [680, 426] on div "RSS Podcast Email Amy Wang wamyy5.official@gmail.com wamyy5.official@gmail.com" at bounding box center [595, 453] width 444 height 54
drag, startPoint x: 703, startPoint y: 411, endPoint x: 718, endPoint y: 411, distance: 14.6
click at [703, 447] on p "wamyy5.official@gmail.com" at bounding box center [647, 453] width 181 height 12
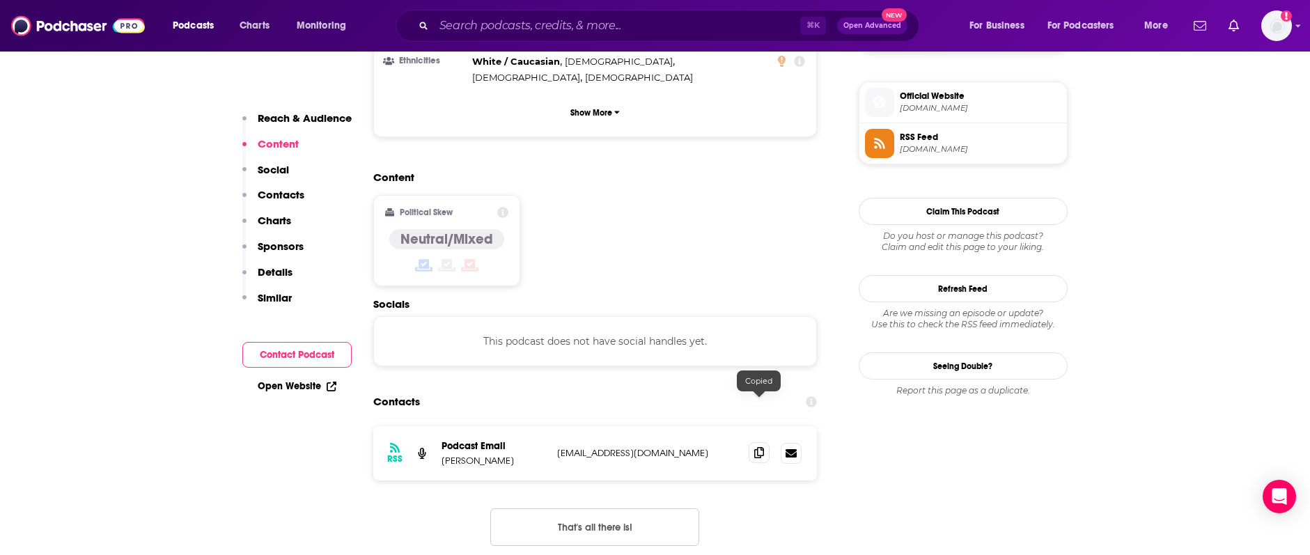
click at [758, 447] on icon at bounding box center [759, 452] width 10 height 11
click at [447, 455] on p "Amy Wang" at bounding box center [493, 461] width 104 height 12
drag, startPoint x: 443, startPoint y: 414, endPoint x: 487, endPoint y: 416, distance: 44.6
click at [487, 455] on p "Amy Wang" at bounding box center [493, 461] width 104 height 12
copy p "Amy Wang"
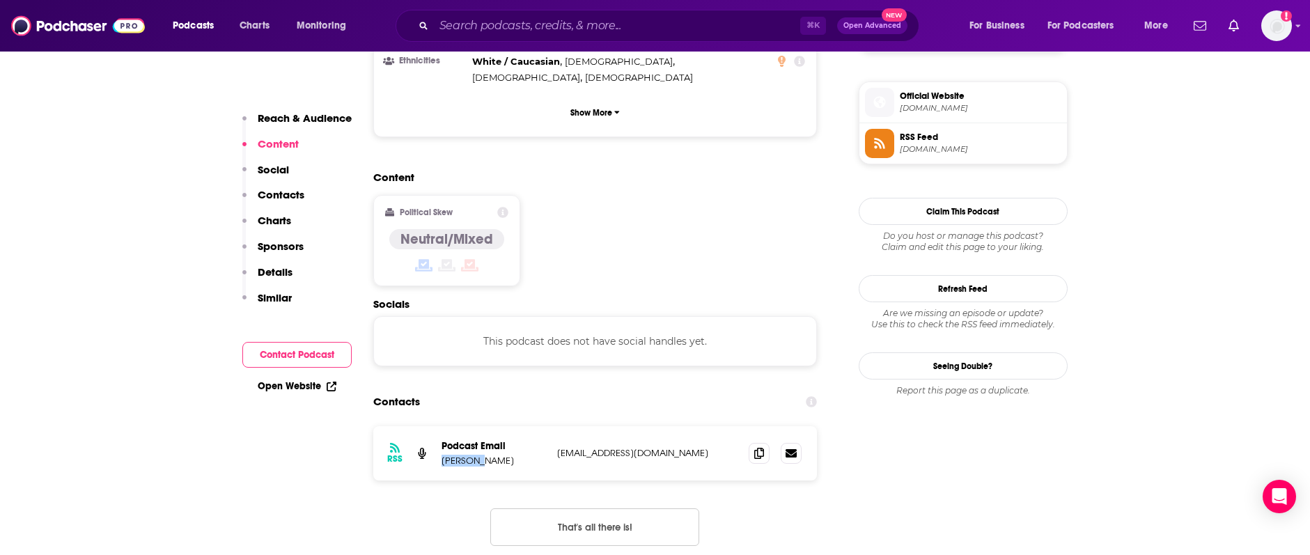
scroll to position [0, 0]
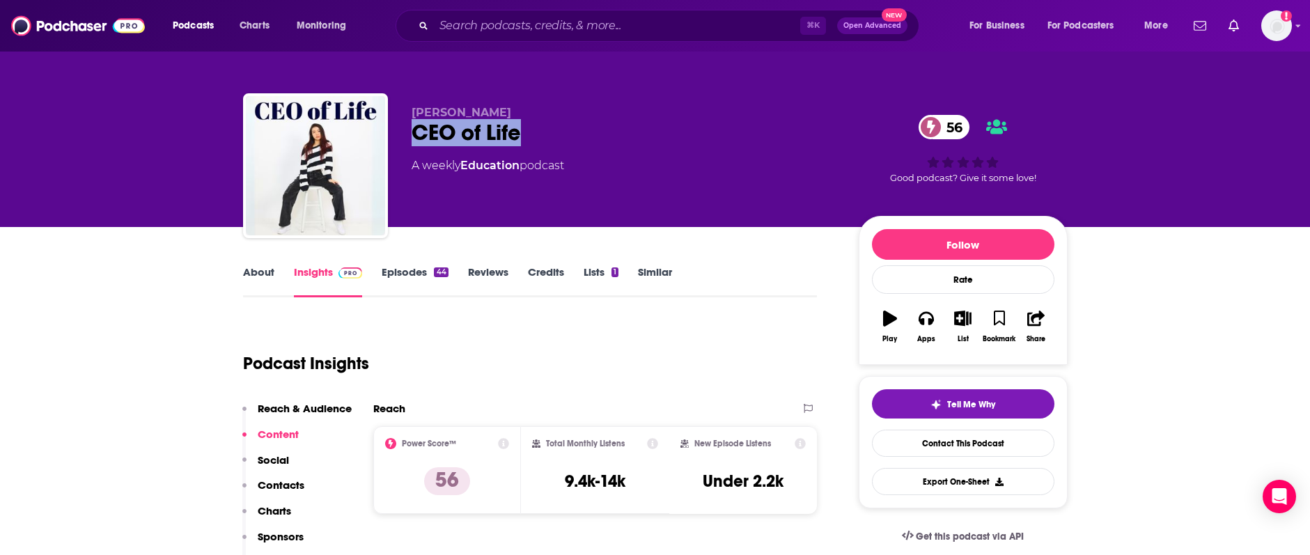
drag, startPoint x: 416, startPoint y: 132, endPoint x: 530, endPoint y: 136, distance: 113.6
click at [528, 135] on div "CEO of Life 56" at bounding box center [623, 132] width 425 height 27
copy h2 "CEO of Life"
click at [411, 273] on link "Episodes 44" at bounding box center [415, 281] width 66 height 32
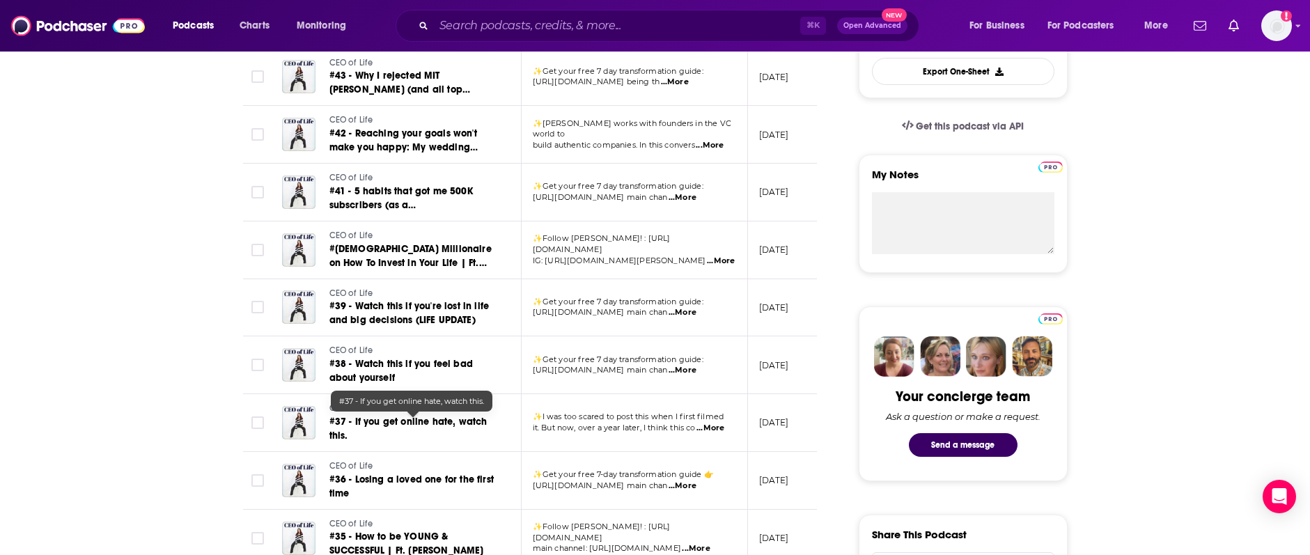
scroll to position [412, 0]
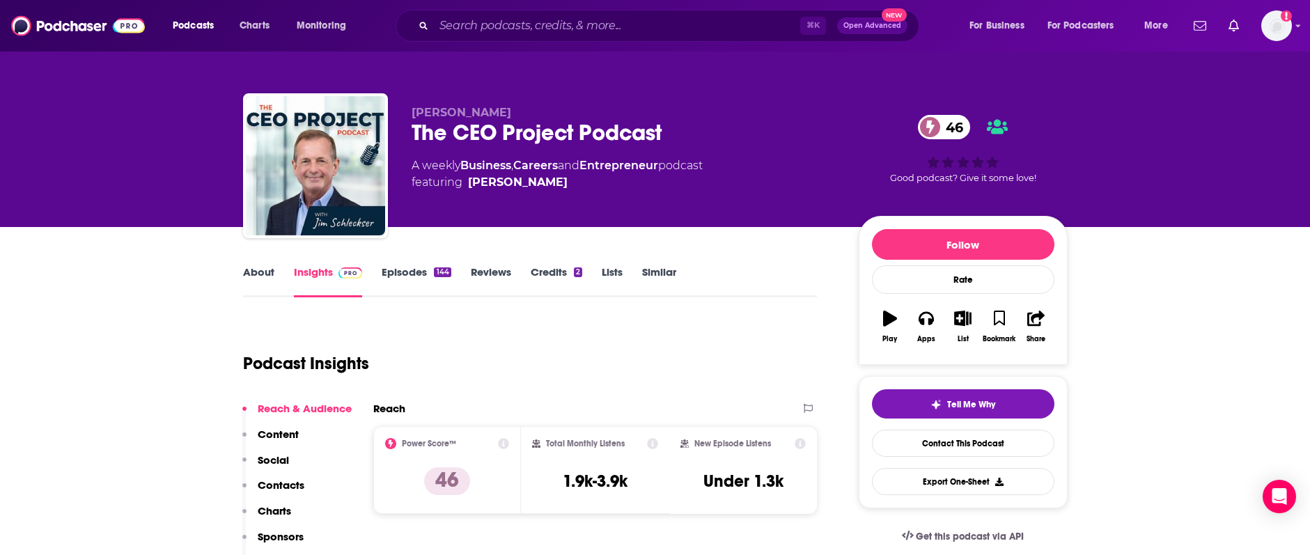
click at [398, 136] on div "[PERSON_NAME] The CEO Project Podcast 46 A weekly Business , Careers and Entrep…" at bounding box center [655, 168] width 824 height 150
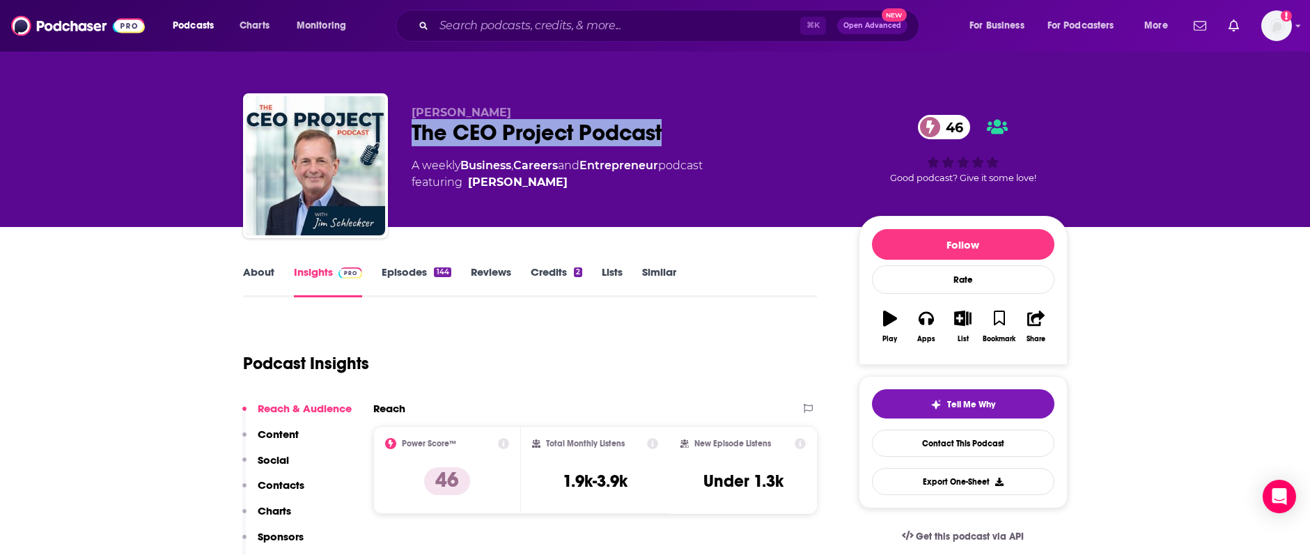
drag, startPoint x: 400, startPoint y: 132, endPoint x: 699, endPoint y: 134, distance: 298.7
click at [699, 134] on div "[PERSON_NAME] The CEO Project Podcast 46 A weekly Business , Careers and Entrep…" at bounding box center [655, 168] width 824 height 150
copy h2 "The CEO Project Podcast"
click at [918, 445] on link "Contact This Podcast" at bounding box center [963, 443] width 182 height 27
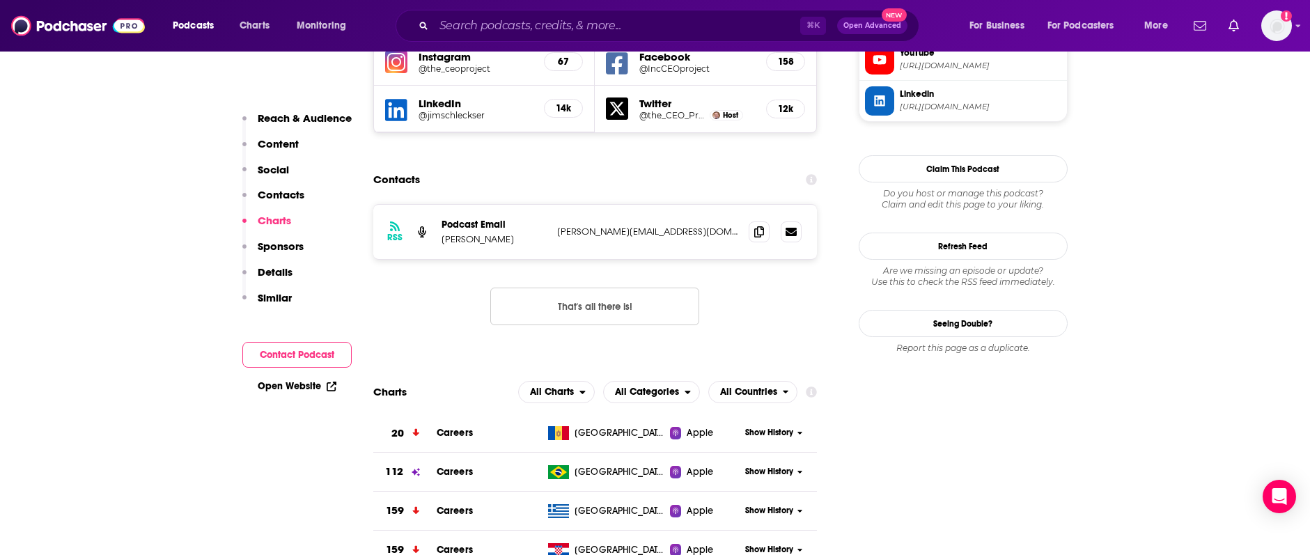
scroll to position [1313, 0]
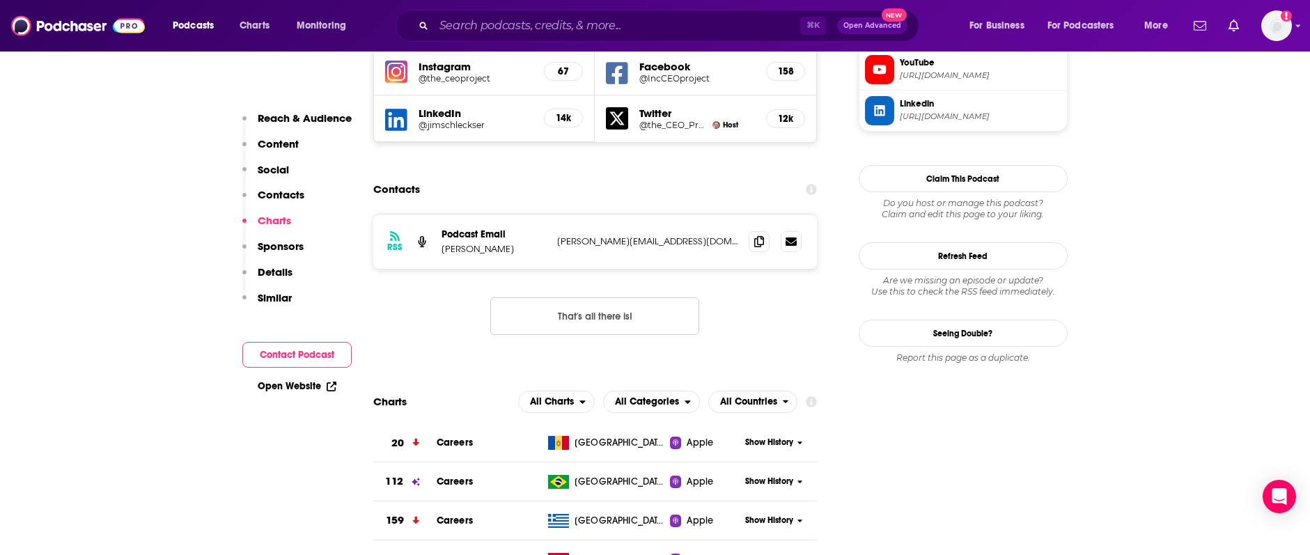
click at [459, 243] on p "[PERSON_NAME]" at bounding box center [493, 249] width 104 height 12
click at [443, 243] on p "[PERSON_NAME]" at bounding box center [493, 249] width 104 height 12
click at [441, 243] on p "[PERSON_NAME]" at bounding box center [493, 249] width 104 height 12
click at [443, 243] on p "[PERSON_NAME]" at bounding box center [493, 249] width 104 height 12
drag, startPoint x: 442, startPoint y: 180, endPoint x: 492, endPoint y: 181, distance: 50.1
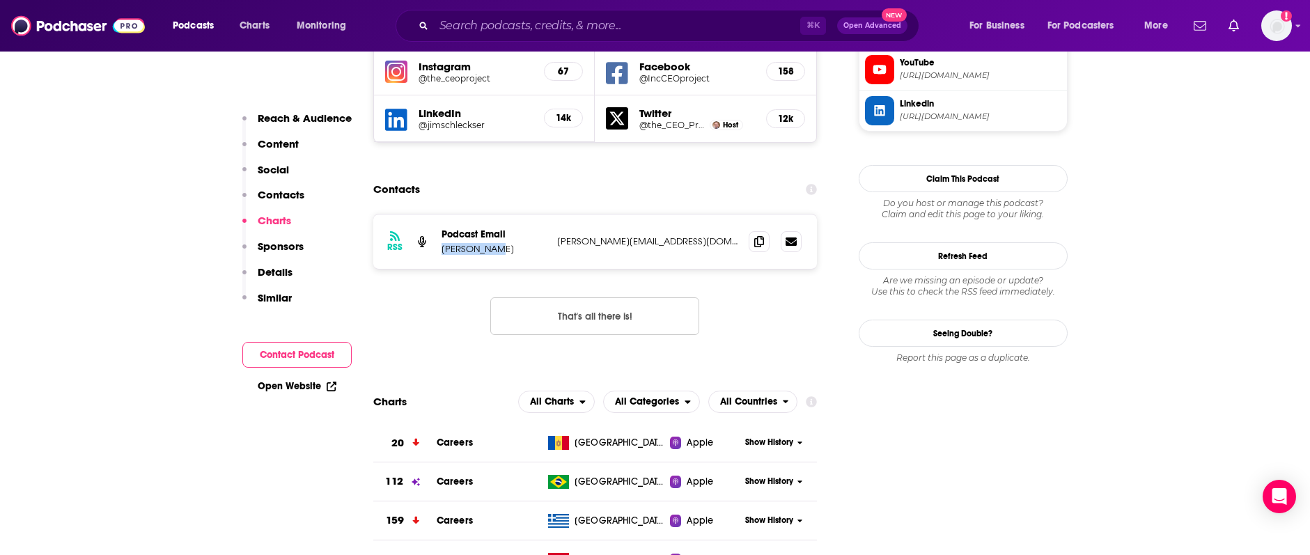
click at [492, 243] on p "[PERSON_NAME]" at bounding box center [493, 249] width 104 height 12
copy p "[PERSON_NAME]"
click at [755, 235] on icon at bounding box center [759, 240] width 10 height 11
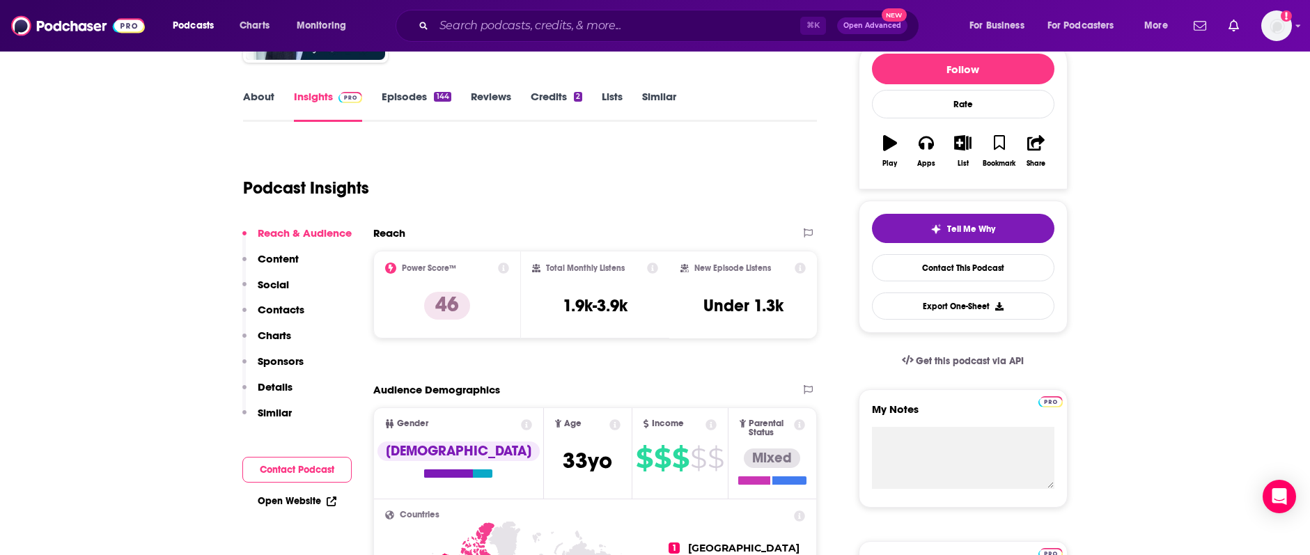
scroll to position [0, 0]
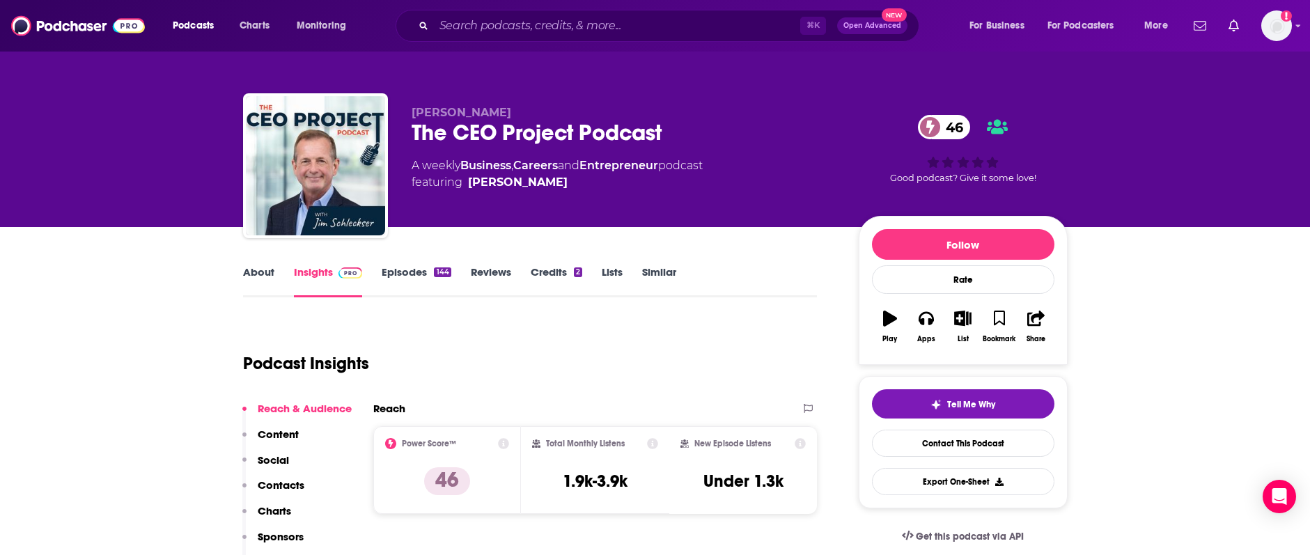
click at [398, 272] on link "Episodes 144" at bounding box center [416, 281] width 69 height 32
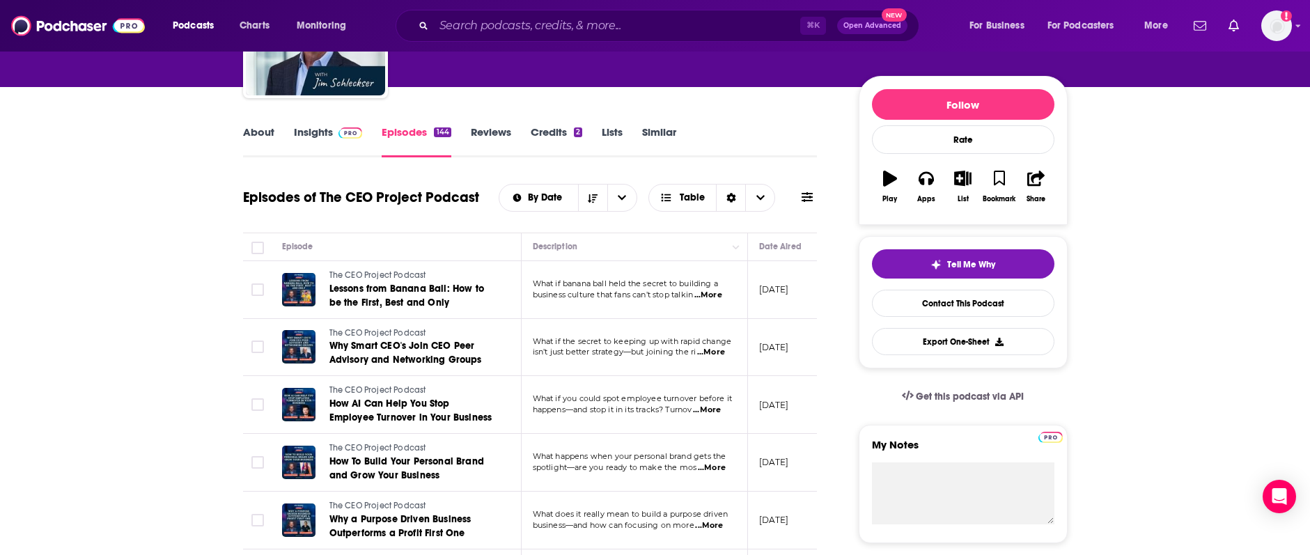
scroll to position [144, 0]
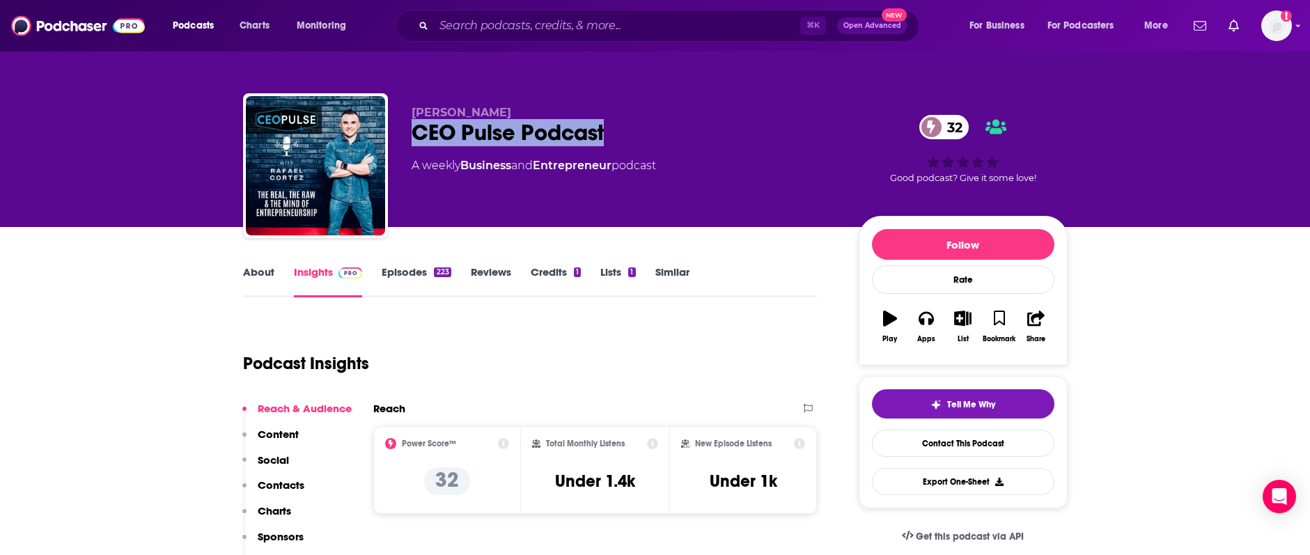
drag, startPoint x: 406, startPoint y: 129, endPoint x: 631, endPoint y: 137, distance: 225.0
click at [631, 137] on div "[PERSON_NAME] CEO Pulse Podcast 32 A weekly Business and Entrepreneur podcast 3…" at bounding box center [655, 168] width 824 height 150
copy h2 "CEO Pulse Podcast"
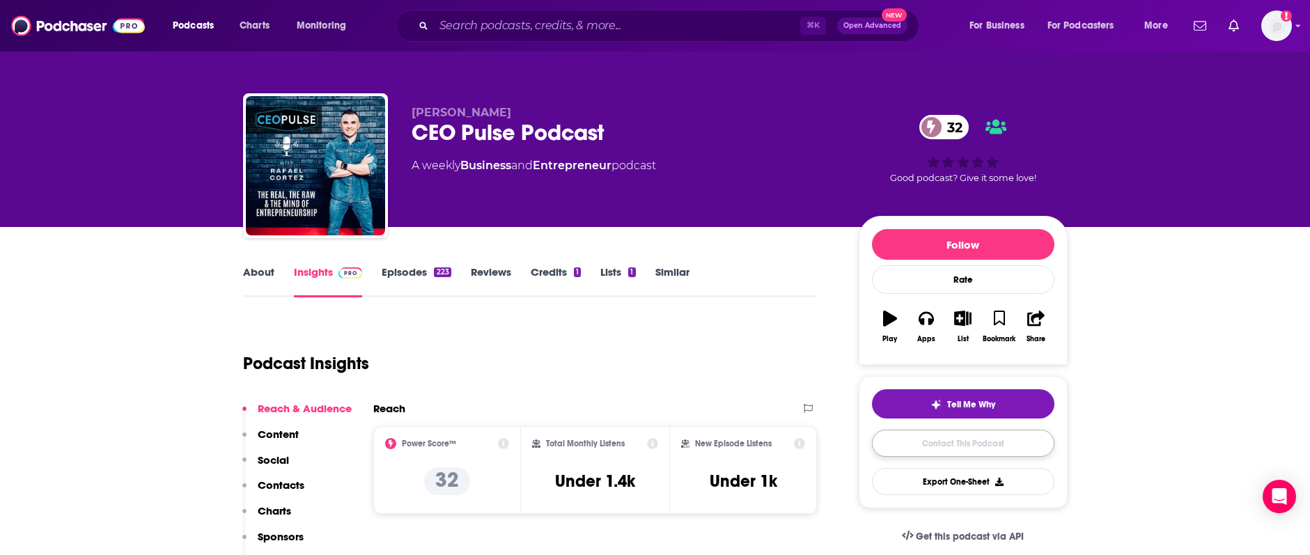
click at [964, 439] on link "Contact This Podcast" at bounding box center [963, 443] width 182 height 27
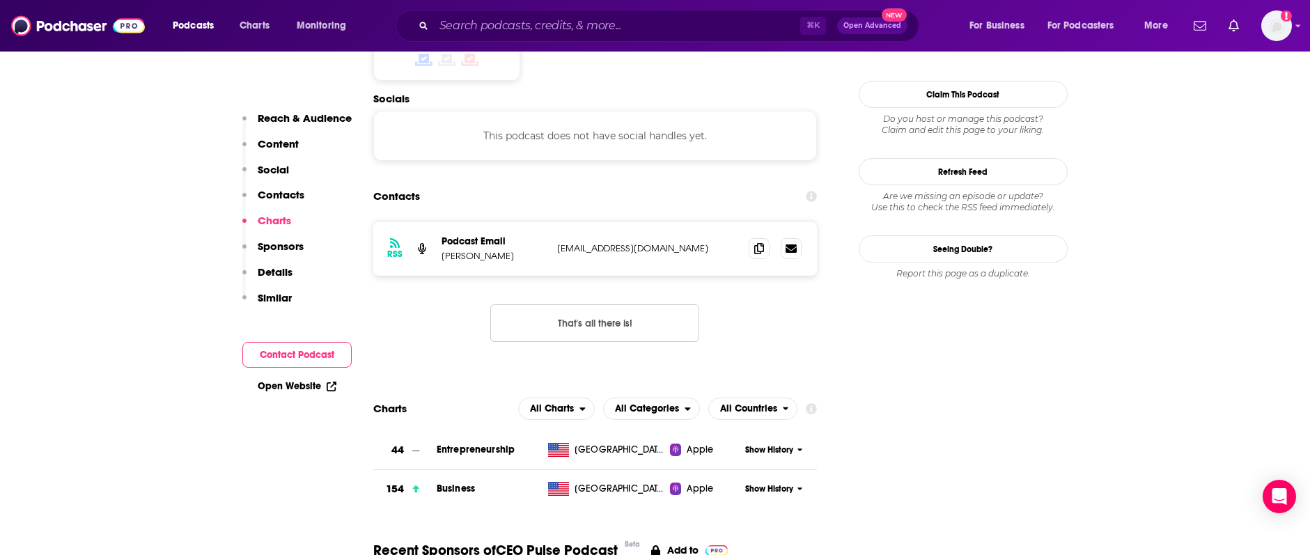
scroll to position [1202, 0]
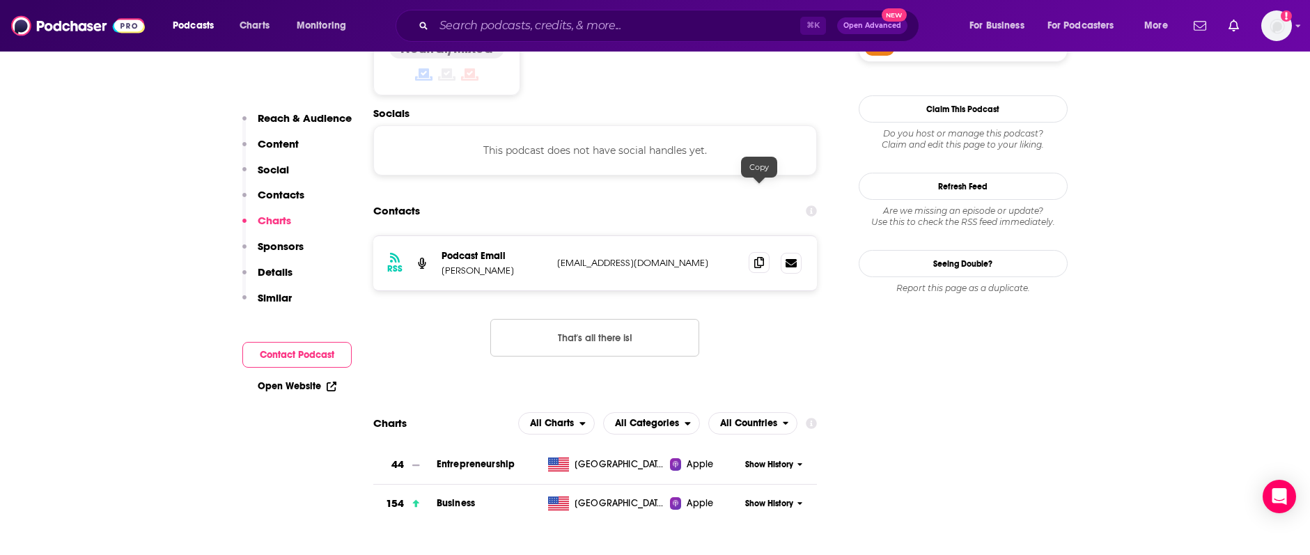
click at [751, 252] on span at bounding box center [758, 262] width 21 height 21
drag, startPoint x: 442, startPoint y: 201, endPoint x: 506, endPoint y: 201, distance: 64.1
click at [506, 265] on p "[PERSON_NAME]" at bounding box center [493, 271] width 104 height 12
copy p "[PERSON_NAME]"
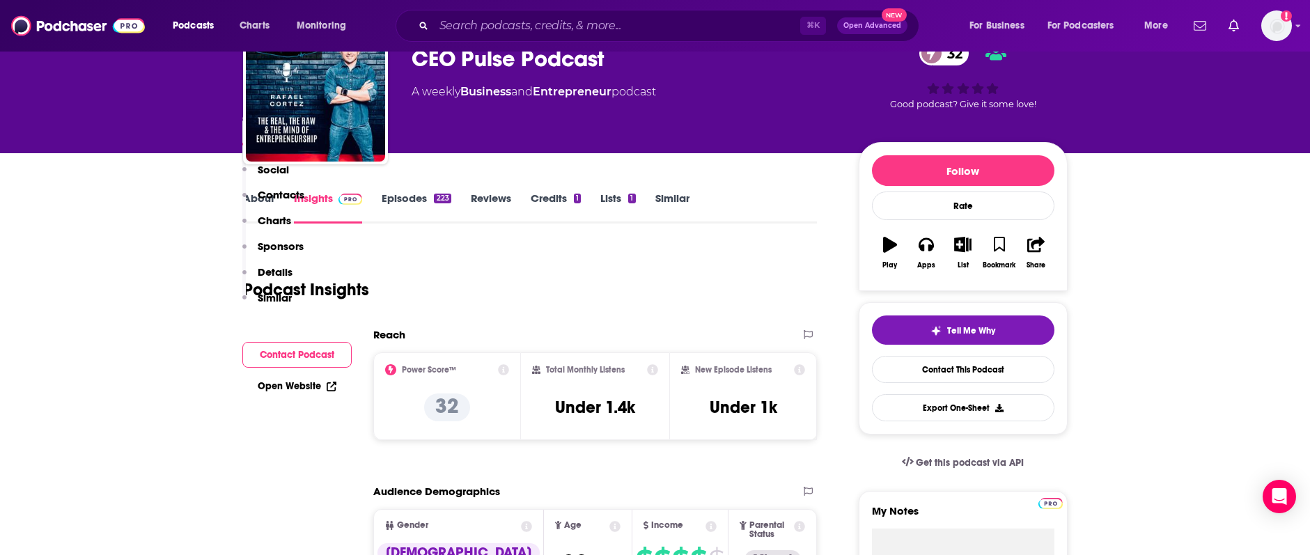
scroll to position [0, 0]
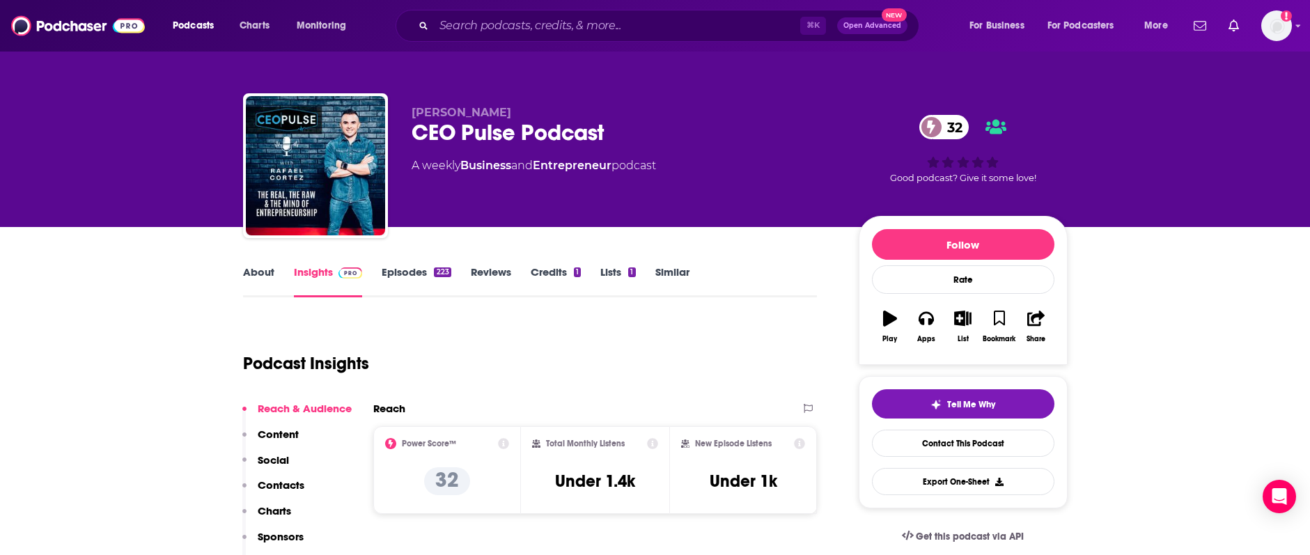
click at [398, 272] on link "Episodes 223" at bounding box center [416, 281] width 69 height 32
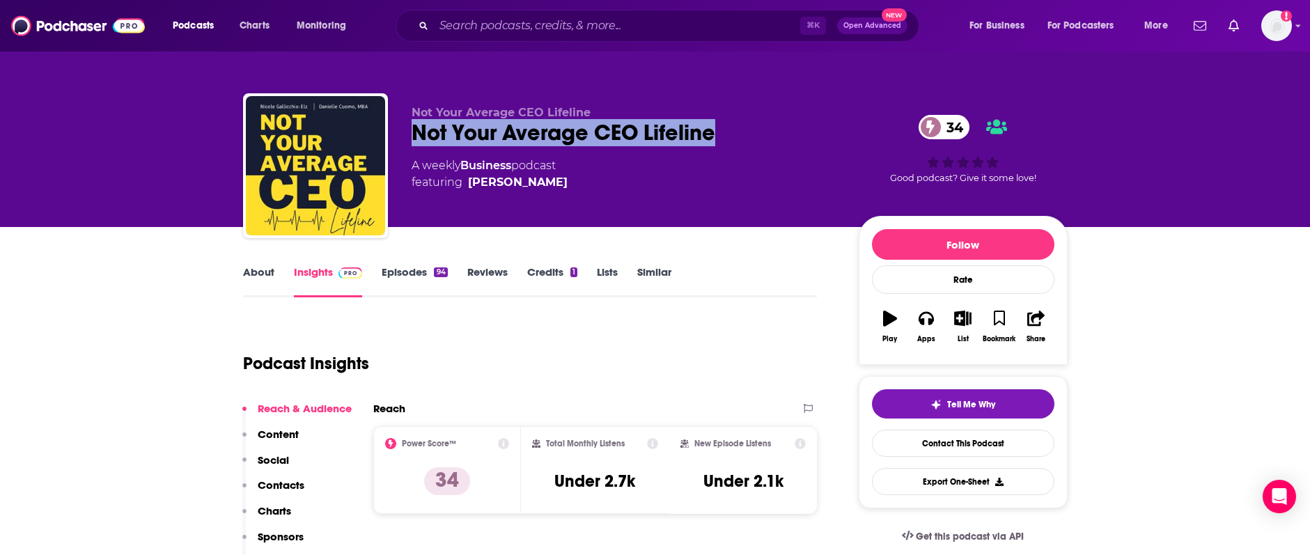
drag, startPoint x: 402, startPoint y: 131, endPoint x: 730, endPoint y: 127, distance: 327.3
click at [730, 127] on div "Not Your Average CEO Lifeline Not Your Average CEO Lifeline 34 A weekly Busines…" at bounding box center [655, 168] width 824 height 150
copy h2 "Not Your Average CEO Lifeline"
click at [964, 444] on link "Contact This Podcast" at bounding box center [963, 443] width 182 height 27
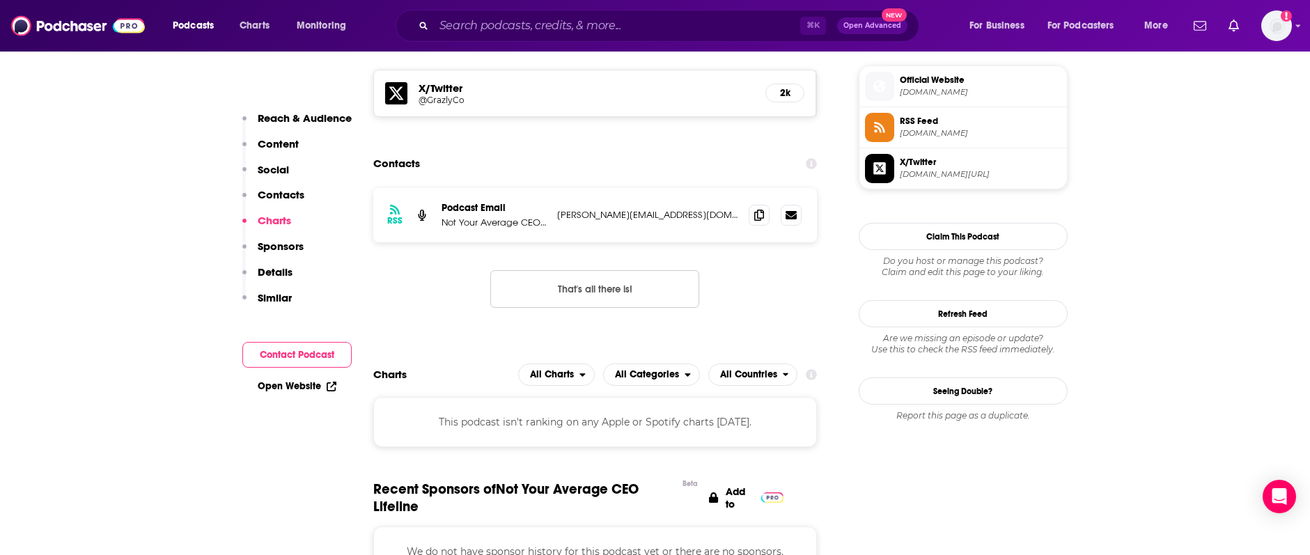
scroll to position [991, 0]
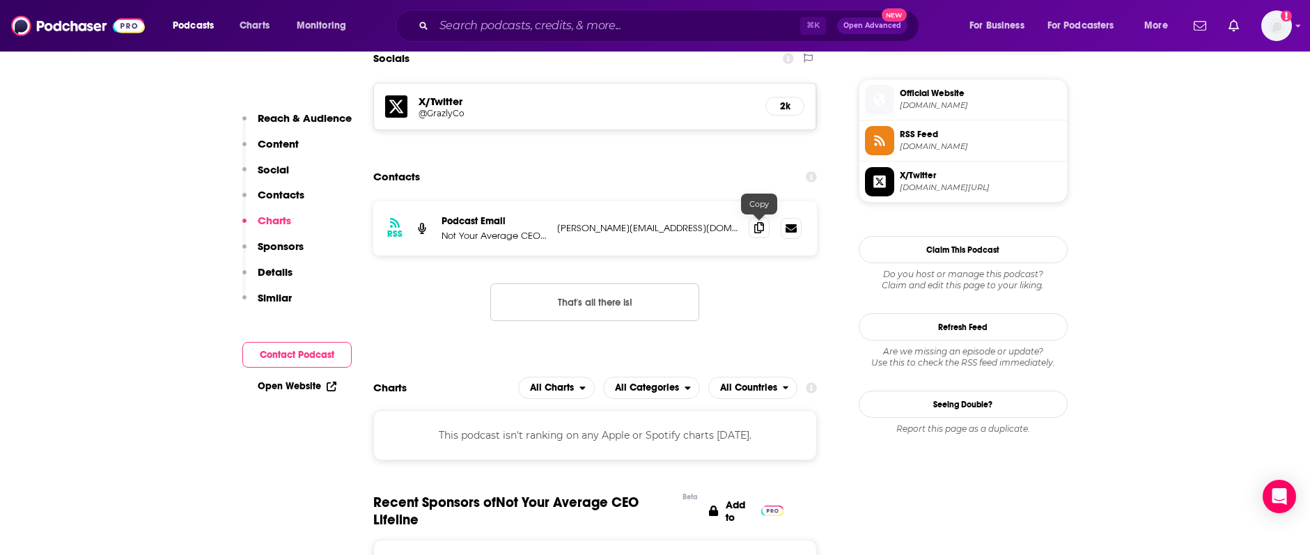
click at [758, 226] on icon at bounding box center [759, 227] width 10 height 11
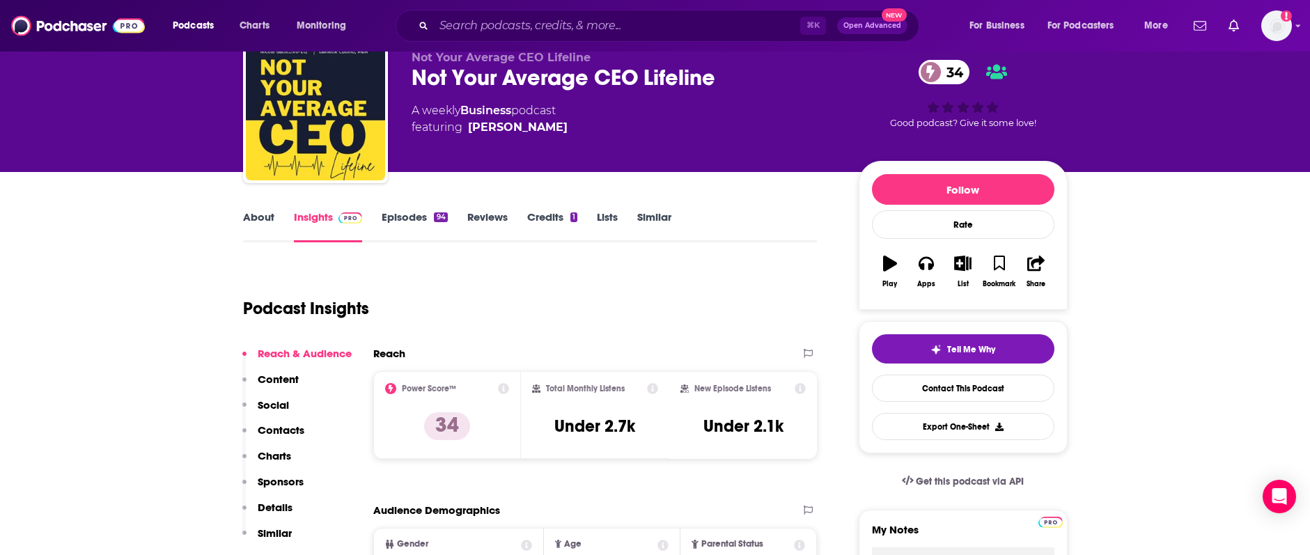
scroll to position [0, 0]
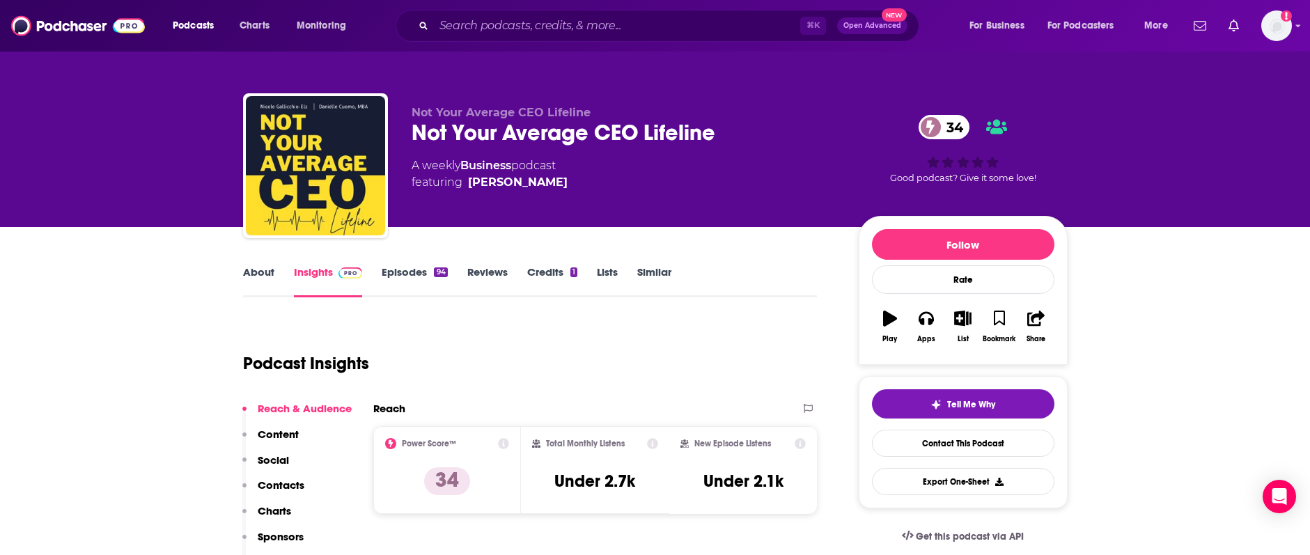
click at [392, 274] on link "Episodes 94" at bounding box center [414, 281] width 65 height 32
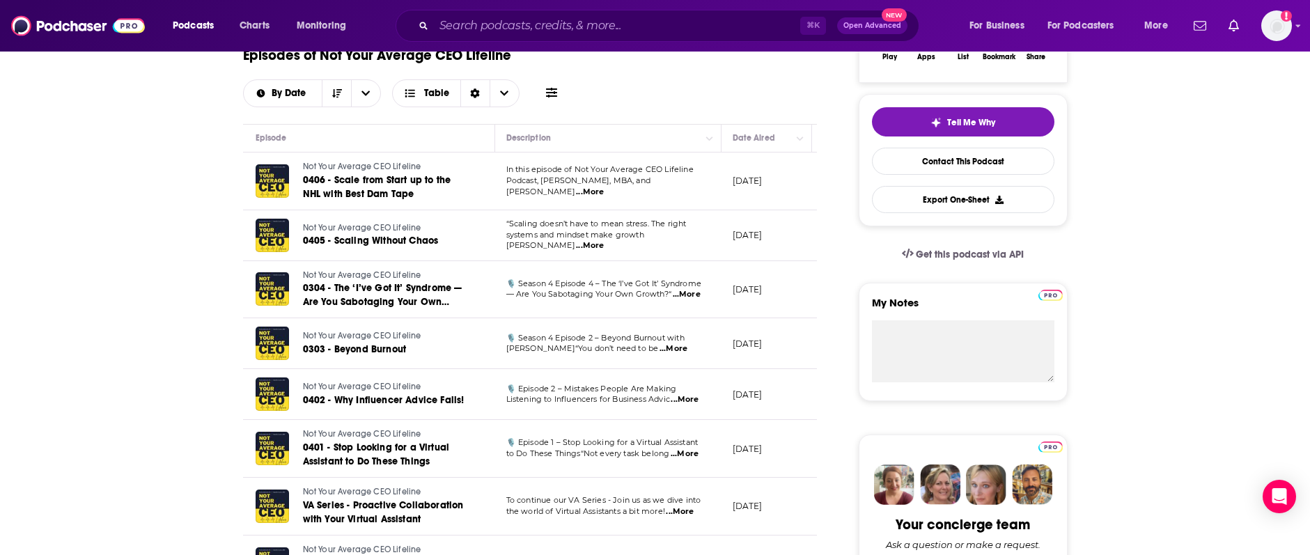
scroll to position [0, 29]
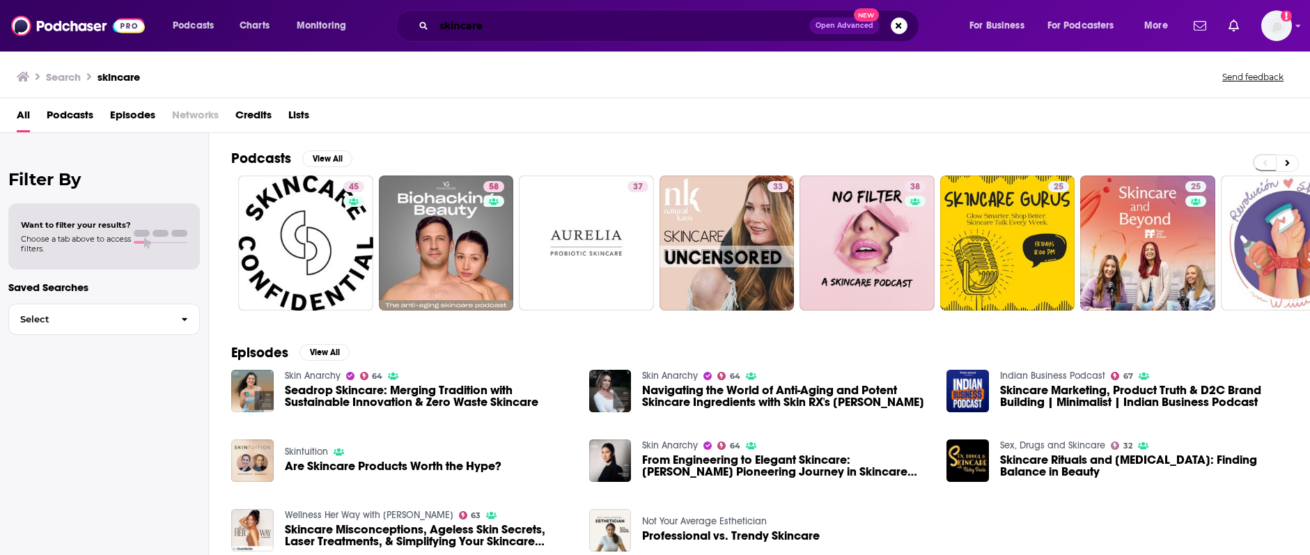
click at [489, 24] on input "skincare" at bounding box center [621, 26] width 375 height 22
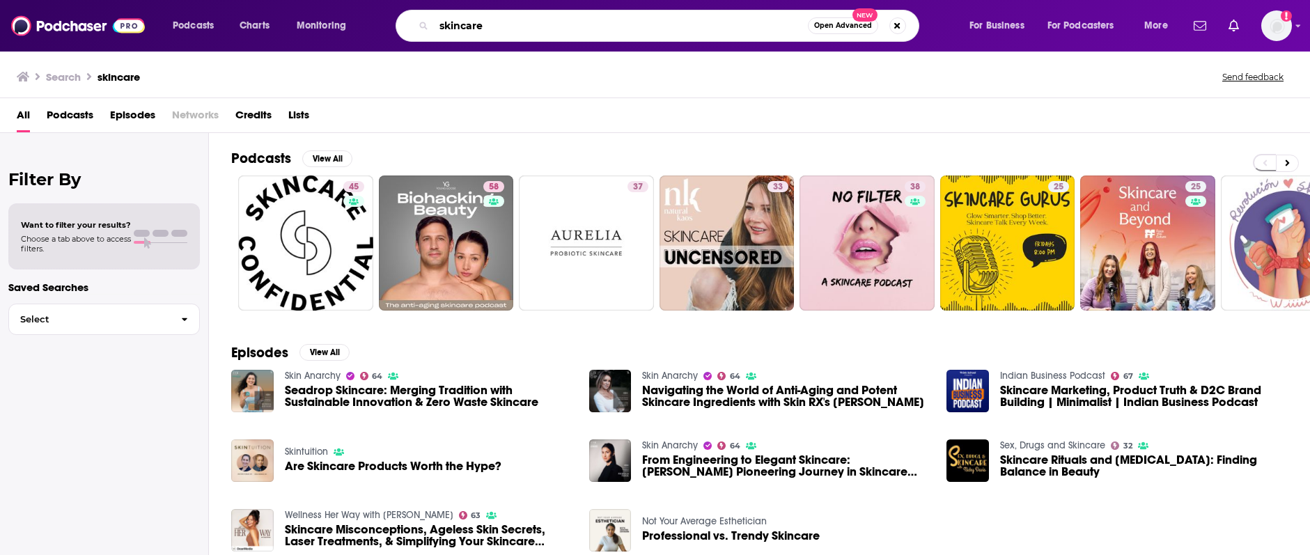
drag, startPoint x: 451, startPoint y: 29, endPoint x: 412, endPoint y: 26, distance: 39.1
click at [412, 26] on div "skincare Open Advanced New" at bounding box center [657, 26] width 524 height 32
type input "how i built this"
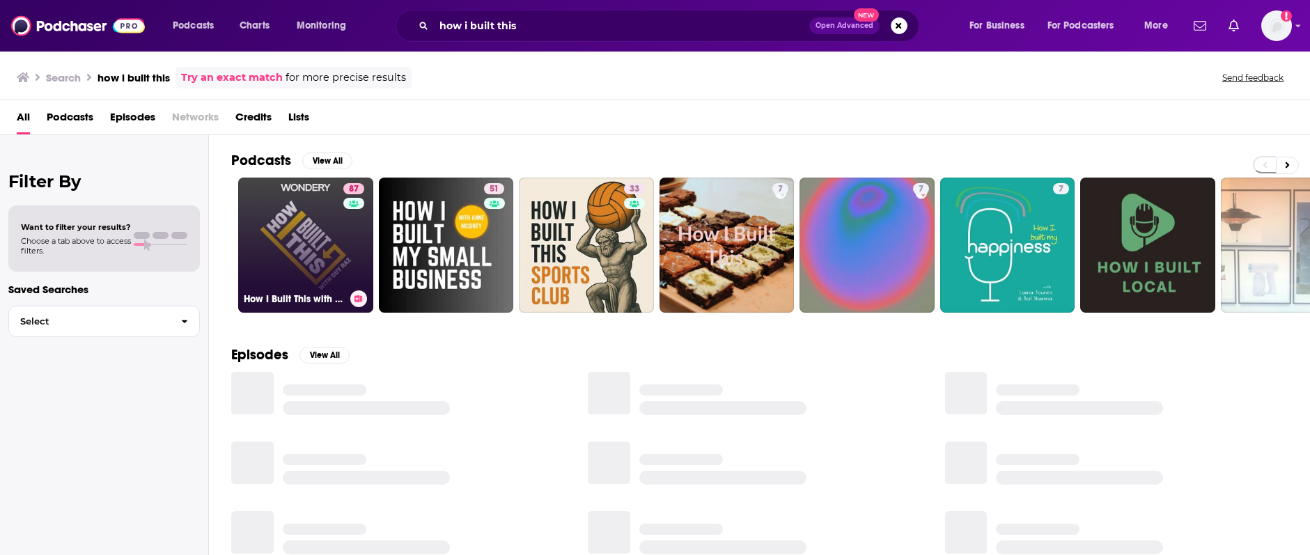
click at [342, 263] on link "87 How I Built This with [PERSON_NAME]" at bounding box center [305, 245] width 135 height 135
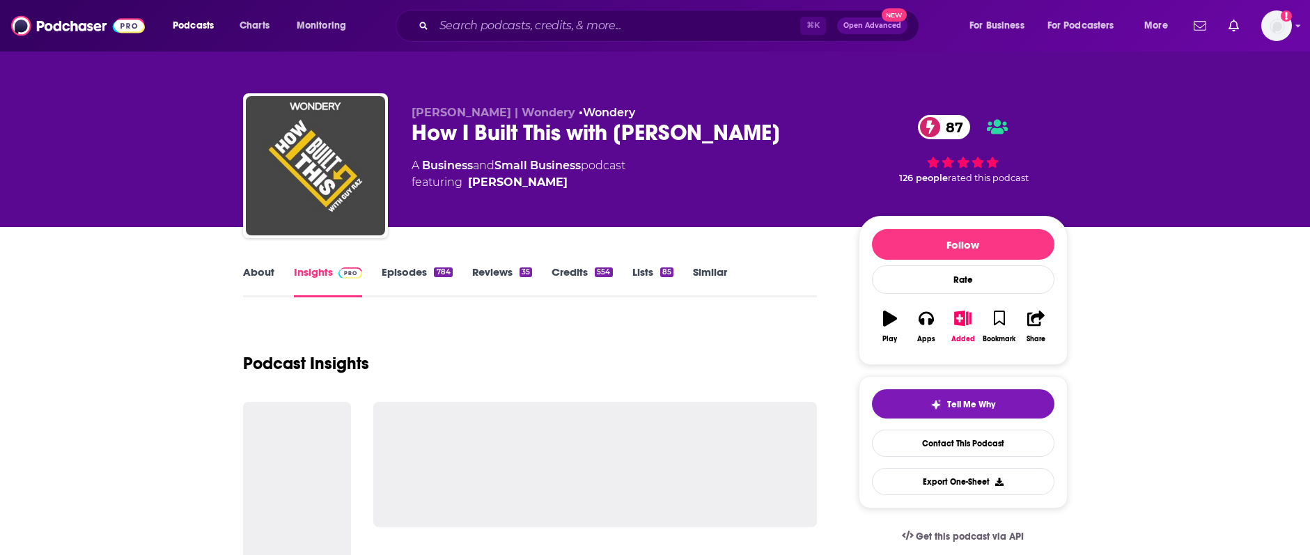
click at [418, 267] on link "Episodes 784" at bounding box center [417, 281] width 70 height 32
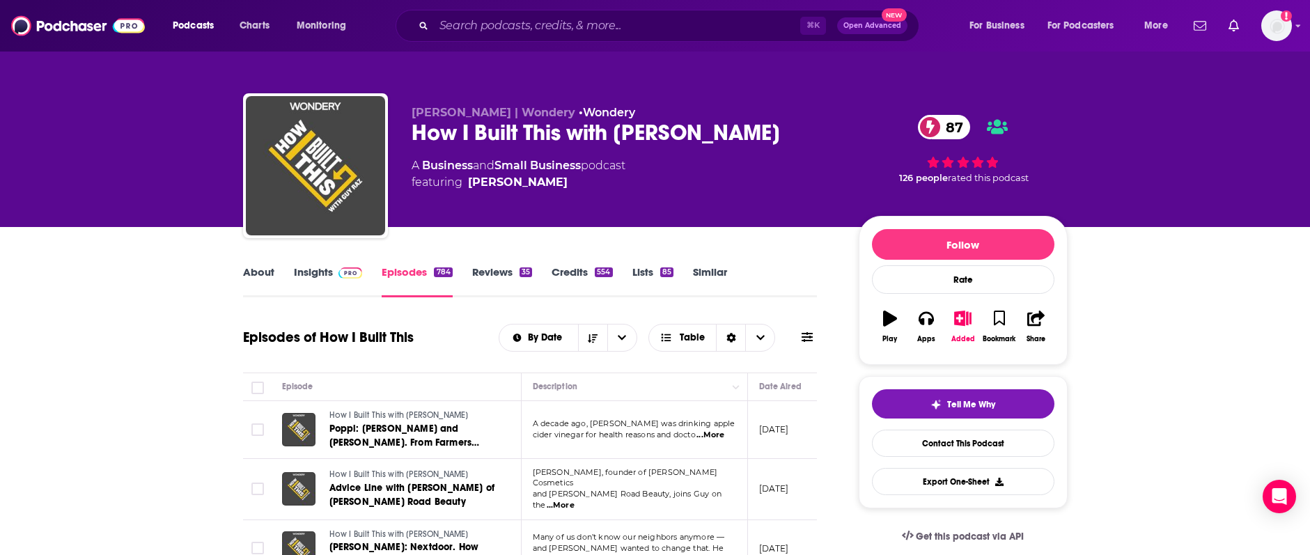
click at [311, 274] on link "Insights" at bounding box center [328, 281] width 69 height 32
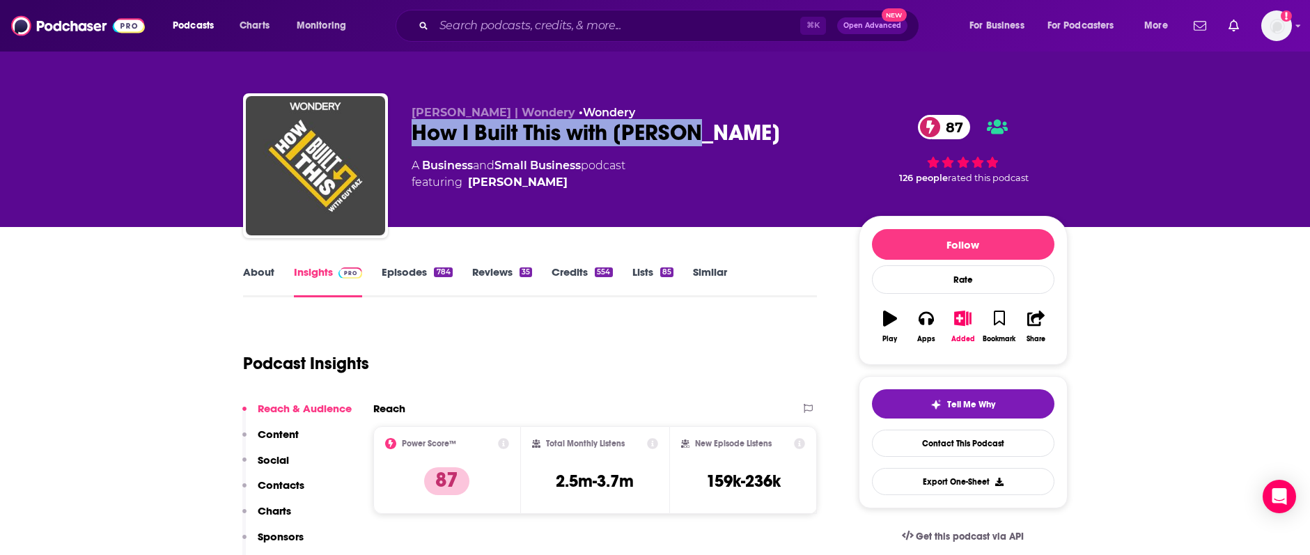
drag, startPoint x: 408, startPoint y: 128, endPoint x: 707, endPoint y: 146, distance: 299.9
click at [707, 146] on div "[PERSON_NAME] | Wondery • Wondery How I Built This with [PERSON_NAME] 87 A Busi…" at bounding box center [655, 168] width 824 height 150
copy h2 "How I Built This with [PERSON_NAME]"
click at [936, 446] on link "Contact This Podcast" at bounding box center [963, 443] width 182 height 27
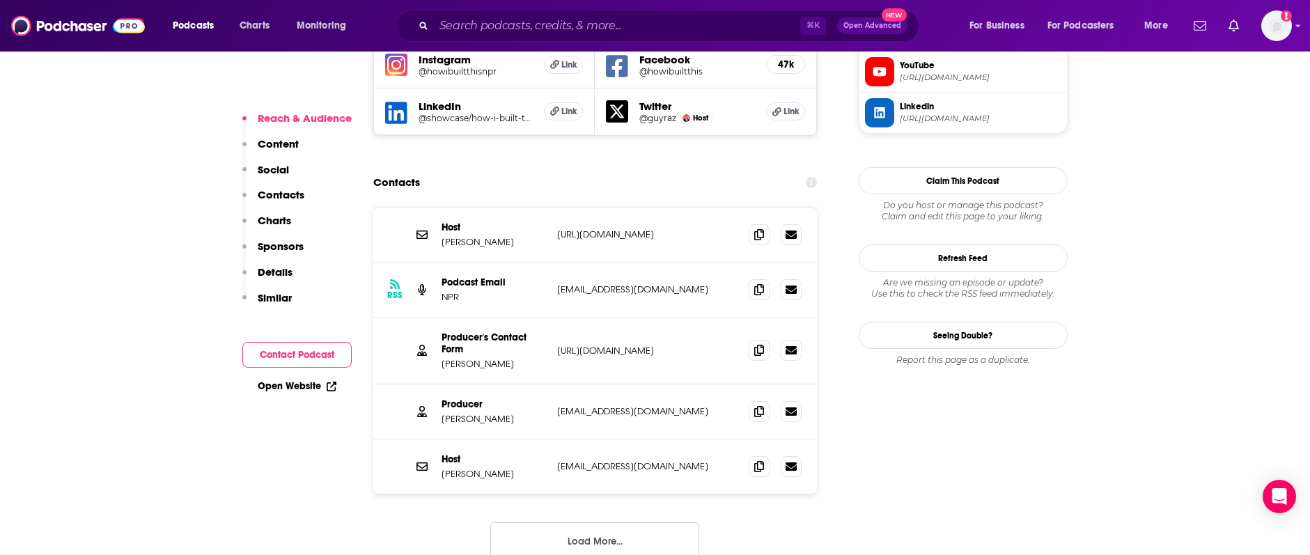
scroll to position [1331, 0]
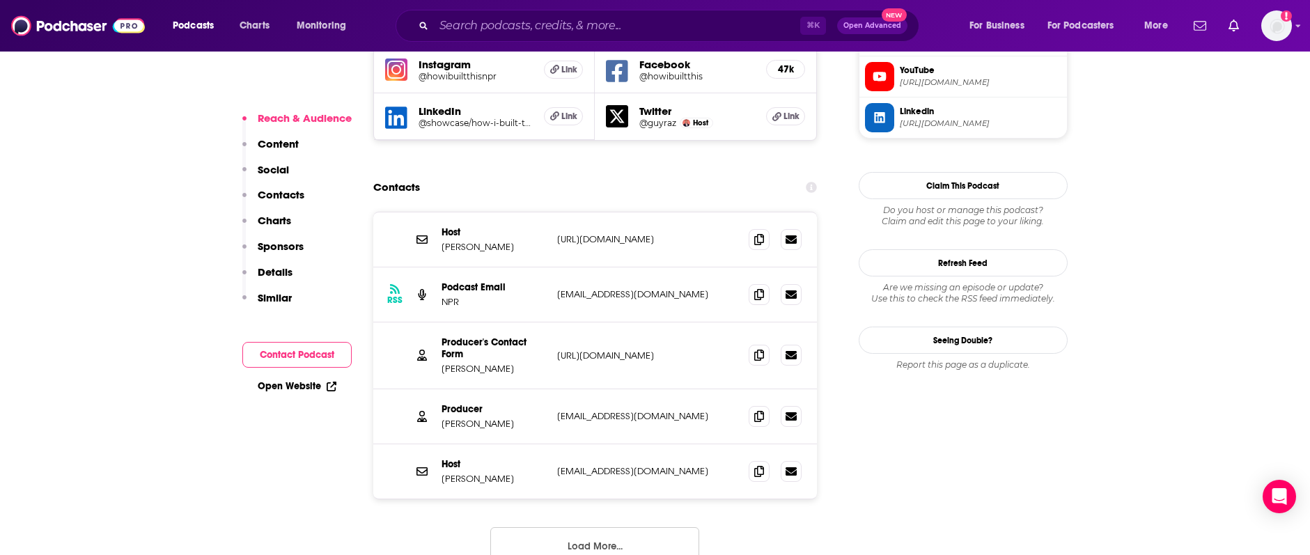
click at [638, 288] on p "[EMAIL_ADDRESS][DOMAIN_NAME]" at bounding box center [647, 294] width 181 height 12
drag, startPoint x: 638, startPoint y: 207, endPoint x: 565, endPoint y: 210, distance: 73.2
click at [565, 288] on p "[EMAIL_ADDRESS][DOMAIN_NAME]" at bounding box center [647, 294] width 181 height 12
copy div "[EMAIL_ADDRESS][DOMAIN_NAME] [EMAIL_ADDRESS][DOMAIN_NAME]"
drag, startPoint x: 640, startPoint y: 336, endPoint x: 671, endPoint y: 352, distance: 34.9
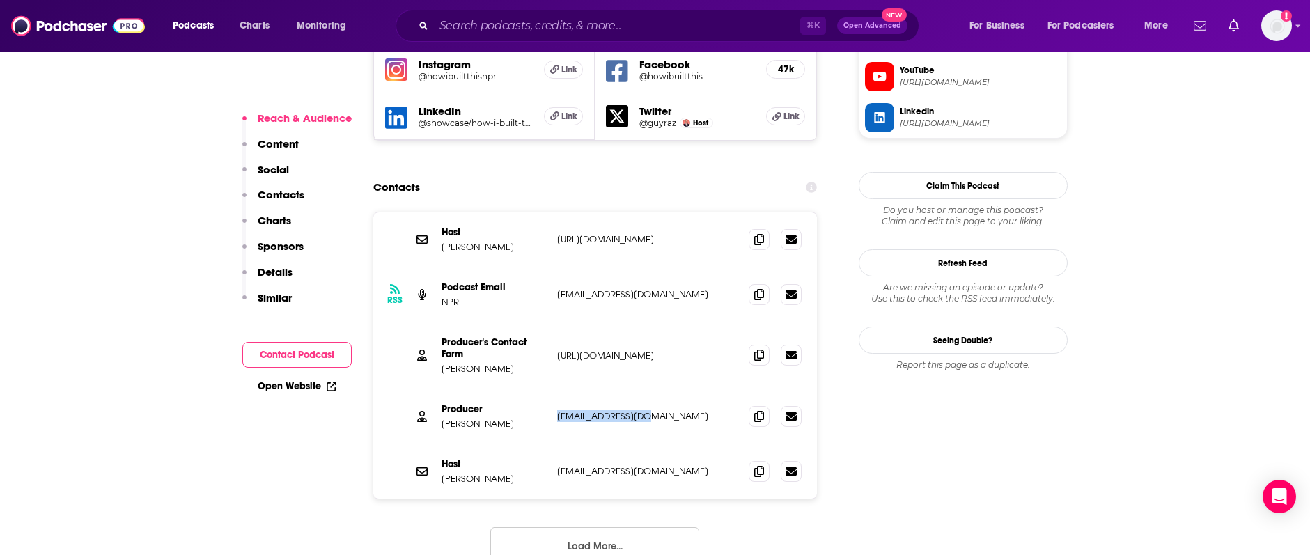
click at [555, 389] on div "Producer [PERSON_NAME] [EMAIL_ADDRESS][DOMAIN_NAME] [EMAIL_ADDRESS][DOMAIN_NAME]" at bounding box center [595, 416] width 444 height 55
copy p "[EMAIL_ADDRESS][DOMAIN_NAME]"
drag, startPoint x: 439, startPoint y: 336, endPoint x: 515, endPoint y: 337, distance: 75.2
click at [515, 389] on div "Producer [PERSON_NAME] [EMAIL_ADDRESS][DOMAIN_NAME] [EMAIL_ADDRESS][DOMAIN_NAME]" at bounding box center [595, 416] width 444 height 55
copy p "[PERSON_NAME]"
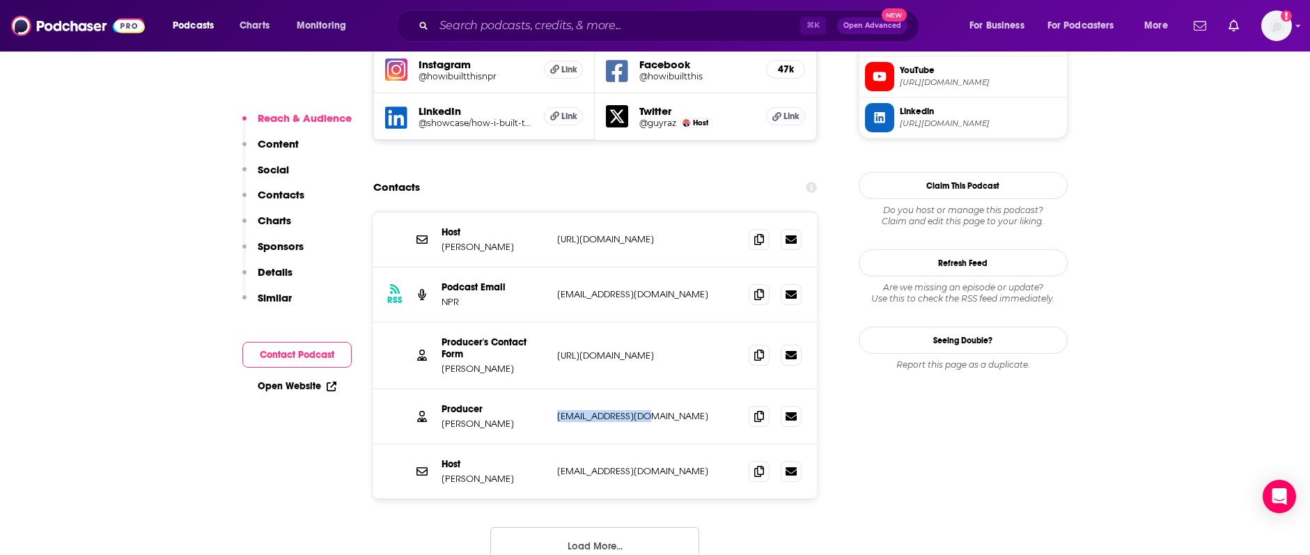
click at [583, 527] on button "Load More..." at bounding box center [594, 546] width 209 height 38
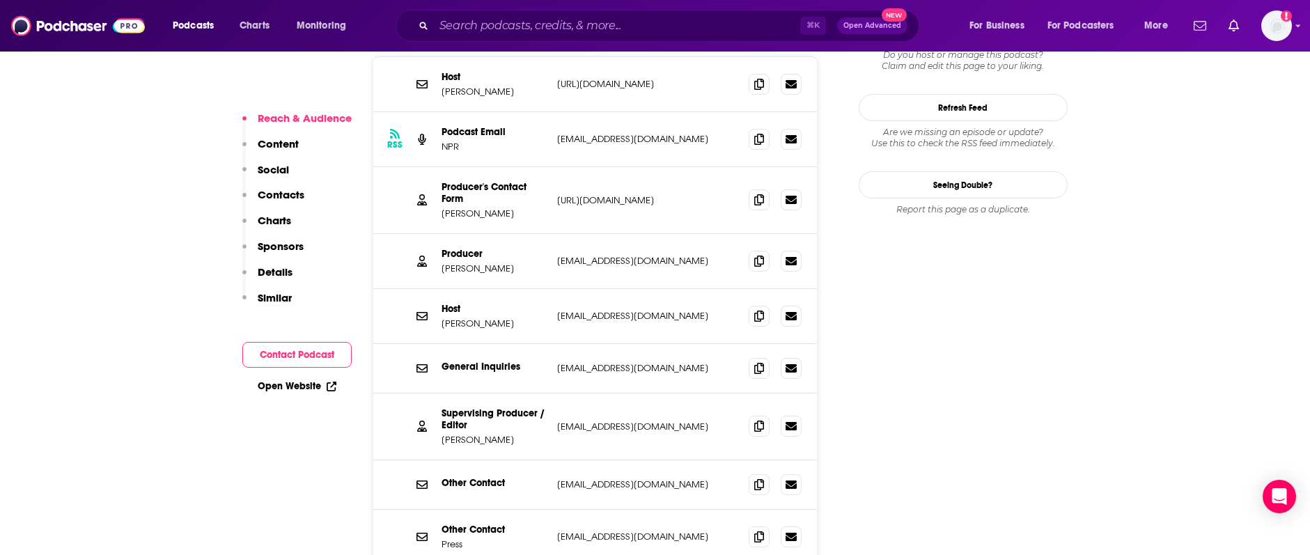
scroll to position [1486, 0]
click at [676, 345] on div "General Inquiries [EMAIL_ADDRESS][DOMAIN_NAME] [EMAIL_ADDRESS][DOMAIN_NAME]" at bounding box center [595, 369] width 444 height 49
drag, startPoint x: 670, startPoint y: 286, endPoint x: 553, endPoint y: 285, distance: 117.7
click at [553, 345] on div "General Inquiries [EMAIL_ADDRESS][DOMAIN_NAME] [EMAIL_ADDRESS][DOMAIN_NAME]" at bounding box center [595, 369] width 444 height 49
copy p "[EMAIL_ADDRESS][DOMAIN_NAME]"
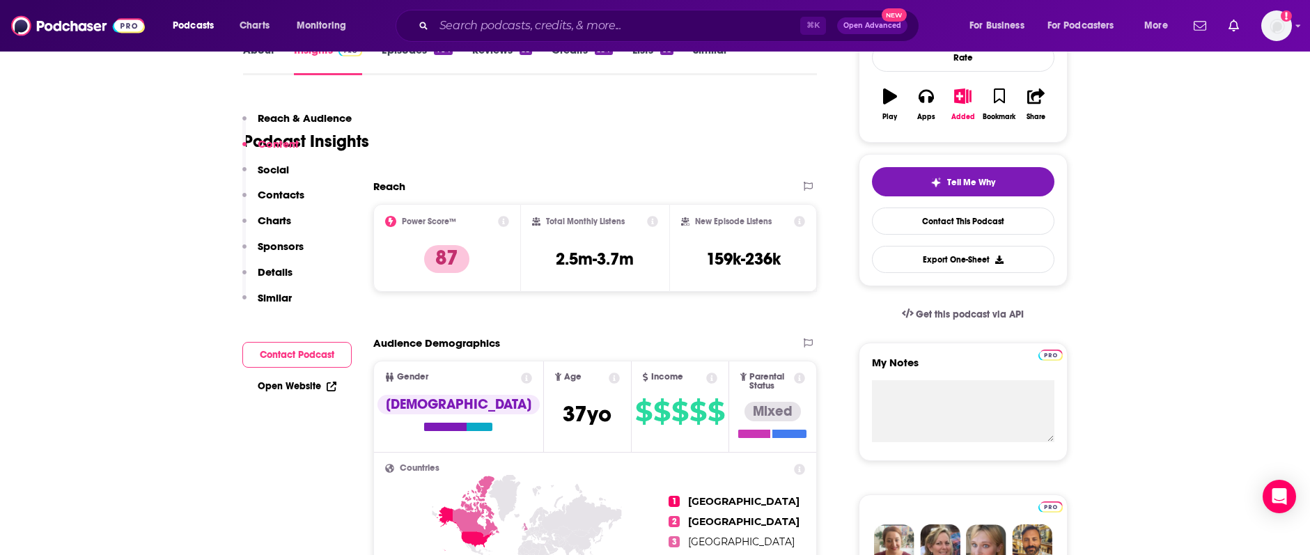
scroll to position [0, 0]
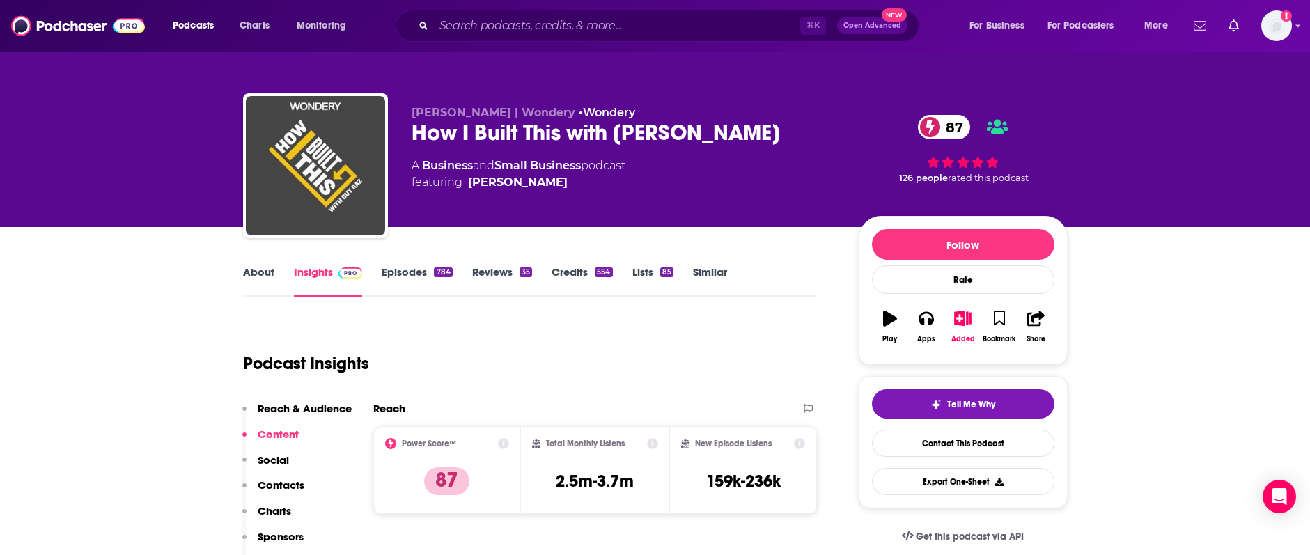
click at [301, 266] on link "Insights" at bounding box center [328, 281] width 69 height 32
